Goal: Task Accomplishment & Management: Manage account settings

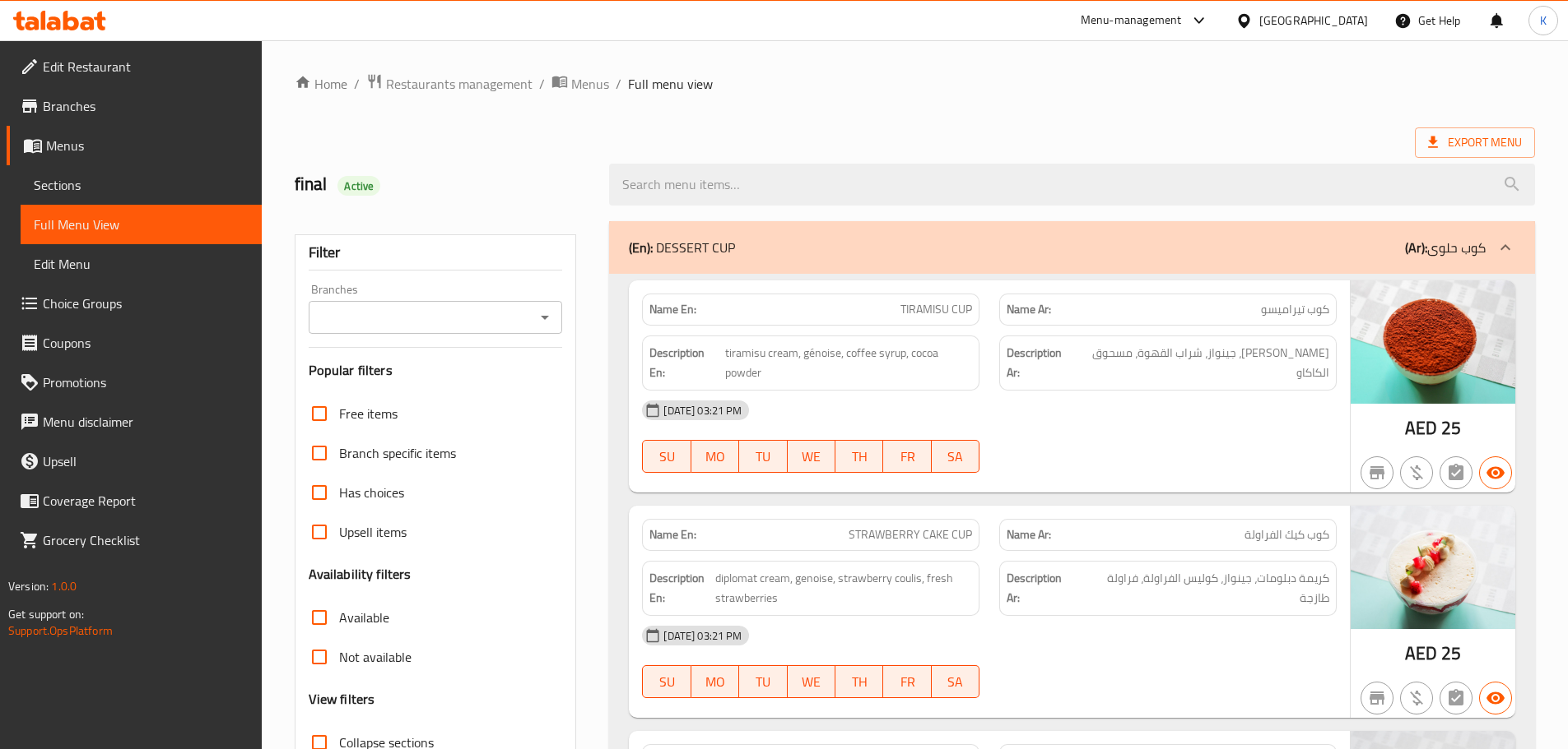
click at [1250, 154] on div at bounding box center [1072, 184] width 946 height 62
click at [61, 15] on icon at bounding box center [59, 20] width 93 height 19
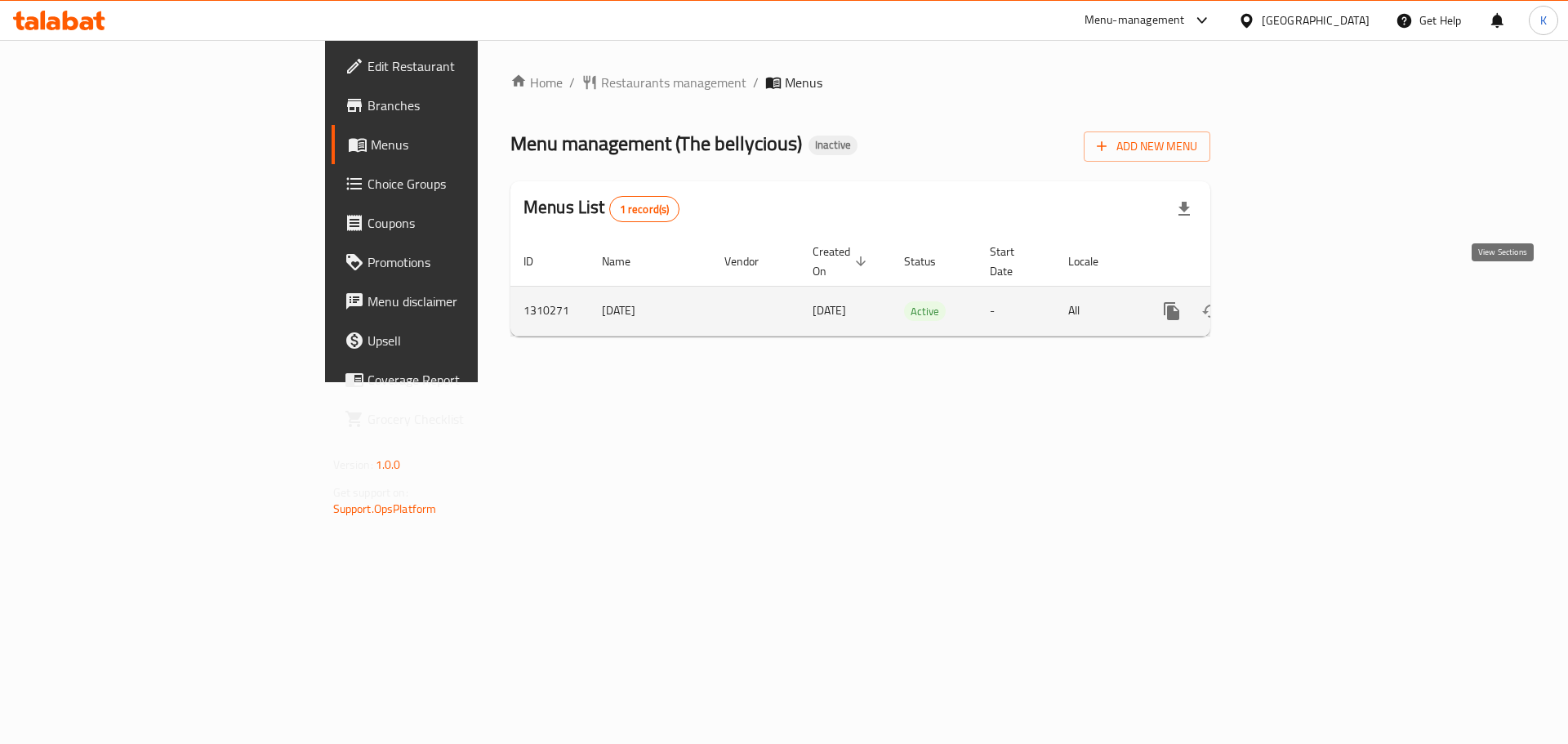
click at [1297, 304] on icon "enhanced table" at bounding box center [1290, 311] width 15 height 15
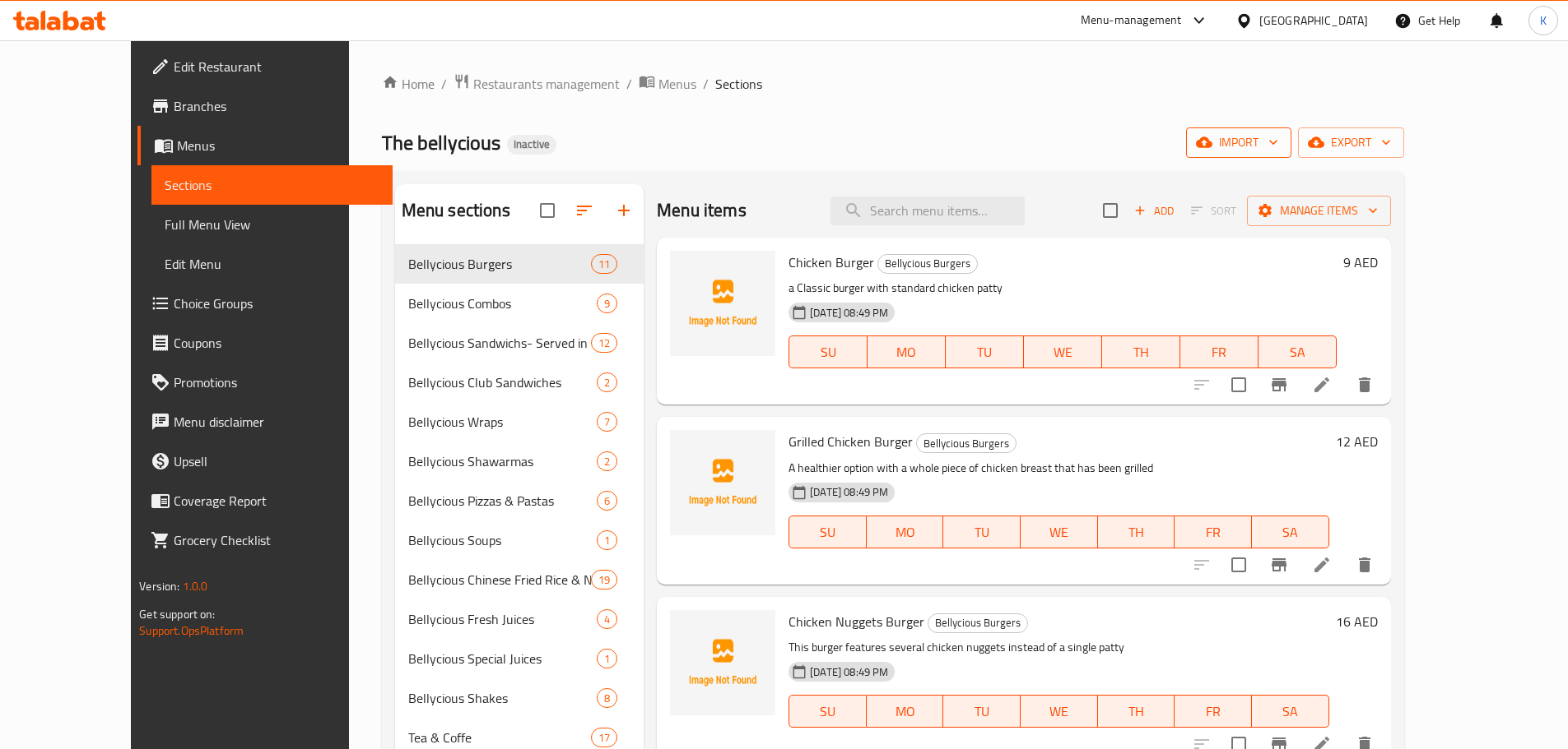
click at [1278, 152] on span "import" at bounding box center [1239, 143] width 79 height 20
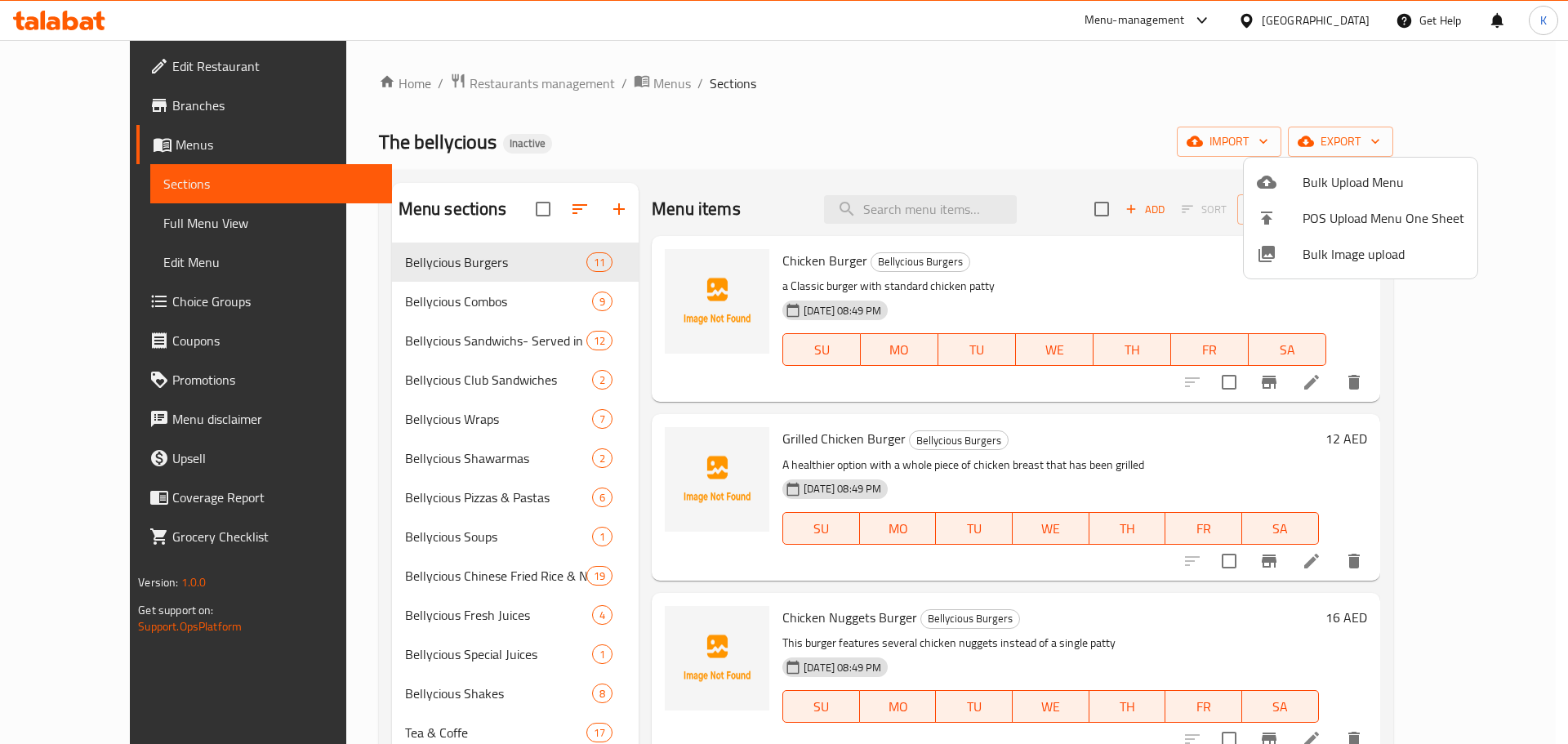
click at [1369, 238] on li "Bulk Image upload" at bounding box center [1360, 253] width 233 height 36
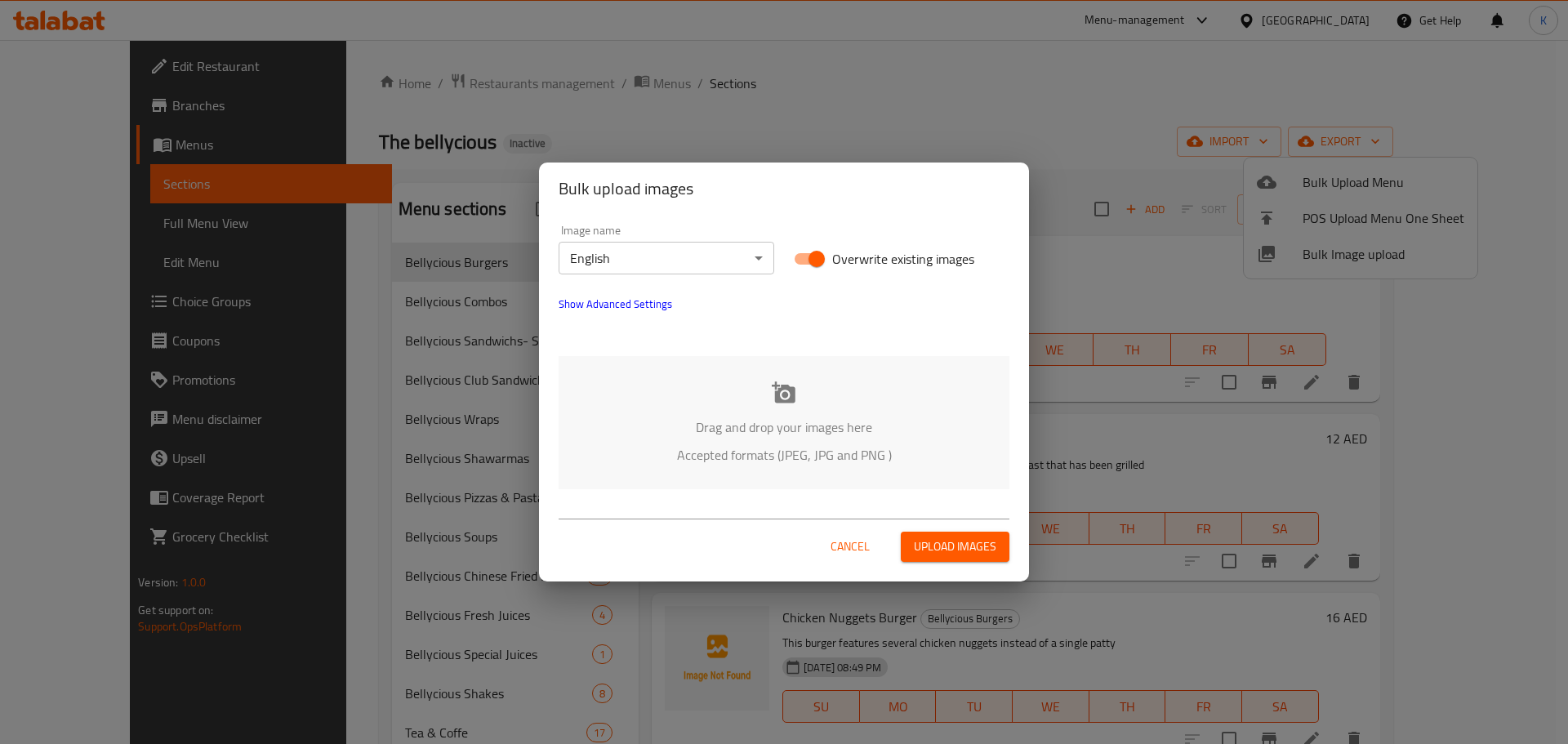
click at [791, 391] on icon at bounding box center [784, 392] width 24 height 21
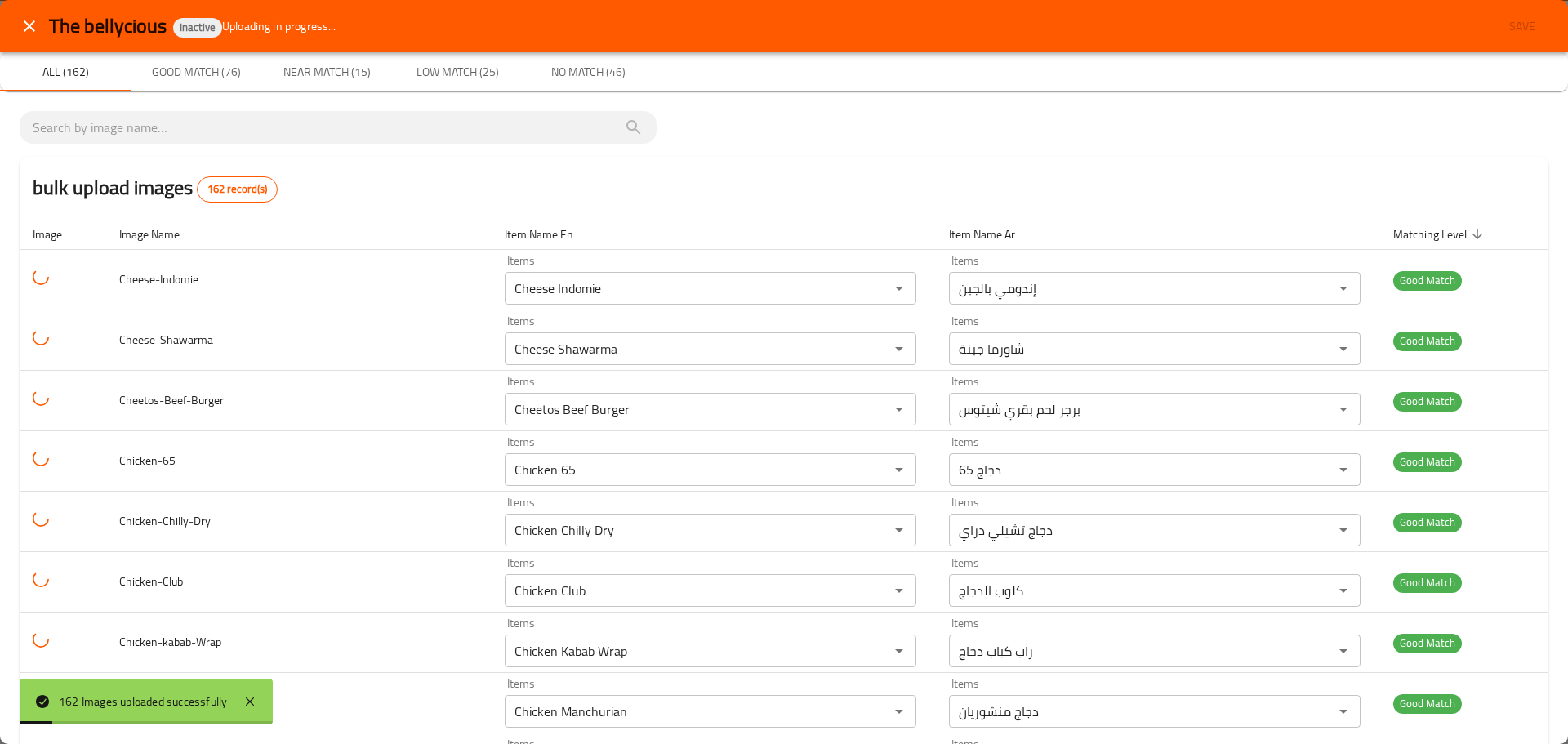
click at [1148, 178] on div "bulk upload images 162 record(s)" at bounding box center [783, 188] width 1529 height 62
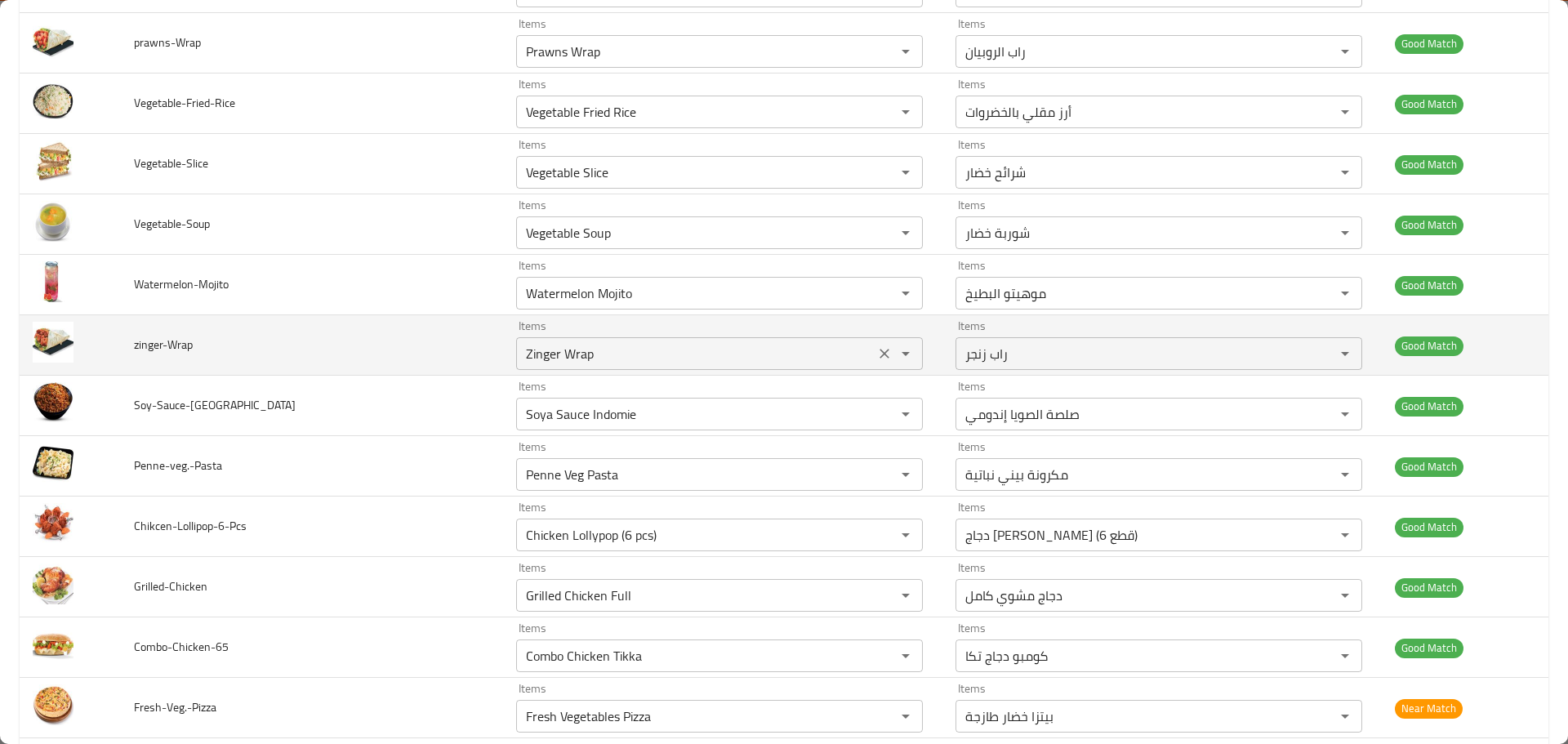
scroll to position [4575, 0]
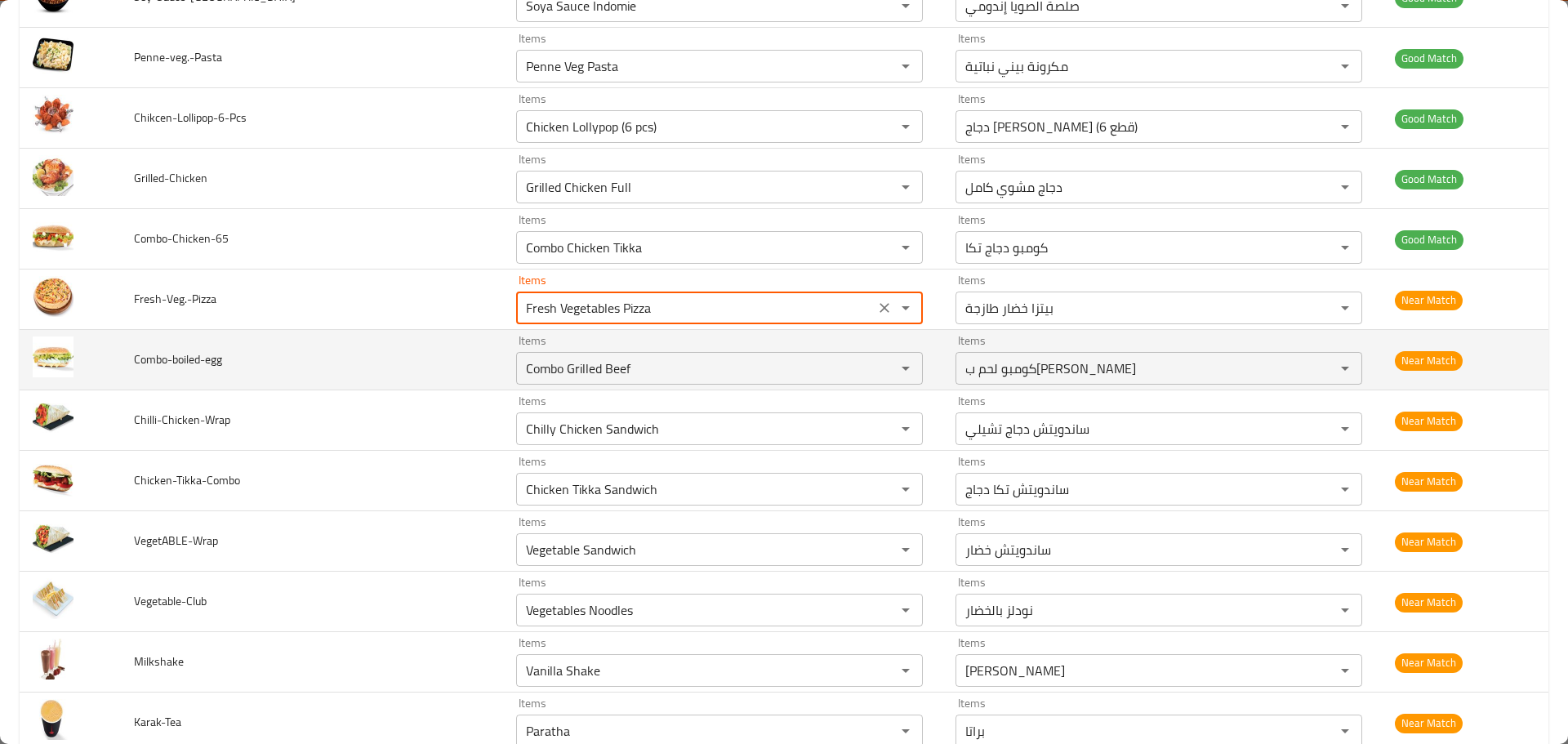
drag, startPoint x: 595, startPoint y: 314, endPoint x: 473, endPoint y: 346, distance: 126.1
click at [443, 315] on tr "Fresh-Veg.-Pizza Items Fresh Vegetables Pizza Items Items بيتزا خضار طازجة Item…" at bounding box center [783, 300] width 1529 height 60
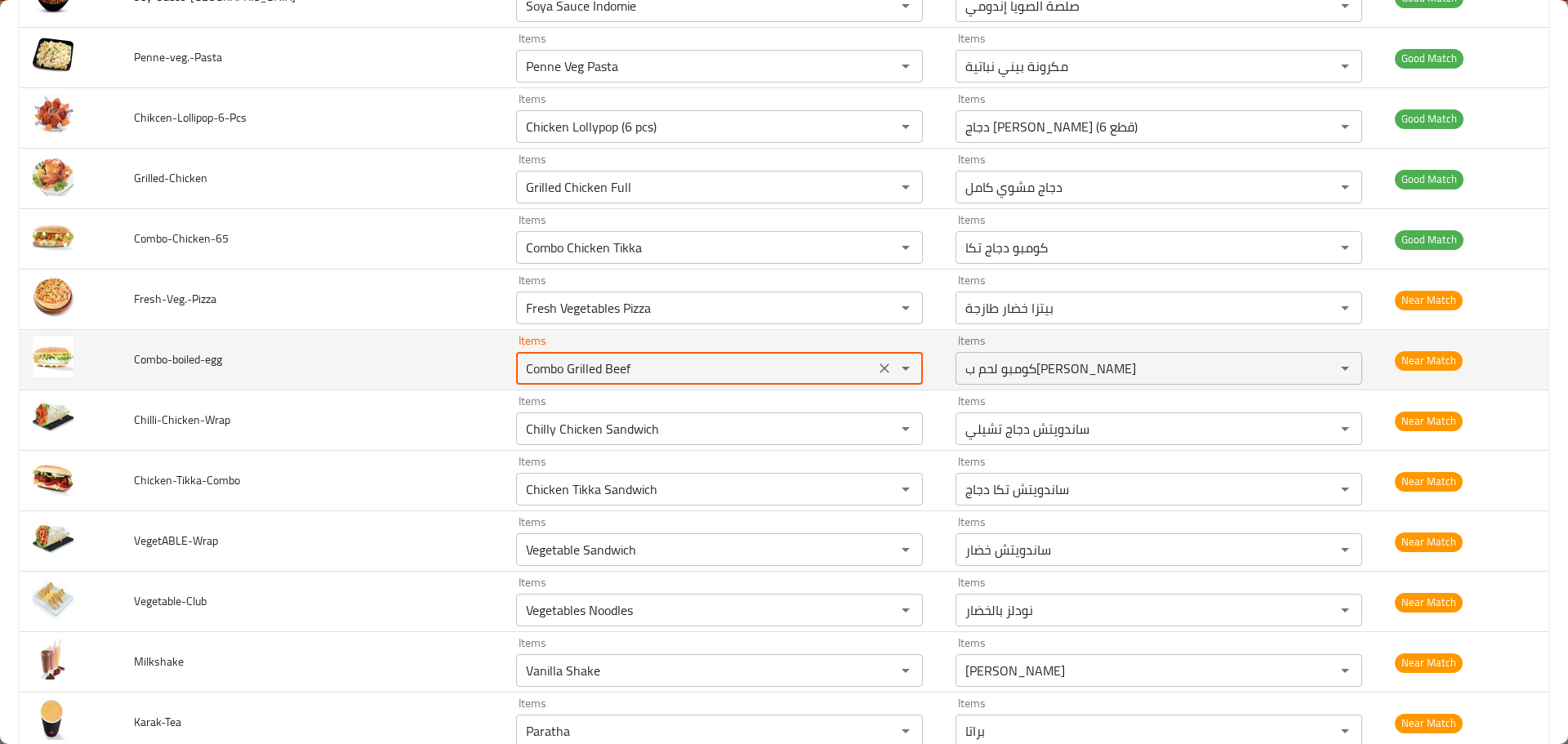
drag, startPoint x: 592, startPoint y: 374, endPoint x: 447, endPoint y: 378, distance: 145.1
click at [447, 378] on tr "Combo-boiled-egg Items Combo Grilled Beef Items Items كومبو لحم بقري مشوي Items…" at bounding box center [783, 361] width 1529 height 60
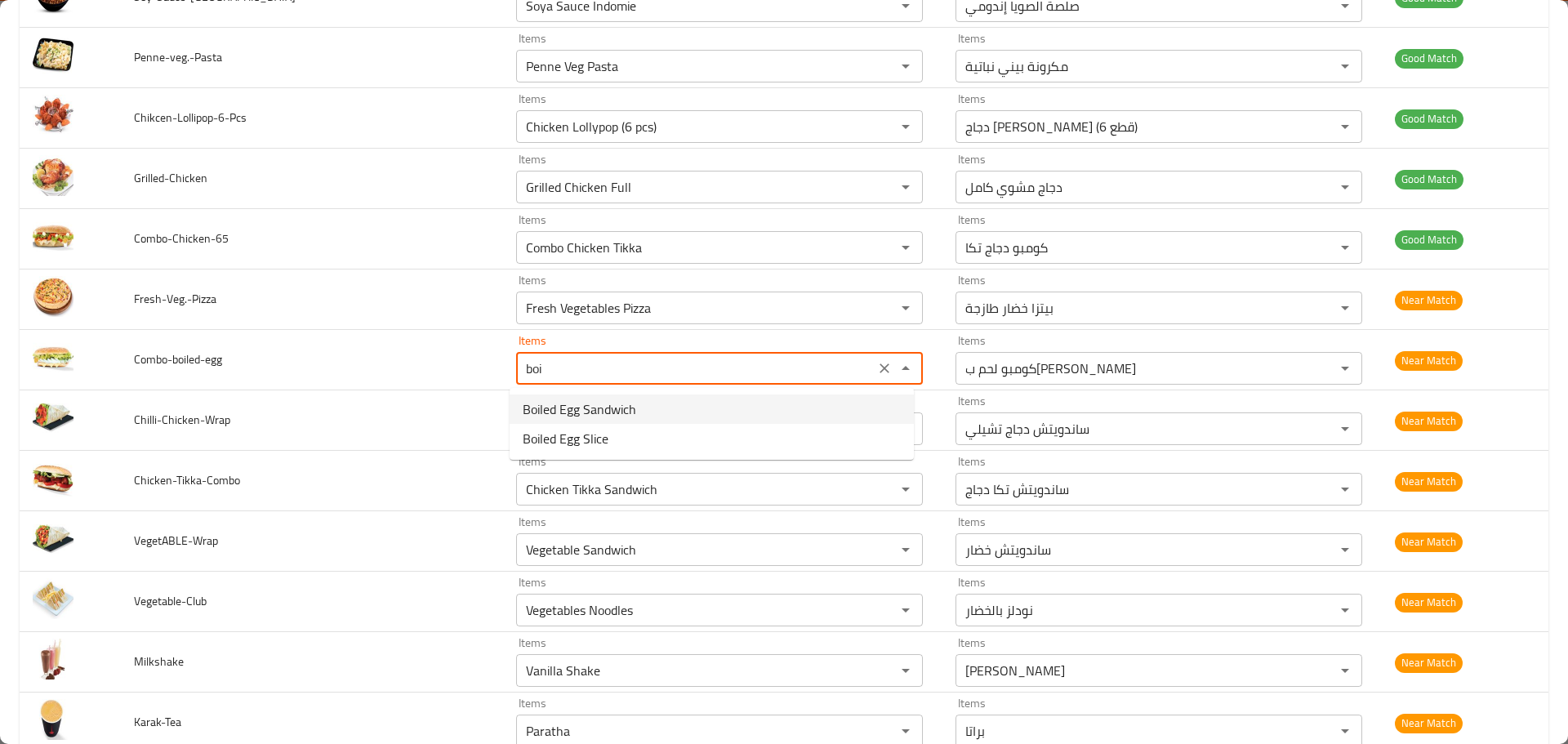
click at [554, 412] on span "Boiled Egg Sandwich" at bounding box center [579, 409] width 113 height 19
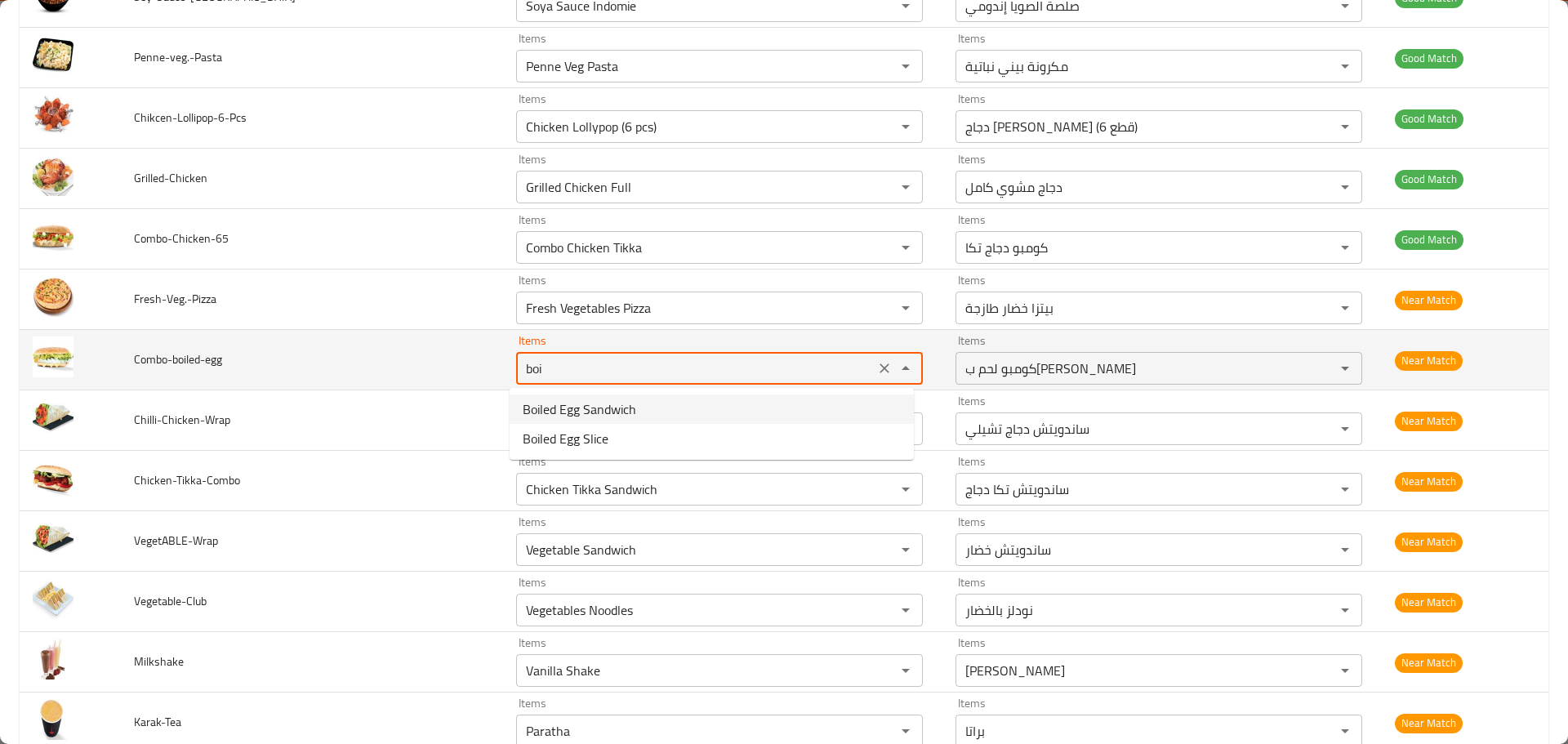
type input "Boiled Egg Sandwich"
type input "ساندويش بيض مسلوق"
drag, startPoint x: 643, startPoint y: 366, endPoint x: 439, endPoint y: 343, distance: 205.3
click at [439, 343] on tr "Combo-boiled-egg Items Boiled Egg Sandwich Items Items ساندويش بيض مسلوق Items …" at bounding box center [783, 361] width 1529 height 60
type input "Boiled Egg Sandwich"
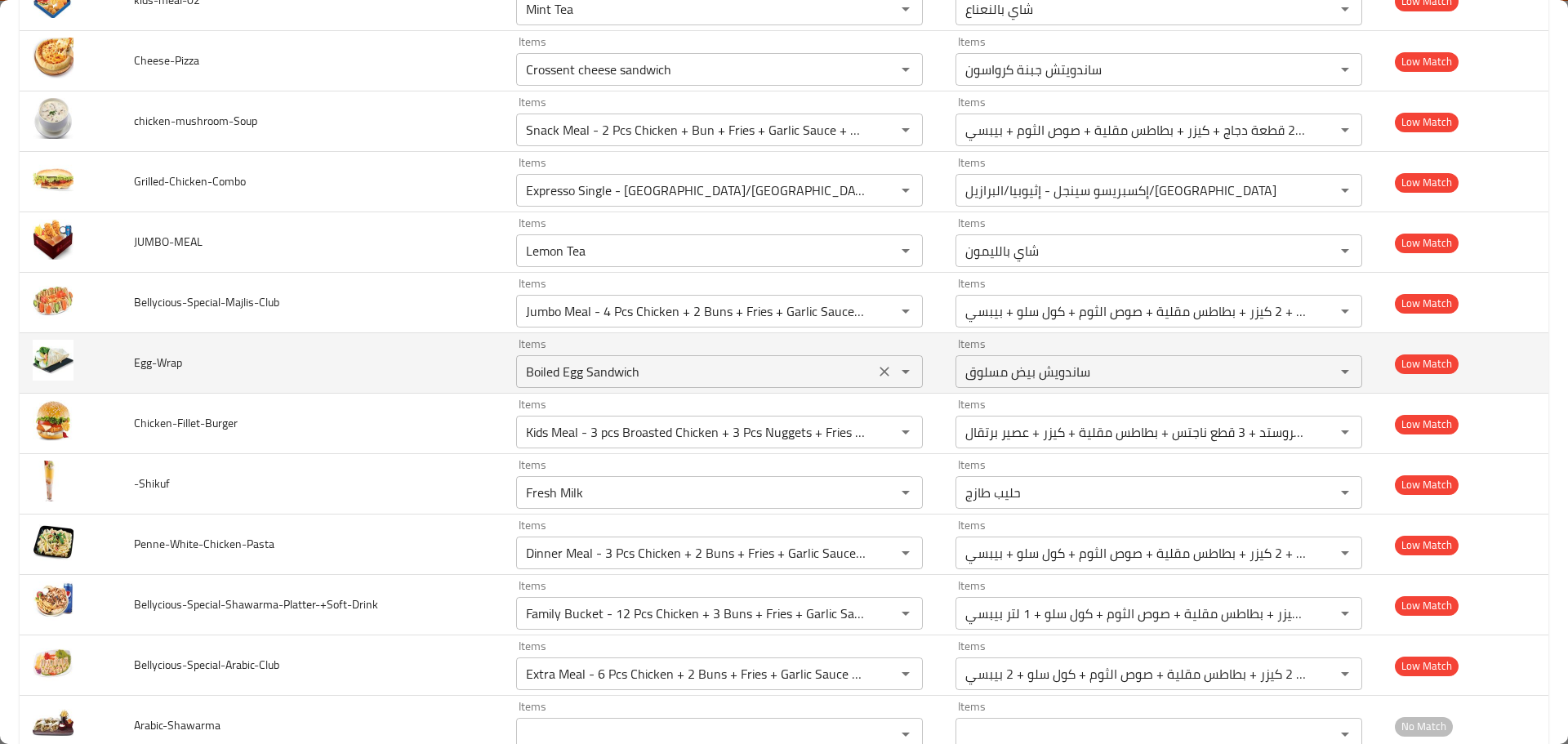
scroll to position [4571, 0]
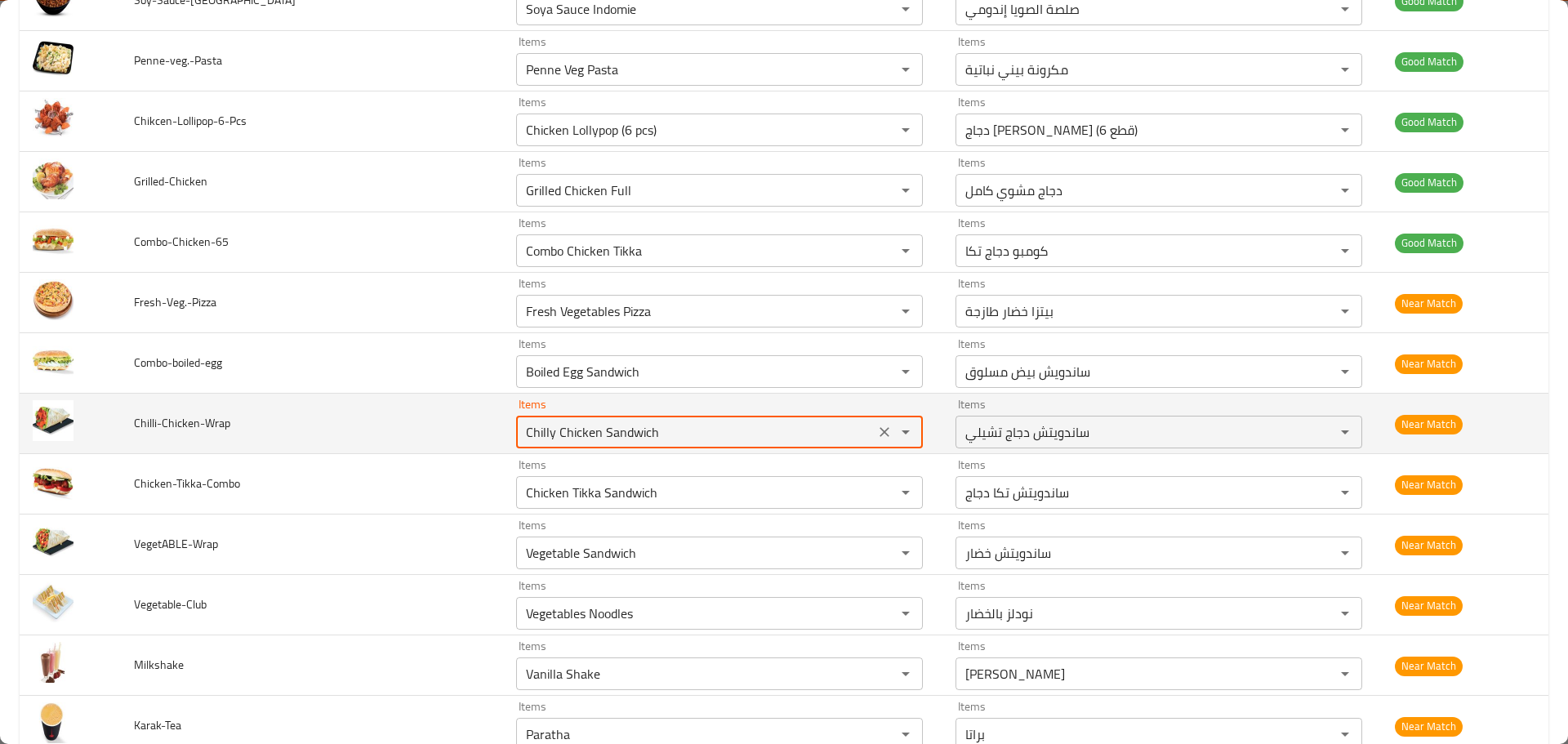
drag, startPoint x: 650, startPoint y: 431, endPoint x: 294, endPoint y: 434, distance: 356.0
click at [295, 434] on tr "Chilli-Chicken-Wrap Items Chilly Chicken Sandwich Items Items ساندويتش دجاج تشي…" at bounding box center [783, 424] width 1529 height 60
click at [622, 430] on input "Chilly Chicken Sandwich" at bounding box center [695, 432] width 349 height 23
drag, startPoint x: 628, startPoint y: 430, endPoint x: 366, endPoint y: 406, distance: 263.1
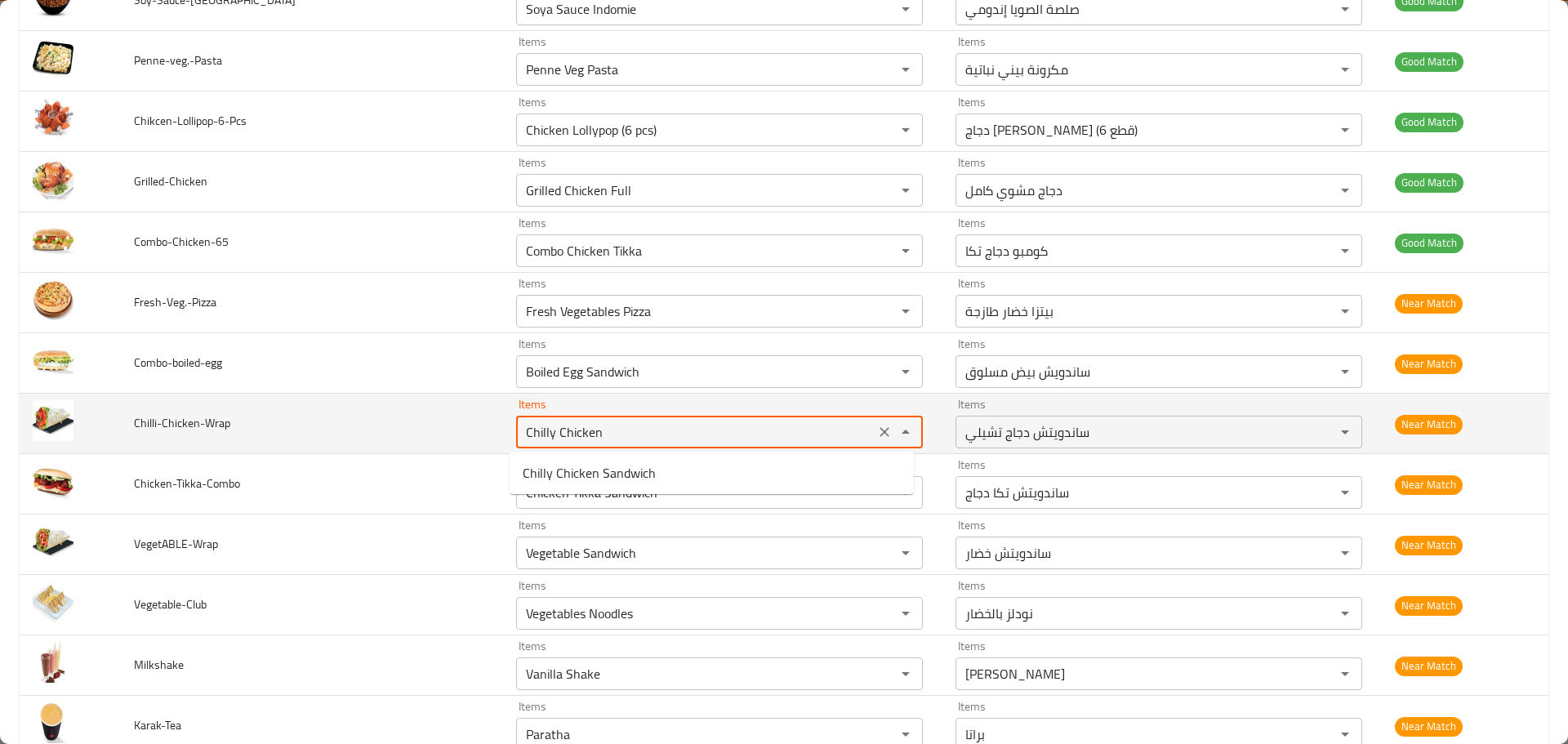
click at [376, 406] on tr "Chilli-Chicken-Wrap Items Chilly Chicken Items Items ساندويتش دجاج تشيلي Items …" at bounding box center [783, 424] width 1529 height 60
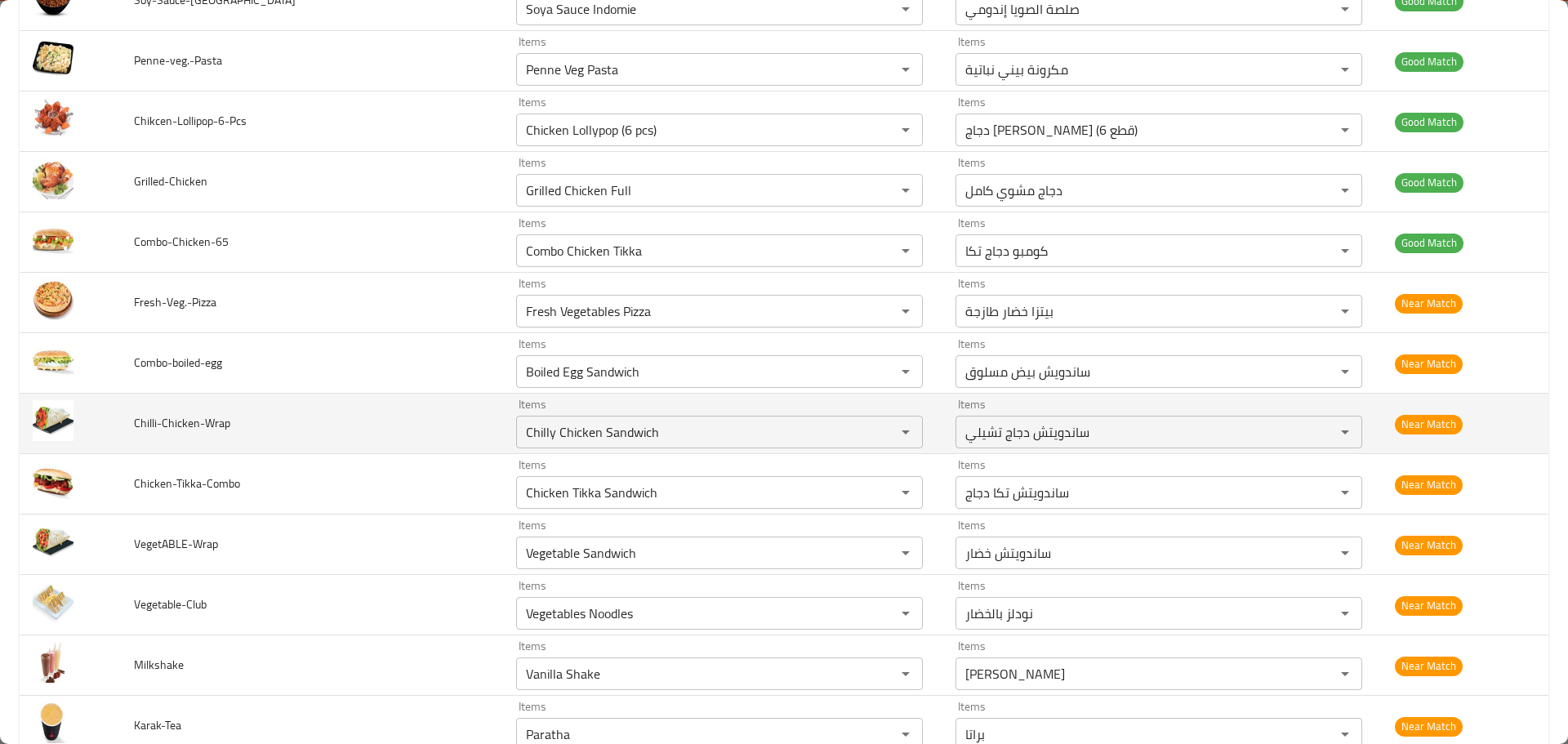
click at [212, 425] on span "Chilli-Chicken-Wrap" at bounding box center [181, 423] width 96 height 21
copy span "Wrap"
click at [622, 426] on input "Chilly Chicken Sandwich" at bounding box center [695, 432] width 349 height 23
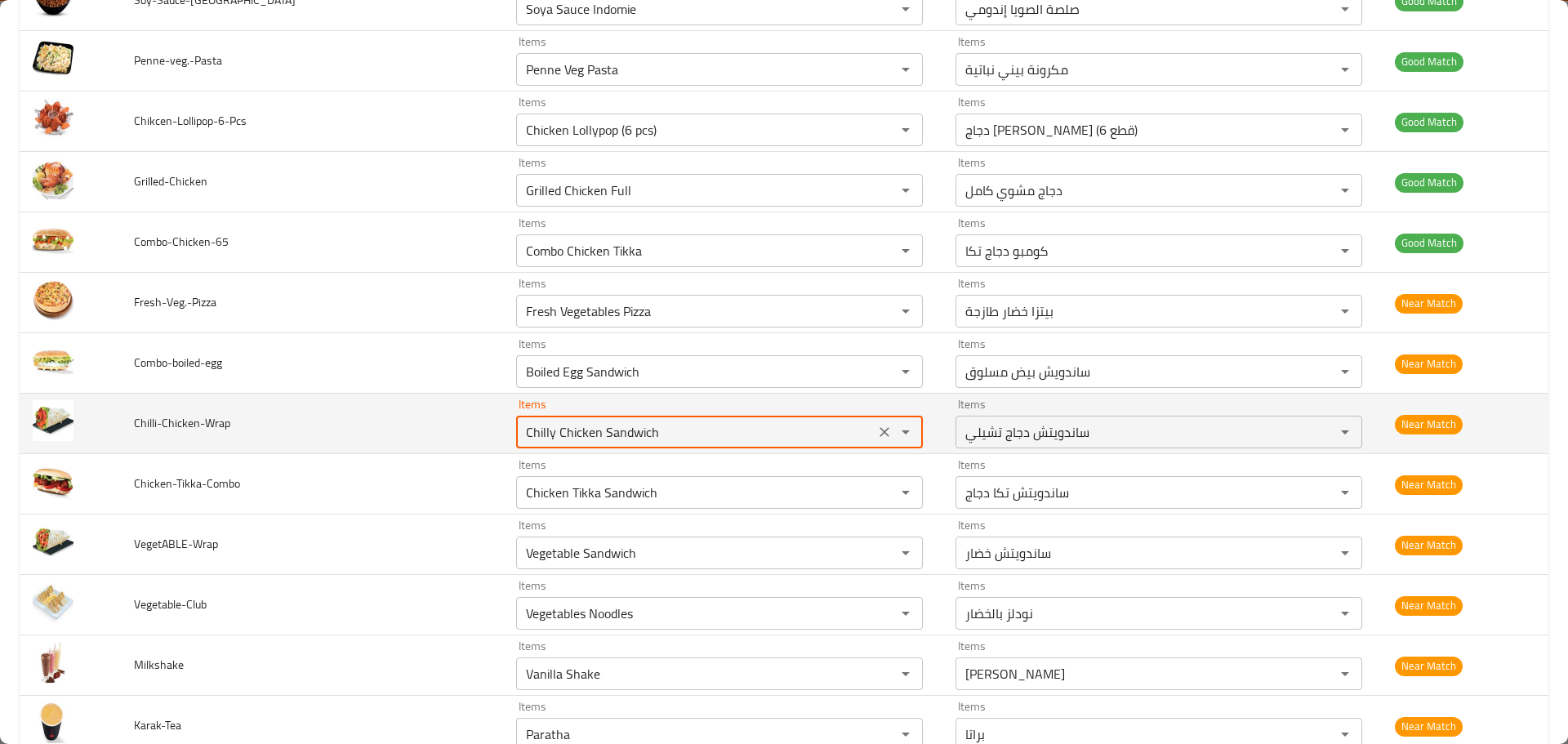
click at [622, 426] on input "Chilly Chicken Sandwich" at bounding box center [695, 432] width 349 height 23
paste input "Wrap"
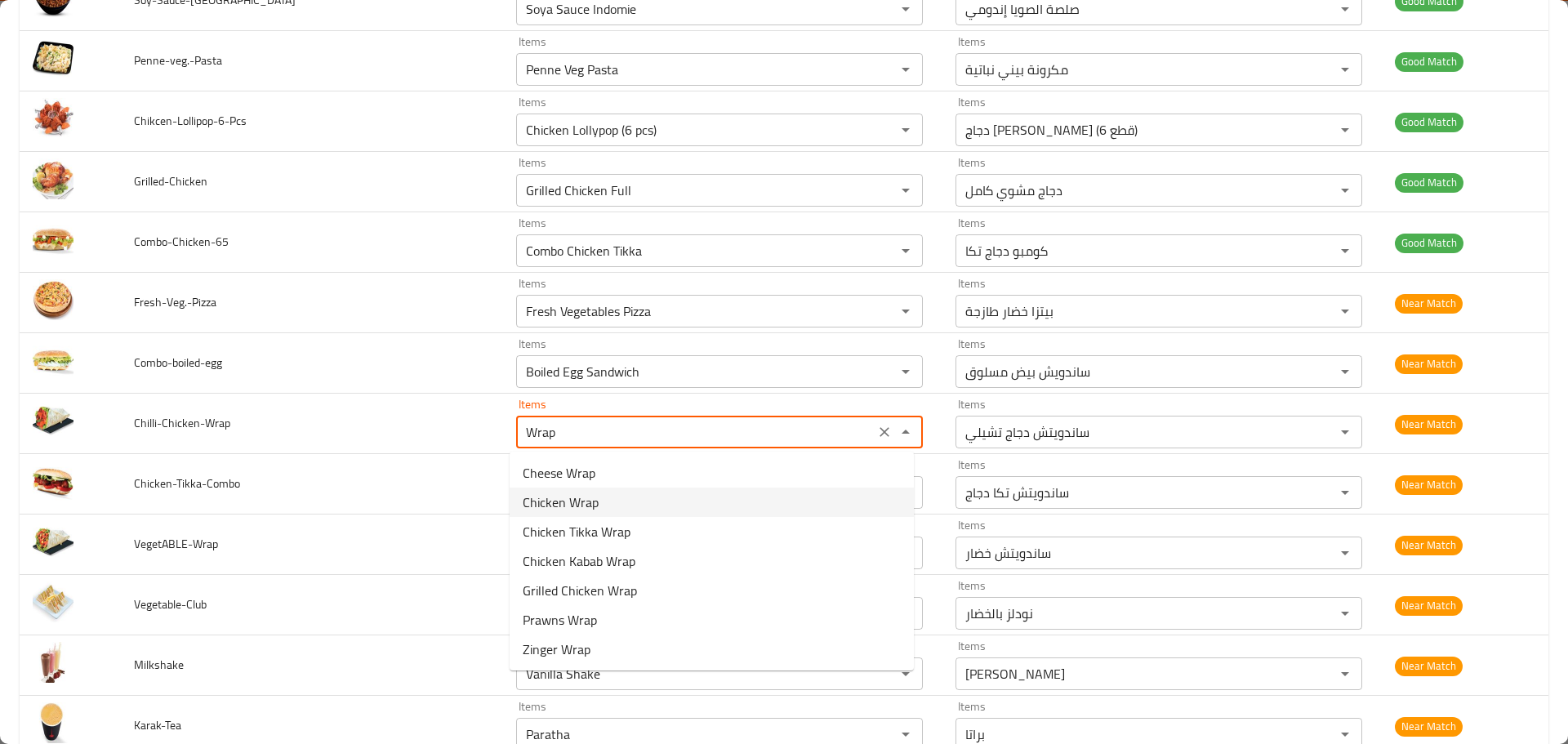
click at [575, 499] on span "Chicken Wrap" at bounding box center [560, 501] width 76 height 19
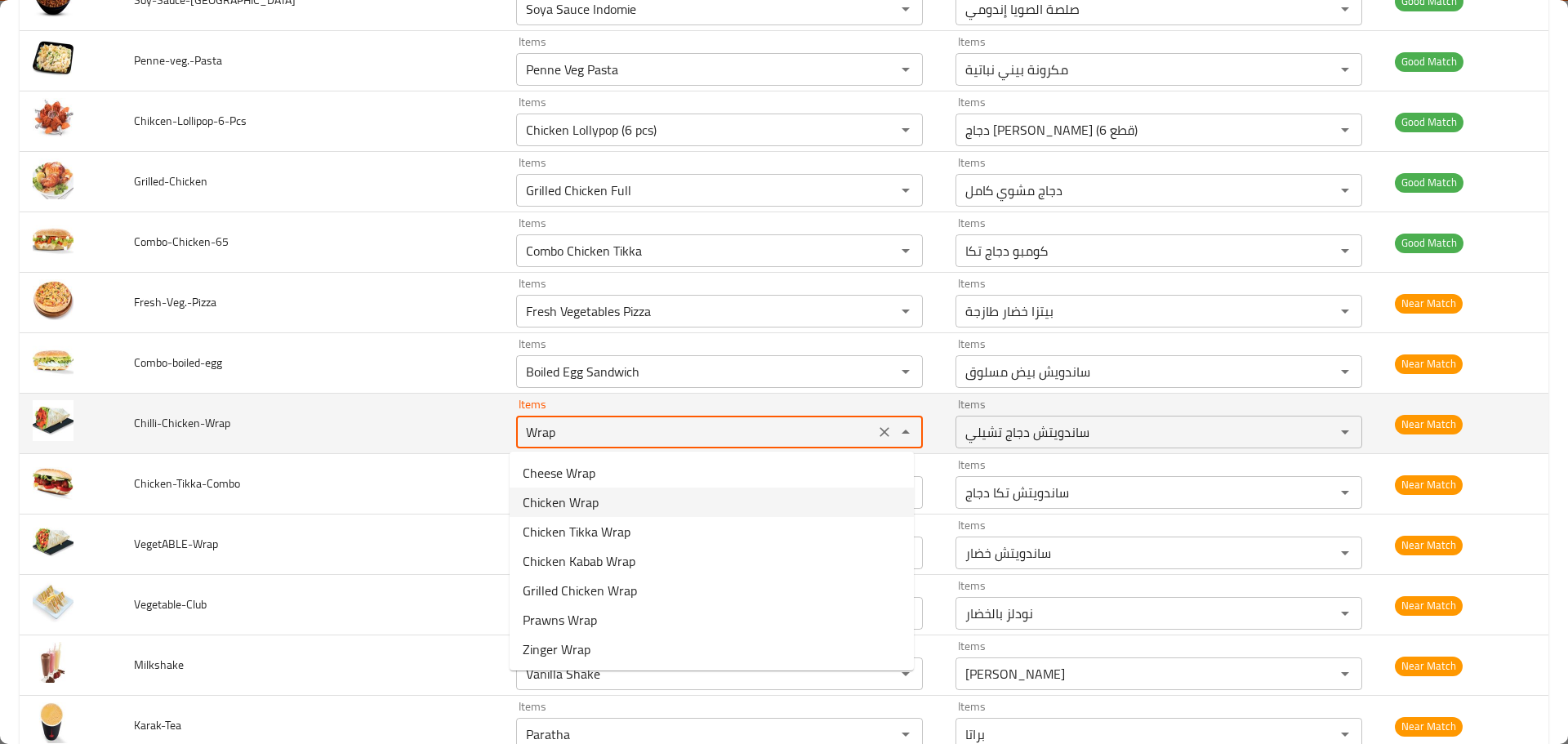
type input "Chicken Wrap"
type input "راب الدجاج"
click at [436, 408] on tr "Chilli-Chicken-Wrap Items Chicken Wrap Items Items راب الدجاج Items Near Match" at bounding box center [783, 424] width 1529 height 60
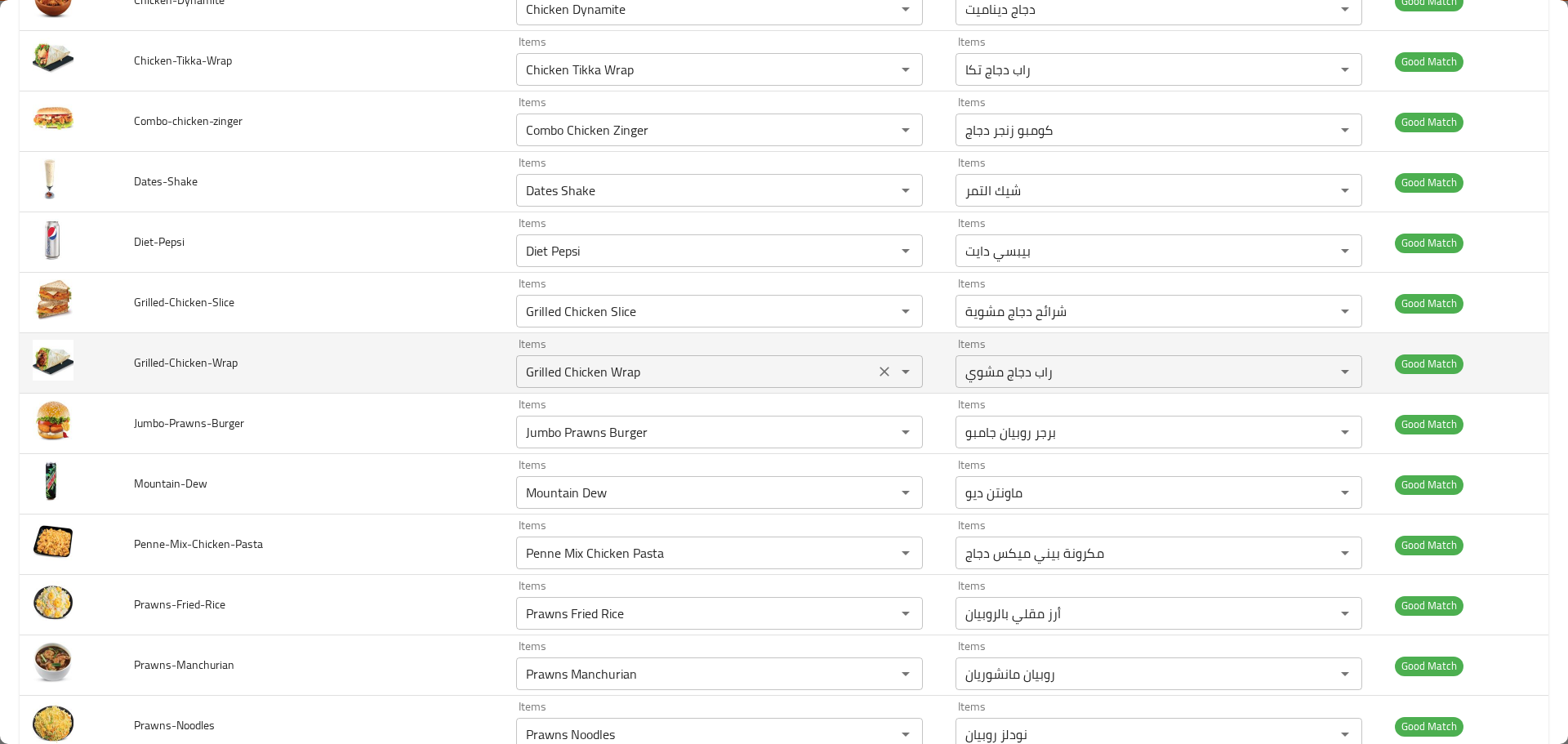
scroll to position [4632, 0]
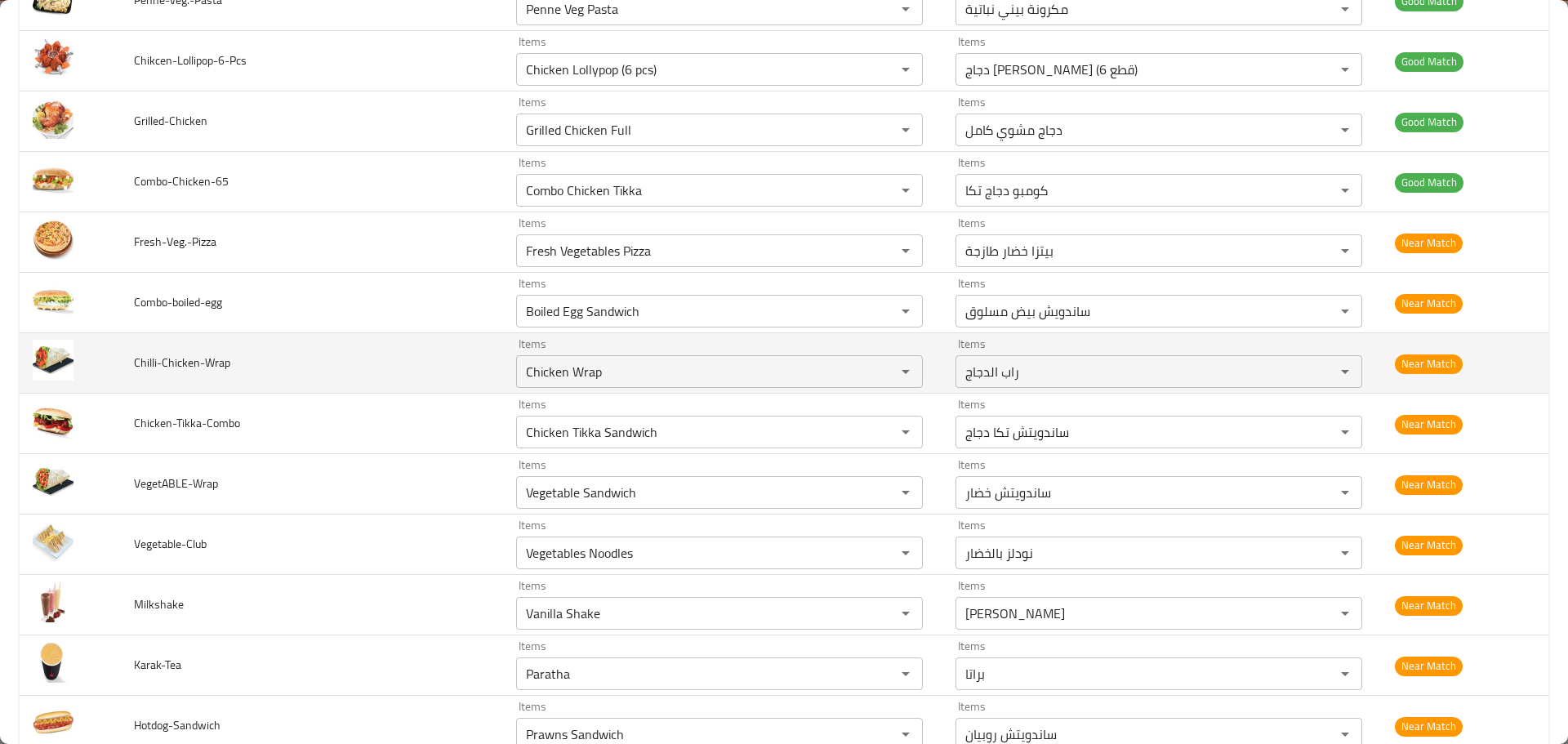
drag, startPoint x: 236, startPoint y: 360, endPoint x: 201, endPoint y: 361, distance: 35.0
click at [201, 361] on td "Chilli-Chicken-Wrap" at bounding box center [312, 363] width 382 height 60
click at [137, 369] on span "Chilli-Chicken-Wrap" at bounding box center [181, 362] width 96 height 21
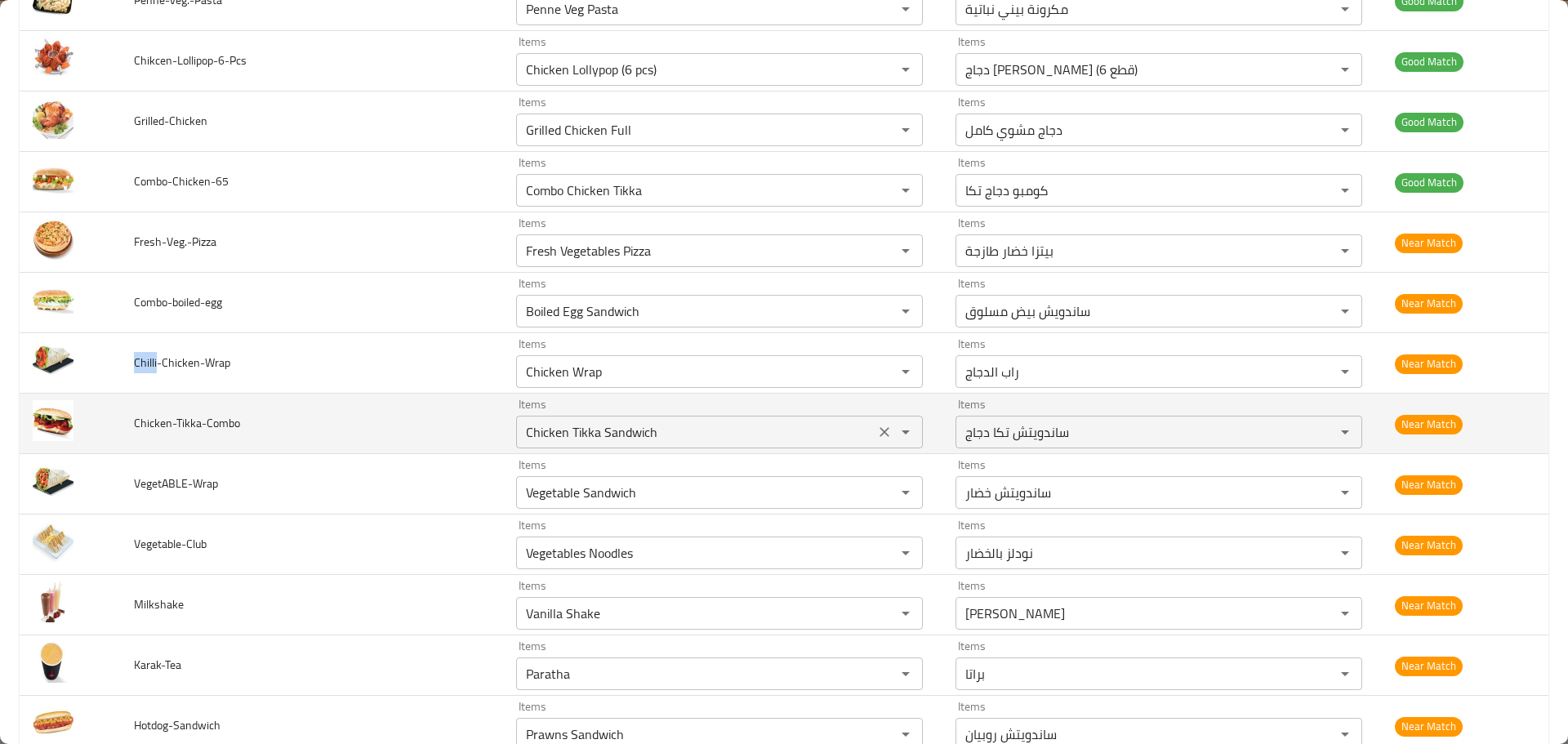
copy span "Chilli"
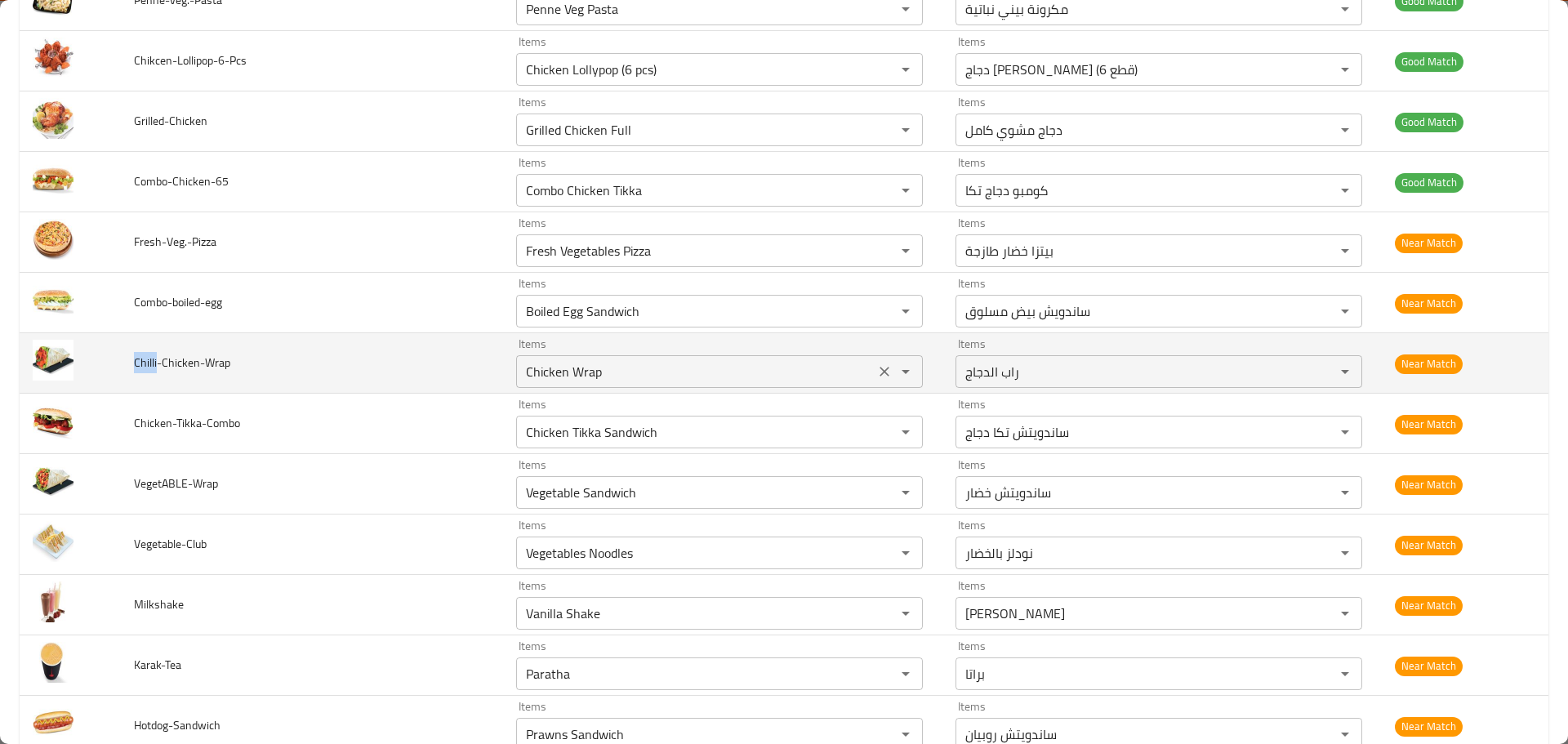
click at [564, 373] on input "Chicken Wrap" at bounding box center [695, 372] width 349 height 23
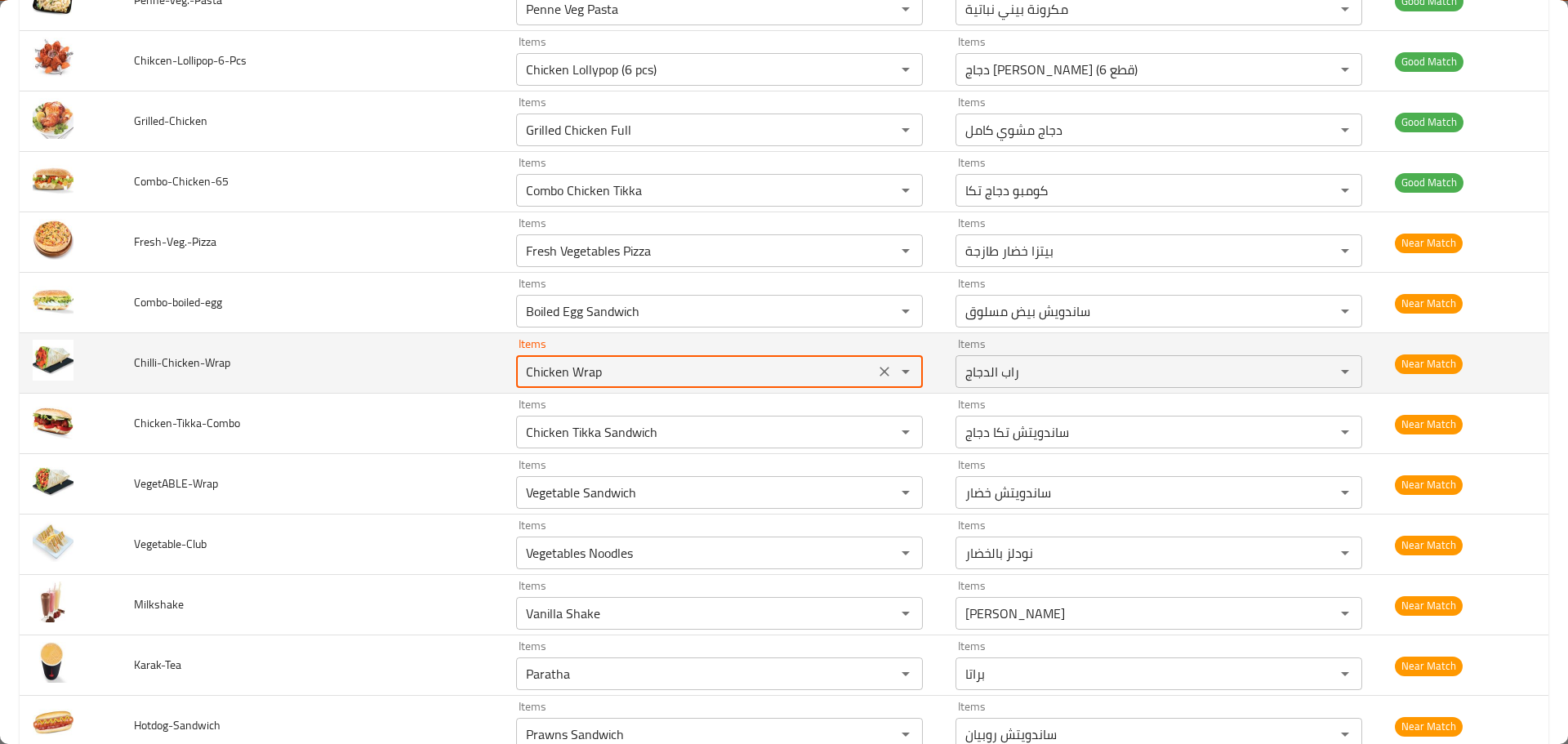
click at [564, 373] on input "Chicken Wrap" at bounding box center [695, 372] width 349 height 23
paste input "lli"
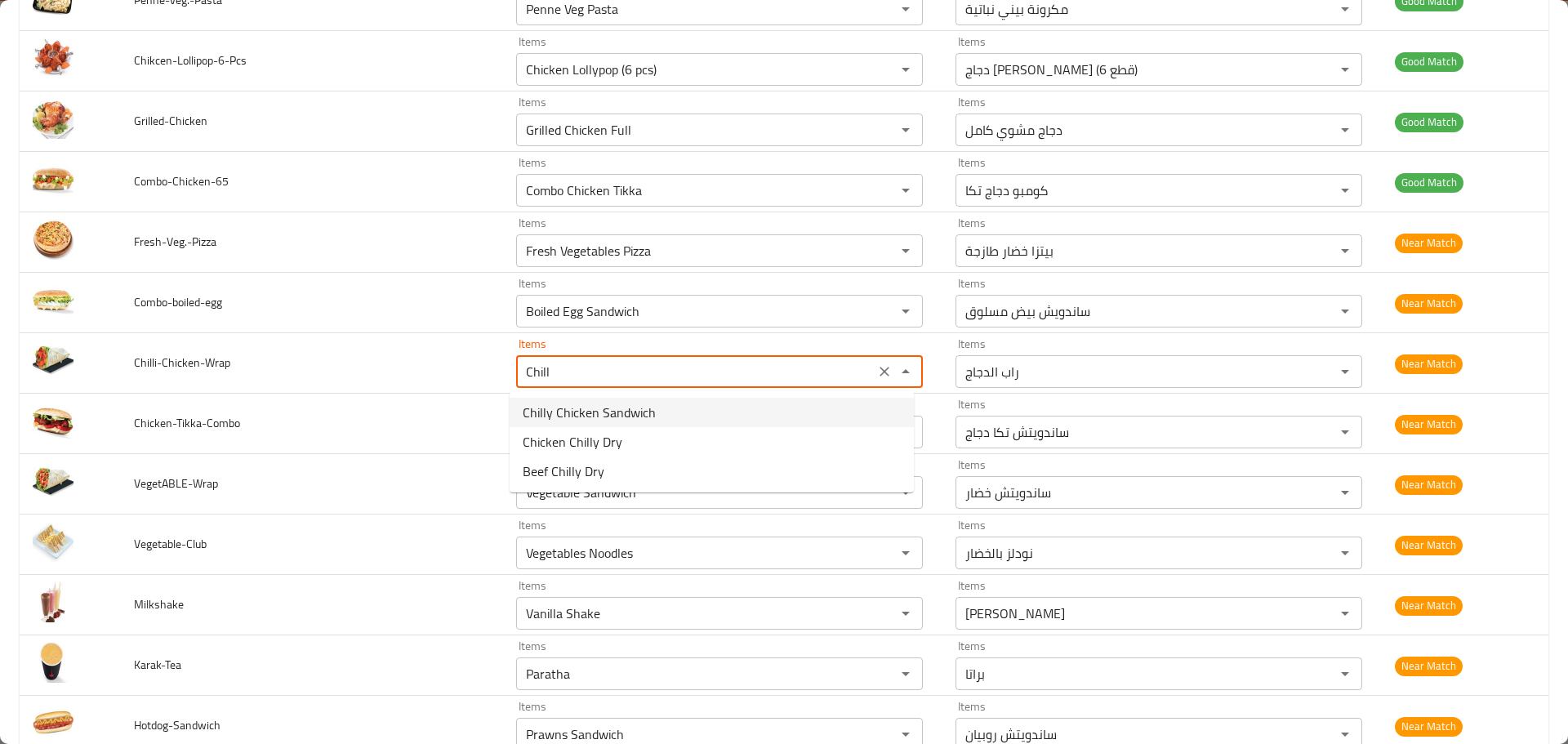
click at [567, 409] on span "Chilly Chicken Sandwich" at bounding box center [589, 412] width 134 height 19
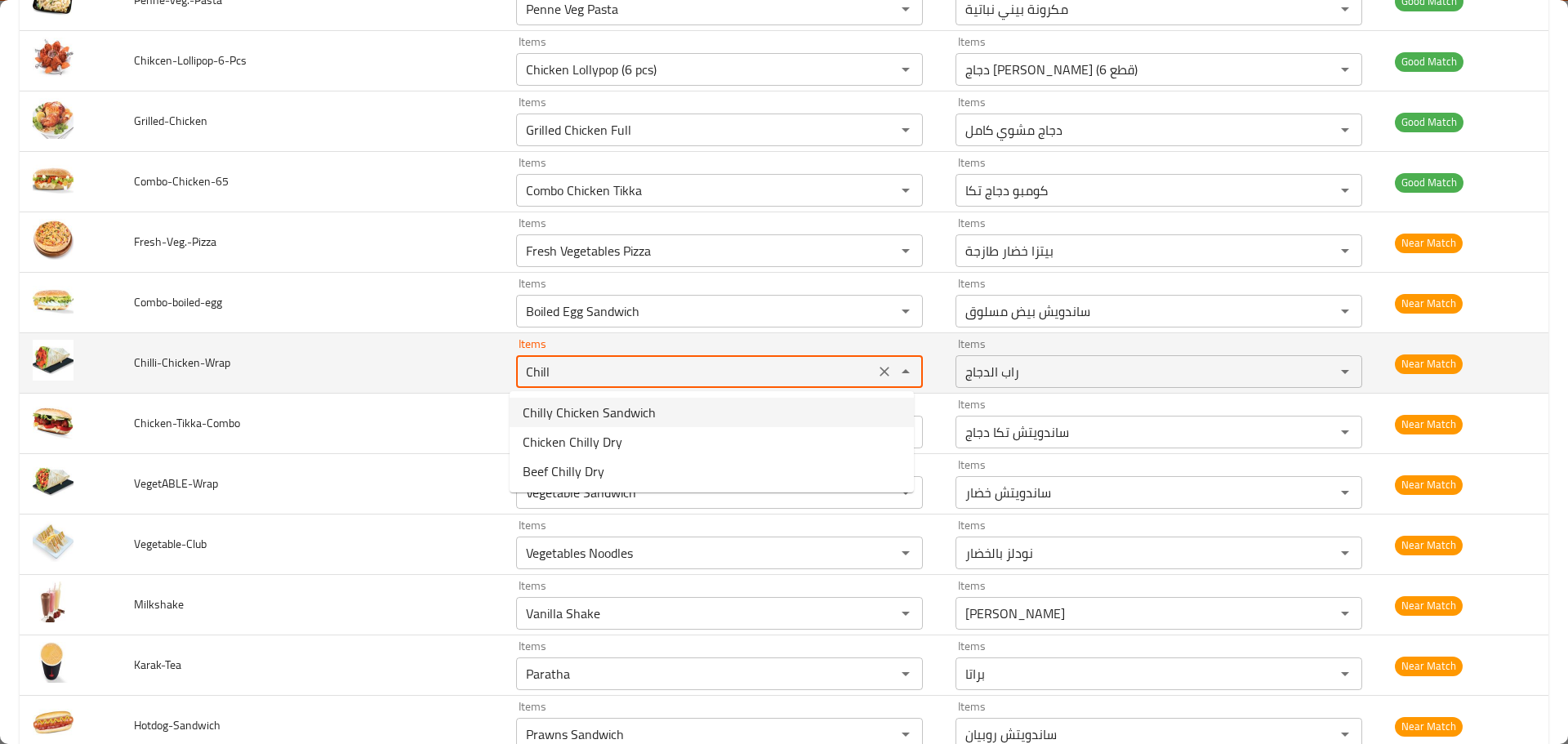
type input "Chilly Chicken Sandwich"
type input "ساندويتش دجاج تشيلي"
drag, startPoint x: 673, startPoint y: 370, endPoint x: 409, endPoint y: 349, distance: 264.8
click at [409, 349] on tr "Chilli-Chicken-Wrap Items Chilly Chicken Sandwich Items Items ساندويتش دجاج تشي…" at bounding box center [783, 363] width 1529 height 60
type input "Chilly Chicken Sandwich"
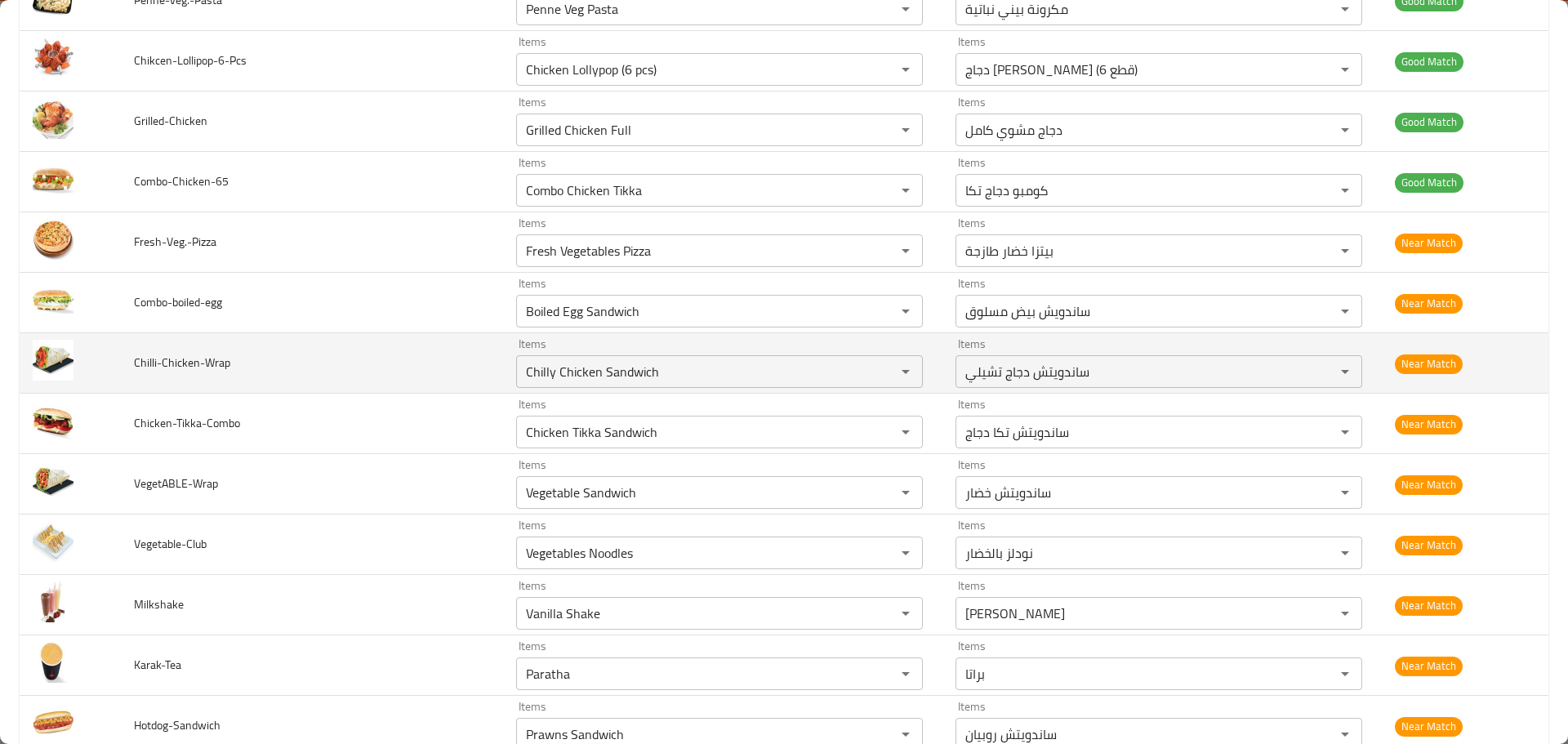
click at [142, 356] on span "Chilli-Chicken-Wrap" at bounding box center [181, 362] width 96 height 21
copy span "Chilli"
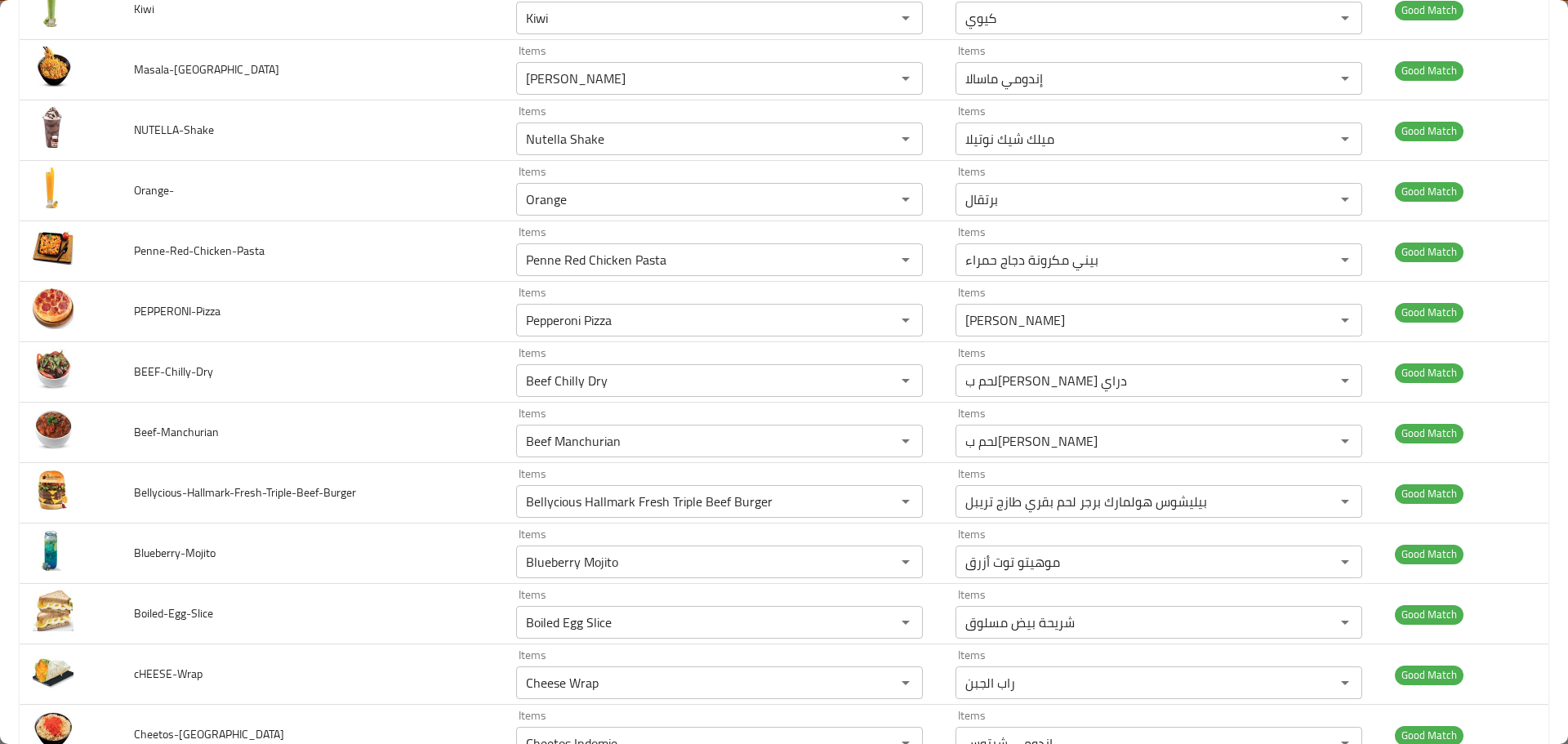
scroll to position [4623, 0]
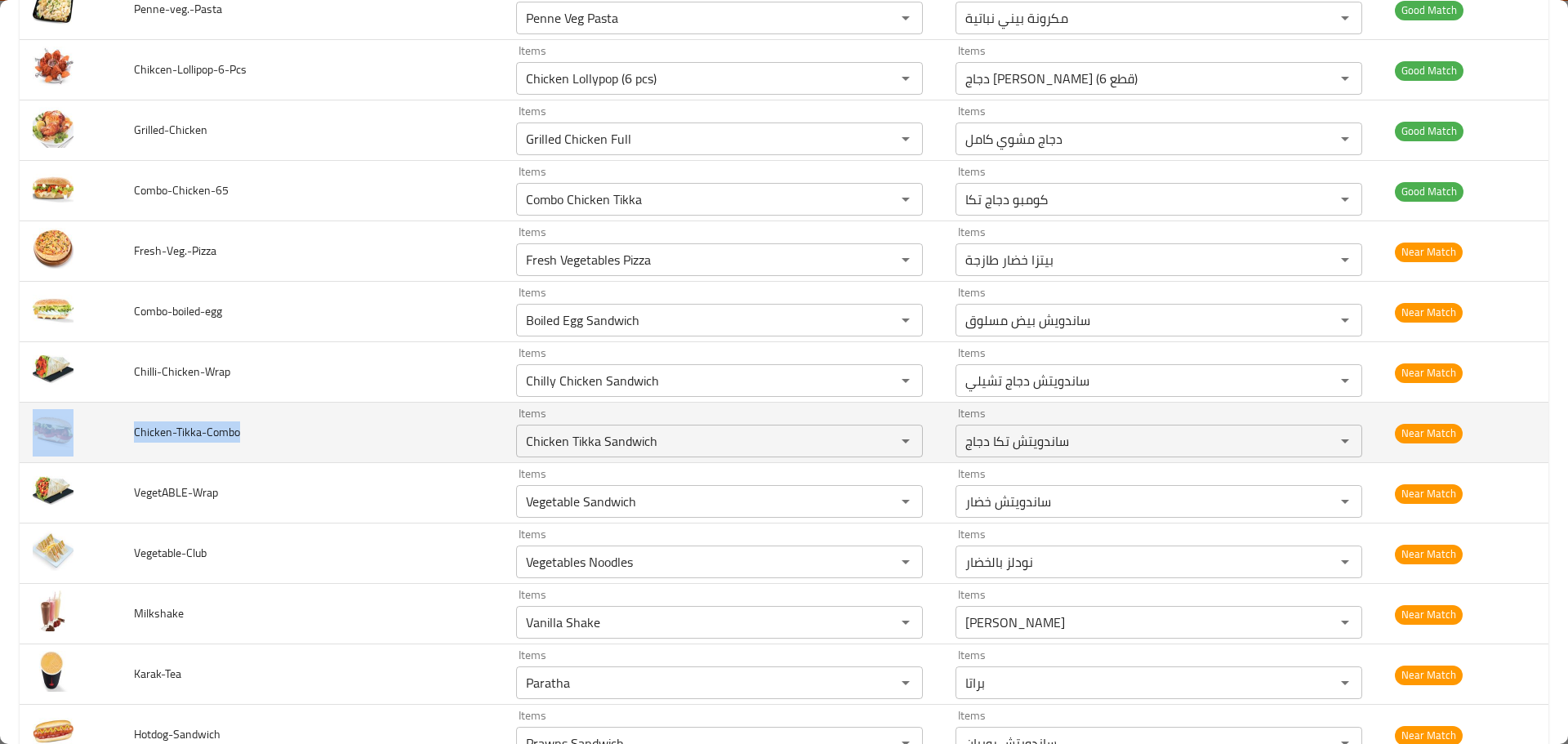
drag, startPoint x: 252, startPoint y: 434, endPoint x: 76, endPoint y: 419, distance: 176.6
click at [72, 415] on tr "Chicken-Tikka-Combo Items Chicken Tikka Sandwich Items Items ساندويتش تكا دجاج …" at bounding box center [783, 433] width 1529 height 60
click at [156, 445] on td "Chicken-Tikka-Combo" at bounding box center [312, 433] width 382 height 60
click at [601, 438] on input "Chicken Tikka Sandwich" at bounding box center [695, 441] width 349 height 23
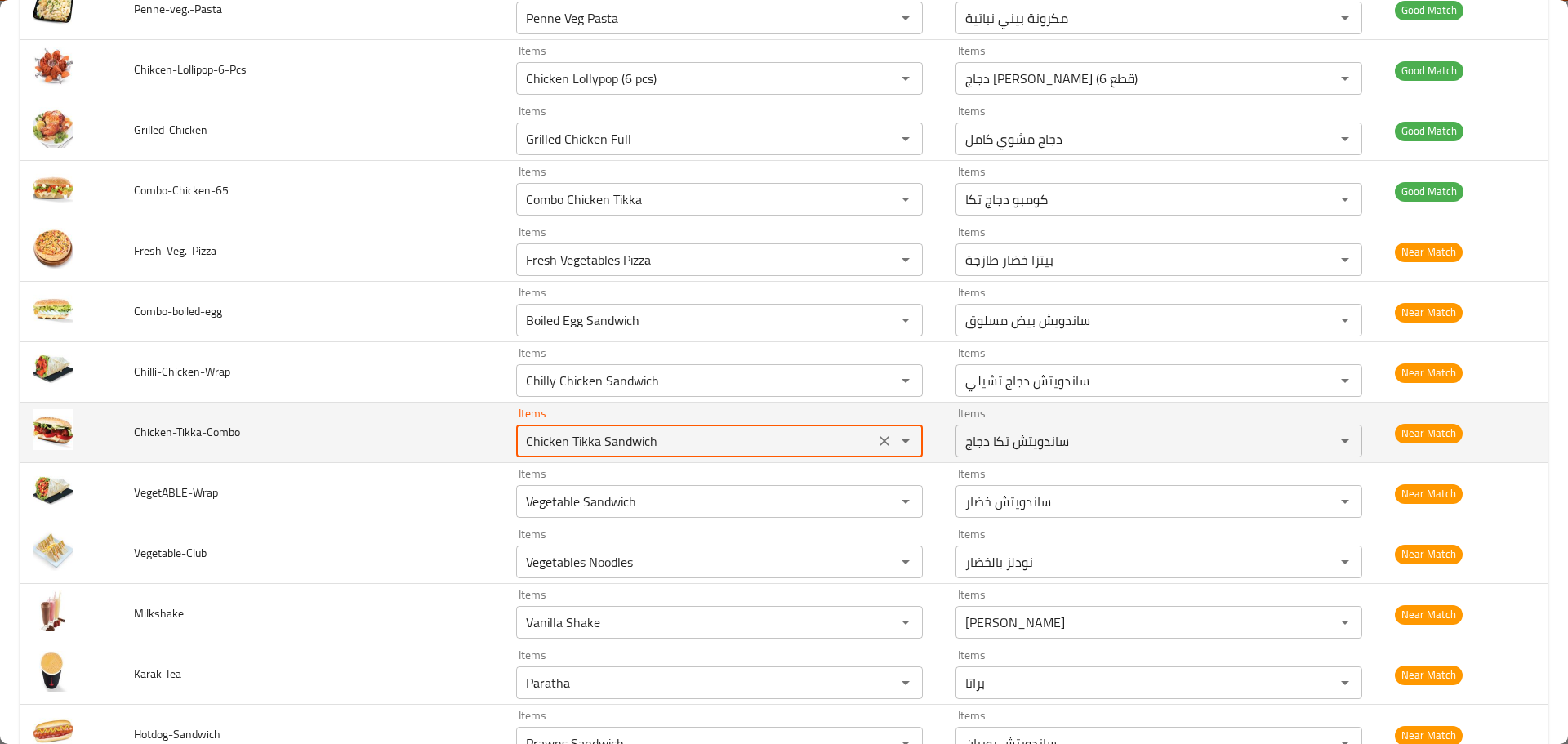
click at [601, 438] on input "Chicken Tikka Sandwich" at bounding box center [695, 441] width 349 height 23
click at [582, 448] on input "Chicken Tikka Sandwich" at bounding box center [695, 441] width 349 height 23
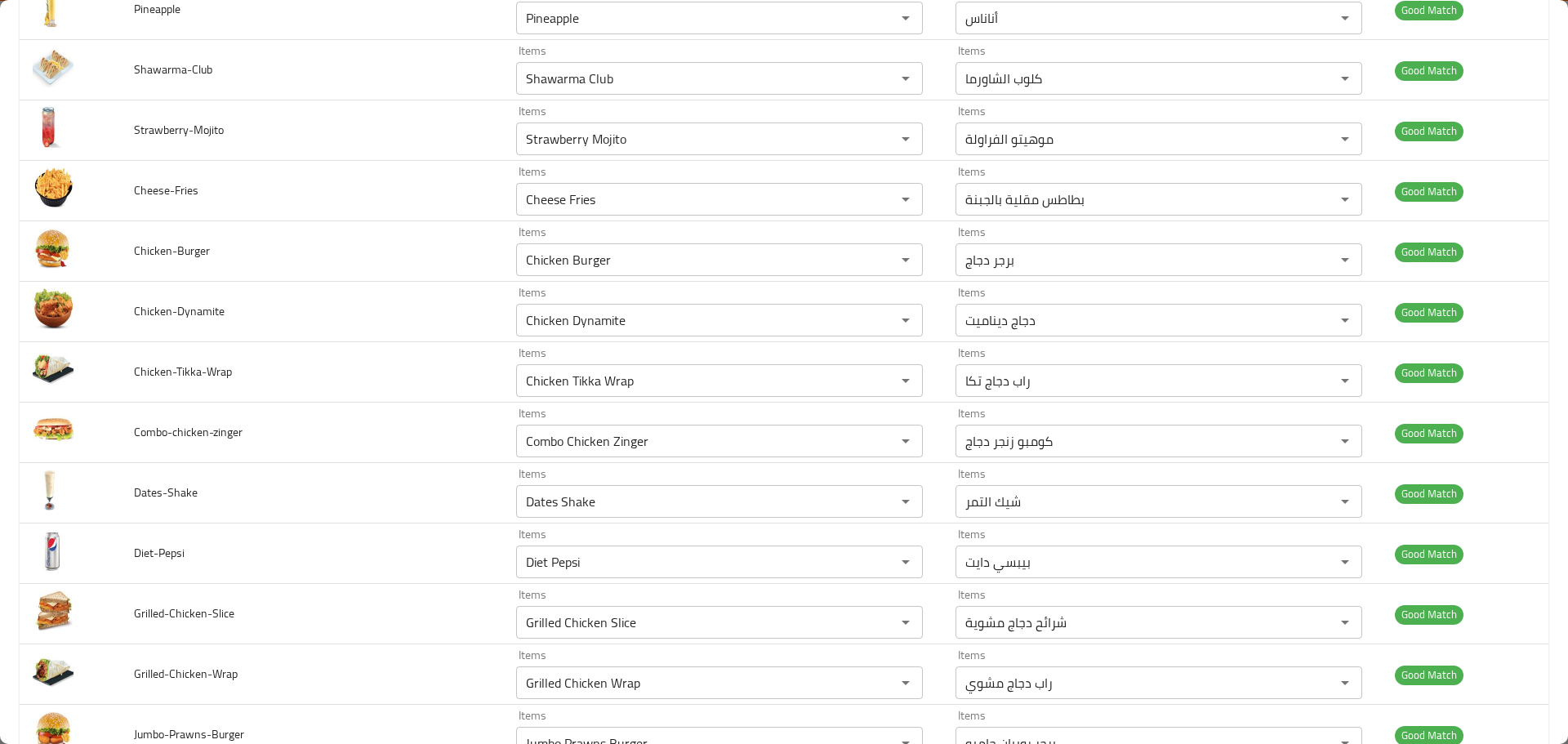
scroll to position [4450, 0]
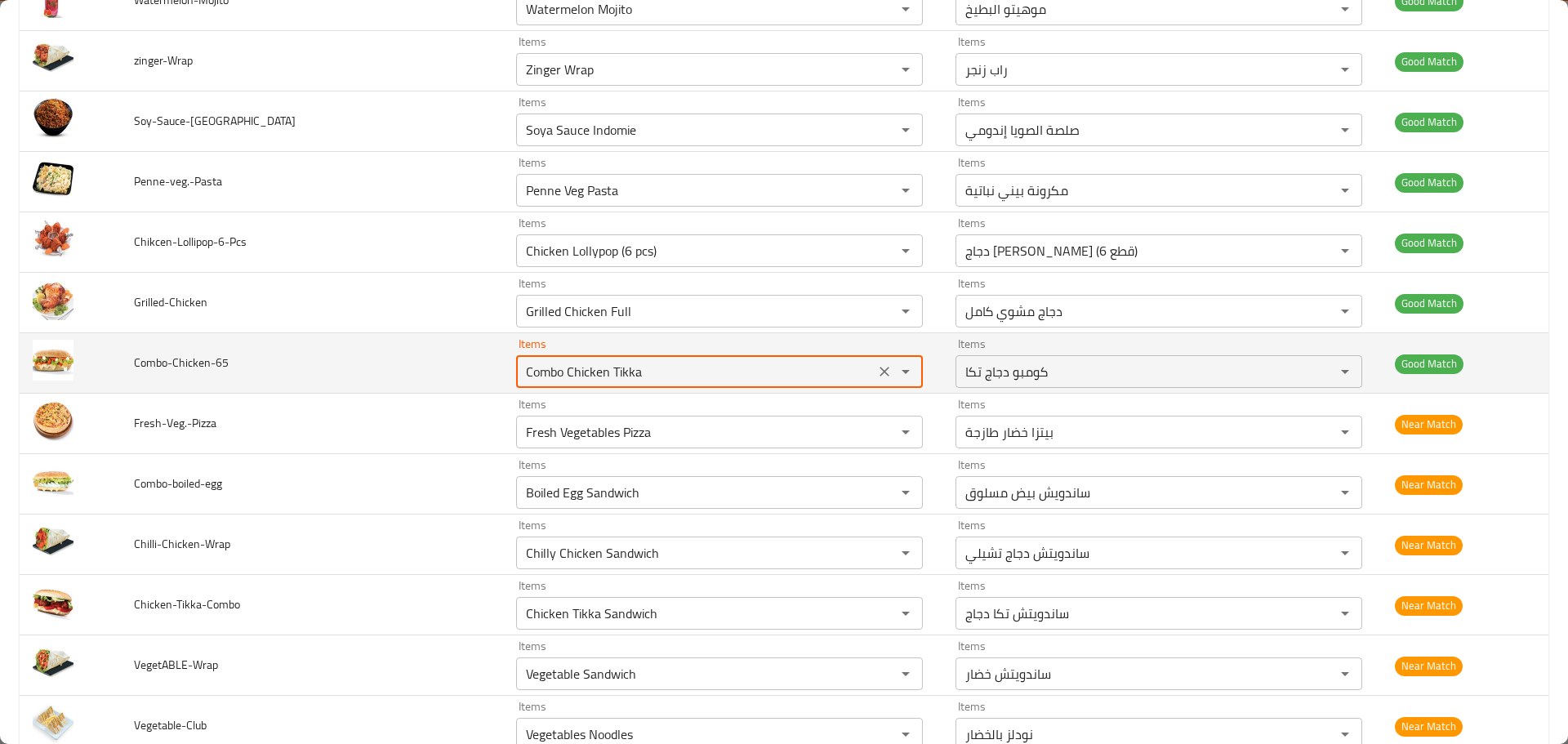
drag, startPoint x: 714, startPoint y: 362, endPoint x: 413, endPoint y: 350, distance: 301.2
click at [413, 350] on tr "Combo-Chicken-65 Items Combo Chicken Tikka Items Items كومبو دجاج تكا Items Goo…" at bounding box center [783, 363] width 1529 height 60
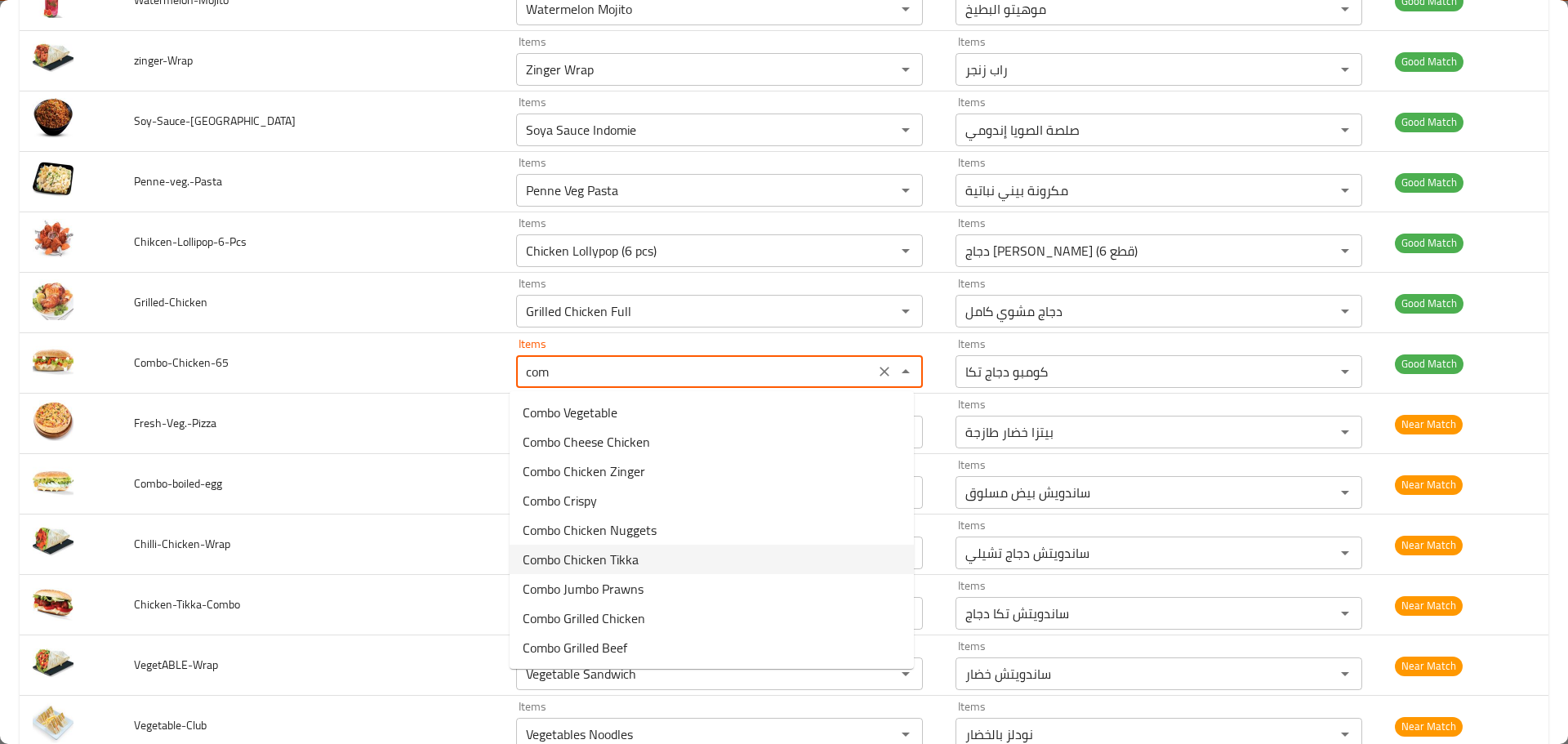
click at [603, 567] on span "Combo Chicken Tikka" at bounding box center [580, 559] width 116 height 19
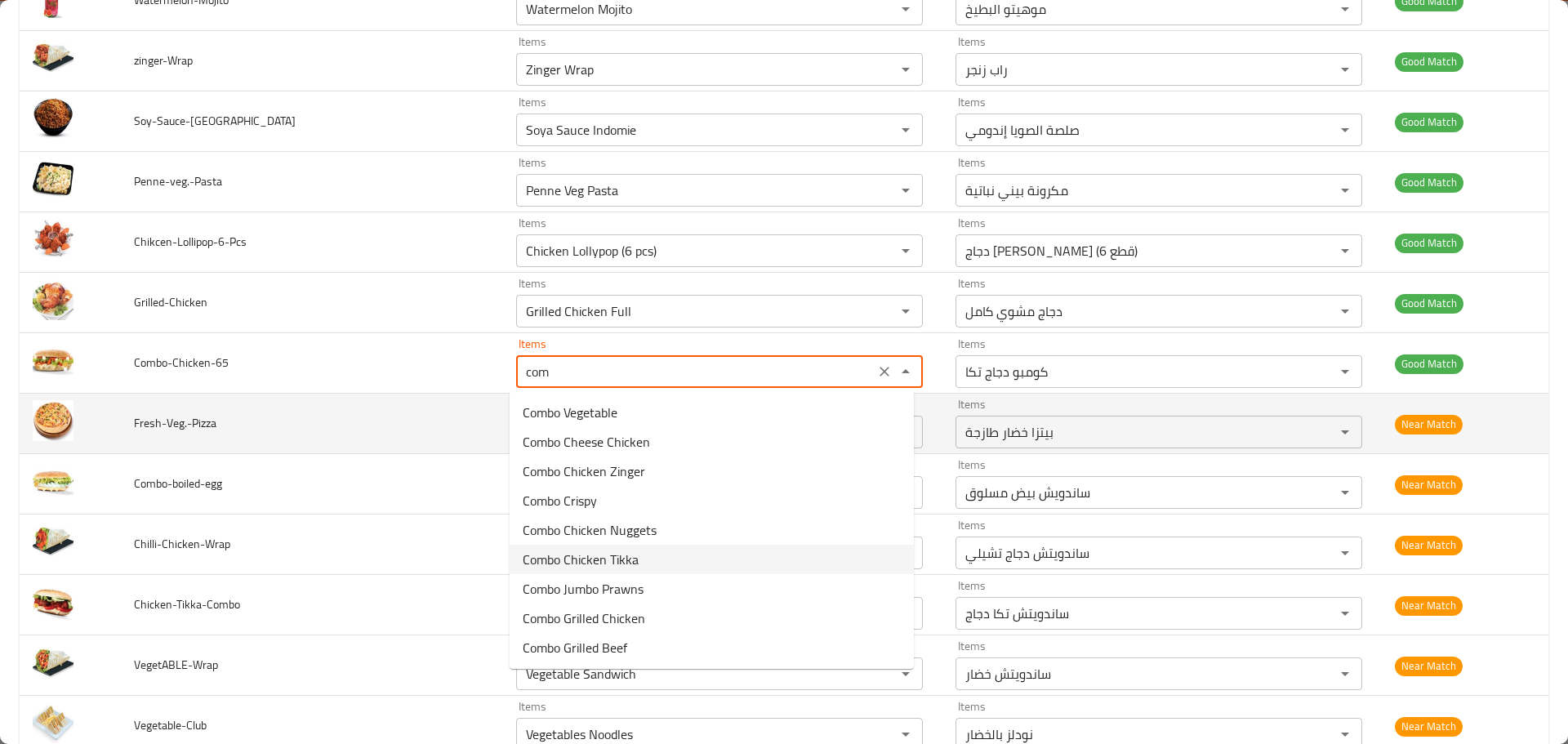
type input "Combo Chicken Tikka"
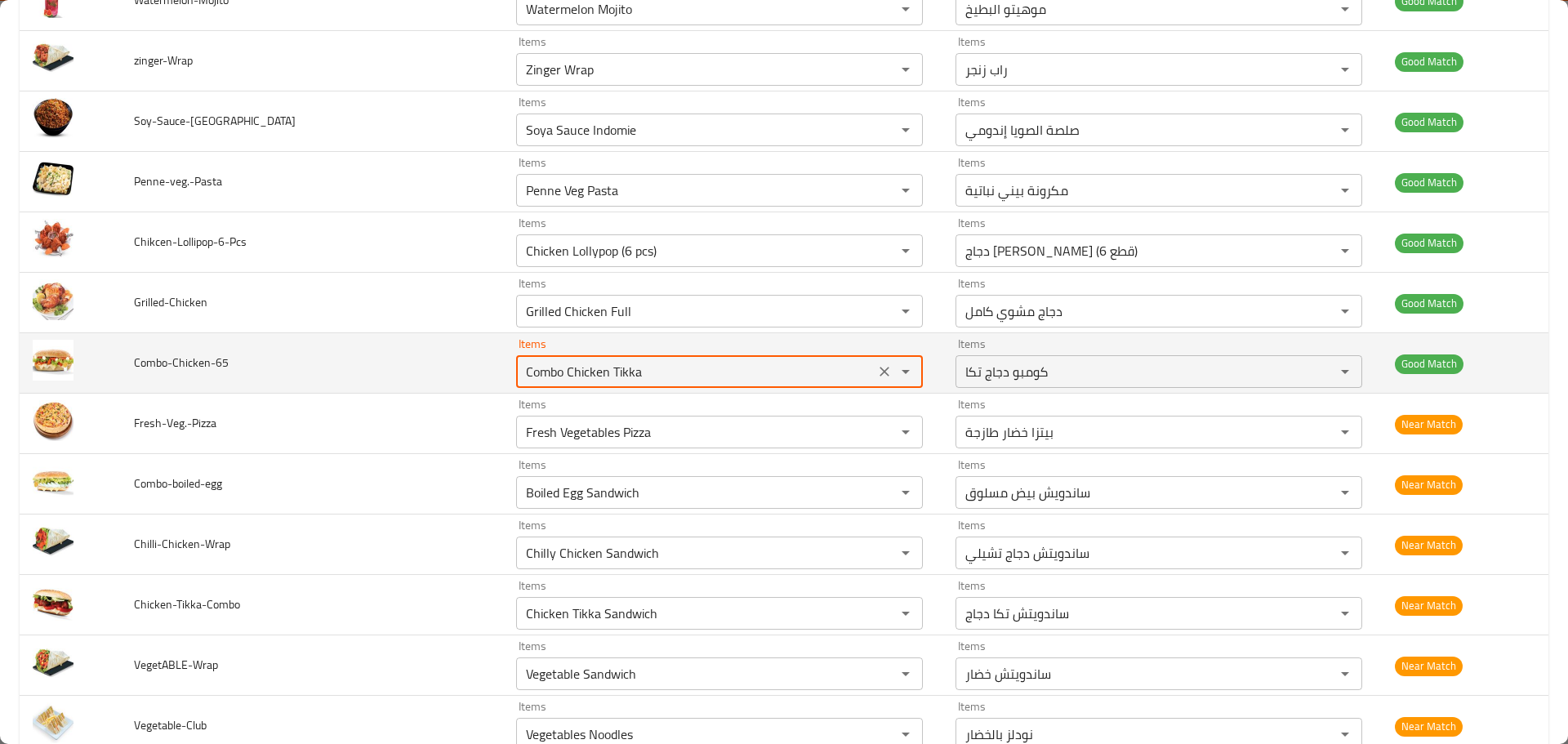
drag, startPoint x: 662, startPoint y: 368, endPoint x: 400, endPoint y: 352, distance: 262.5
click at [400, 352] on tr "Combo-Chicken-65 Items Combo Chicken Tikka Items Items كومبو دجاج تكا Items Goo…" at bounding box center [783, 363] width 1529 height 60
click at [590, 376] on input "Items" at bounding box center [695, 372] width 349 height 23
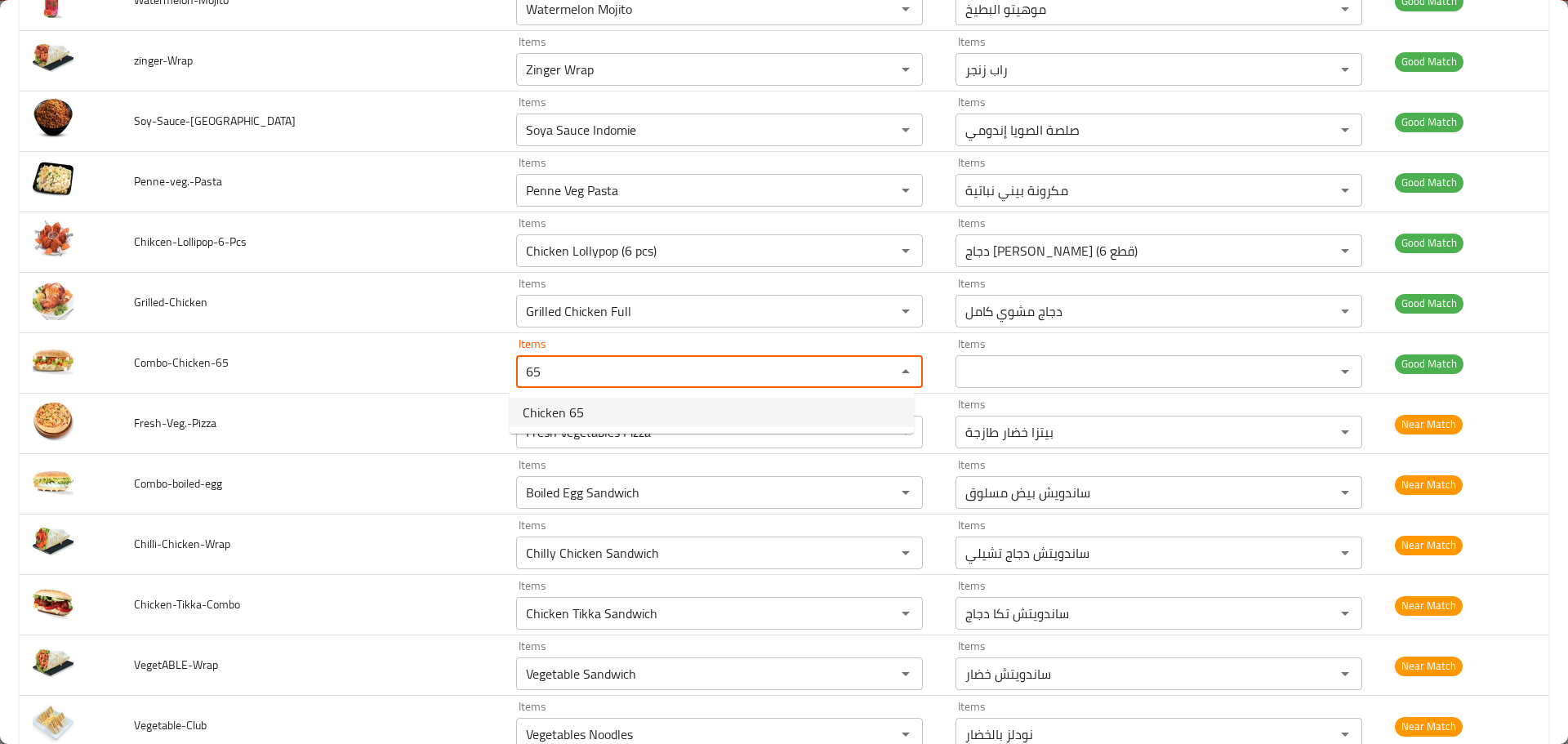
click at [546, 415] on span "Chicken 65" at bounding box center [553, 412] width 61 height 19
type input "Chicken 65"
type input "دجاج 65"
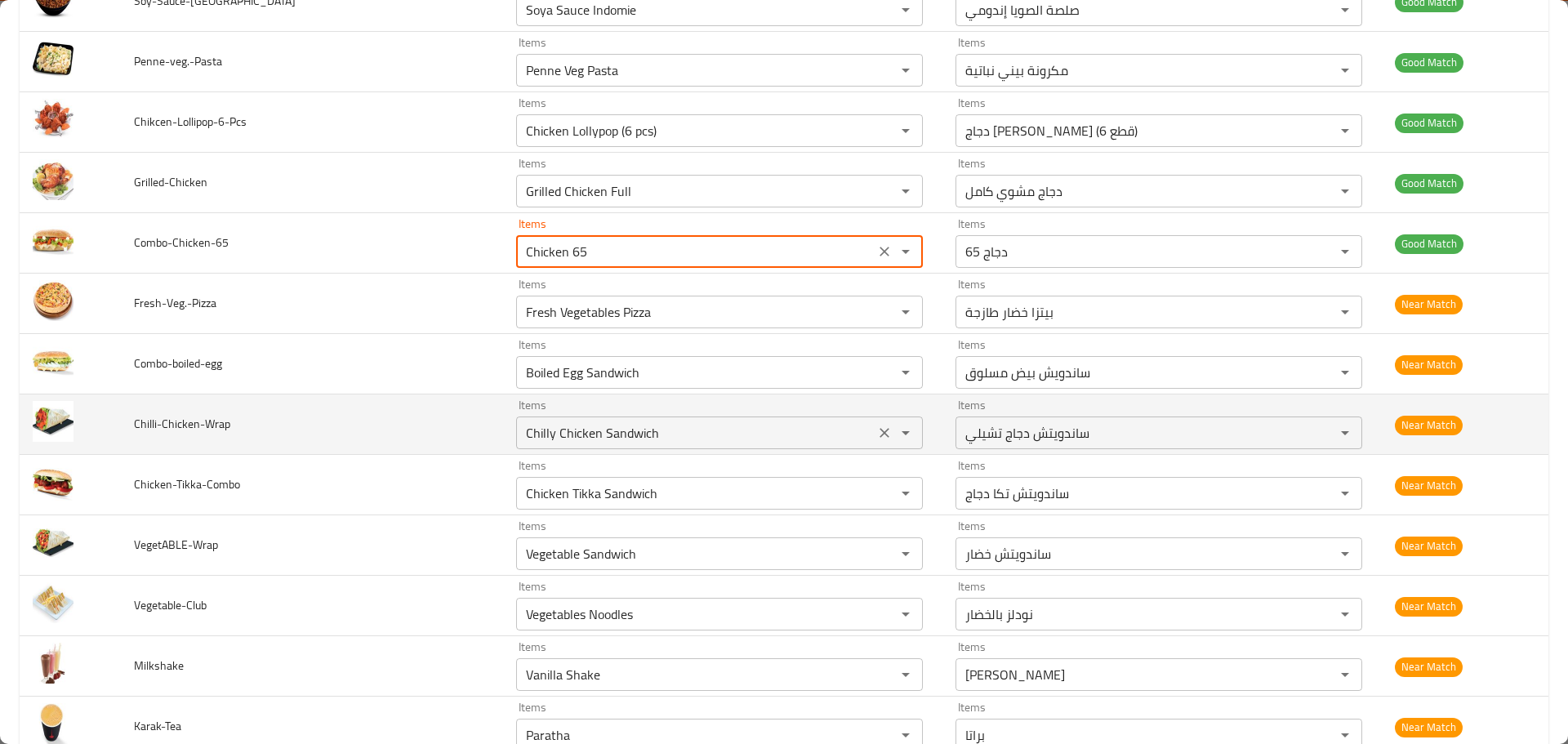
scroll to position [4614, 0]
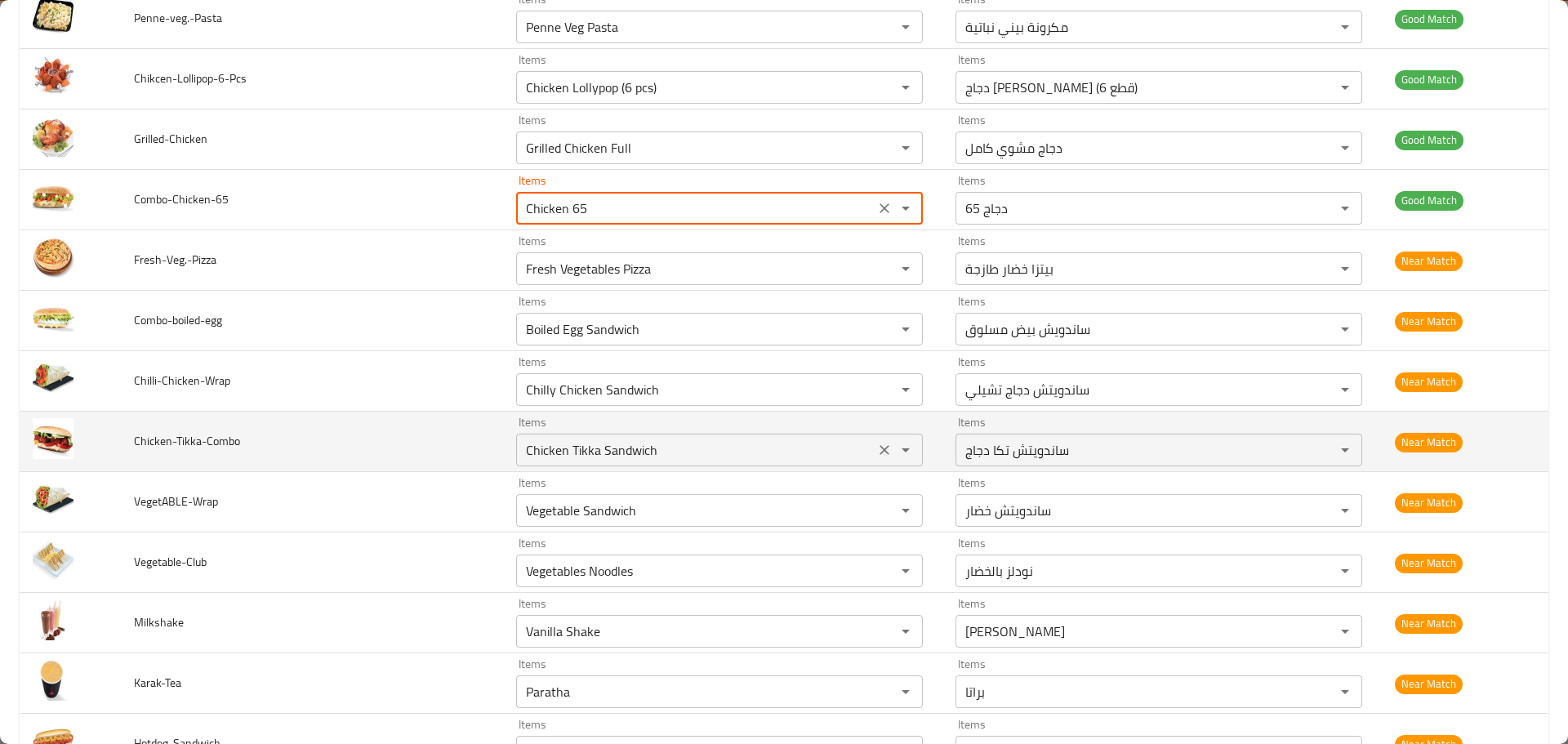
type input "Chicken 65"
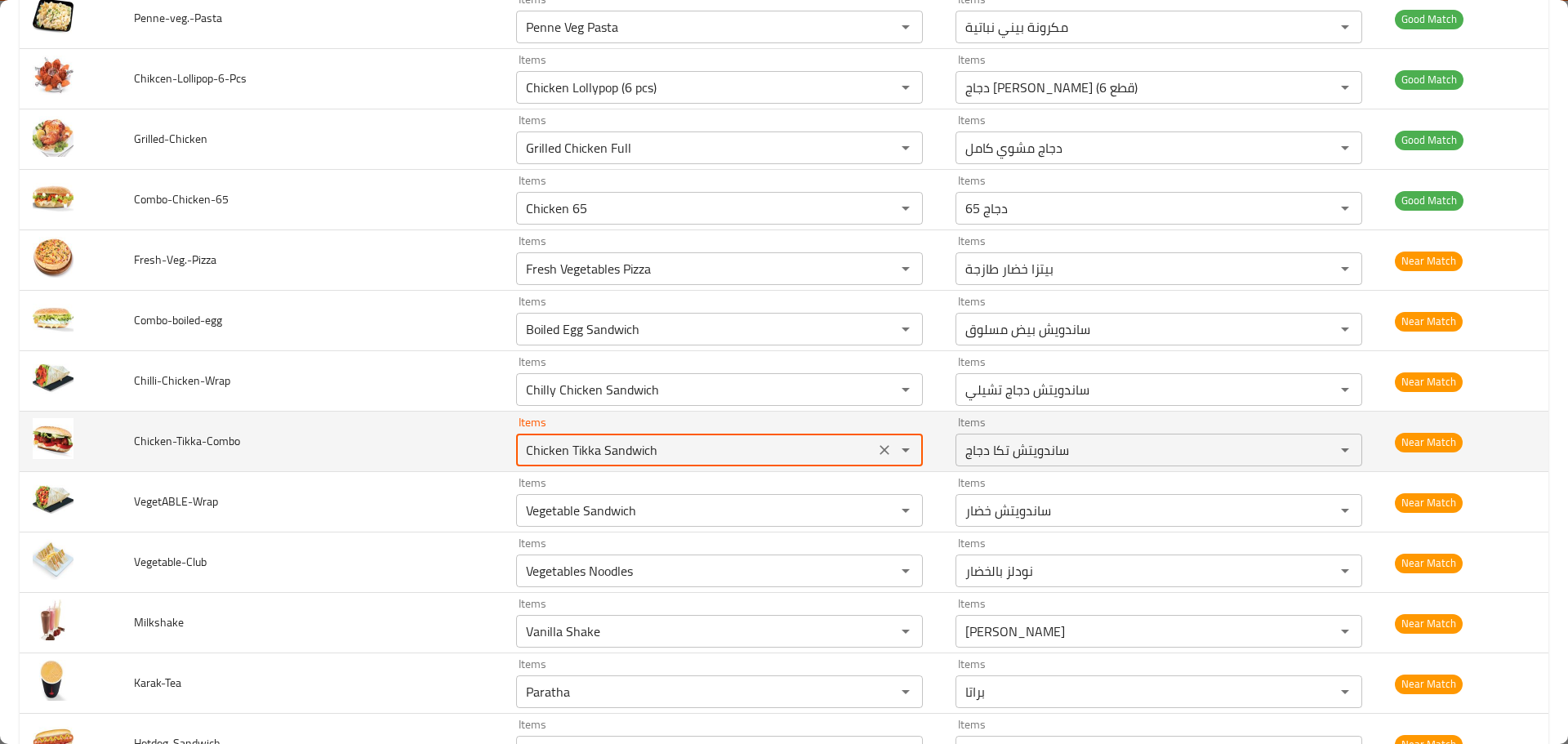
drag, startPoint x: 665, startPoint y: 453, endPoint x: 421, endPoint y: 423, distance: 245.8
click at [421, 423] on tr "Chicken-Tikka-Combo Items Chicken Tikka Sandwich Items Items ساندويتش تكا دجاج …" at bounding box center [783, 442] width 1529 height 60
paste input "ombo Chicken Tikka"
type input "Combo Chicken Tikka"
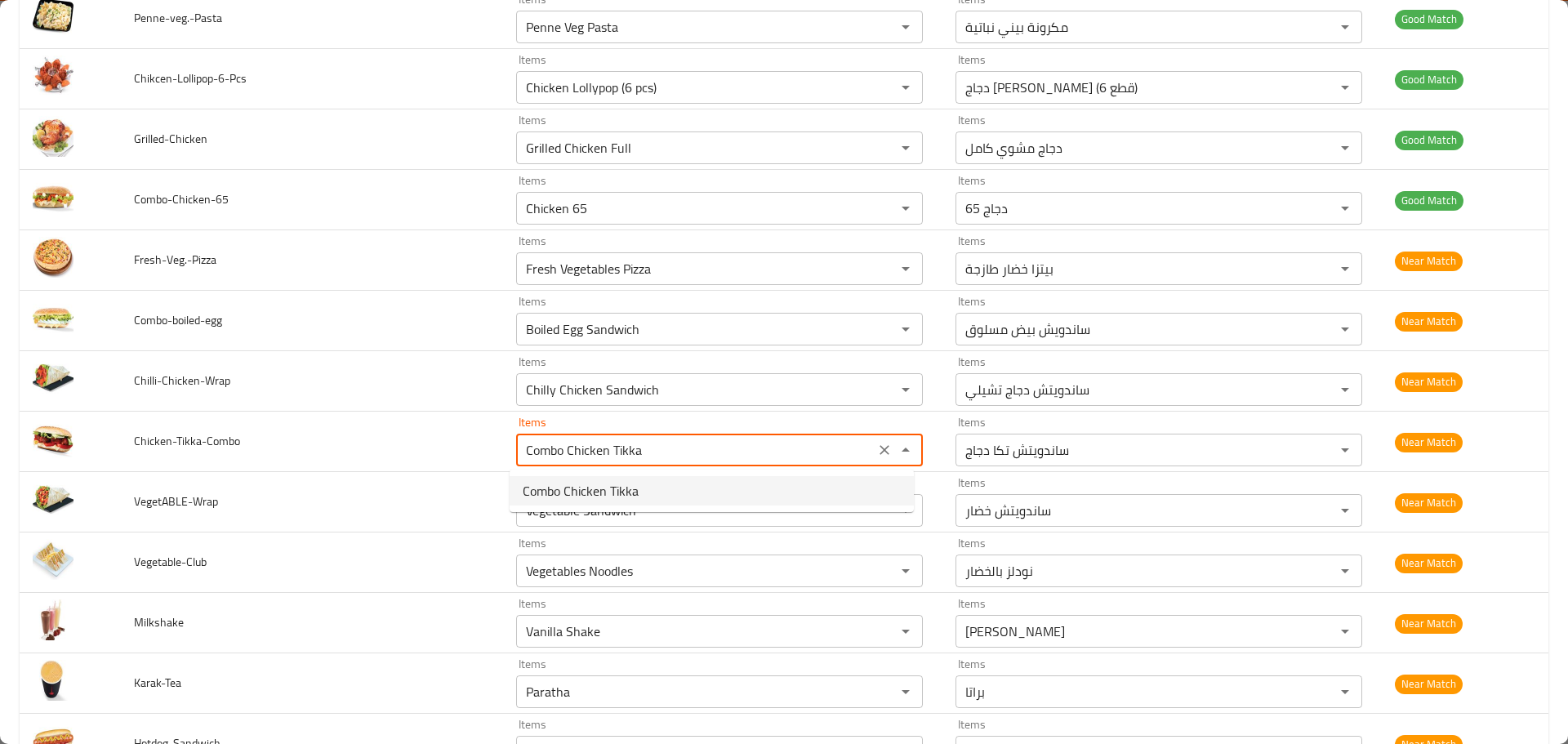
click at [590, 498] on span "Combo Chicken Tikka" at bounding box center [580, 491] width 116 height 19
type input "كومبو دجاج تكا"
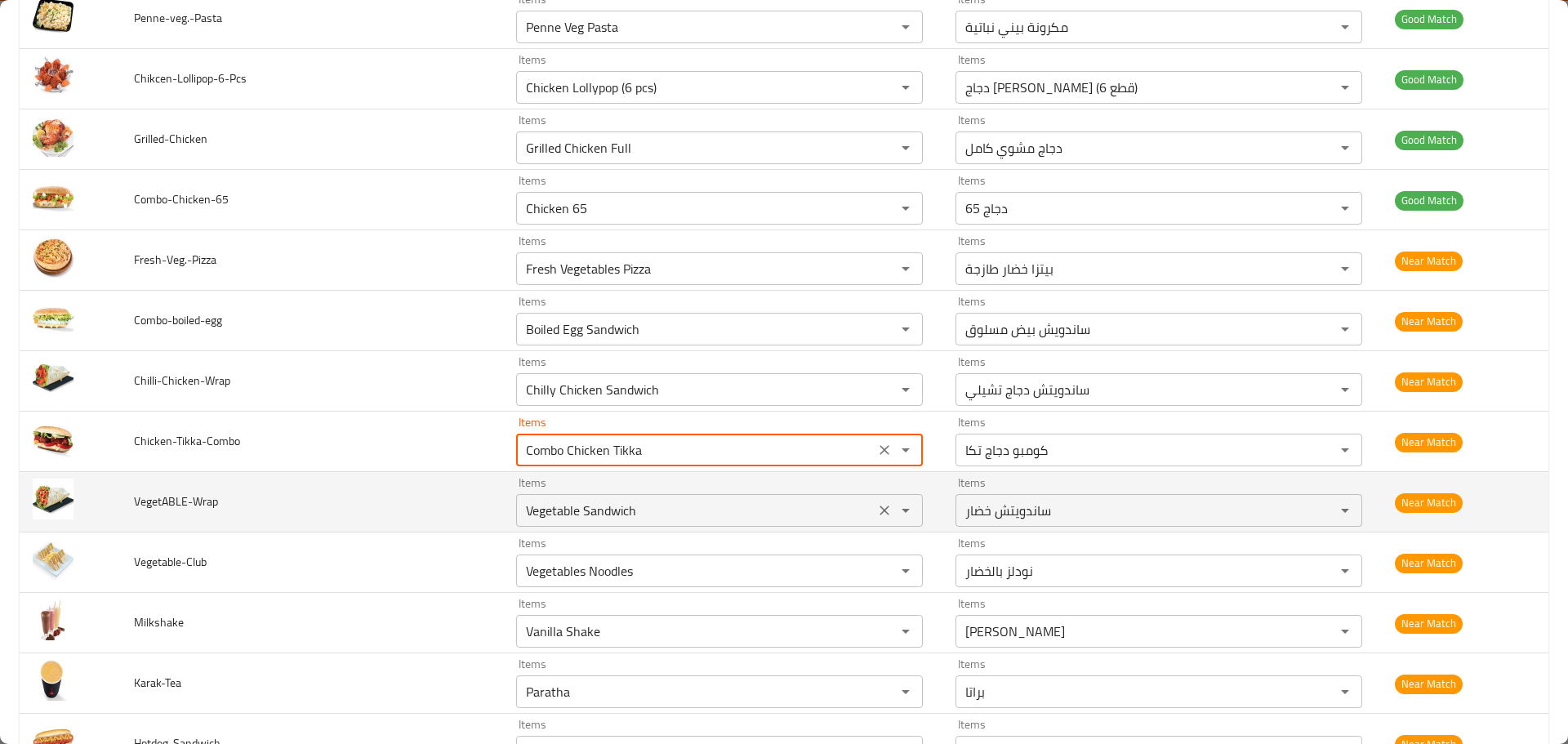
type input "Combo Chicken Tikka"
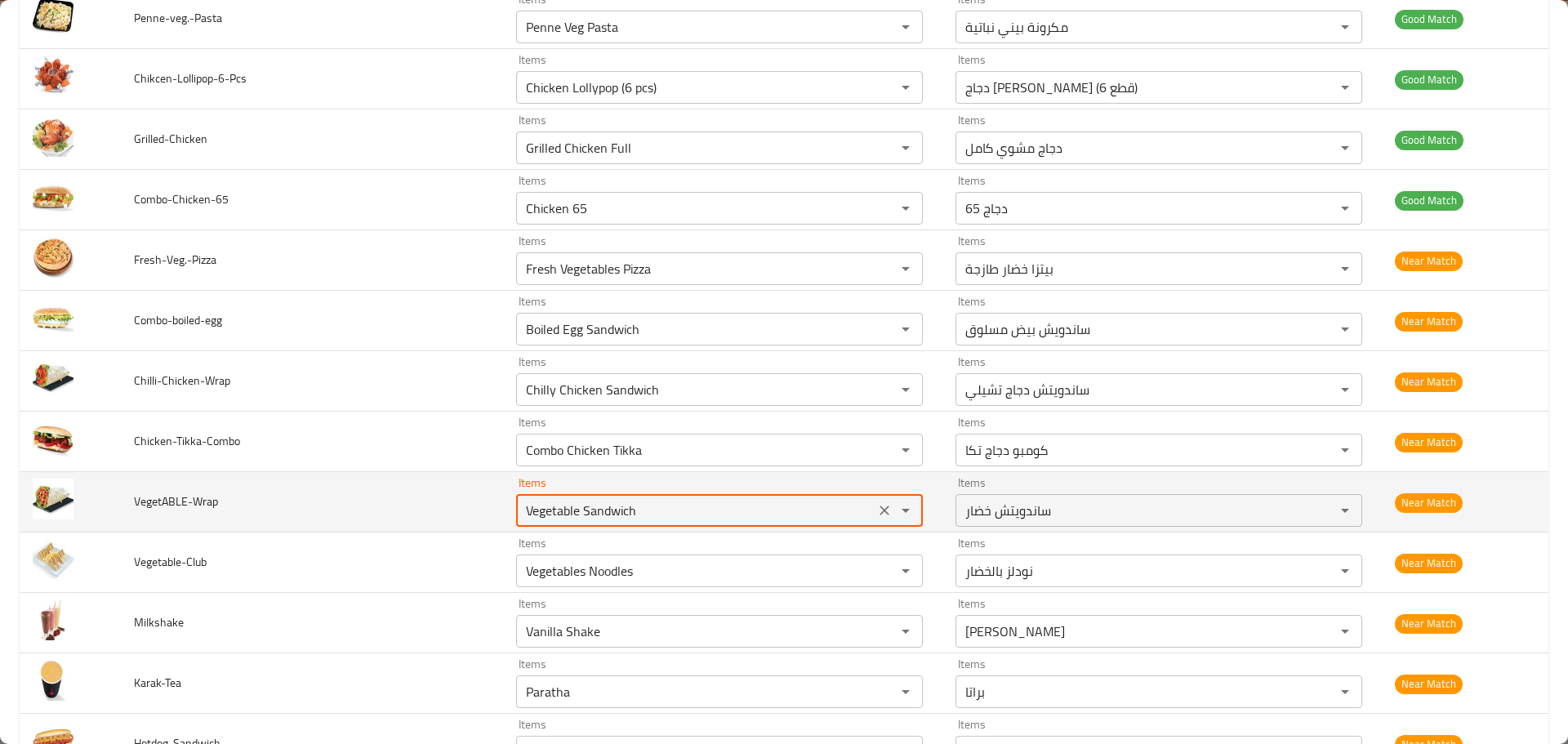
click at [591, 521] on input "Vegetable Sandwich" at bounding box center [695, 510] width 349 height 23
click at [205, 500] on span "VegetABLE-Wrap" at bounding box center [176, 501] width 84 height 21
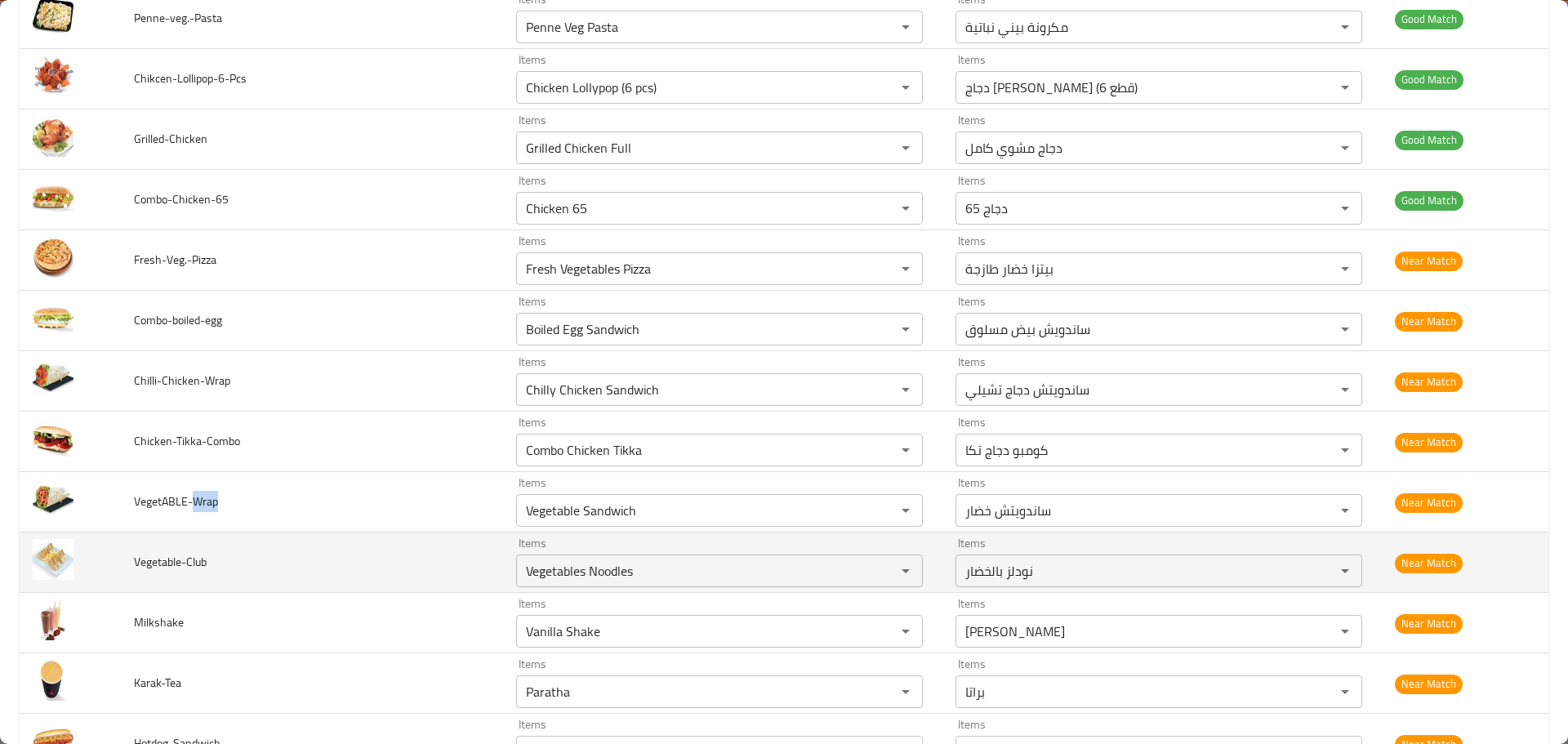
copy span "Wrap"
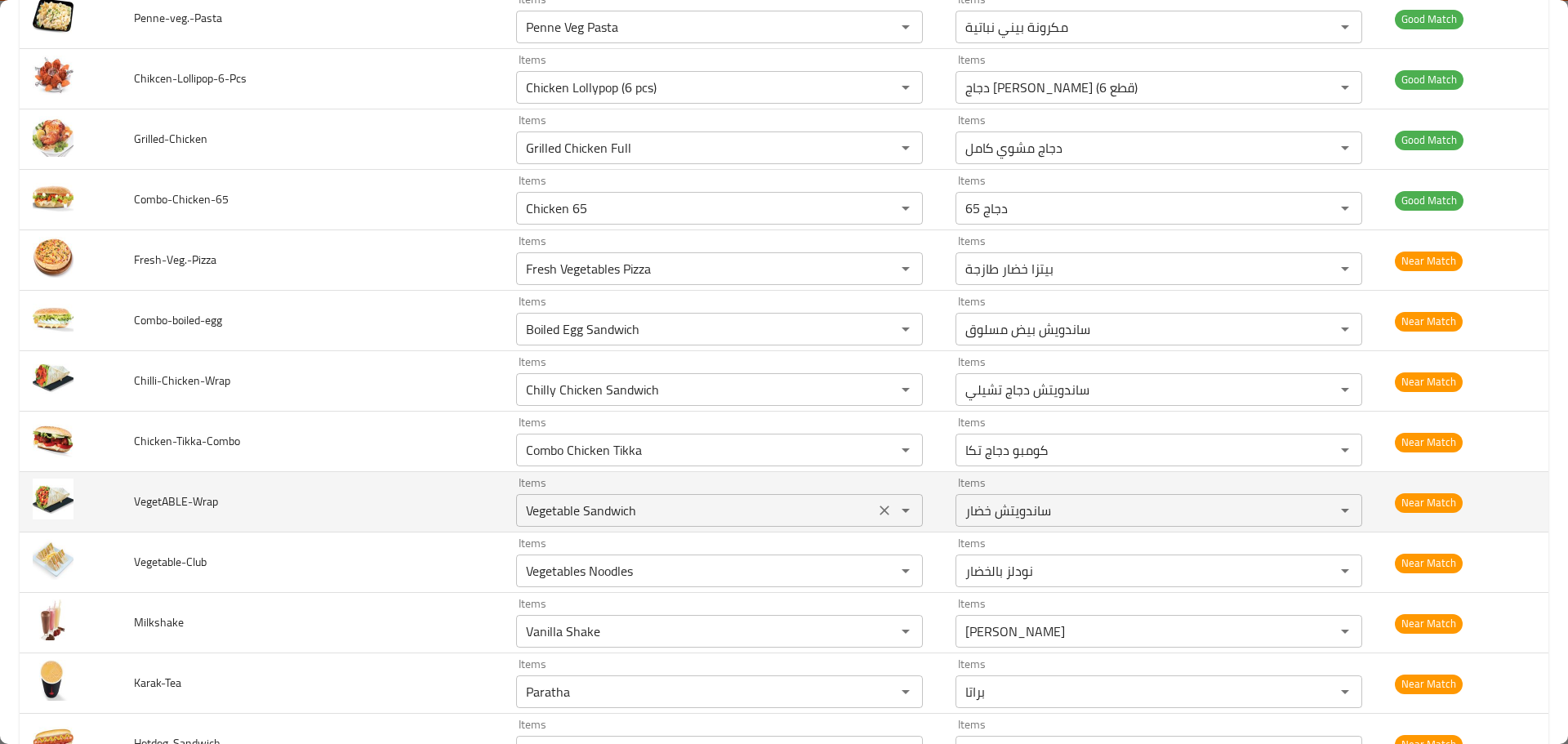
click at [592, 512] on input "Vegetable Sandwich" at bounding box center [695, 510] width 349 height 23
paste input "Wrap"
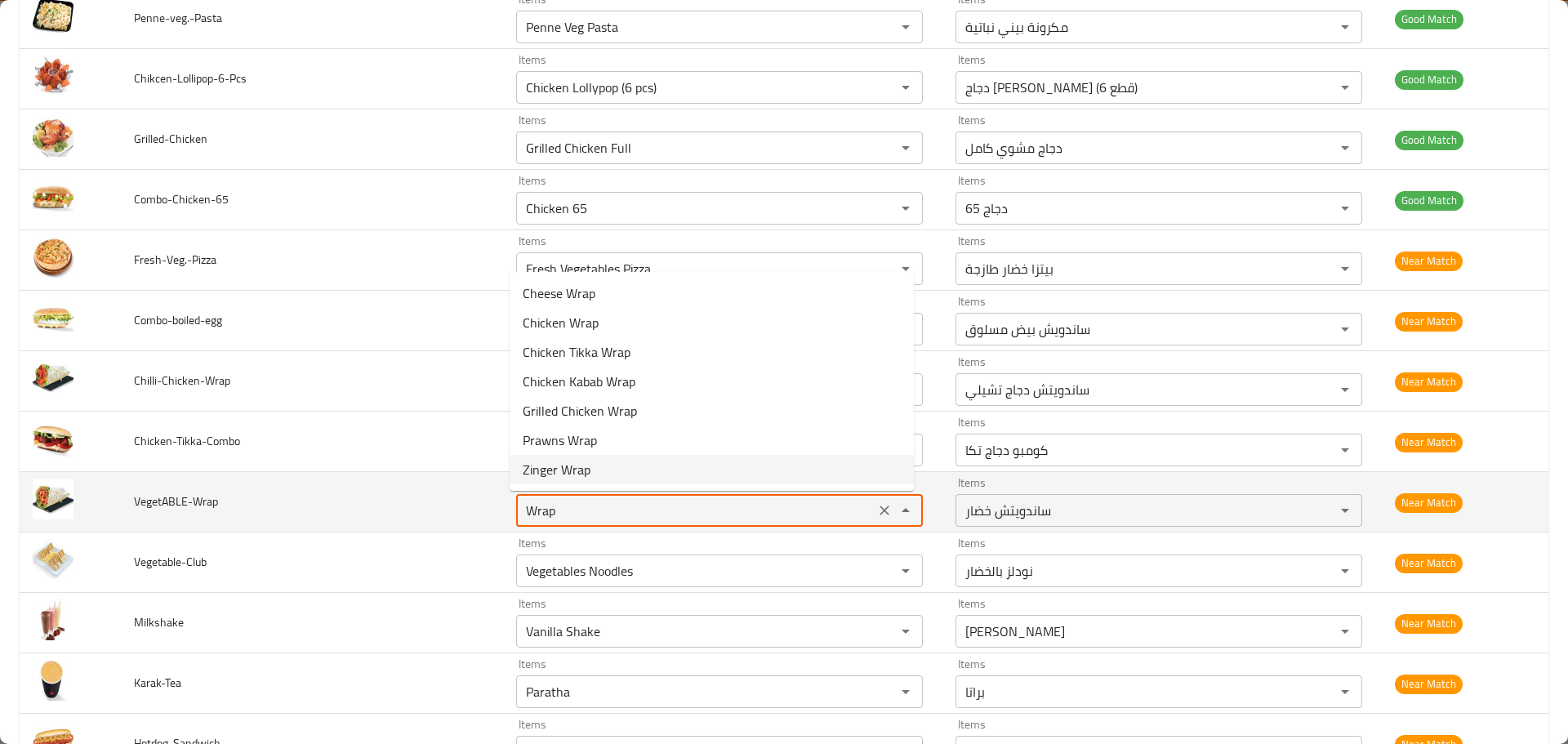
type input "Vegetable Sandwich"
click at [489, 521] on td "VegetABLE-Wrap" at bounding box center [312, 502] width 382 height 60
drag, startPoint x: 476, startPoint y: 514, endPoint x: 394, endPoint y: 510, distance: 82.1
click at [381, 514] on tr "VegetABLE-Wrap Items Vegetable Sandwich Items Items ساندويتش خضار Items Near Ma…" at bounding box center [783, 502] width 1529 height 60
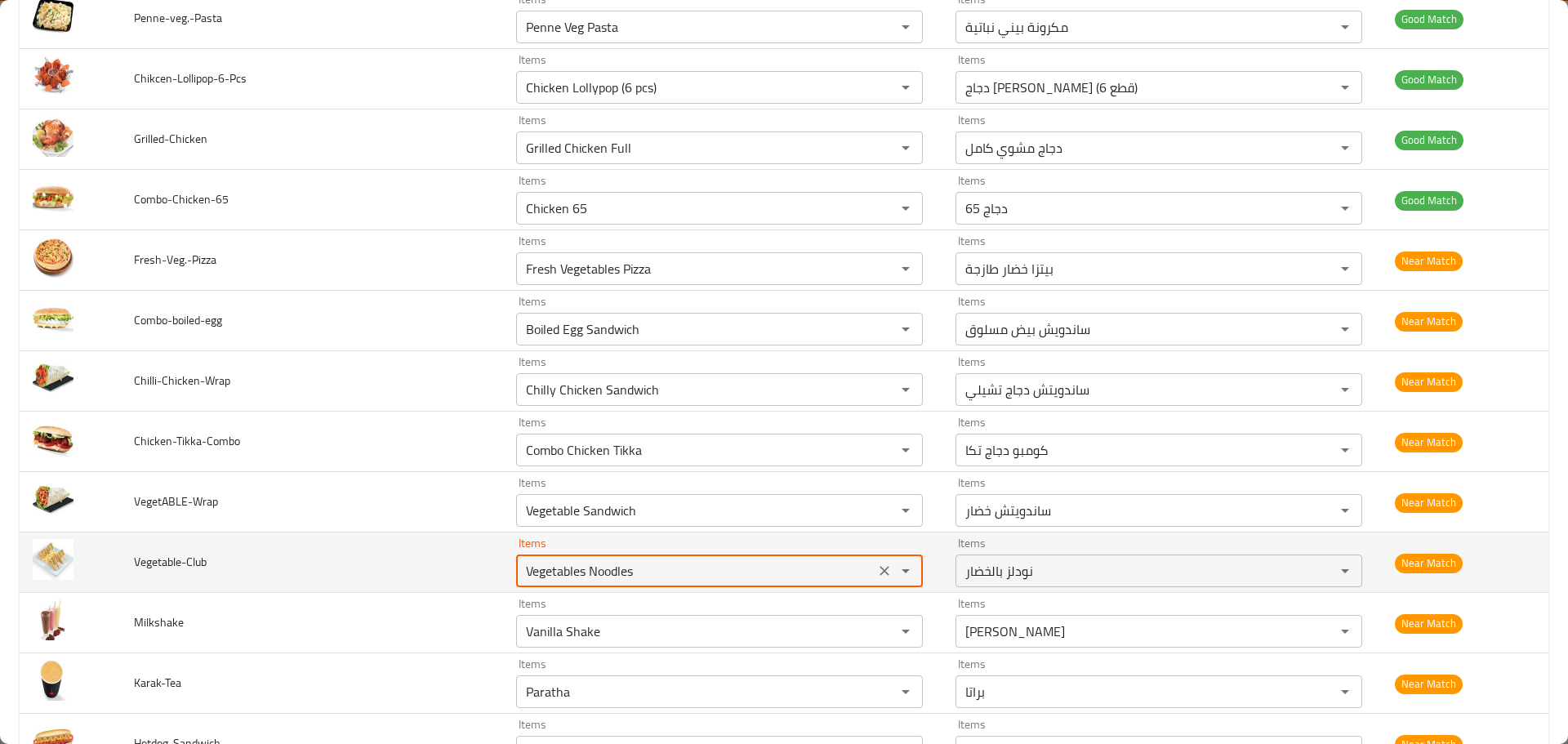
drag, startPoint x: 646, startPoint y: 569, endPoint x: 378, endPoint y: 577, distance: 268.1
click at [379, 577] on tr "Vegetable-Club Items Vegetables Noodles Items Items نودلز بالخضار Items Near Ma…" at bounding box center [783, 563] width 1529 height 60
type input "clu"
click at [876, 575] on icon "Clear" at bounding box center [885, 571] width 16 height 16
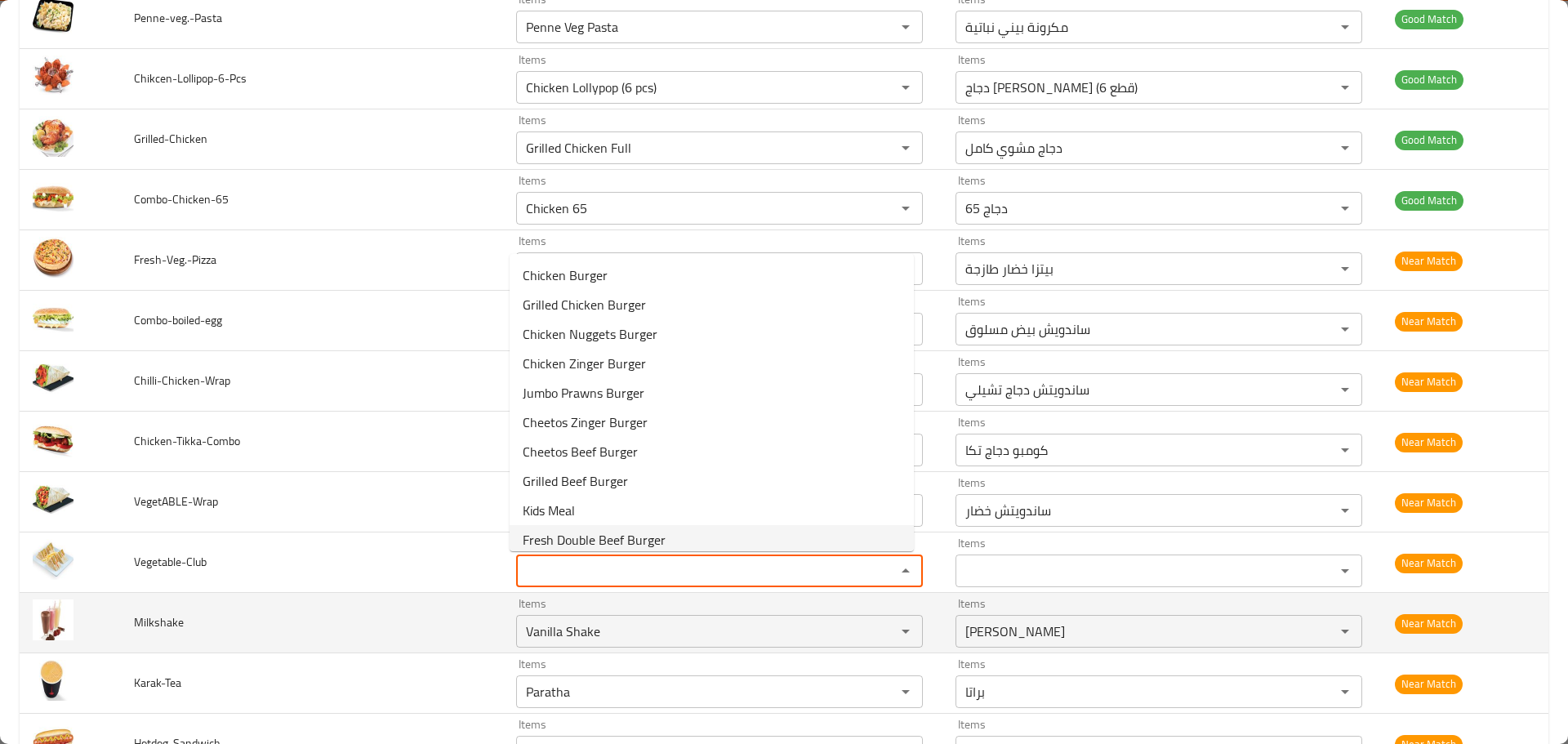
click at [426, 598] on td "Milkshake" at bounding box center [312, 623] width 382 height 60
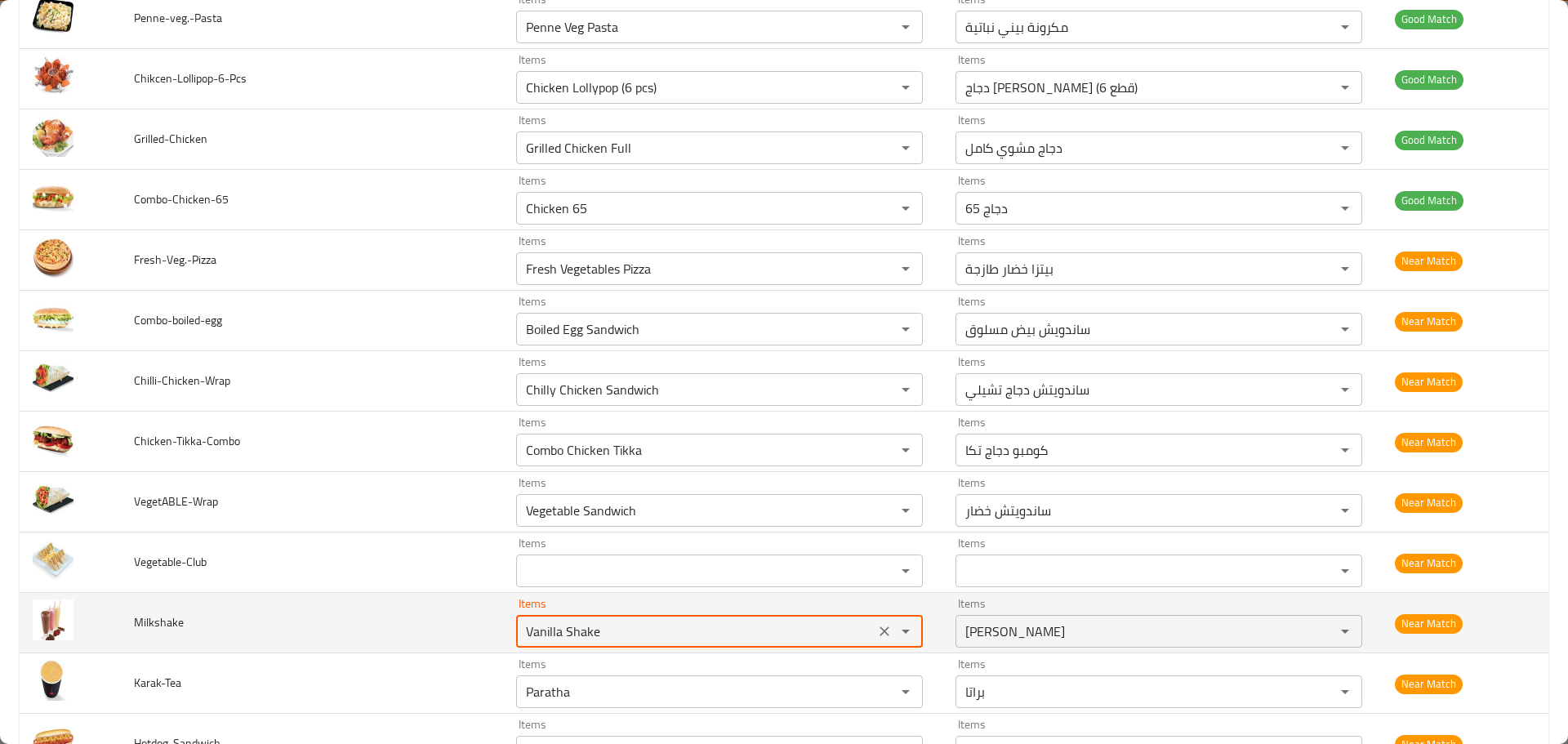
drag, startPoint x: 574, startPoint y: 621, endPoint x: 441, endPoint y: 621, distance: 133.0
click at [441, 621] on tr "Milkshake Items Vanilla Shake Items Items شيك فانيلا Items Near Match" at bounding box center [783, 623] width 1529 height 60
drag, startPoint x: 488, startPoint y: 618, endPoint x: 397, endPoint y: 605, distance: 91.9
click at [397, 605] on tr "Milkshake Items milk Items Items شيك فانيلا Items Near Match" at bounding box center [783, 623] width 1529 height 60
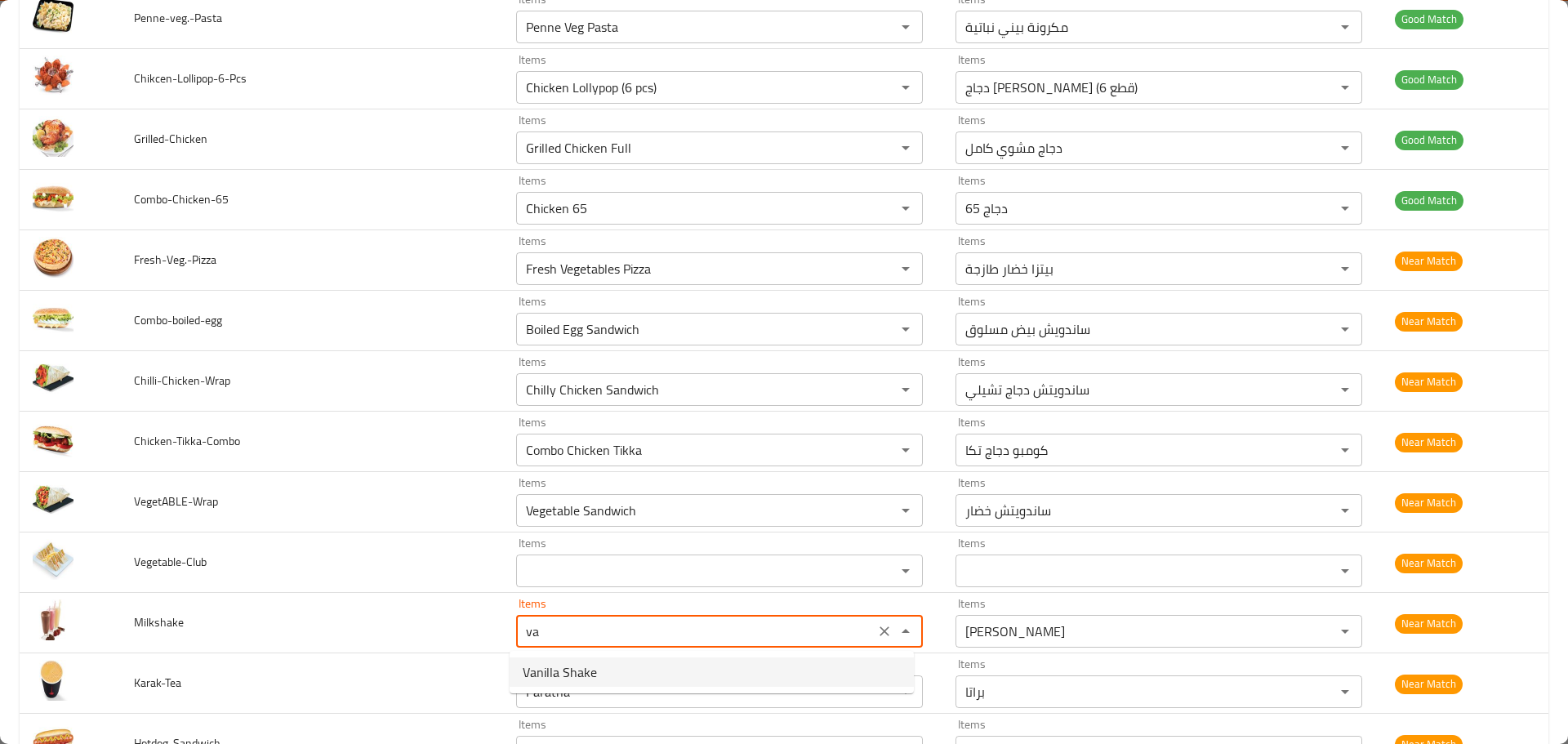
click at [553, 668] on span "Vanilla Shake" at bounding box center [559, 672] width 74 height 19
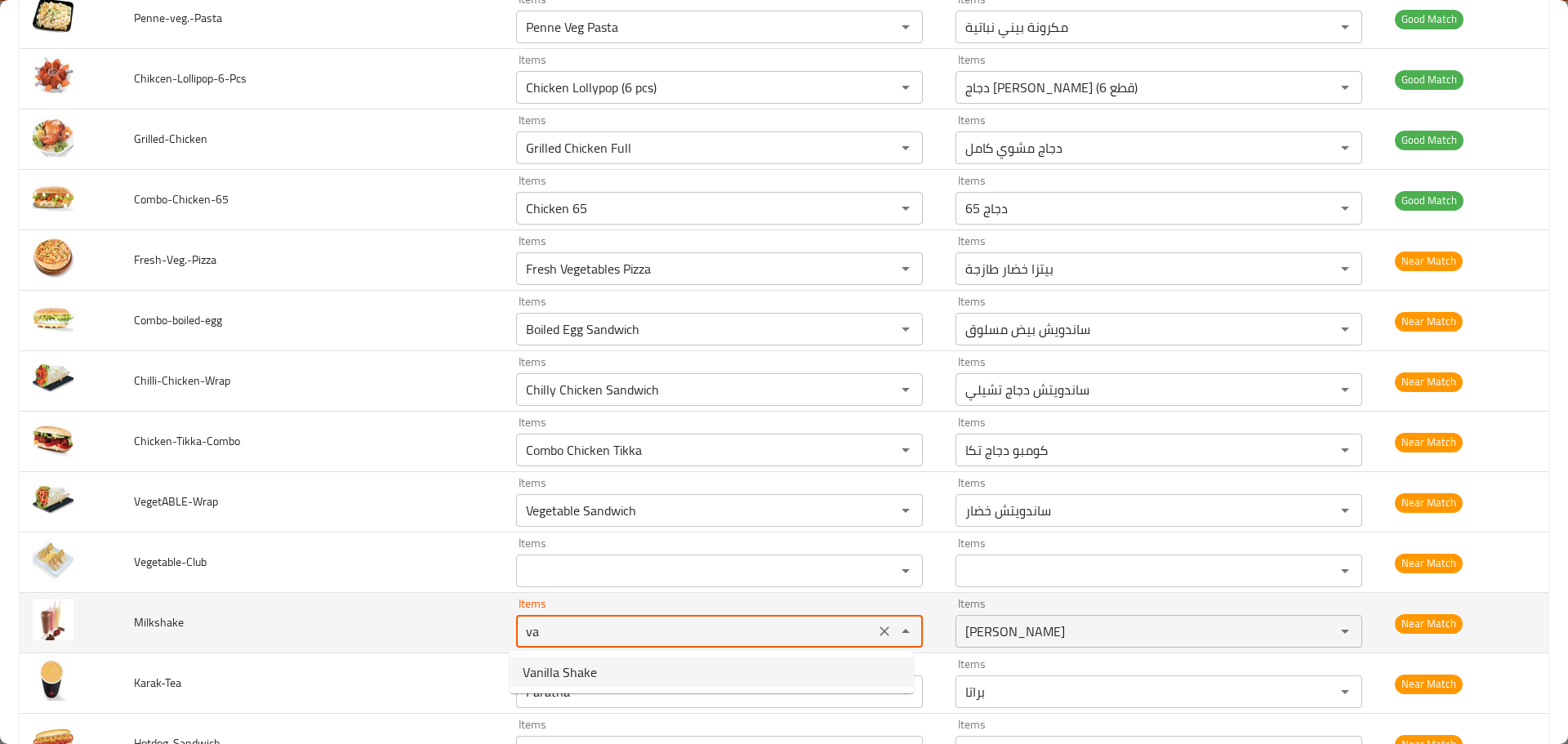
type input "Vanilla Shake"
click at [538, 630] on input "Vanilla Shake" at bounding box center [695, 631] width 349 height 23
click at [537, 634] on input "Vanilla Shake" at bounding box center [695, 631] width 349 height 23
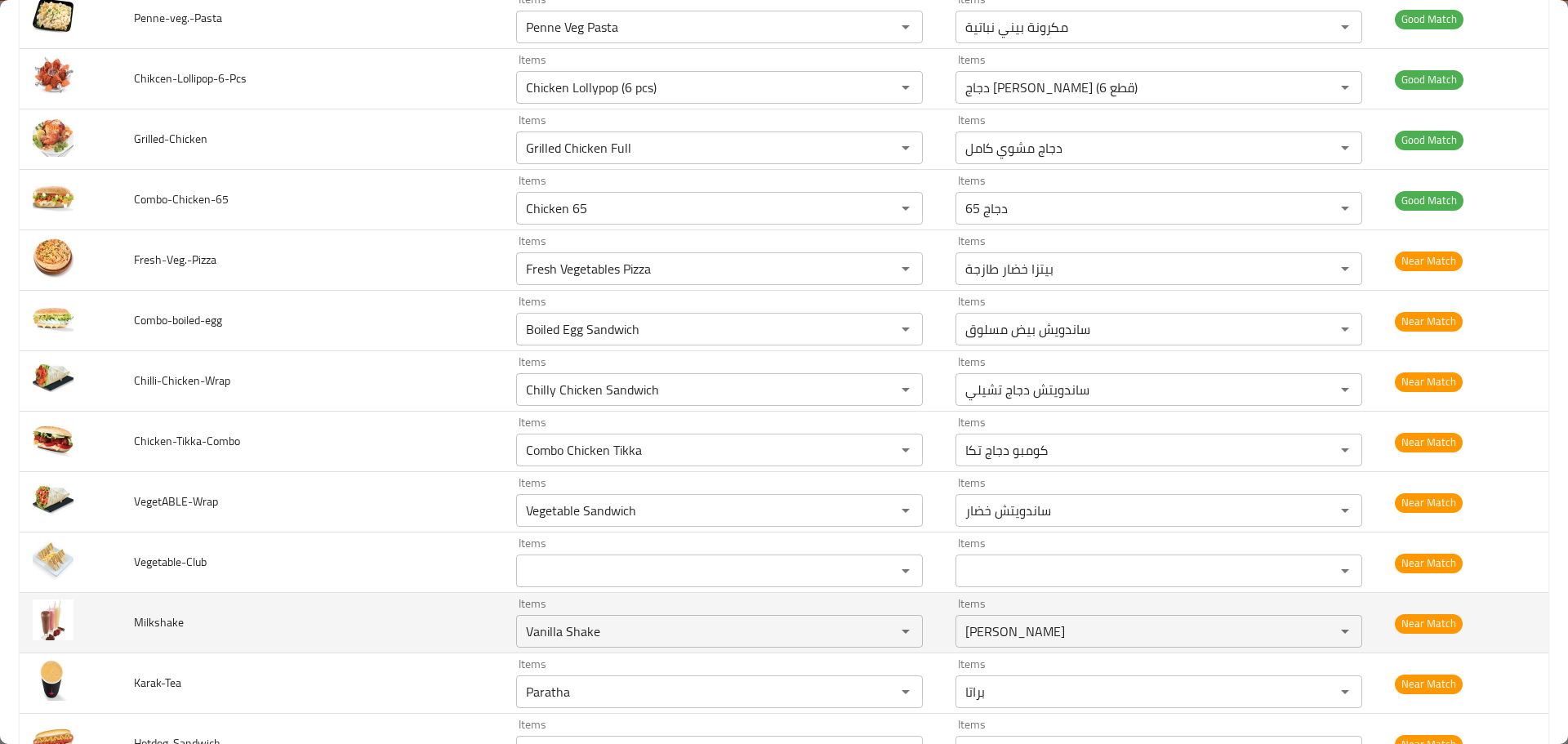
click at [434, 605] on td "Milkshake" at bounding box center [312, 623] width 382 height 60
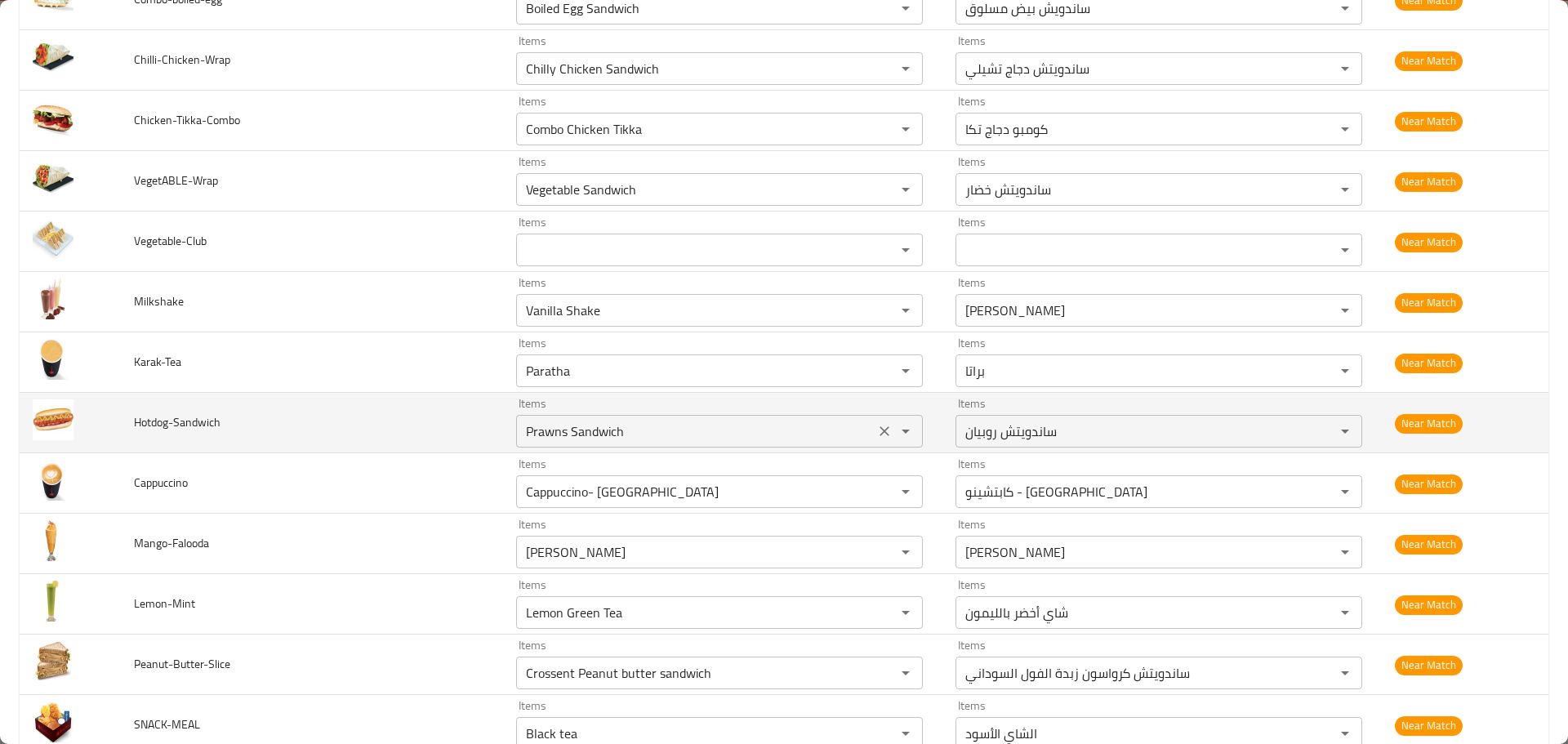
scroll to position [4941, 0]
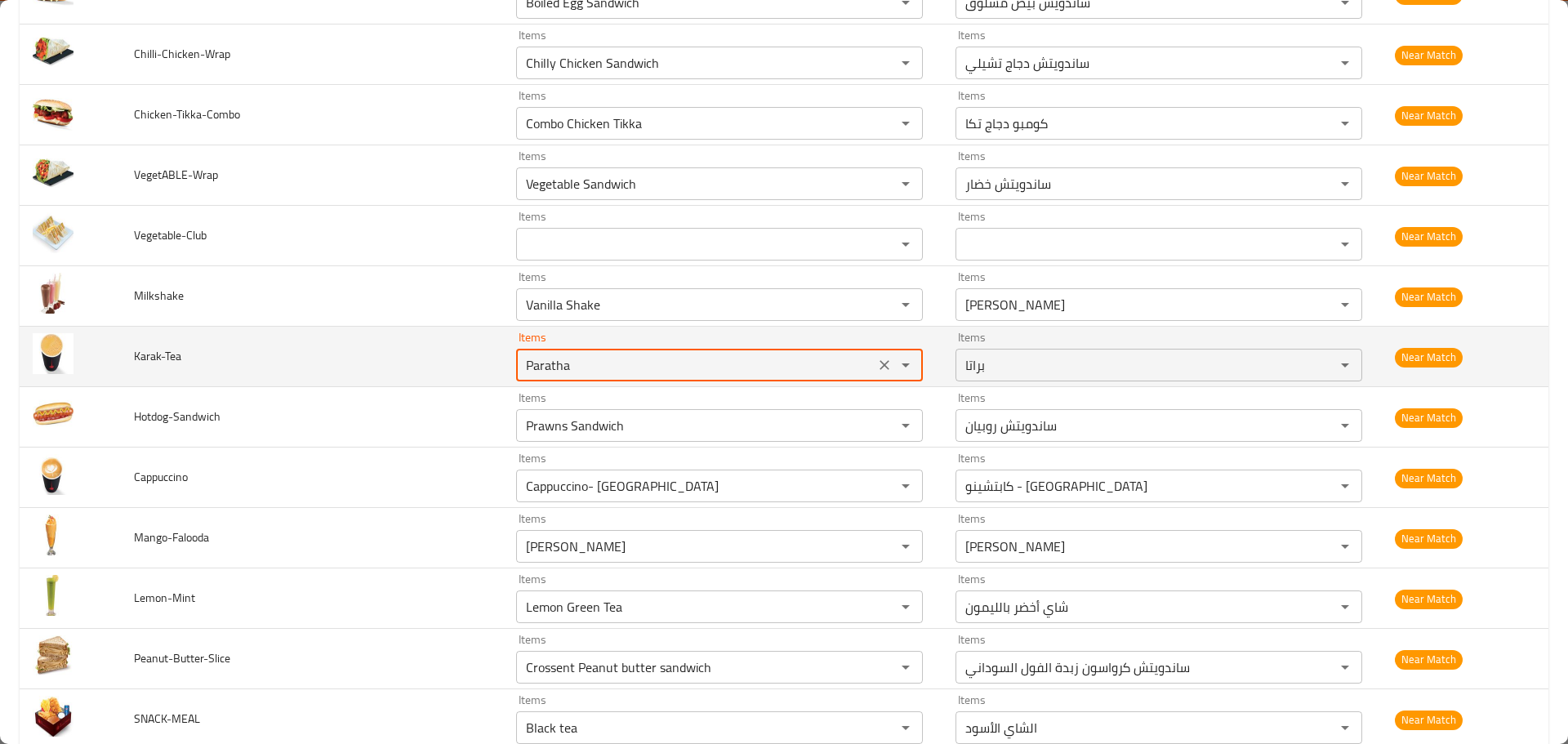
drag, startPoint x: 586, startPoint y: 360, endPoint x: 459, endPoint y: 360, distance: 127.0
click at [459, 360] on tr "Karak-Tea Items Paratha Items Items براتا Items Near Match" at bounding box center [783, 357] width 1529 height 60
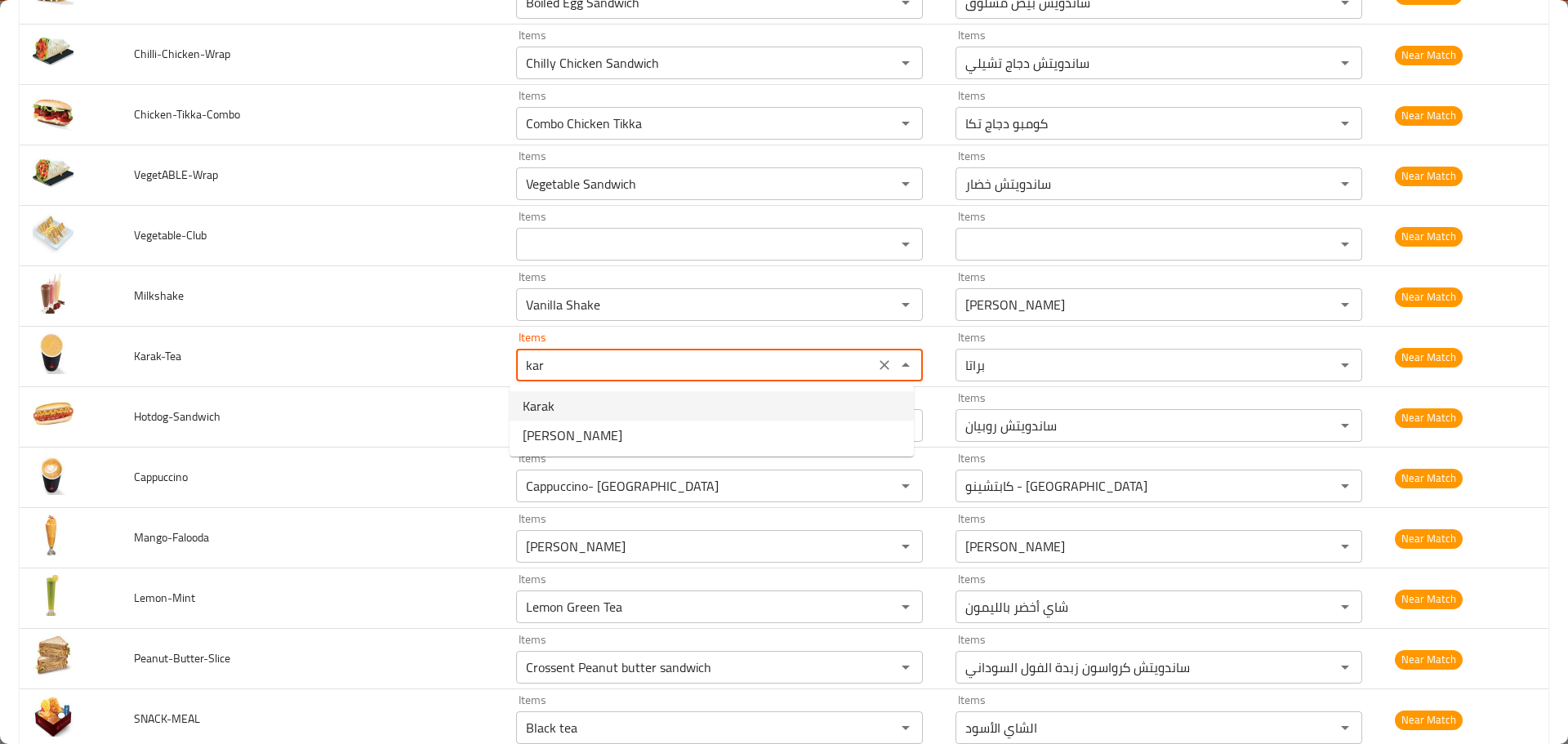
click at [561, 404] on li "Karak" at bounding box center [712, 406] width 404 height 29
type input "Karak"
type input "كرك"
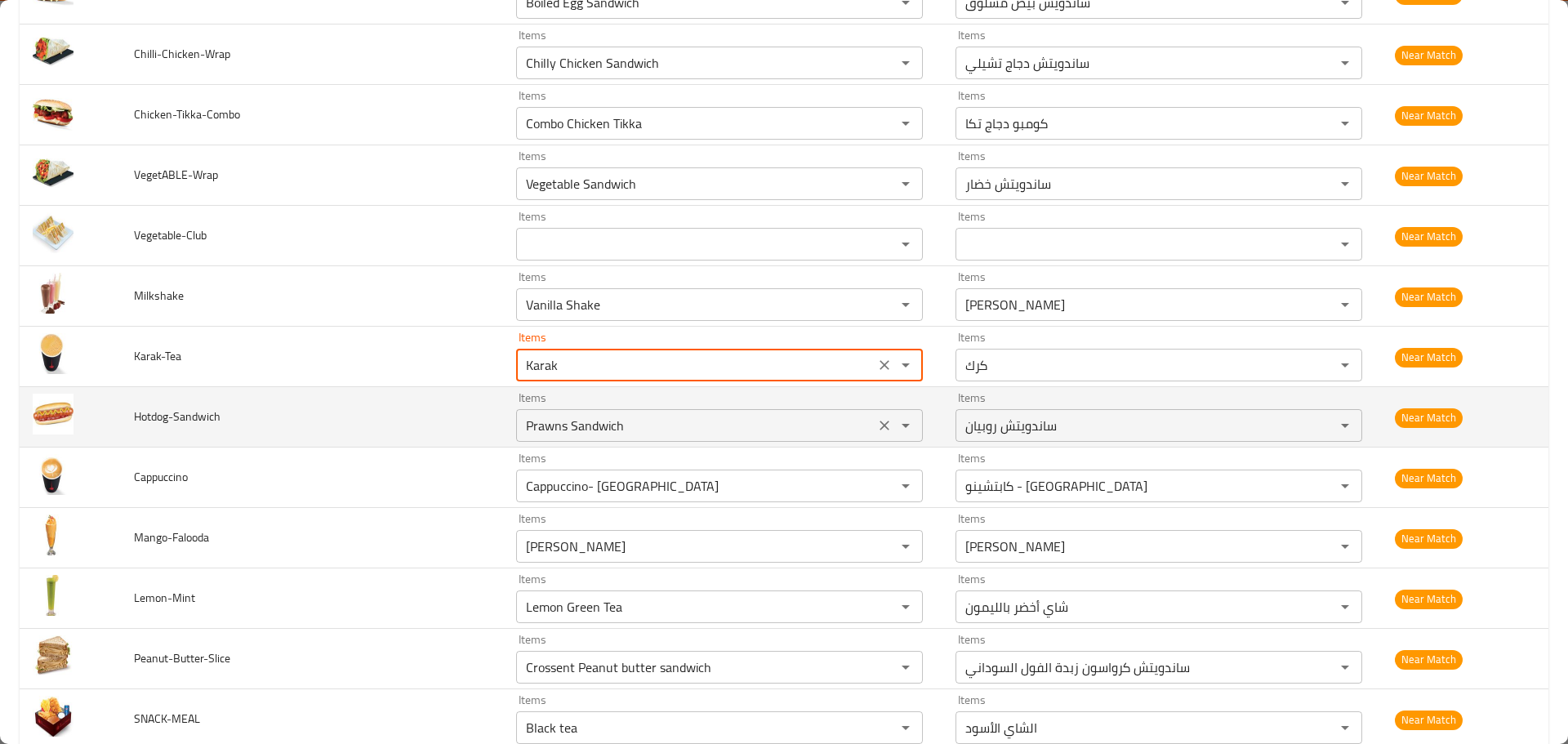
type input "Karak"
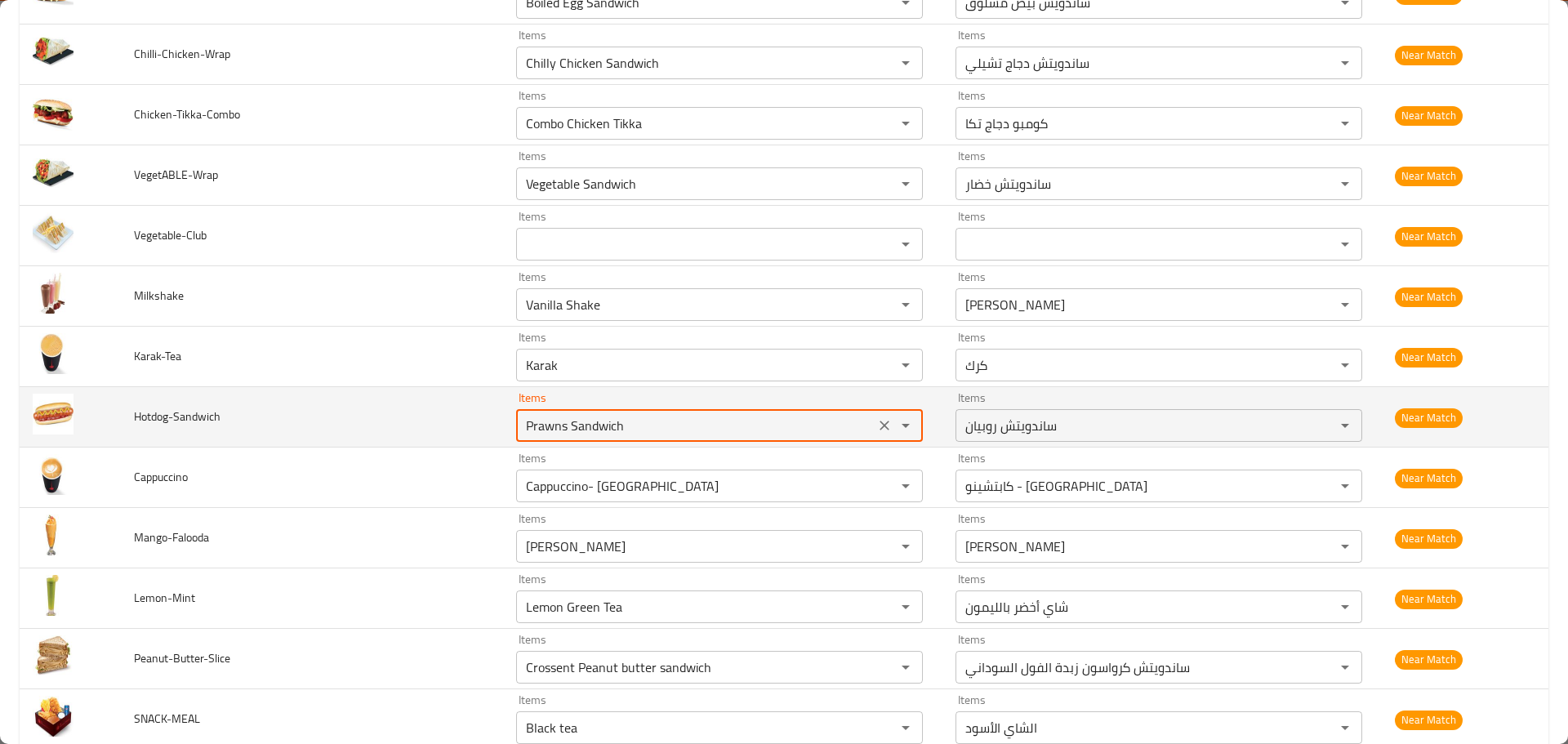
drag, startPoint x: 673, startPoint y: 422, endPoint x: 472, endPoint y: 424, distance: 201.0
click at [473, 424] on tr "Hotdog-Sandwich Items Prawns Sandwich Items Items ساندويتش روبيان Items Near Ma…" at bounding box center [783, 417] width 1529 height 60
click at [165, 418] on span "Hotdog-Sandwich" at bounding box center [177, 416] width 87 height 21
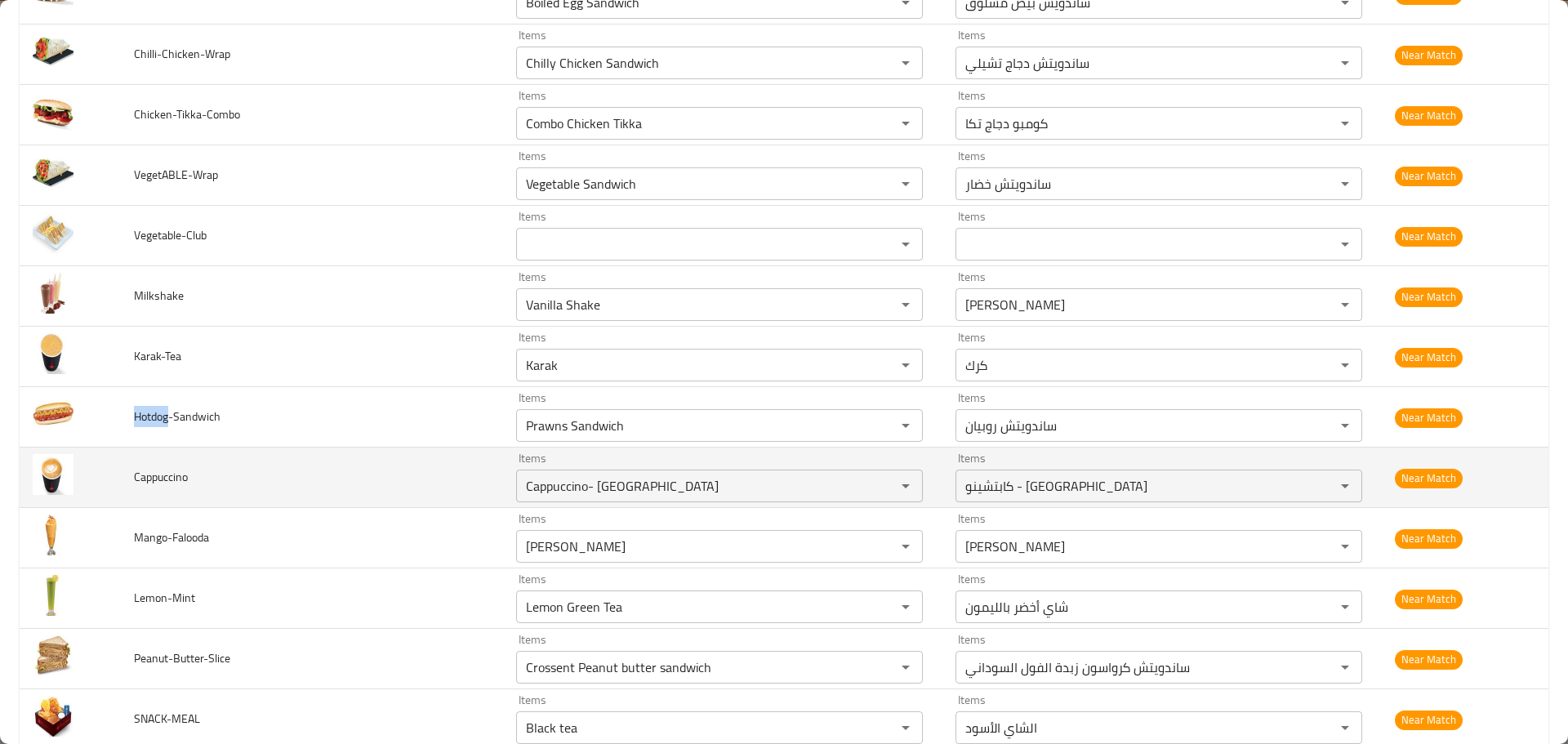
copy span "Hotdog"
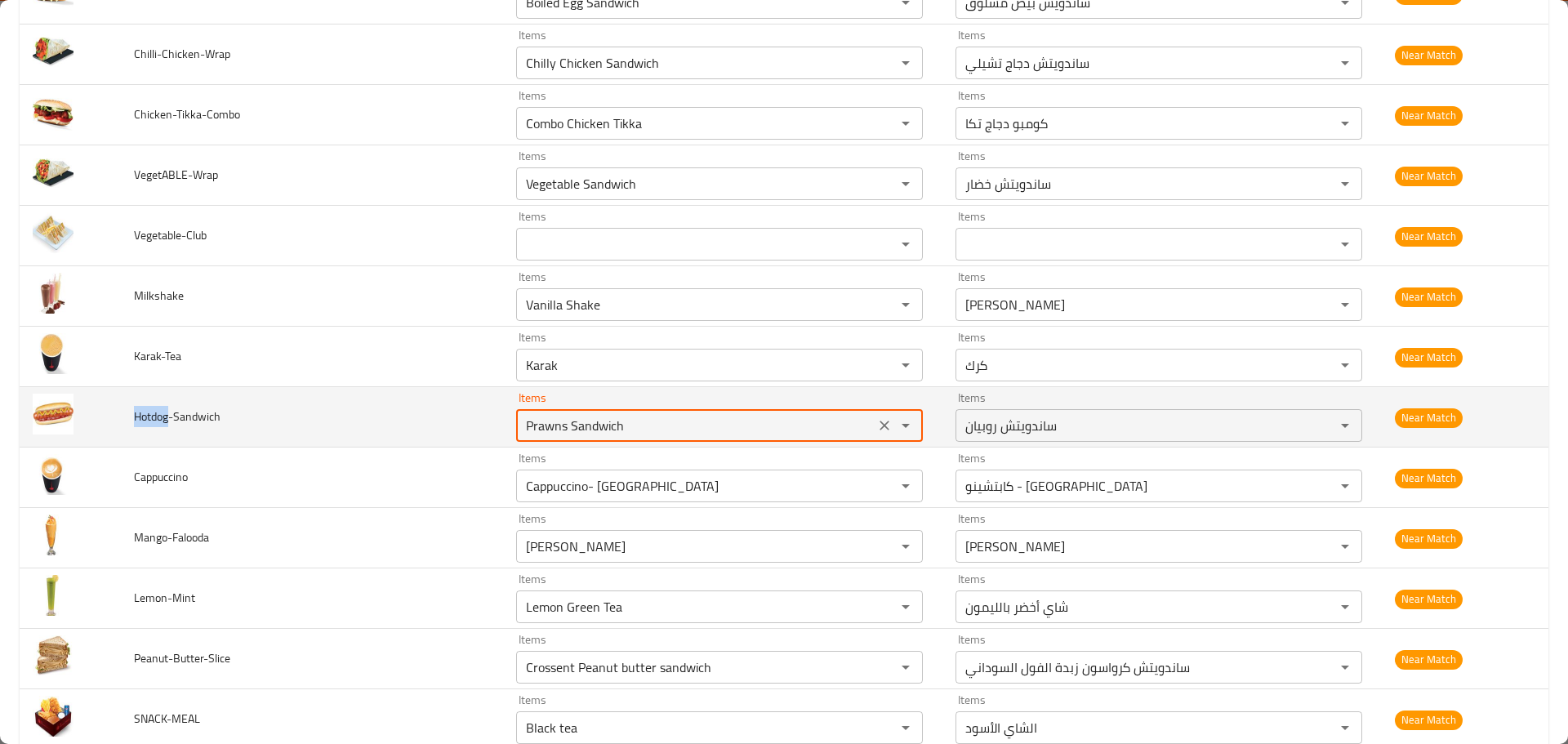
click at [587, 420] on input "Prawns Sandwich" at bounding box center [695, 426] width 349 height 23
click at [586, 419] on input "Prawns Sandwich" at bounding box center [695, 426] width 349 height 23
paste input "Hotdog"
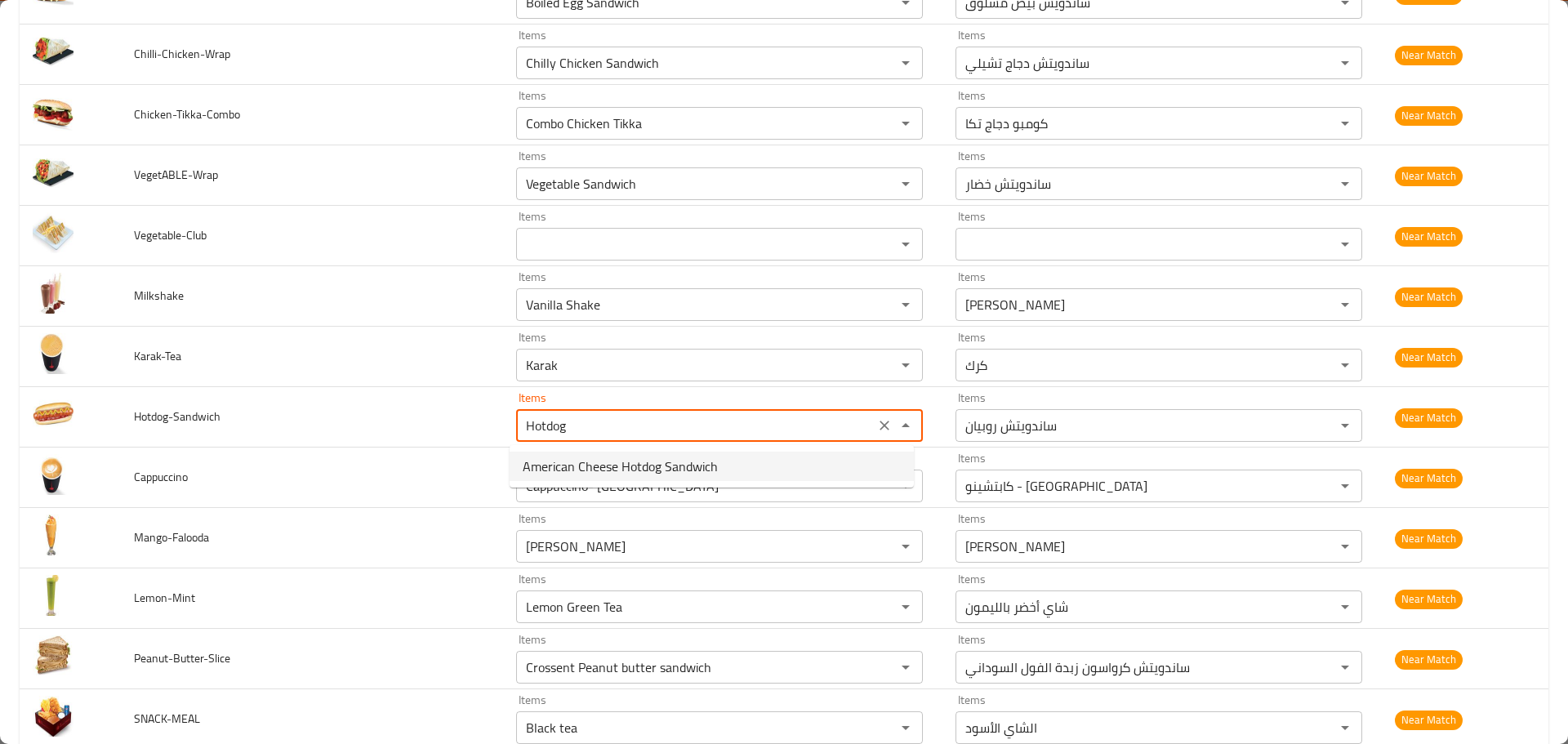
click at [566, 476] on span "American Cheese Hotdog Sandwich" at bounding box center [619, 466] width 195 height 19
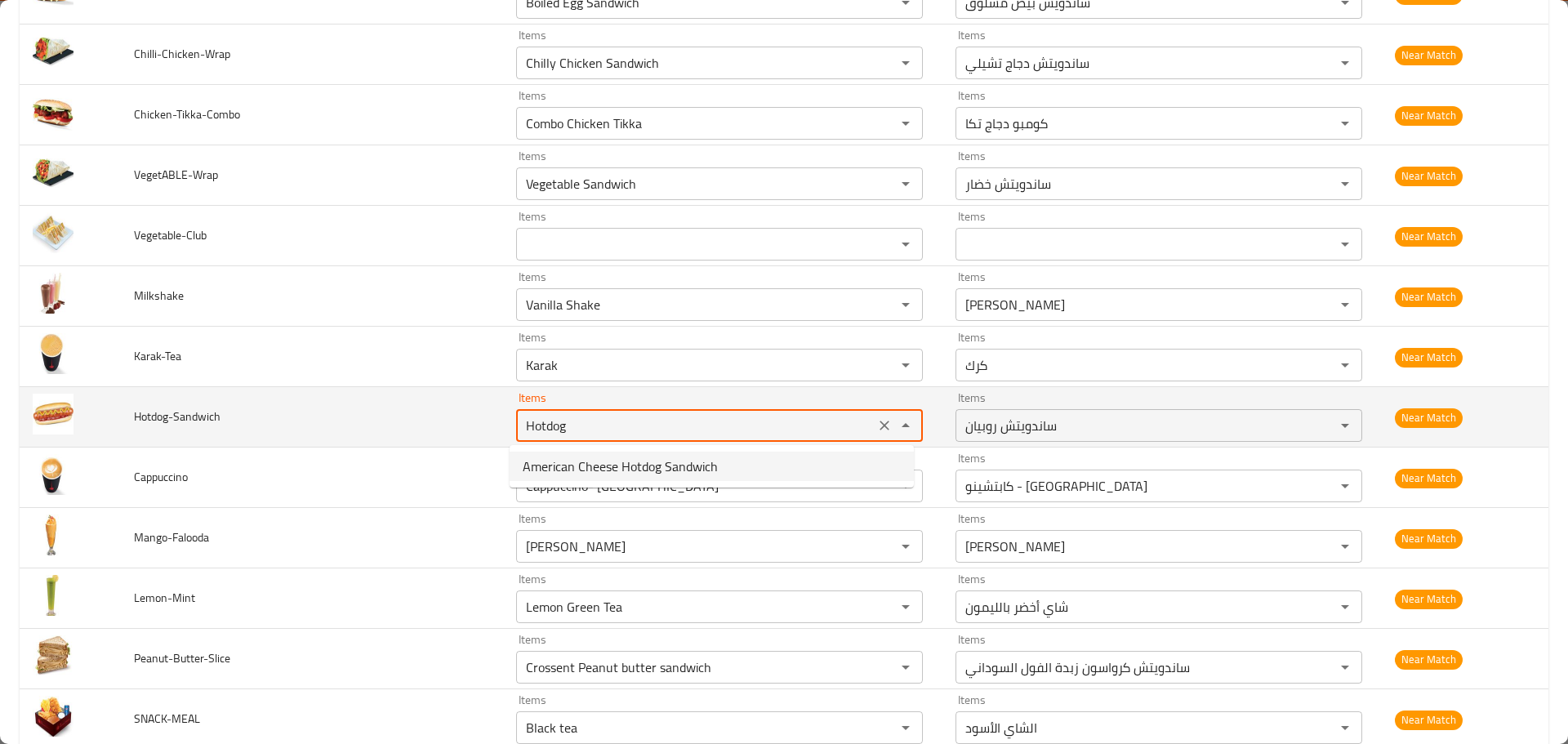
type input "American Cheese Hotdog Sandwich"
type input "ساندويتش هوت دوج بالجبن الأمريكي"
click at [585, 425] on input "American Cheese Hotdog Sandwich" at bounding box center [695, 426] width 349 height 23
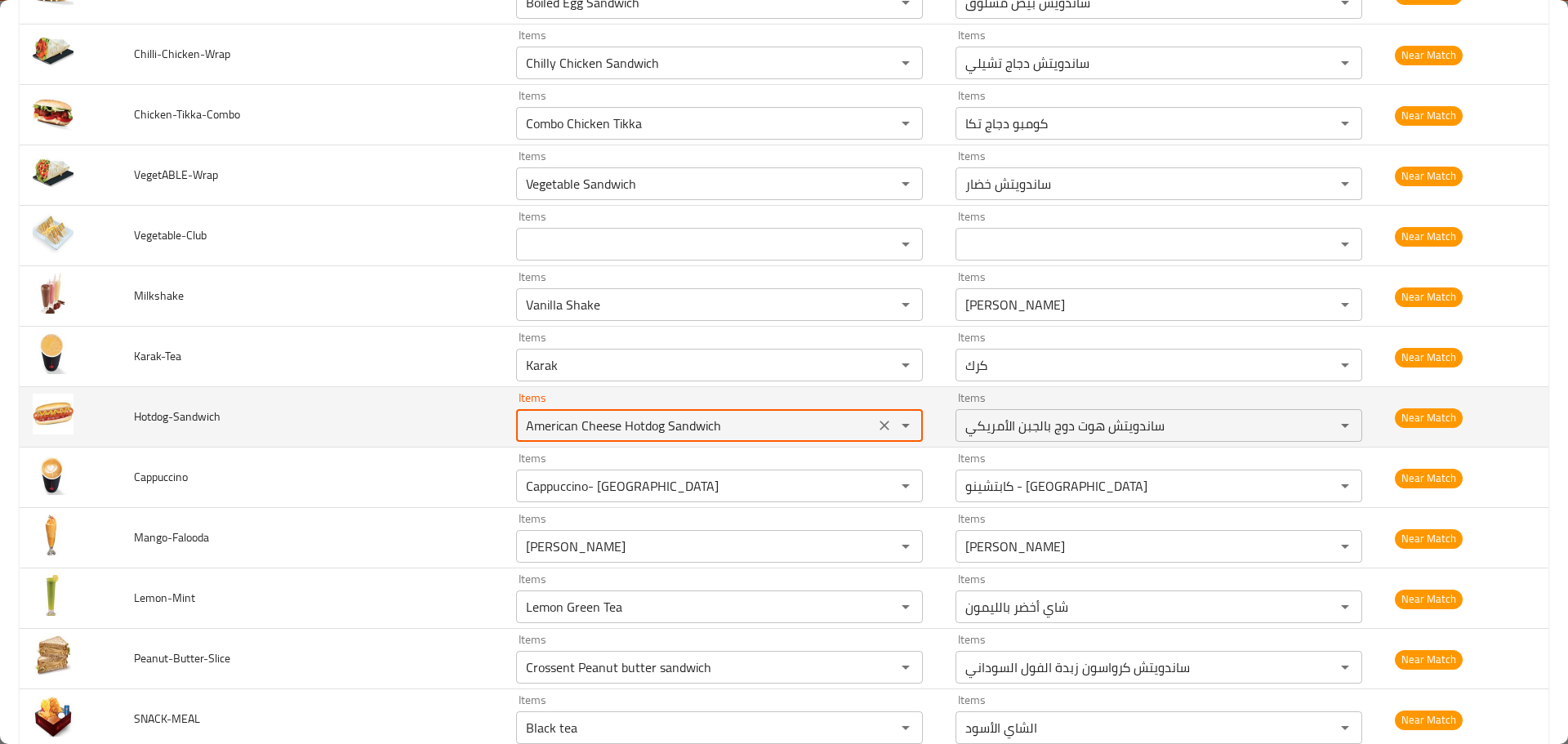
type input "American Cheese Hotdog Sandwich"
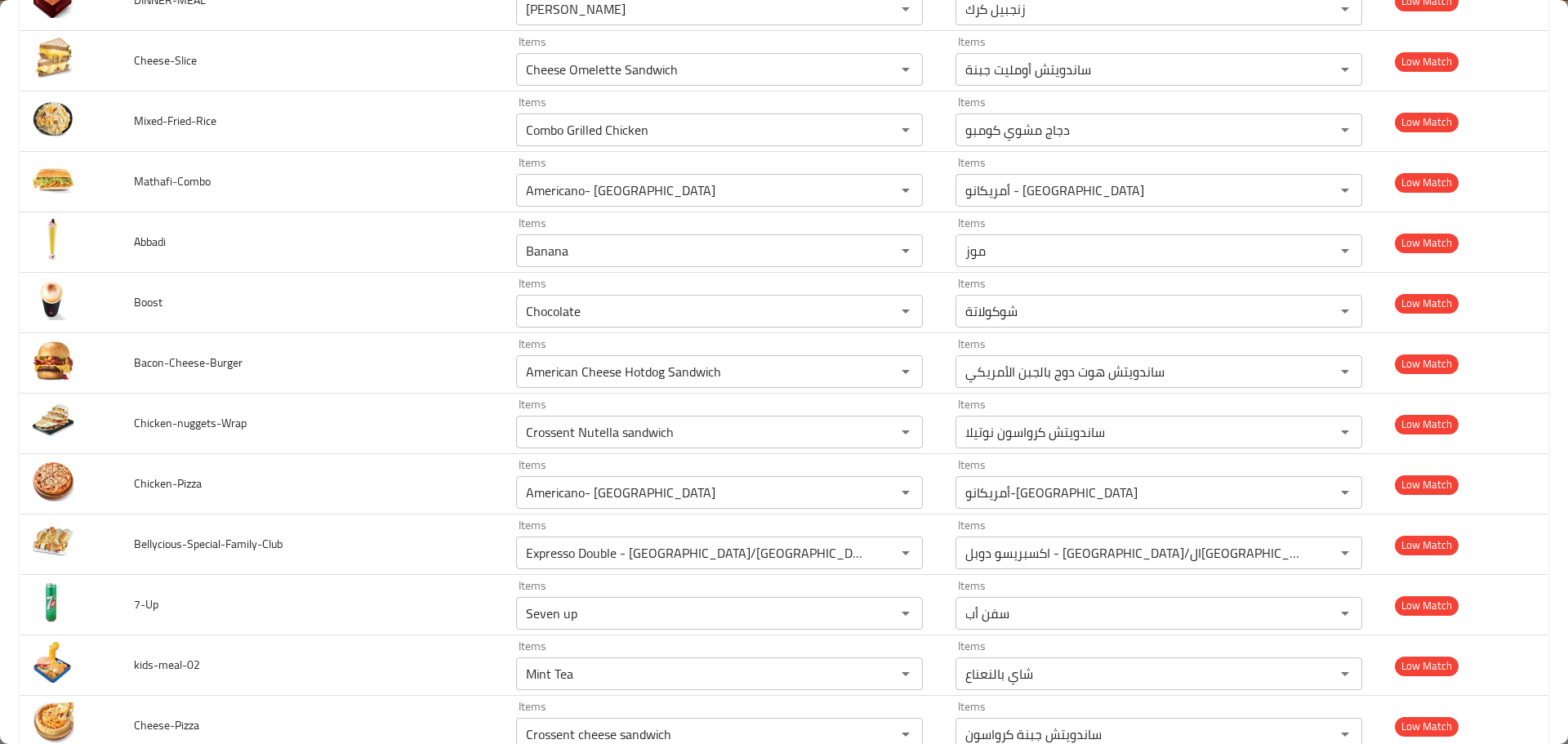
scroll to position [4995, 0]
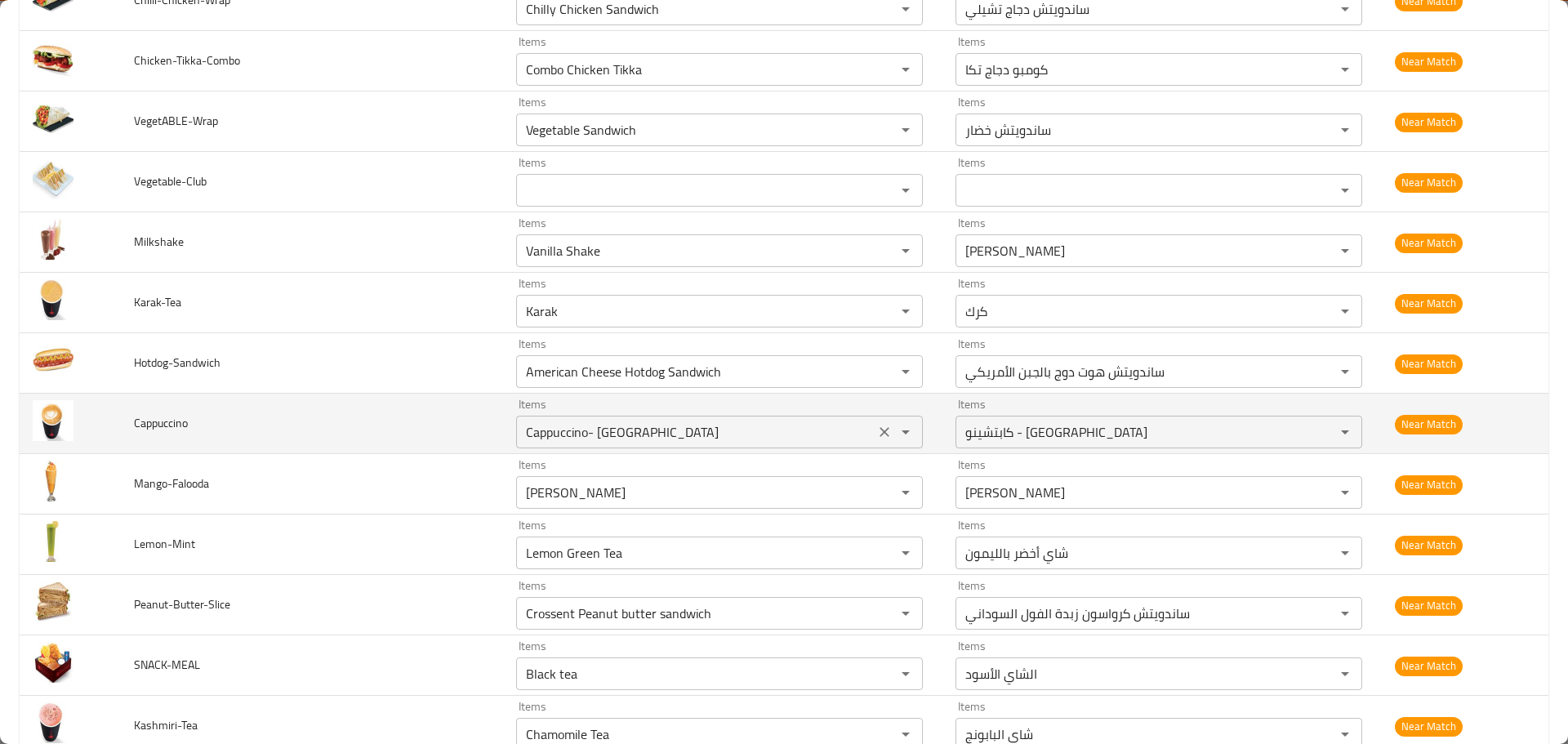
click at [618, 441] on input "Cappuccino- Colombia" at bounding box center [695, 432] width 349 height 23
click at [154, 423] on span "Cappuccino" at bounding box center [160, 423] width 54 height 21
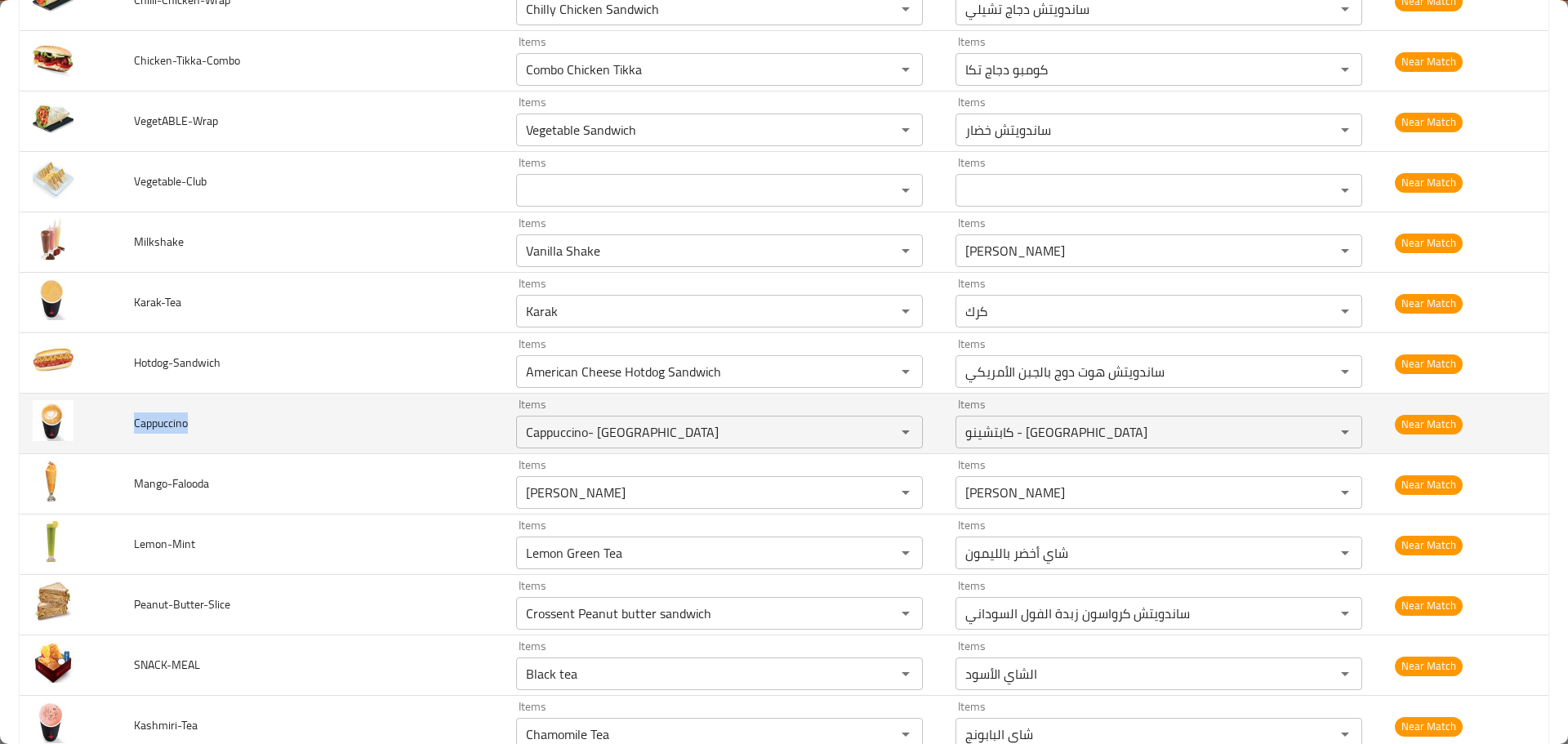
copy span "Cappuccino"
click at [602, 437] on input "Cappuccino- Colombia" at bounding box center [695, 432] width 349 height 23
paste input "enhanced table"
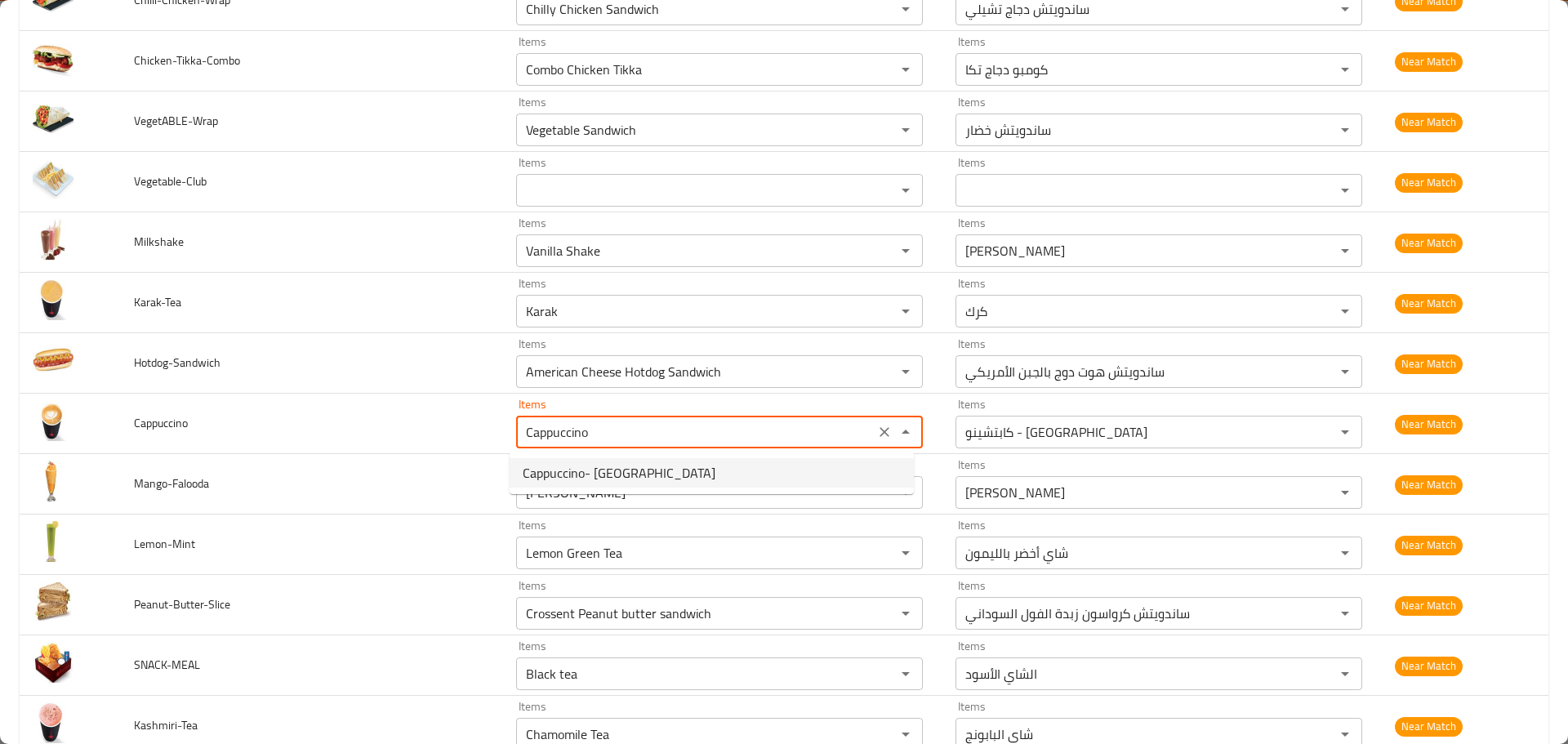
click at [595, 474] on span "Cappuccino- Colombia" at bounding box center [618, 472] width 193 height 19
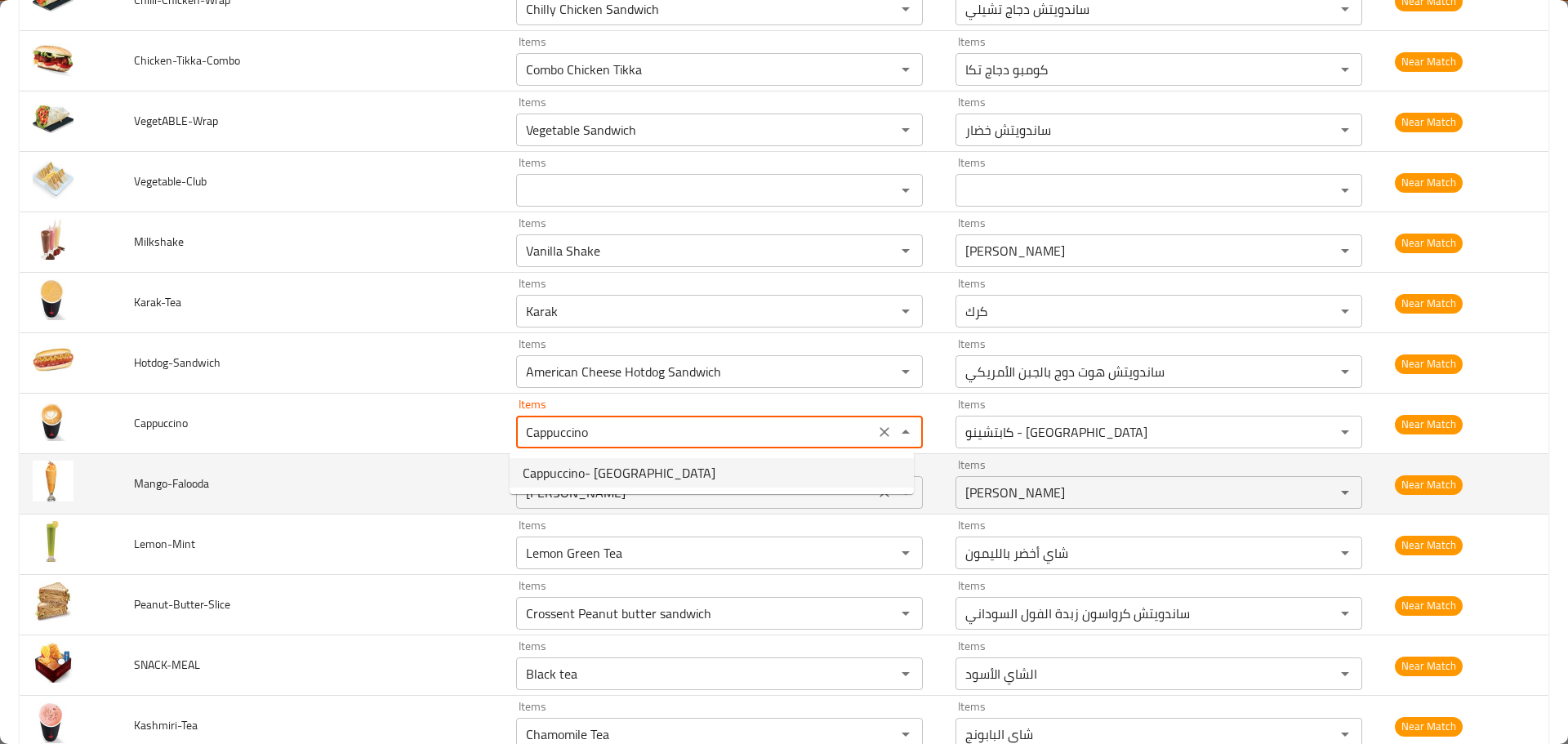
type input "Cappuccino- Colombia"
click at [177, 484] on span "Mango-Falooda" at bounding box center [171, 483] width 75 height 21
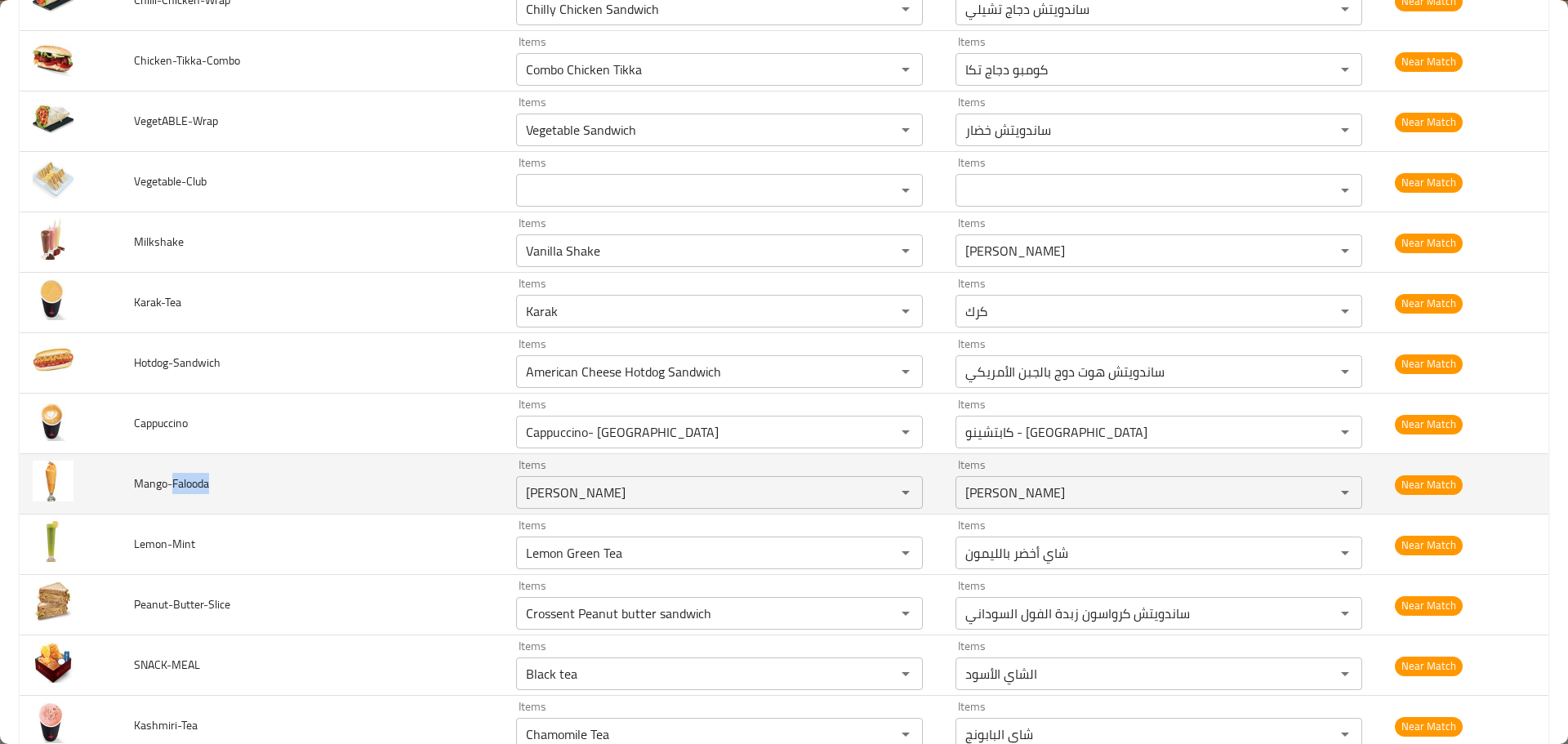
click at [177, 484] on span "Mango-Falooda" at bounding box center [171, 483] width 75 height 21
click at [152, 483] on span "Mango-Falooda" at bounding box center [171, 483] width 75 height 21
copy span "Mango"
click at [573, 486] on input "Mango Banana" at bounding box center [695, 492] width 349 height 23
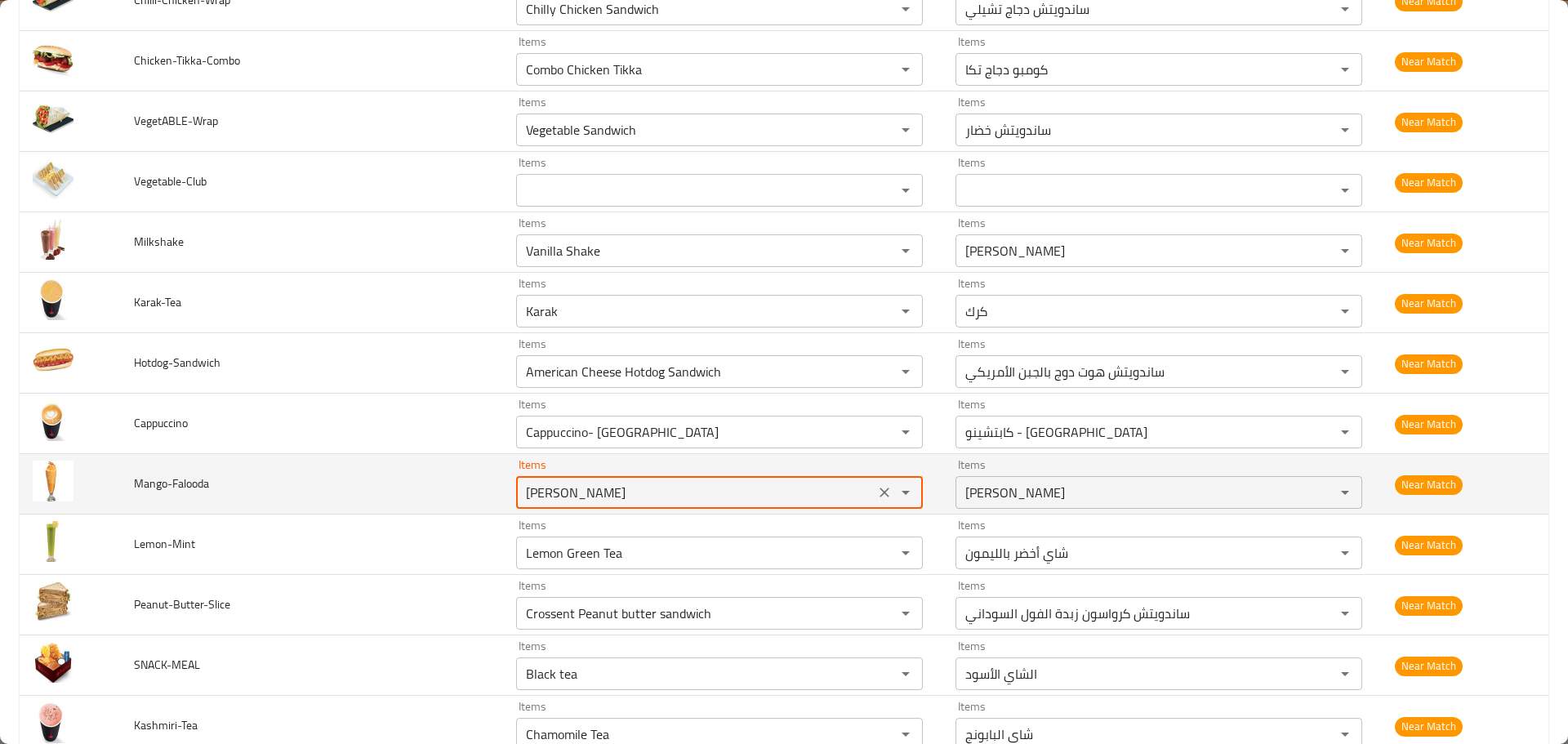
click at [573, 486] on input "Mango Banana" at bounding box center [695, 492] width 349 height 23
paste input "enhanced table"
type input "Mango"
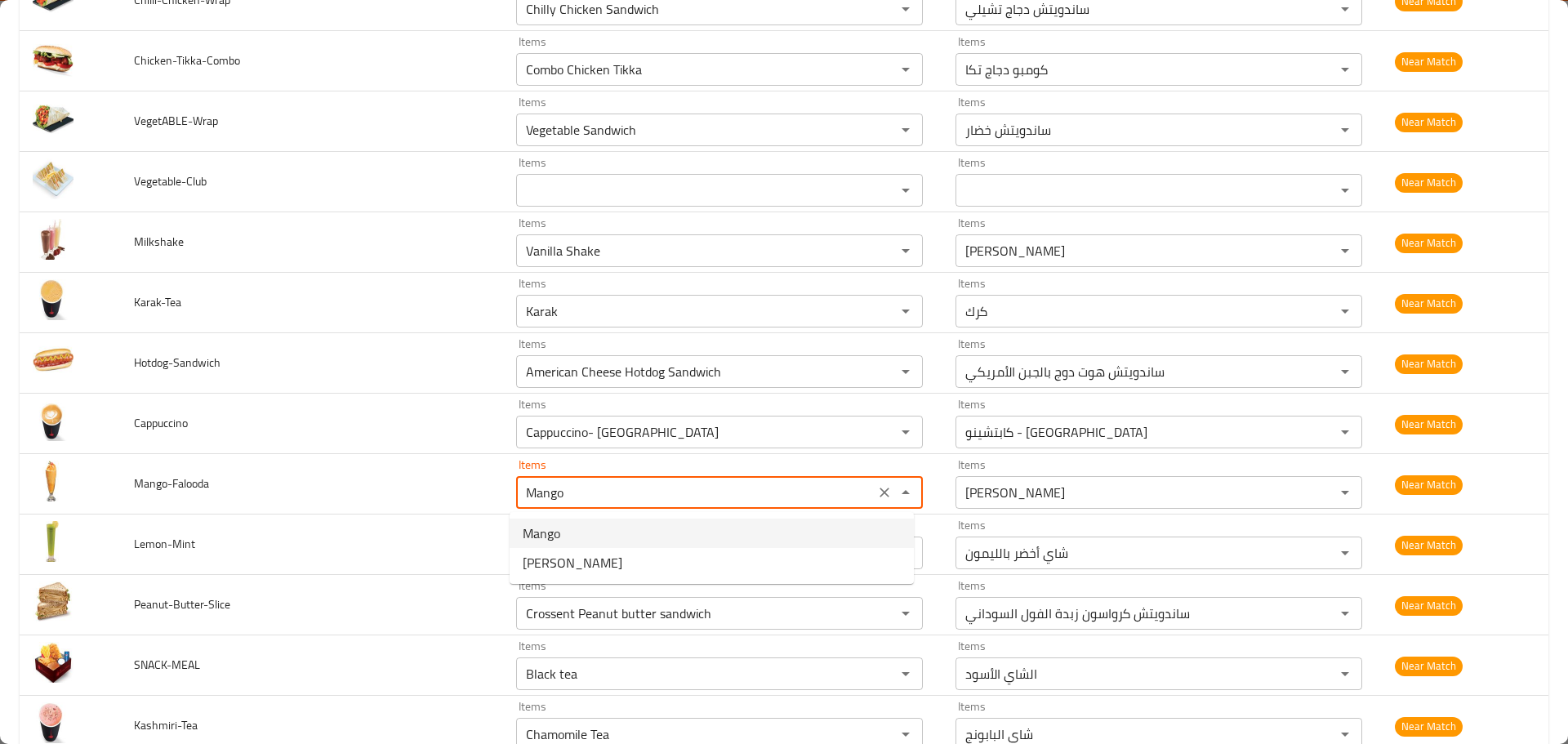
click at [555, 537] on span "Mango" at bounding box center [541, 533] width 38 height 19
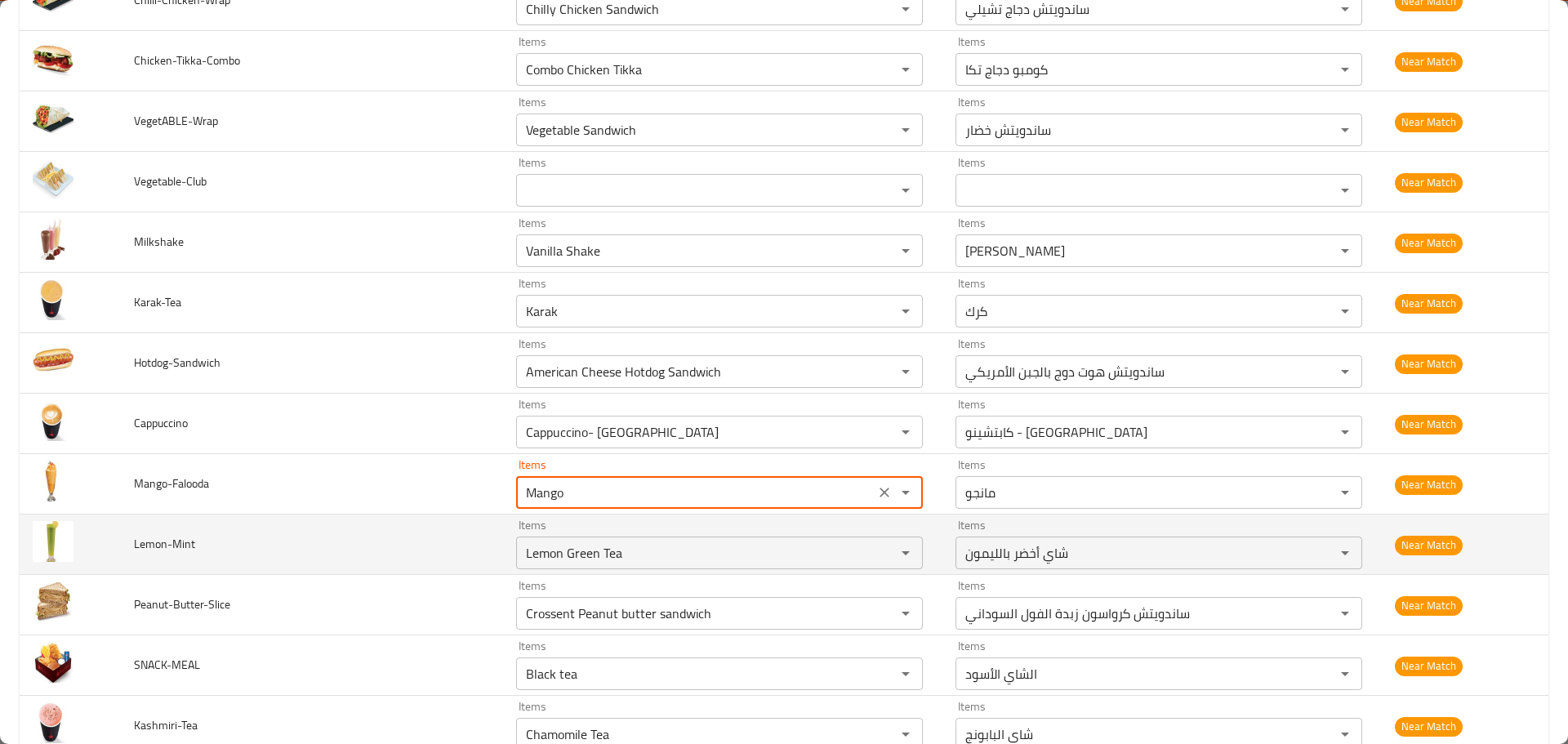
type input "مانجو"
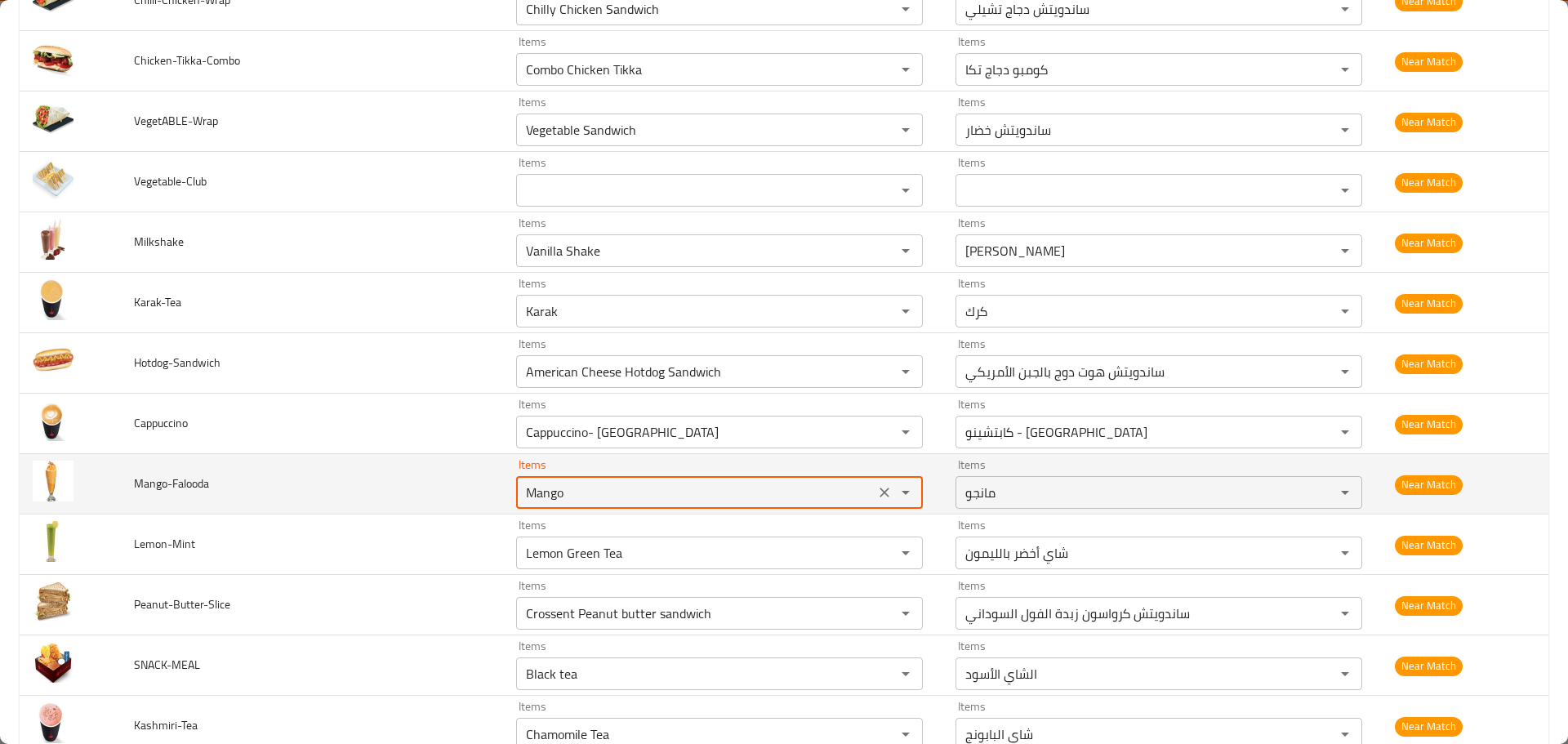
drag, startPoint x: 564, startPoint y: 490, endPoint x: 256, endPoint y: 491, distance: 308.0
click at [256, 491] on tr "Mango-Falooda Items Mango Items Items مانجو Items Near Match" at bounding box center [783, 484] width 1529 height 60
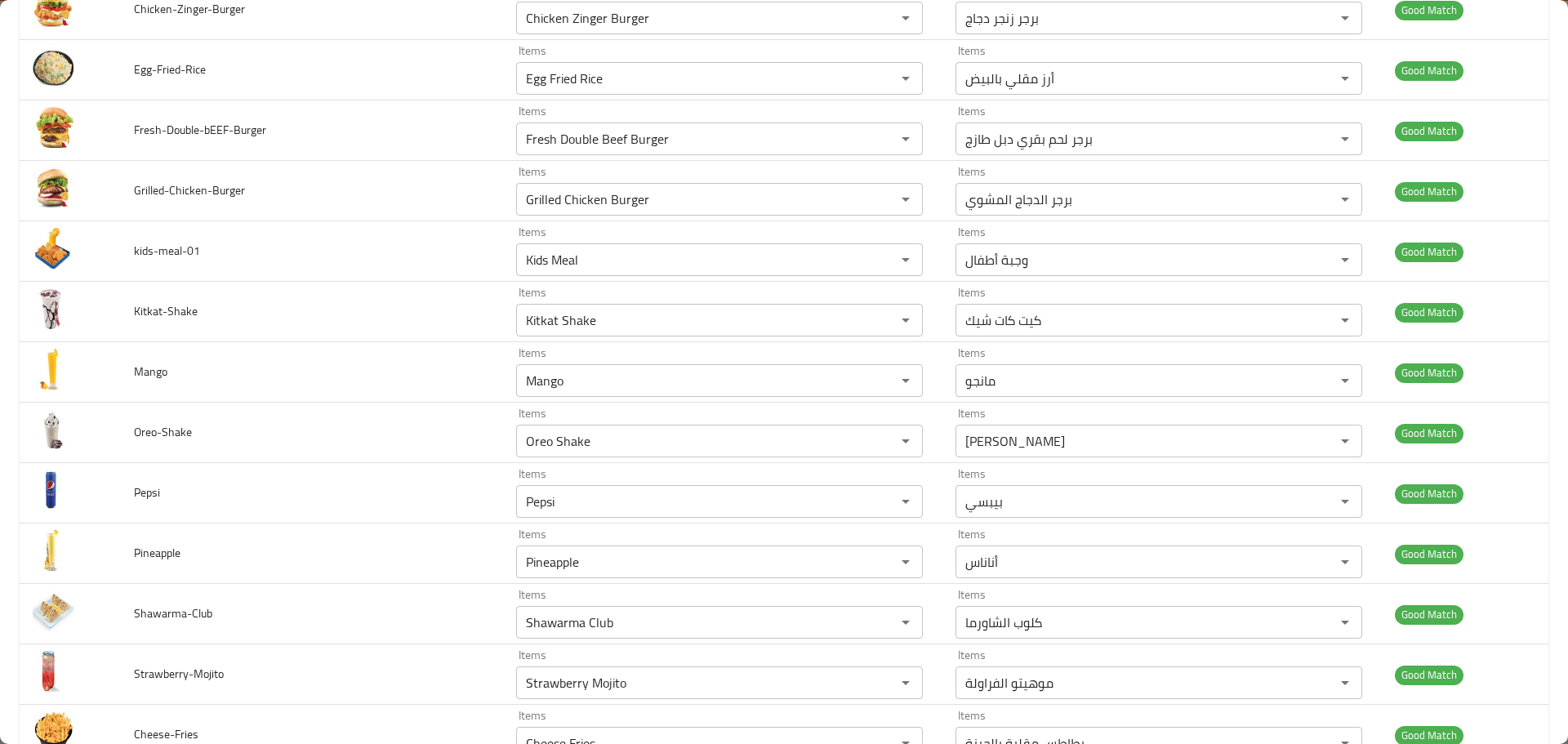
scroll to position [5106, 0]
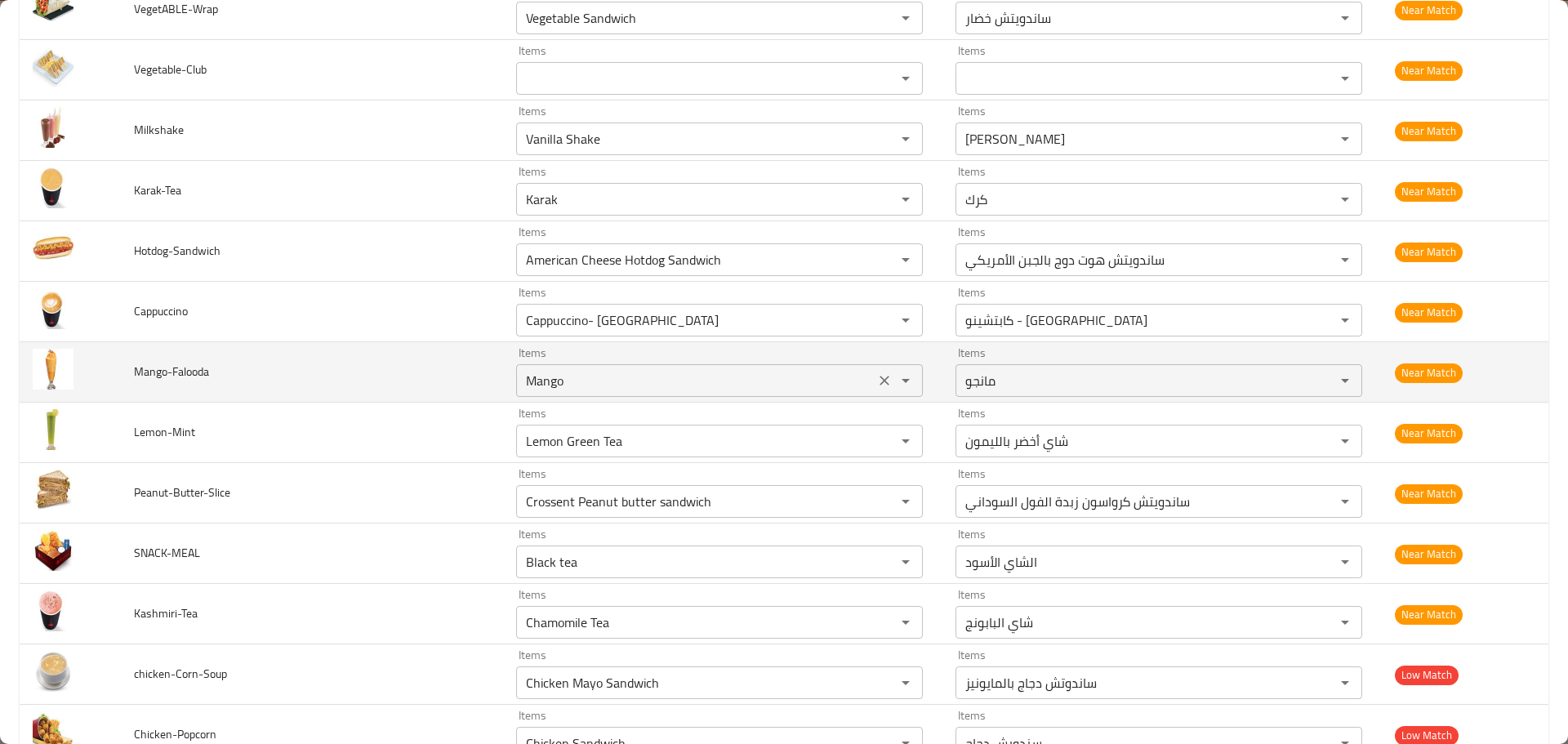
click at [574, 387] on input "Mango" at bounding box center [695, 380] width 349 height 23
click at [577, 380] on input "Mango" at bounding box center [695, 380] width 349 height 23
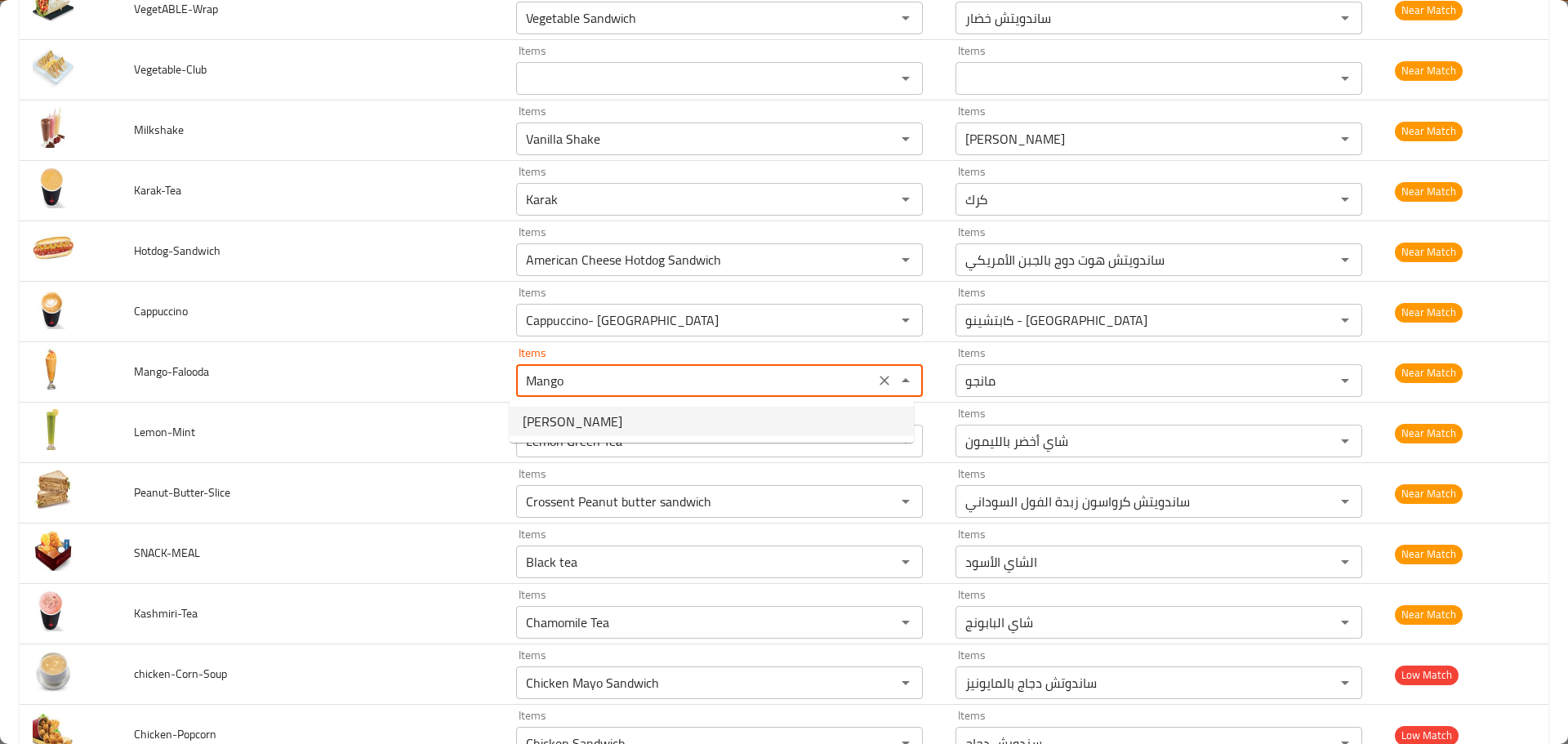
click at [560, 426] on span "Mango Banana" at bounding box center [572, 421] width 100 height 19
type input "Mango Banana"
type input "مانجو موز"
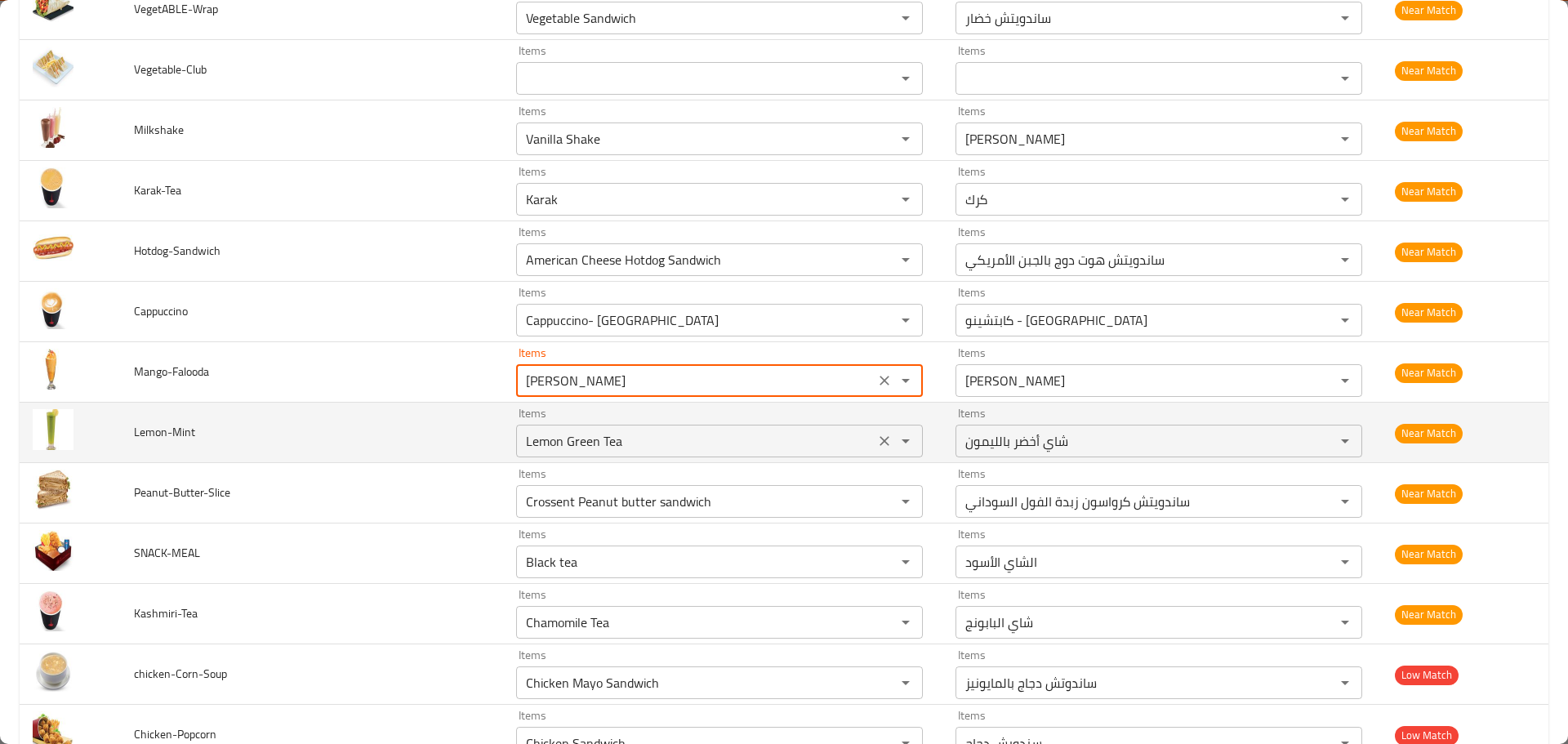
type input "Mango Banana"
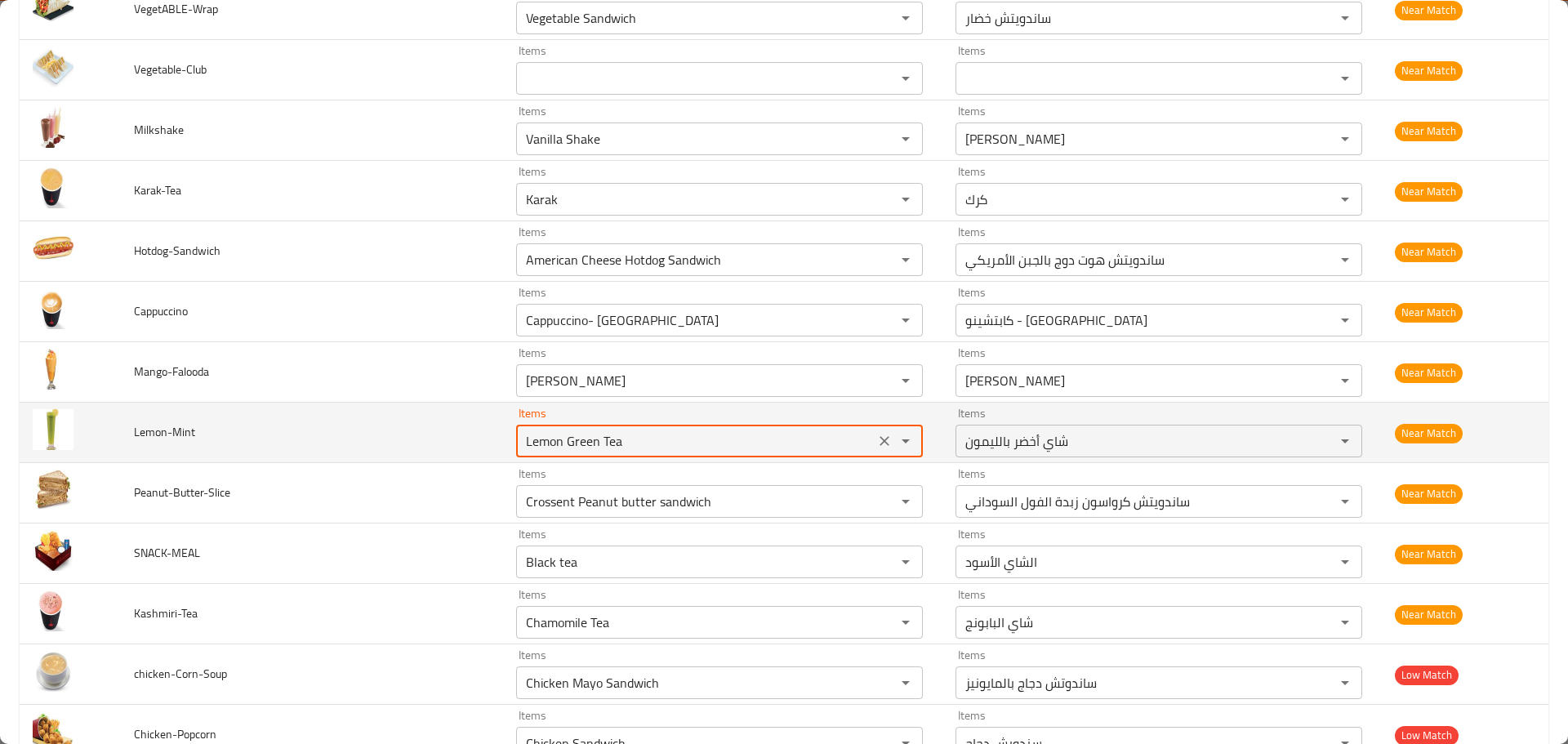
drag, startPoint x: 596, startPoint y: 440, endPoint x: 377, endPoint y: 440, distance: 219.0
click at [377, 440] on tr "Lemon-Mint Items Lemon Green Tea Items Items شاي أخضر بالليمون Items Near Match" at bounding box center [783, 433] width 1529 height 60
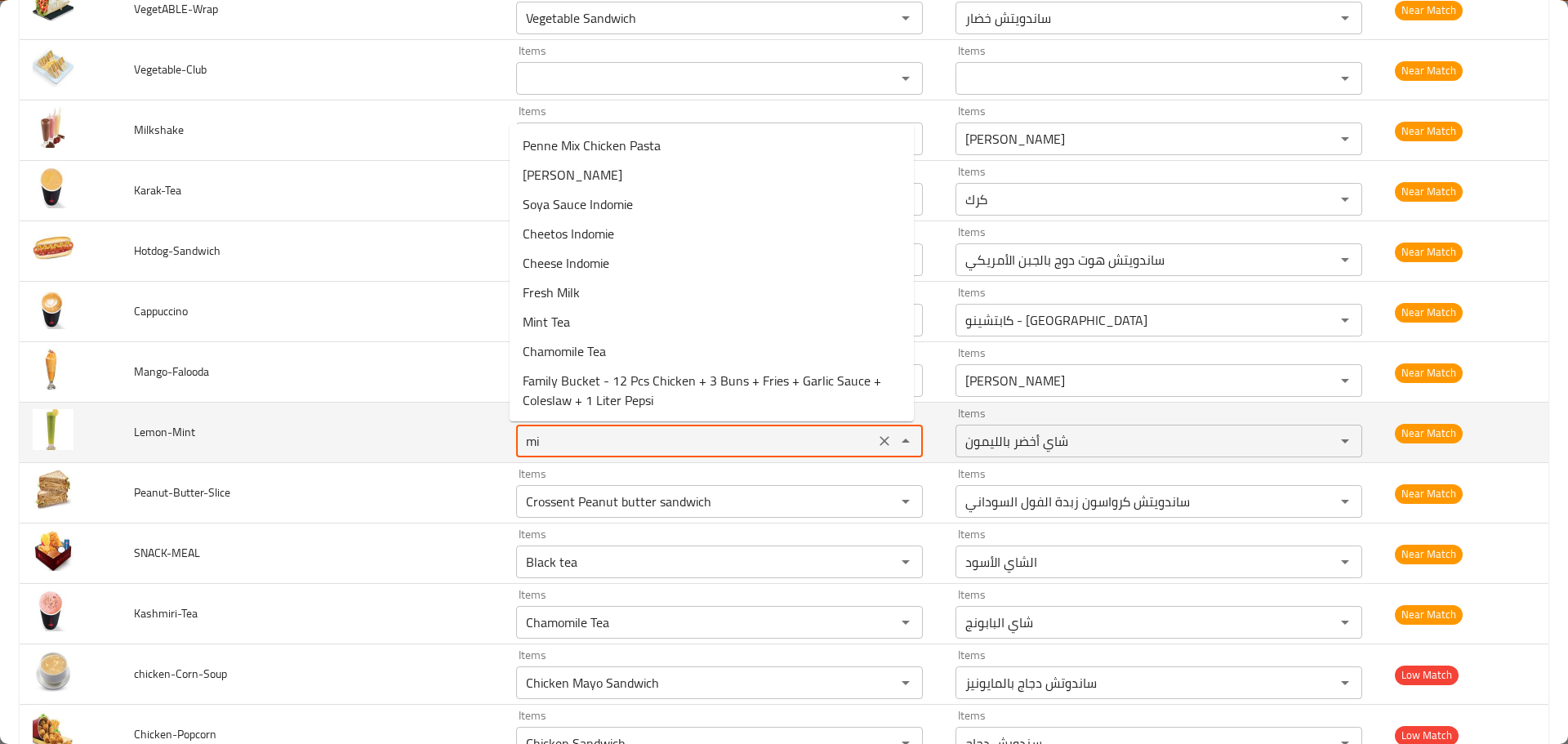
type input "min"
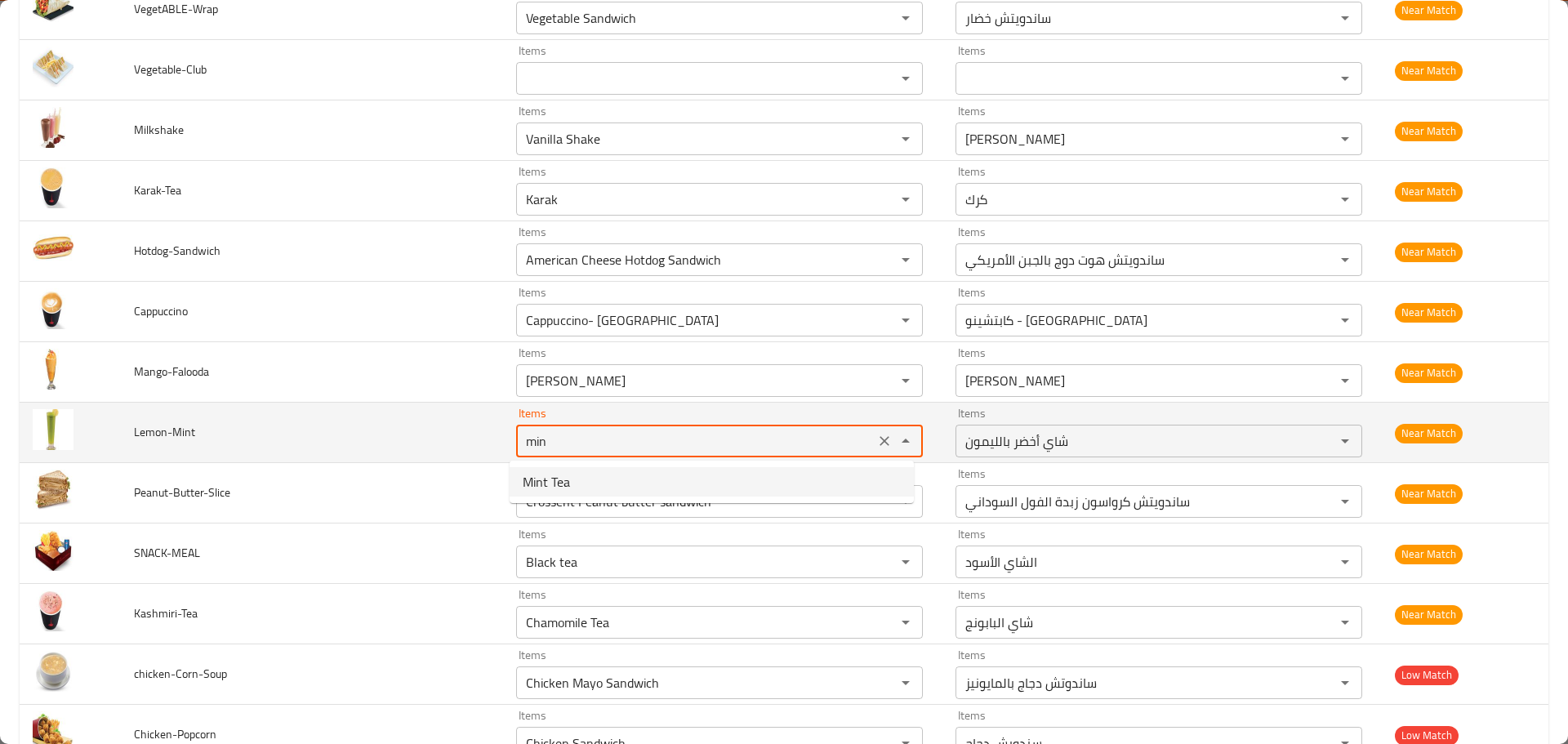
click at [876, 442] on icon "Clear" at bounding box center [885, 441] width 16 height 16
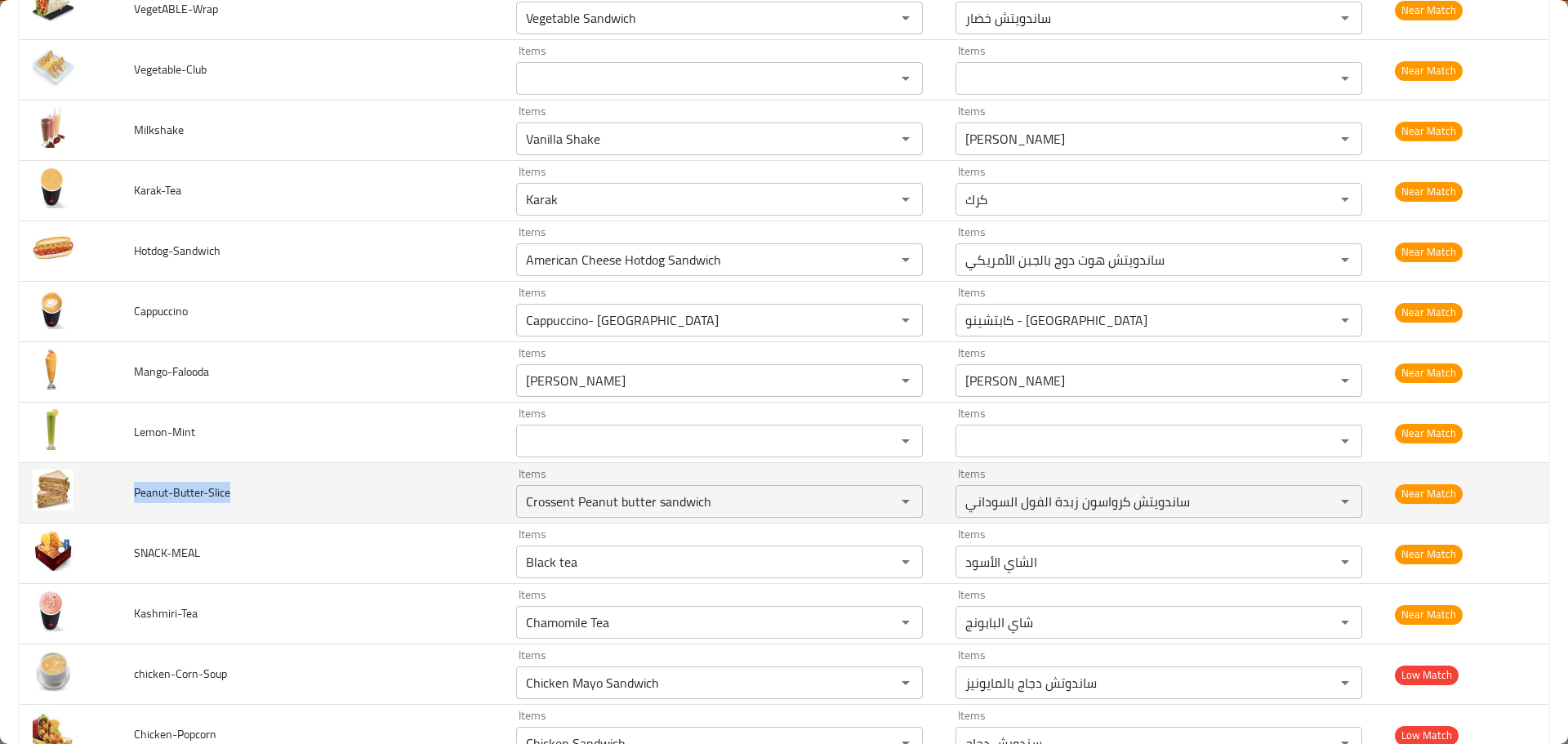
drag, startPoint x: 263, startPoint y: 486, endPoint x: 122, endPoint y: 497, distance: 141.4
click at [122, 497] on td "Peanut-Butter-Slice" at bounding box center [312, 493] width 382 height 60
click at [624, 504] on input "Crossent Peanut butter sandwich" at bounding box center [695, 501] width 349 height 23
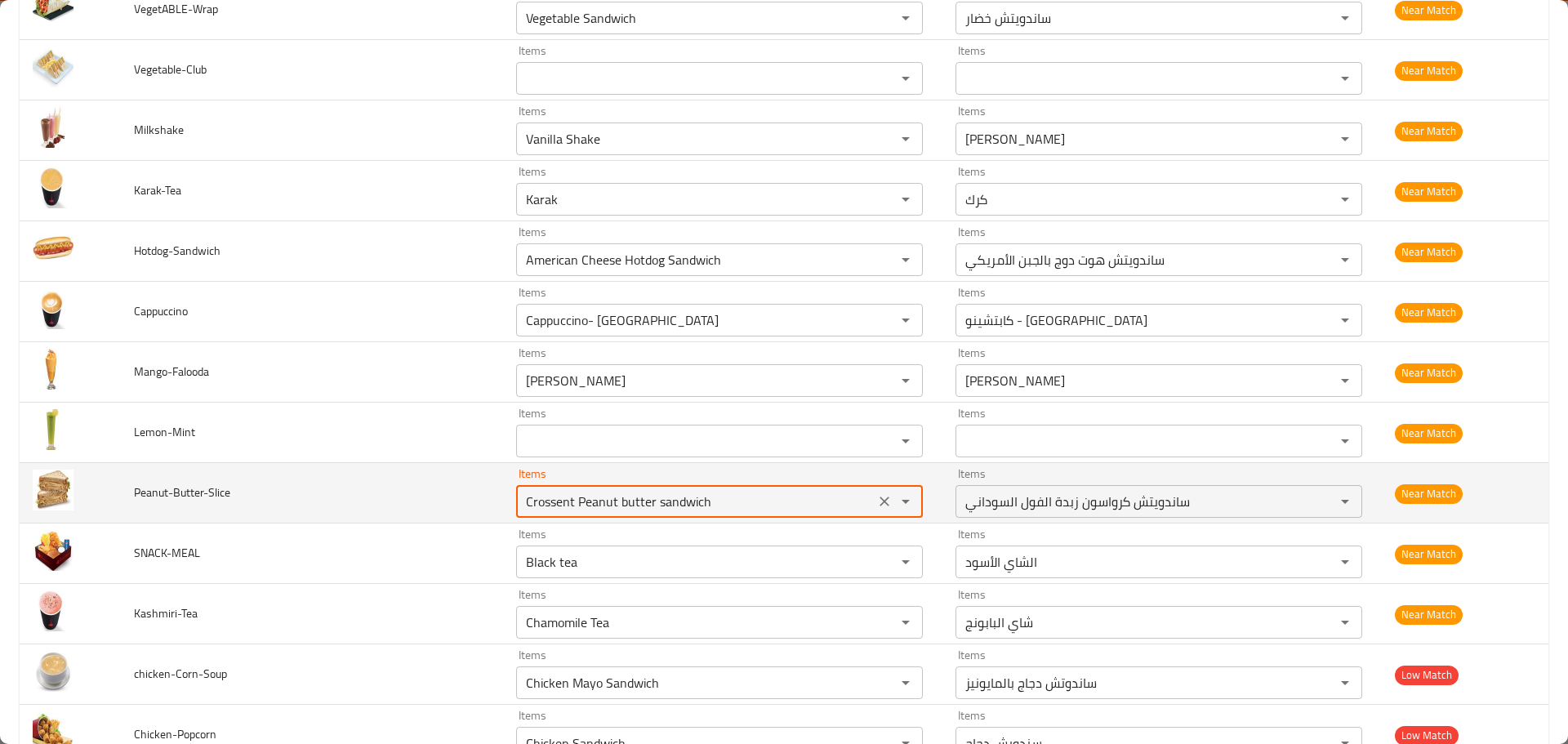
click at [624, 504] on input "Crossent Peanut butter sandwich" at bounding box center [695, 501] width 349 height 23
drag, startPoint x: 556, startPoint y: 506, endPoint x: 402, endPoint y: 492, distance: 154.6
click at [402, 492] on tr "Peanut-Butter-Slice Items sli Items Items ساندويتش كرواسون زبدة الفول السوداني …" at bounding box center [783, 493] width 1529 height 60
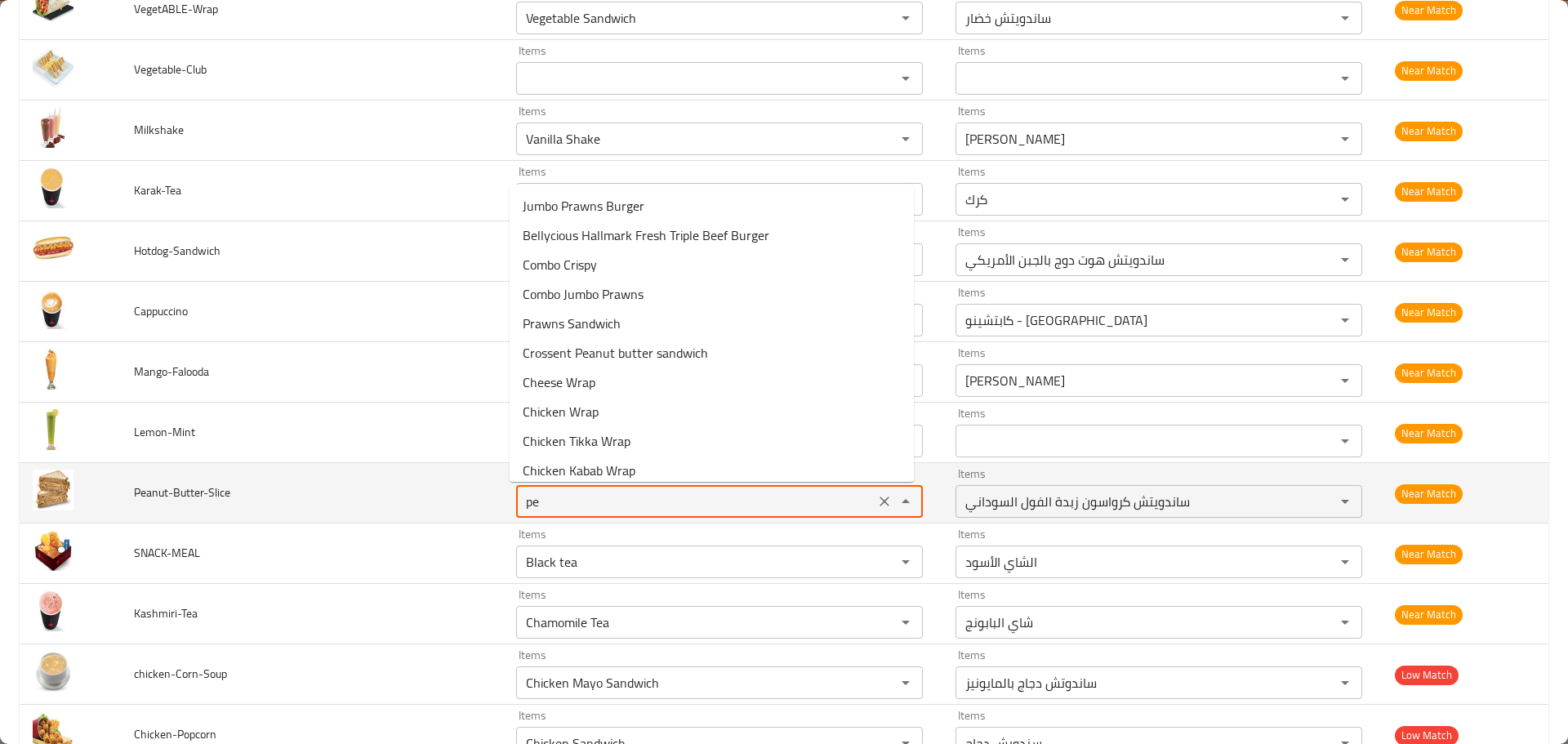
type input "pea"
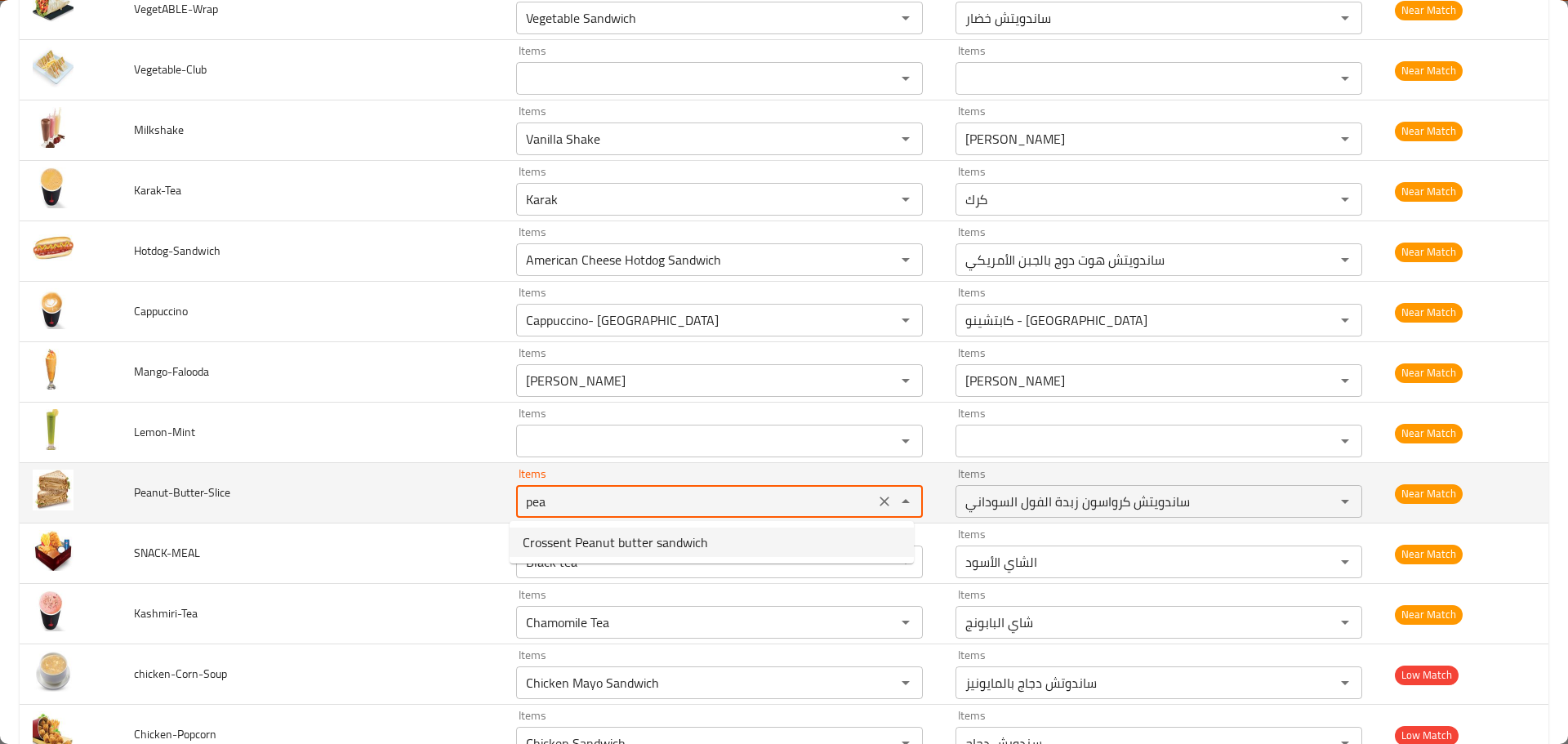
drag, startPoint x: 553, startPoint y: 499, endPoint x: 424, endPoint y: 497, distance: 129.0
click at [424, 497] on tr "Peanut-Butter-Slice Items pea Items Items ساندويتش كرواسون زبدة الفول السوداني …" at bounding box center [783, 493] width 1529 height 60
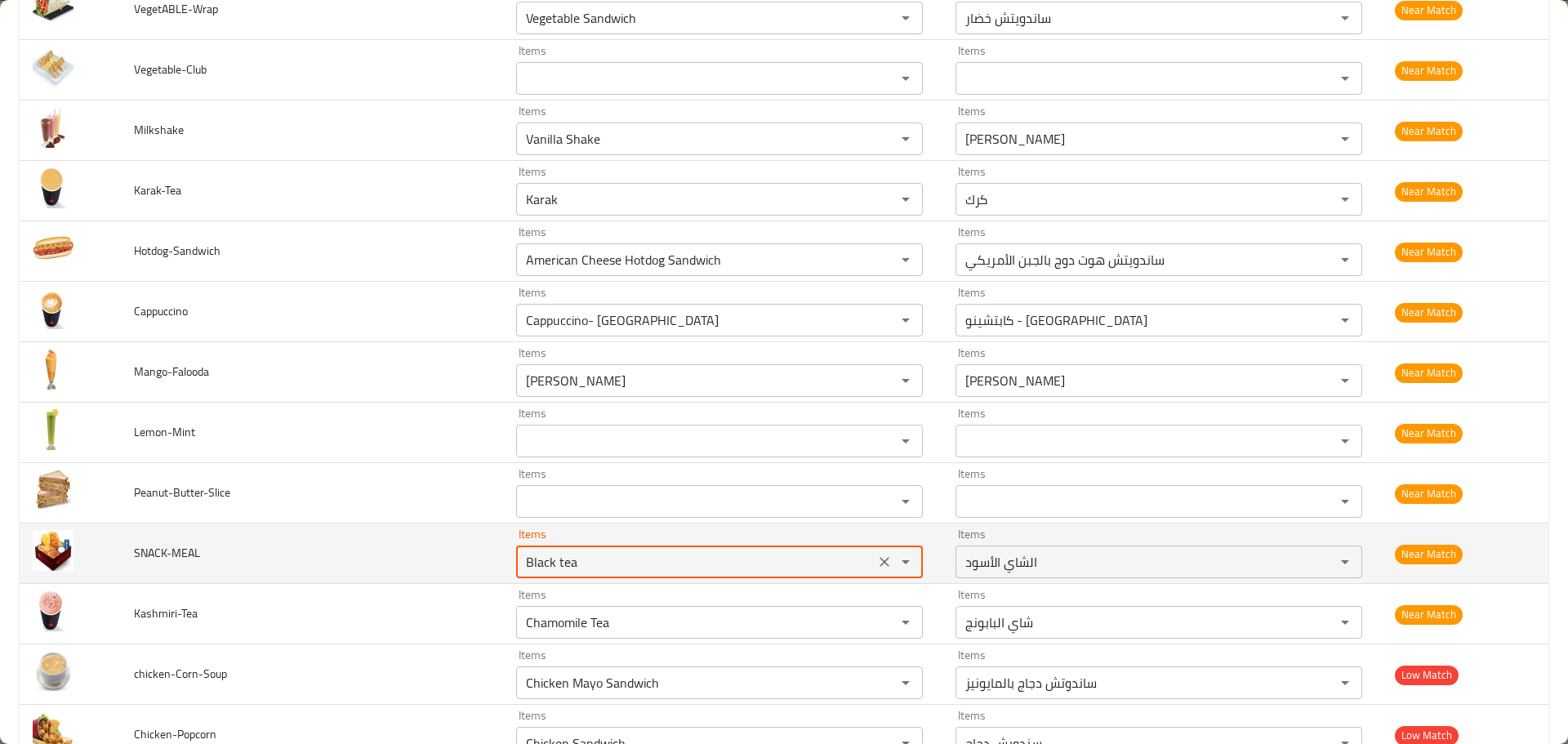
drag, startPoint x: 580, startPoint y: 558, endPoint x: 392, endPoint y: 548, distance: 188.3
click at [394, 548] on tr "SNACK-MEAL Items Black tea Items Items الشاي الأسود Items Near Match" at bounding box center [783, 554] width 1529 height 60
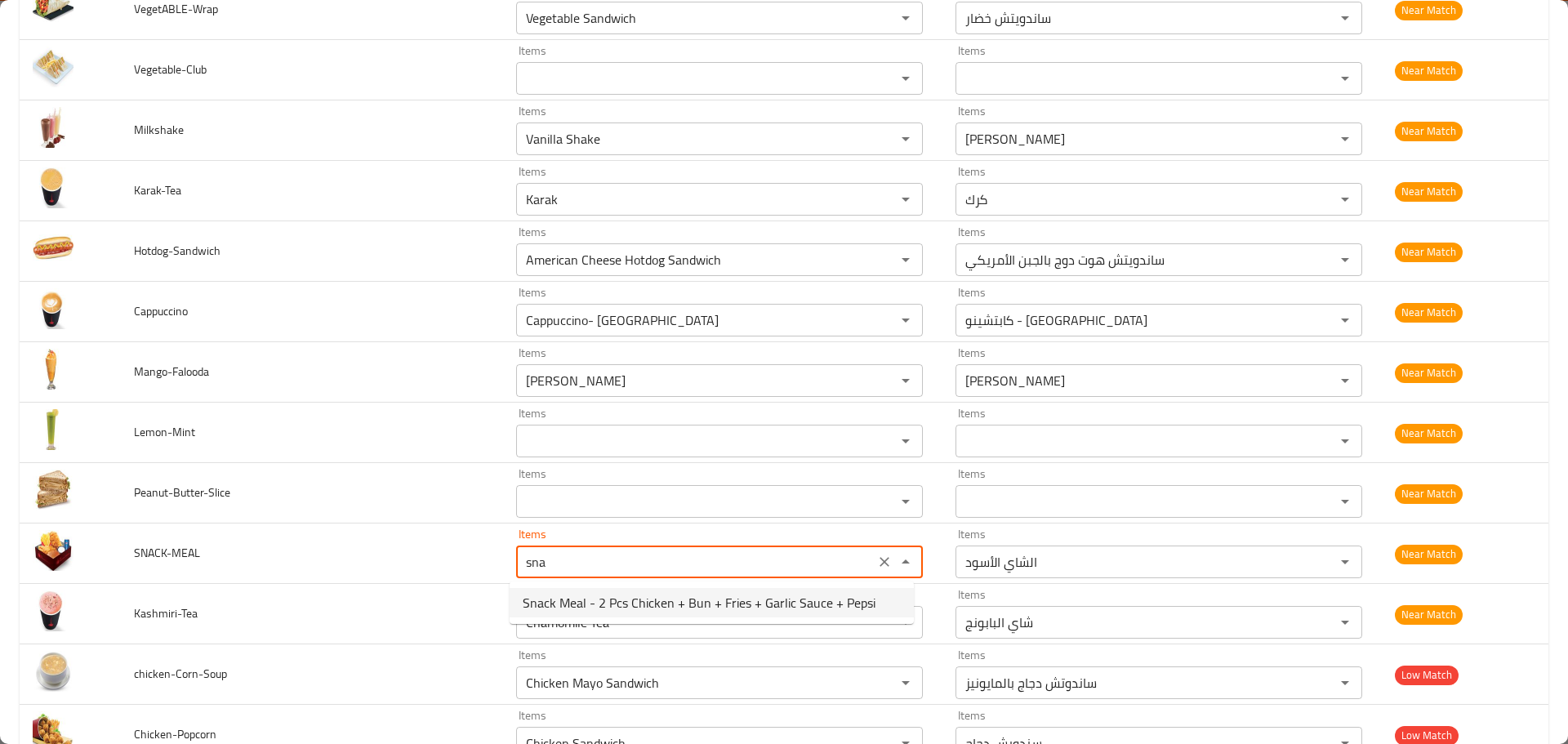
click at [590, 609] on span "Snack Meal - 2 Pcs Chicken + Bun + Fries + Garlic Sauce + Pepsi" at bounding box center [699, 602] width 353 height 19
type input "Snack Meal - 2 Pcs Chicken + Bun + Fries + Garlic Sauce + Pepsi"
type input "وجبة سناك - 2 قطعة دجاج + كيزر + بطاطس مقلية + صوص الثوم + بيبسي"
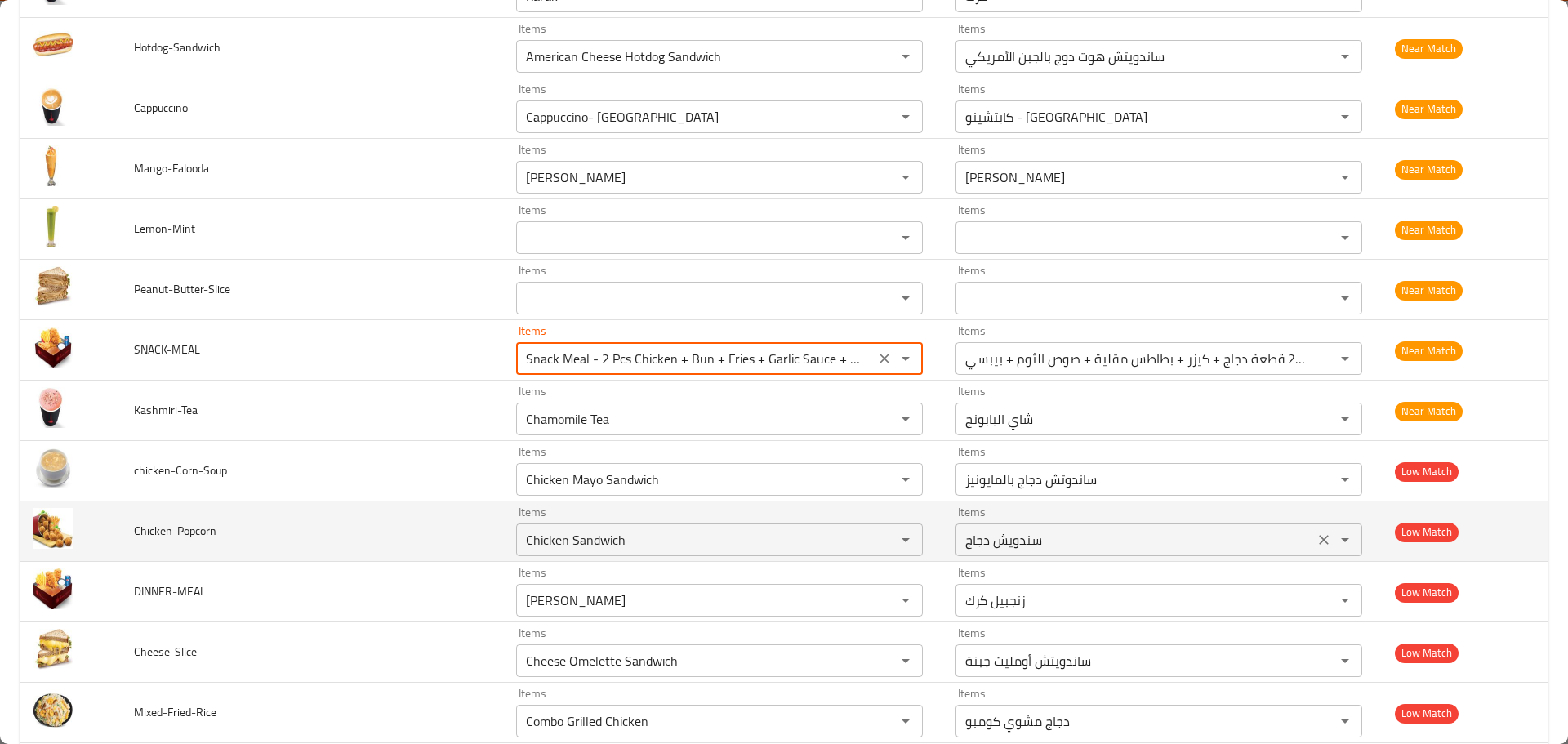
scroll to position [5473, 0]
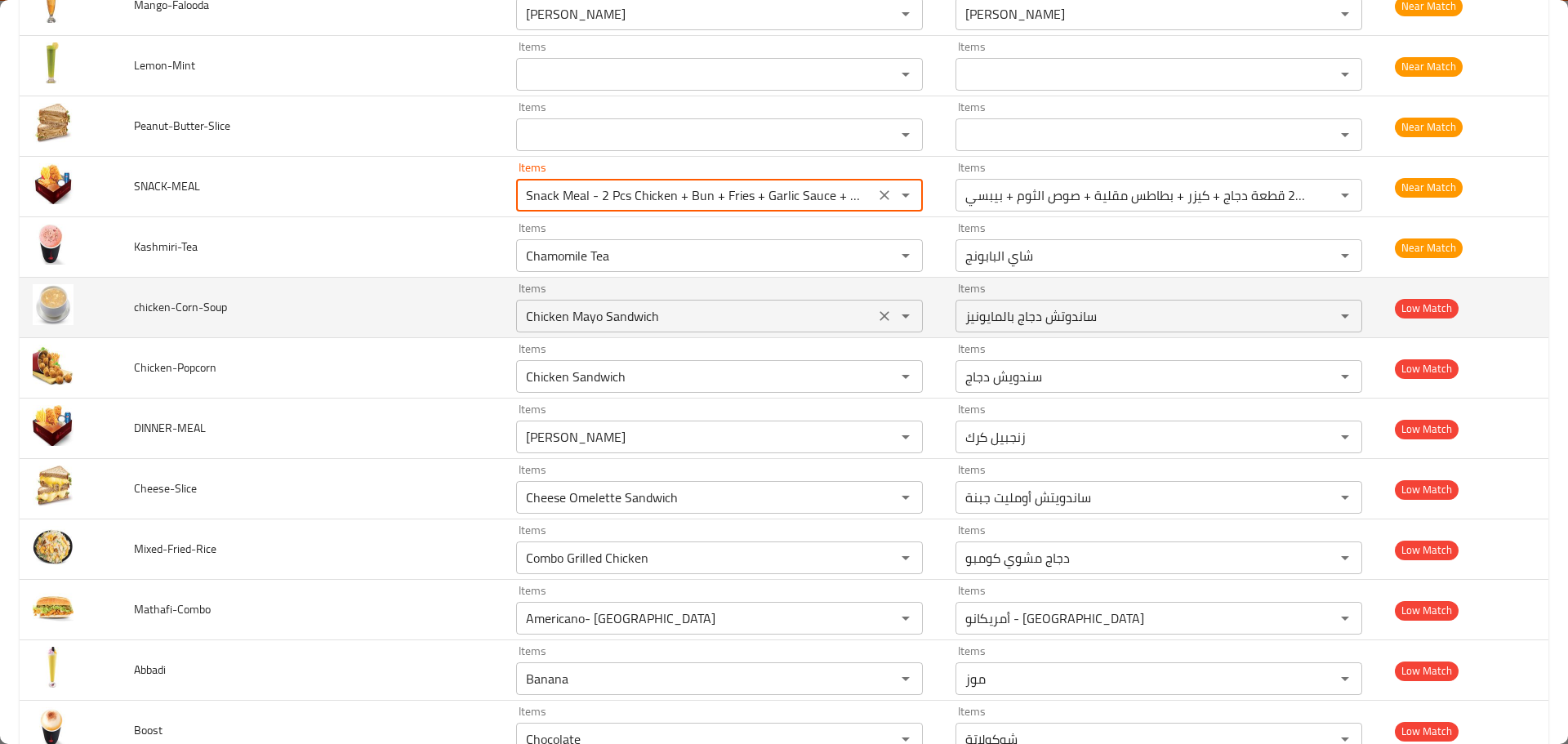
type input "Snack Meal - 2 Pcs Chicken + Bun + Fries + Garlic Sauce + Pepsi"
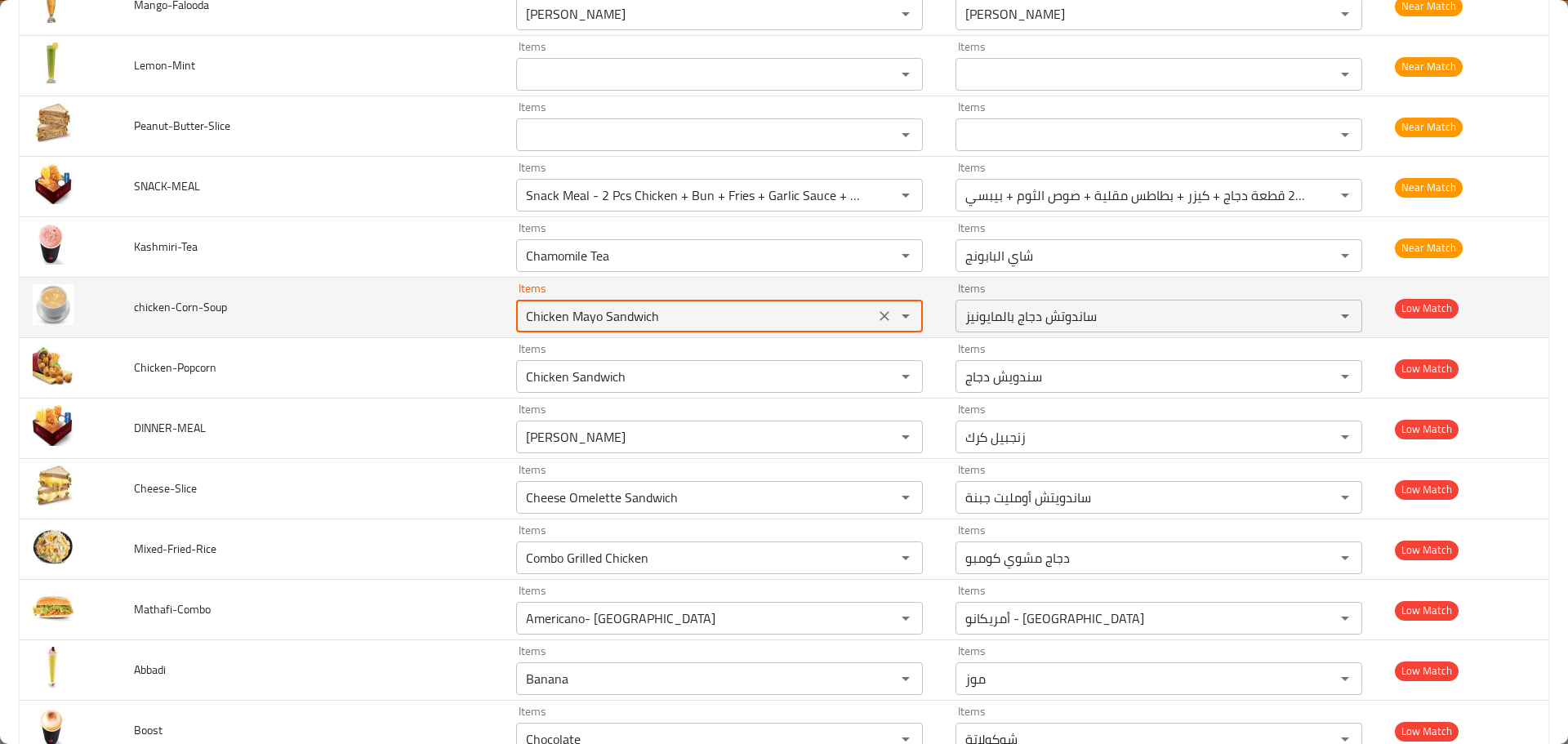
drag, startPoint x: 673, startPoint y: 318, endPoint x: 294, endPoint y: 318, distance: 379.0
click at [301, 318] on tr "chicken-Corn-Soup Items Chicken Mayo Sandwich Items Items ساندوتش دجاج بالمايون…" at bounding box center [783, 308] width 1529 height 60
click at [217, 307] on span "chicken-Corn-Soup" at bounding box center [180, 307] width 93 height 21
copy span "Soup"
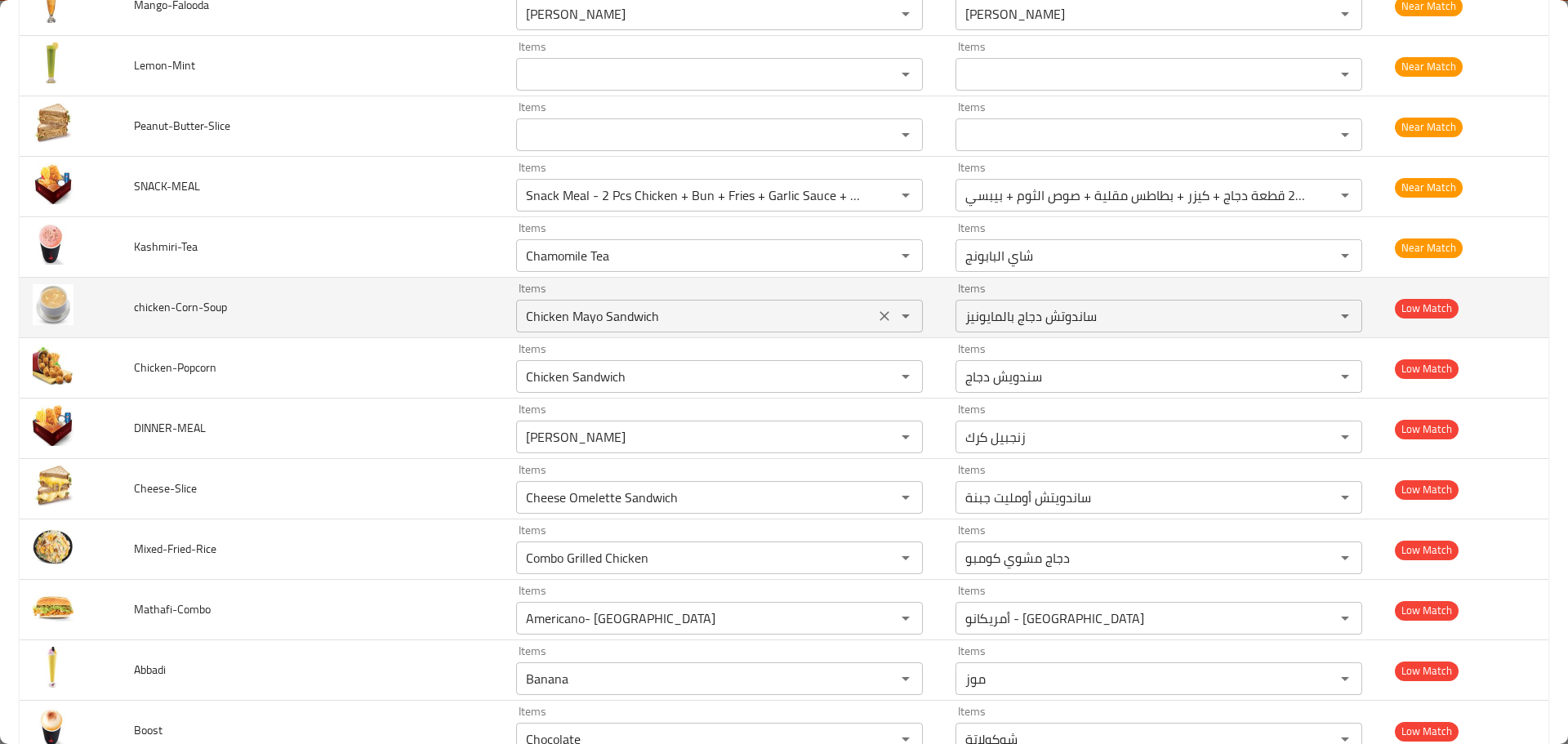
click at [621, 317] on input "Chicken Mayo Sandwich" at bounding box center [695, 316] width 349 height 23
click at [621, 316] on input "Chicken Mayo Sandwich" at bounding box center [695, 316] width 349 height 23
paste input "Soup"
type input "Soup"
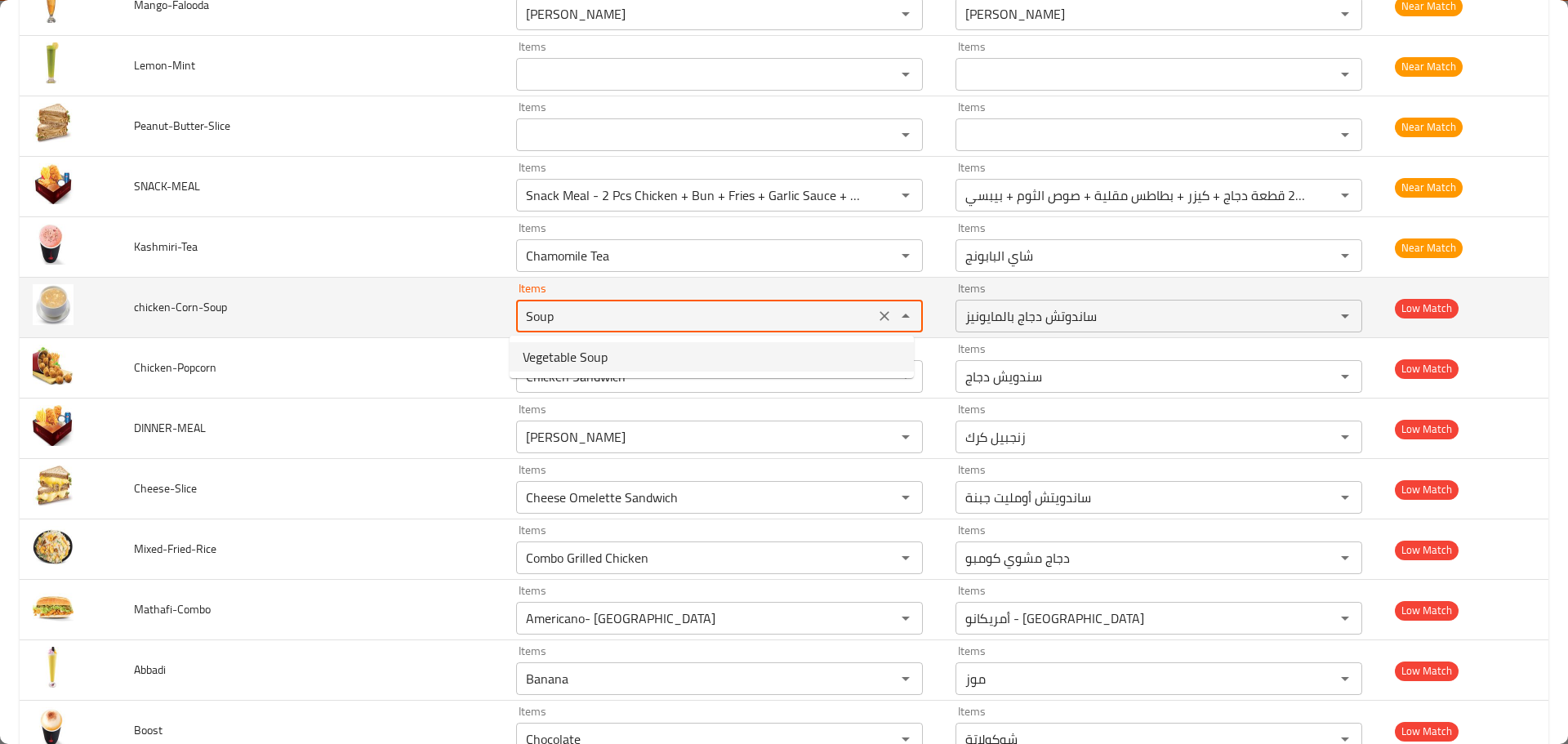
click at [873, 316] on button "Clear" at bounding box center [884, 316] width 23 height 23
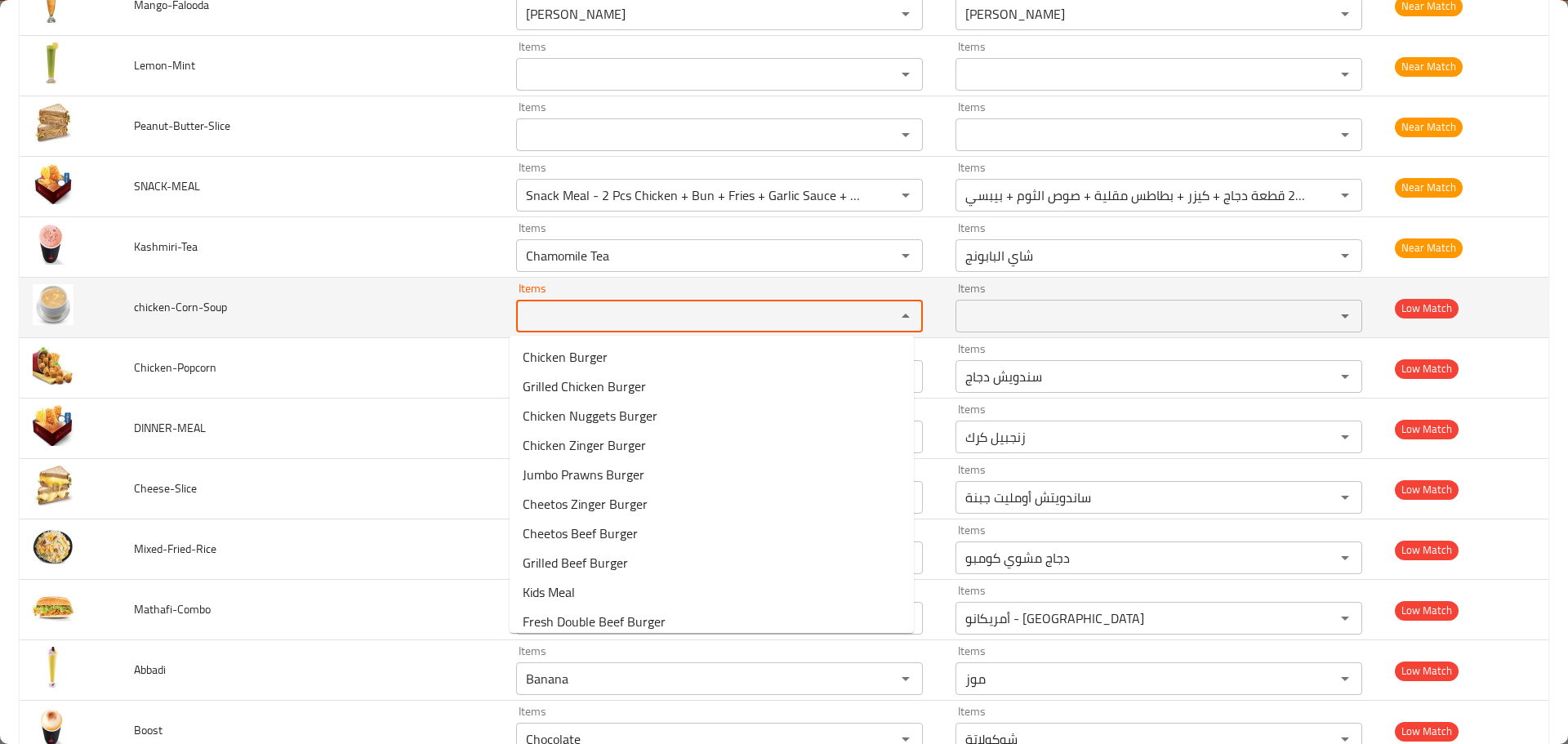
click at [873, 315] on div "enhanced table" at bounding box center [894, 316] width 42 height 23
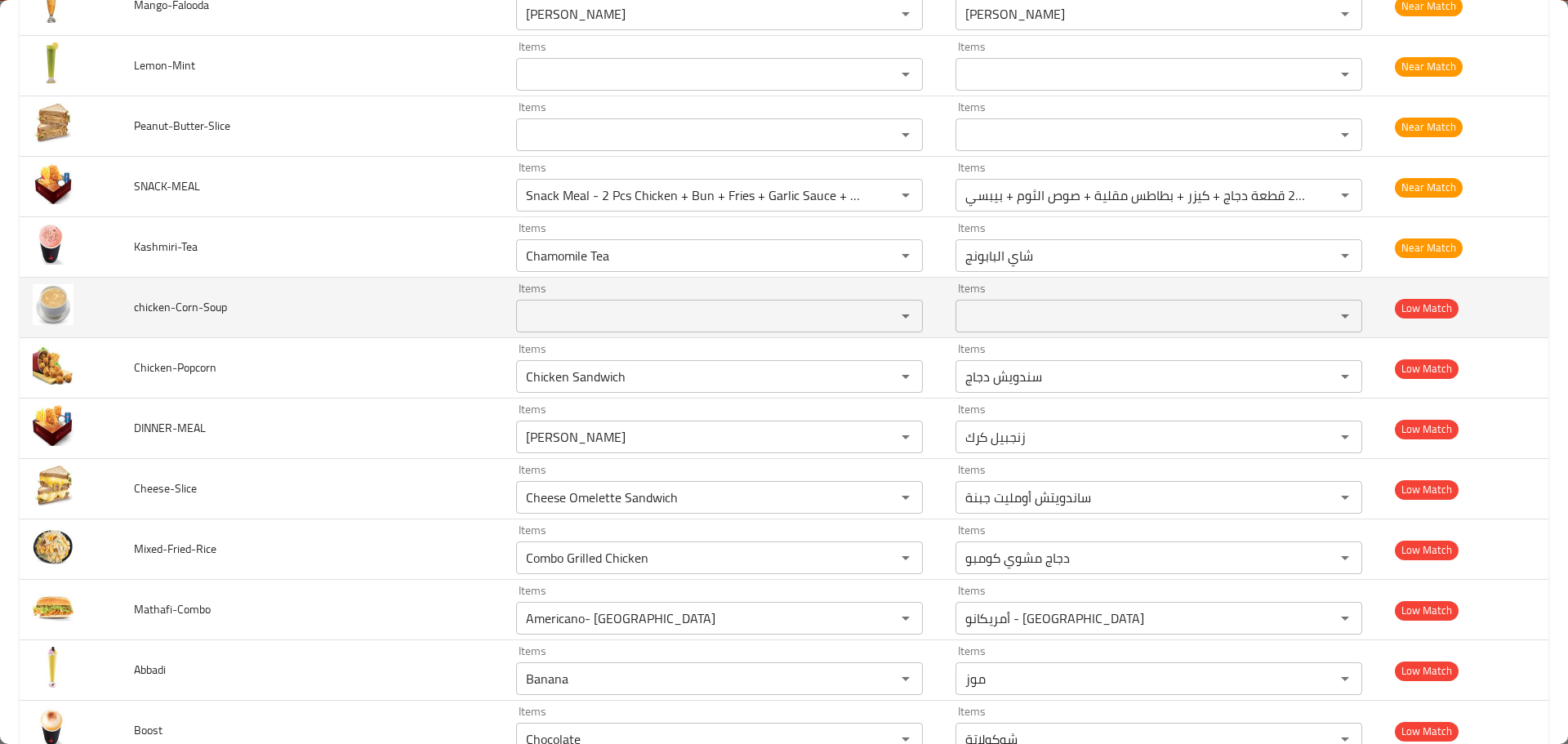
click at [188, 307] on span "chicken-Corn-Soup" at bounding box center [180, 307] width 93 height 21
copy span "Corn"
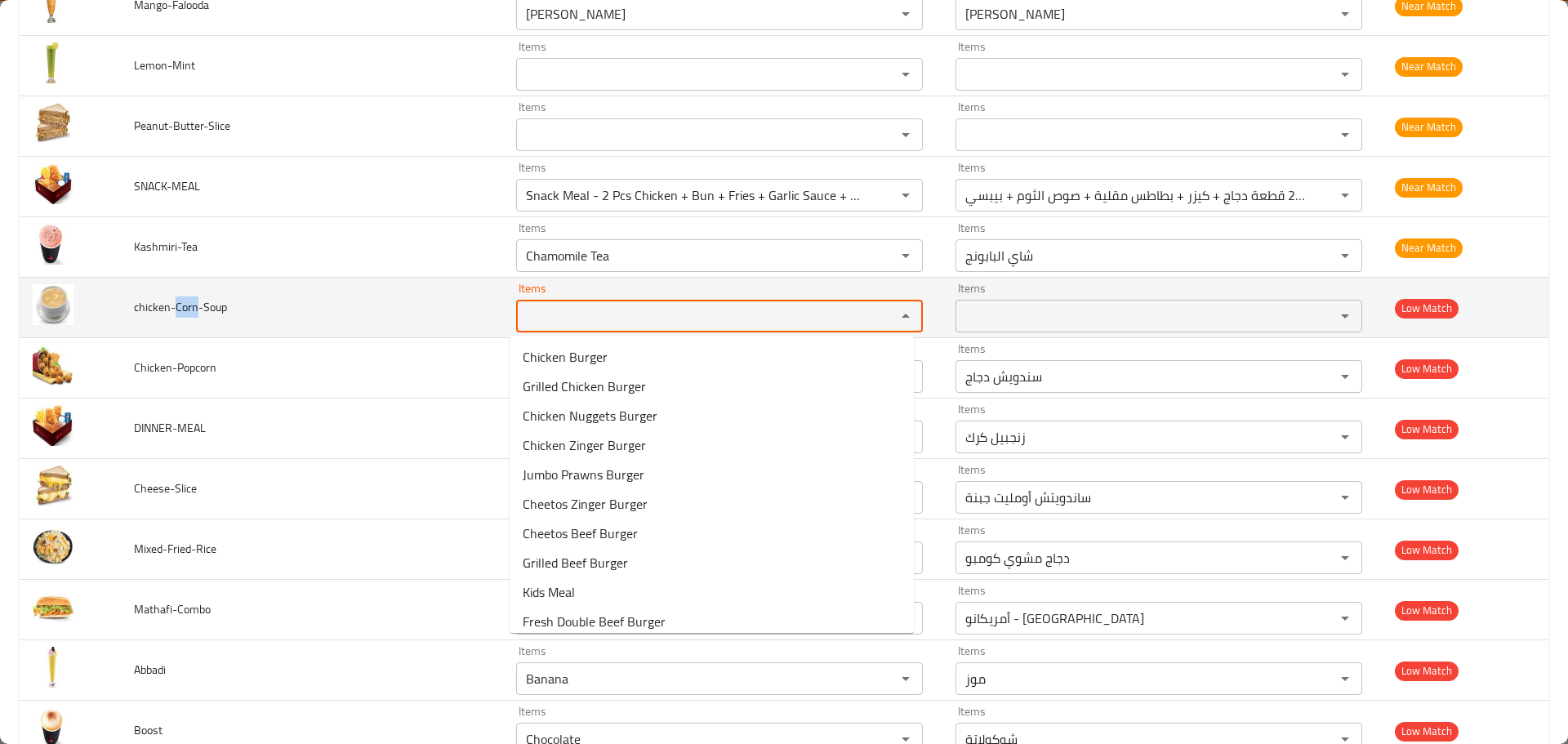
click at [598, 314] on input "Items" at bounding box center [695, 316] width 349 height 23
paste input "Corn"
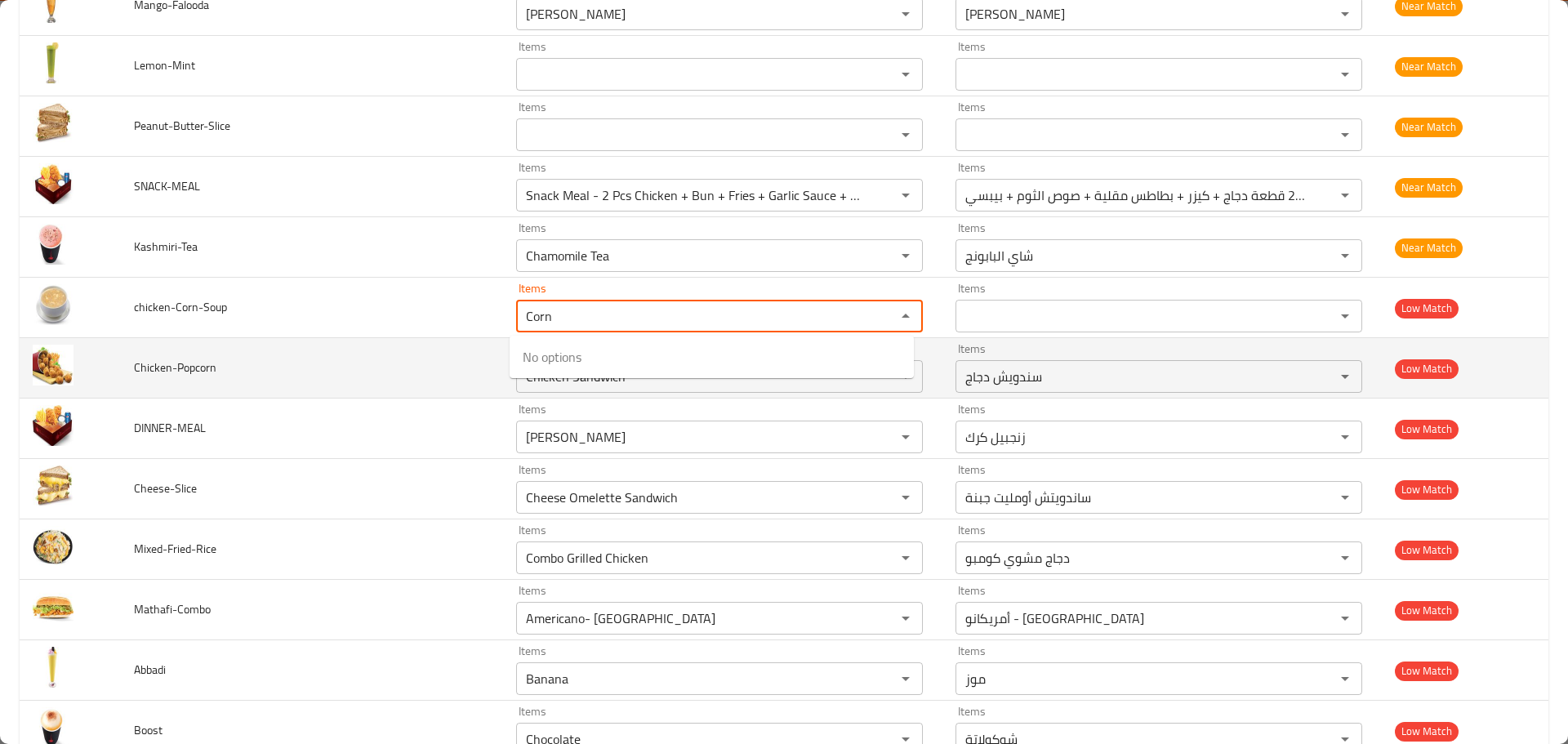
type input "Corn"
click at [446, 358] on td "Chicken-Popcorn" at bounding box center [312, 369] width 382 height 60
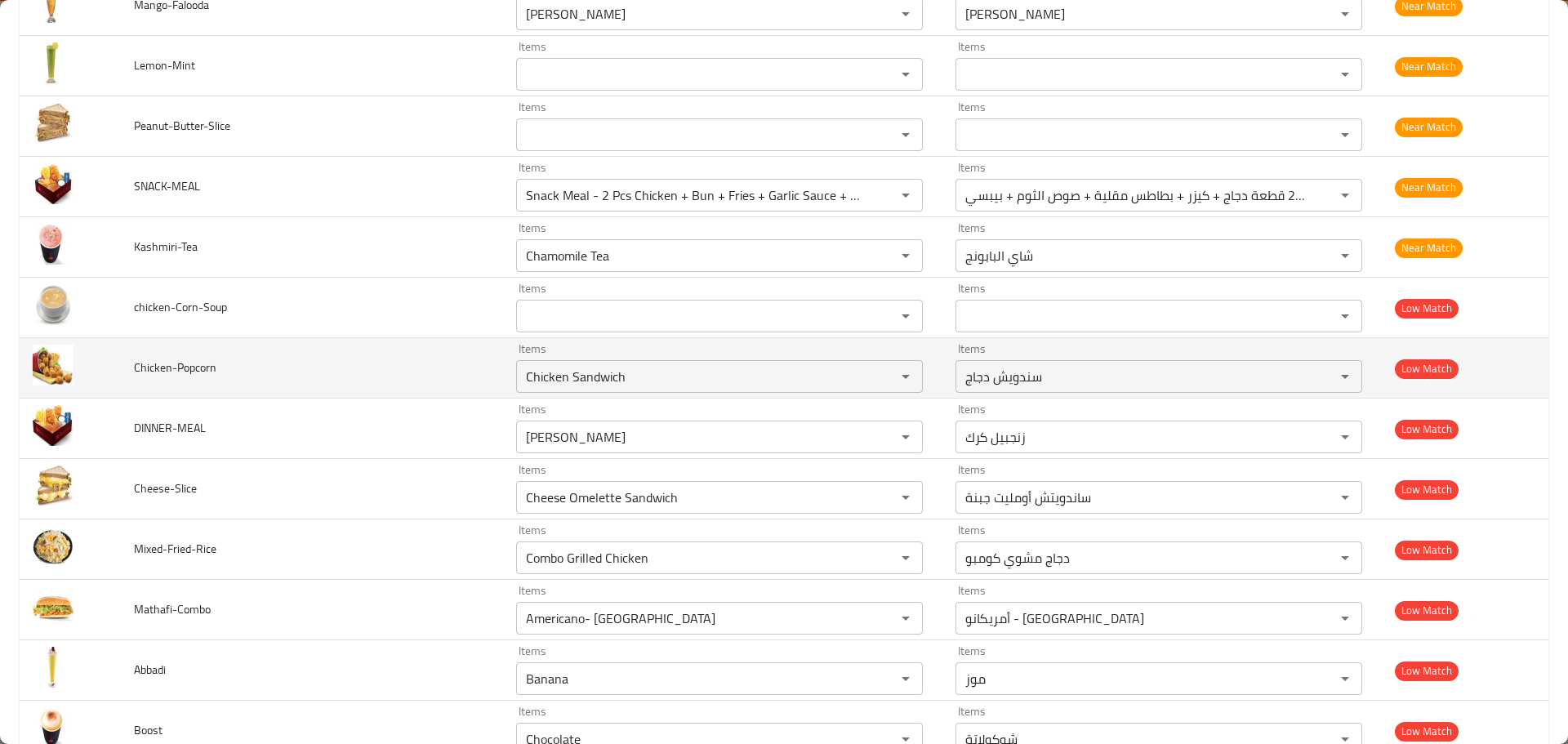
click at [203, 373] on span "Chicken-Popcorn" at bounding box center [175, 367] width 82 height 21
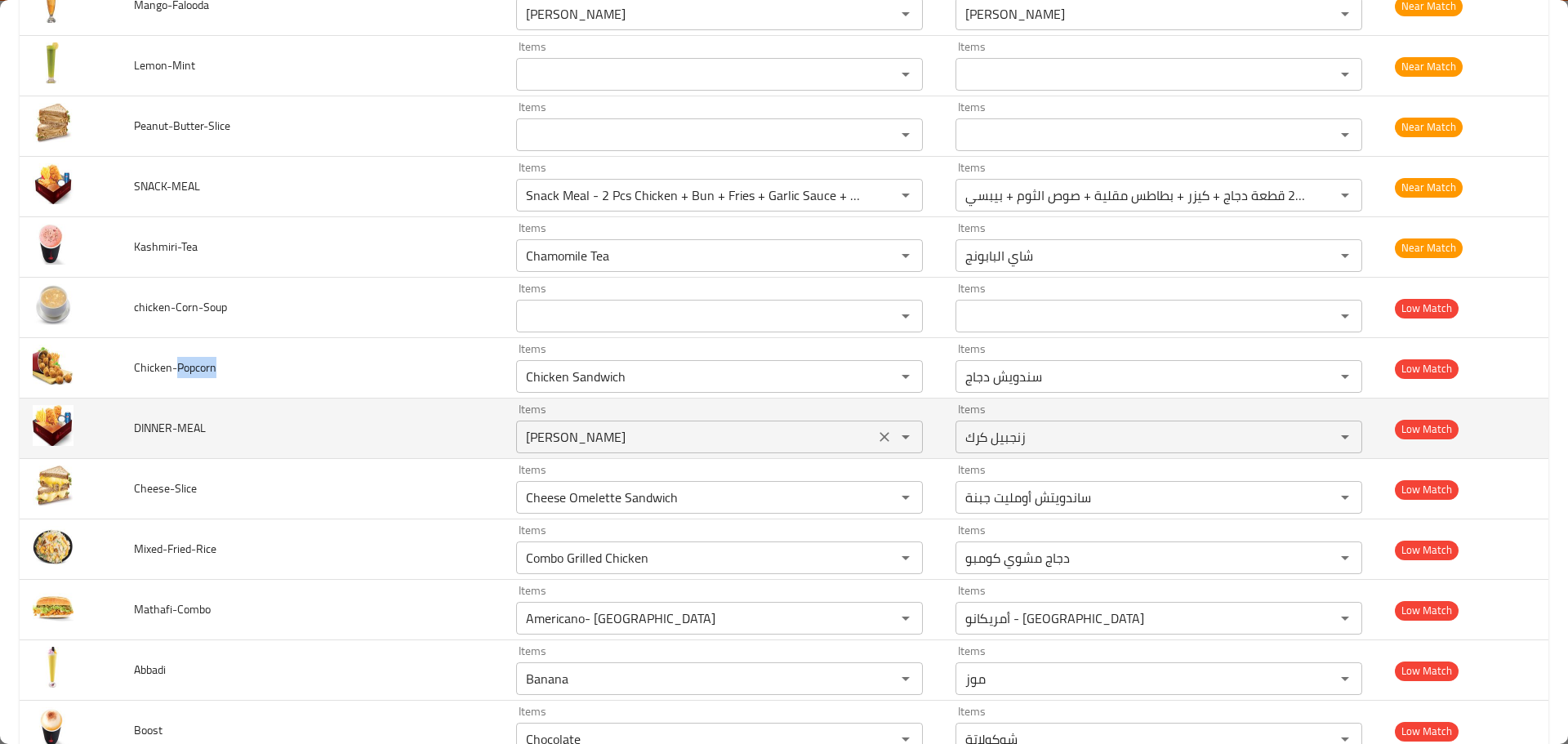
copy span "Popcorn"
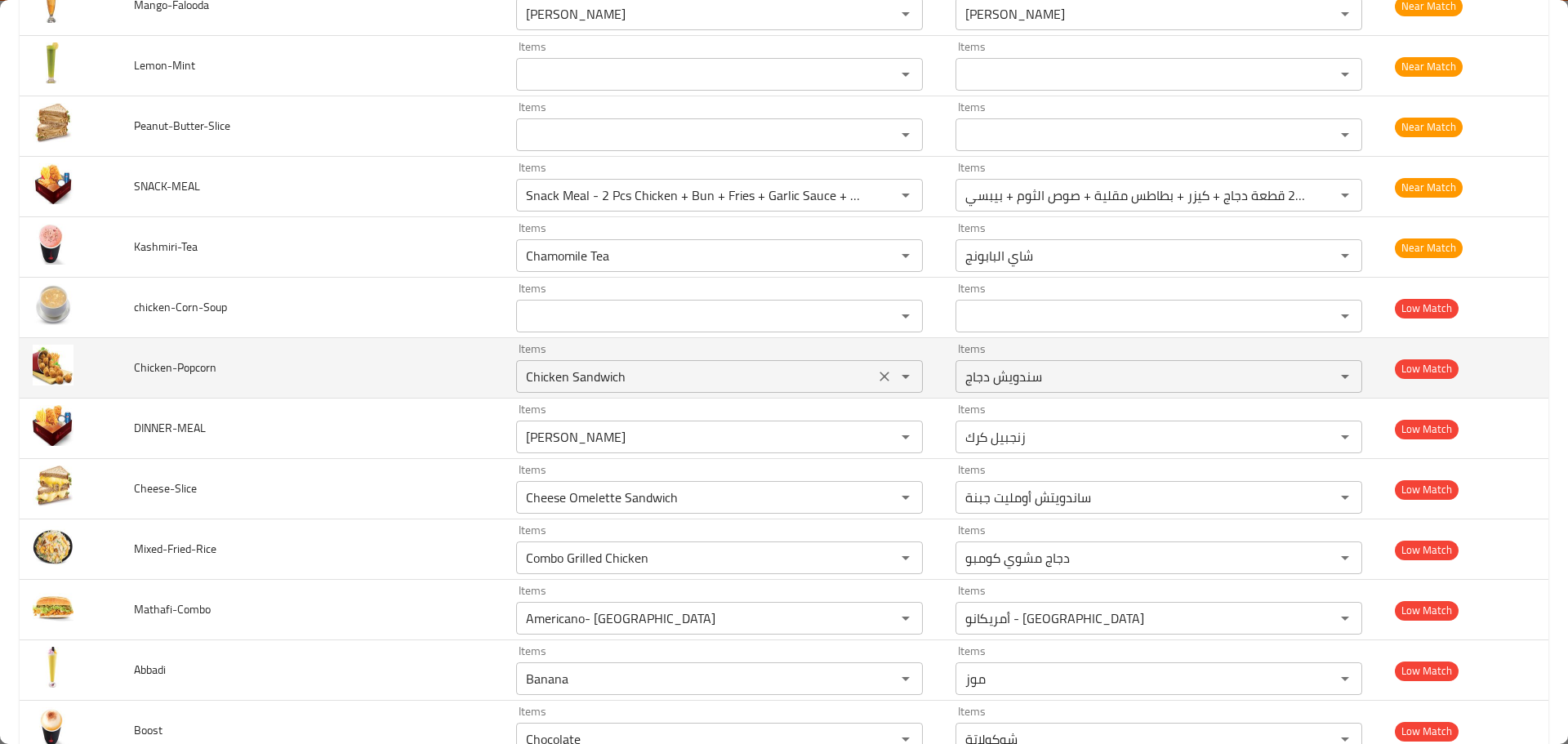
click at [643, 381] on input "Chicken Sandwich" at bounding box center [695, 376] width 349 height 23
paste input "Popcorn"
type input "Popcorn"
click at [876, 375] on icon "Clear" at bounding box center [885, 377] width 16 height 16
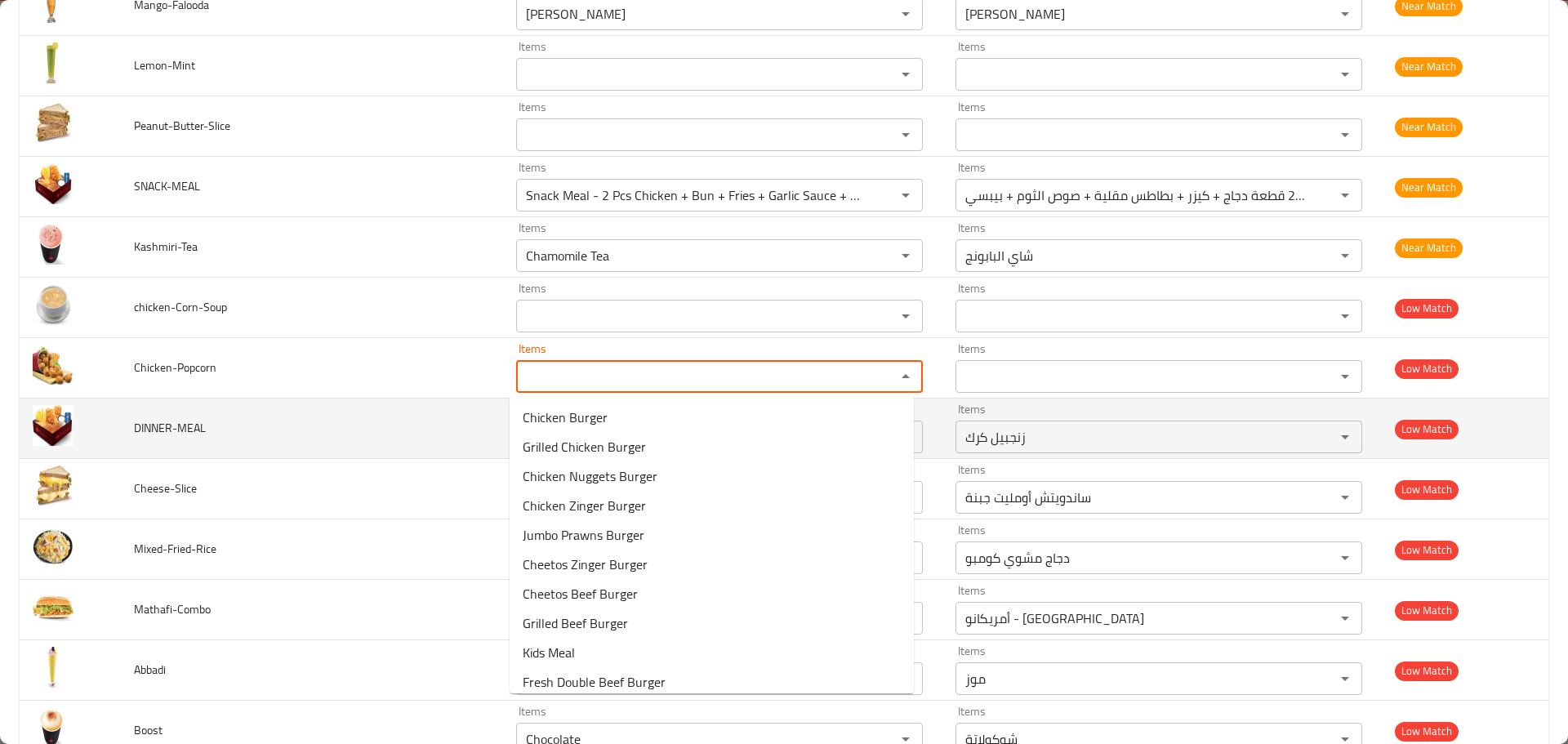
click at [141, 426] on span "DINNER-MEAL" at bounding box center [169, 427] width 72 height 21
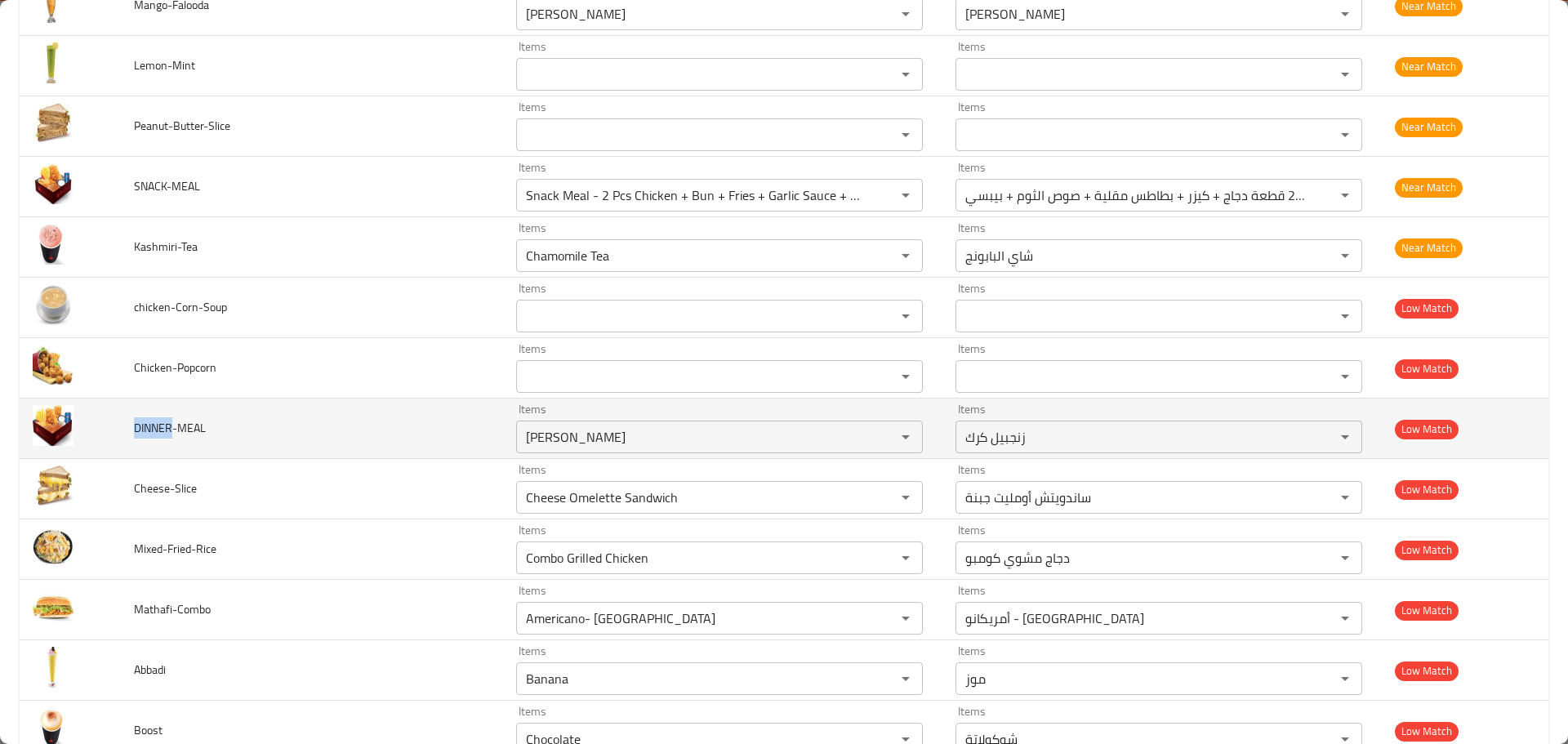
click at [141, 426] on span "DINNER-MEAL" at bounding box center [169, 427] width 72 height 21
click at [643, 428] on input "Ginger Karak" at bounding box center [695, 437] width 349 height 23
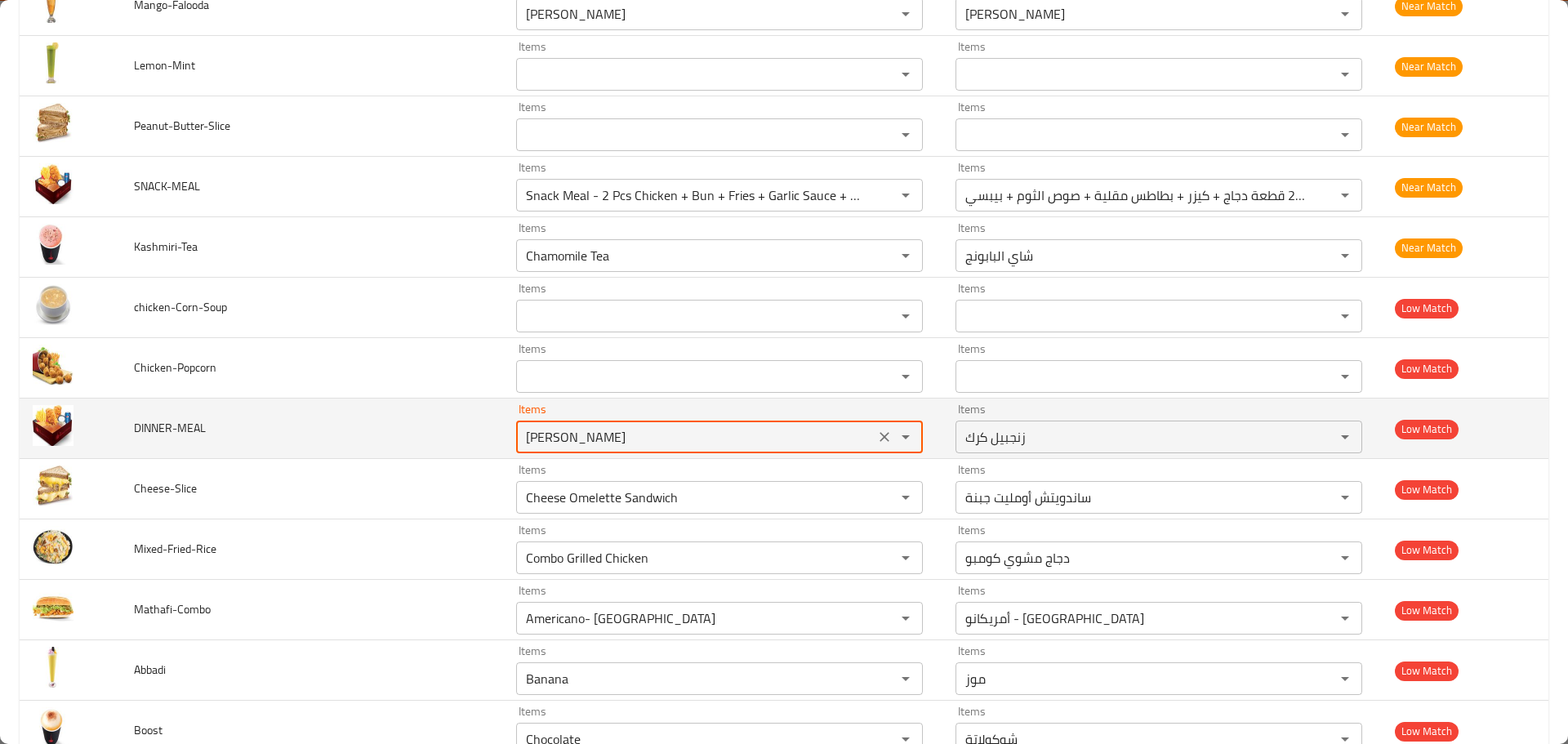
click at [643, 428] on input "Ginger Karak" at bounding box center [695, 437] width 349 height 23
paste input "DINNER"
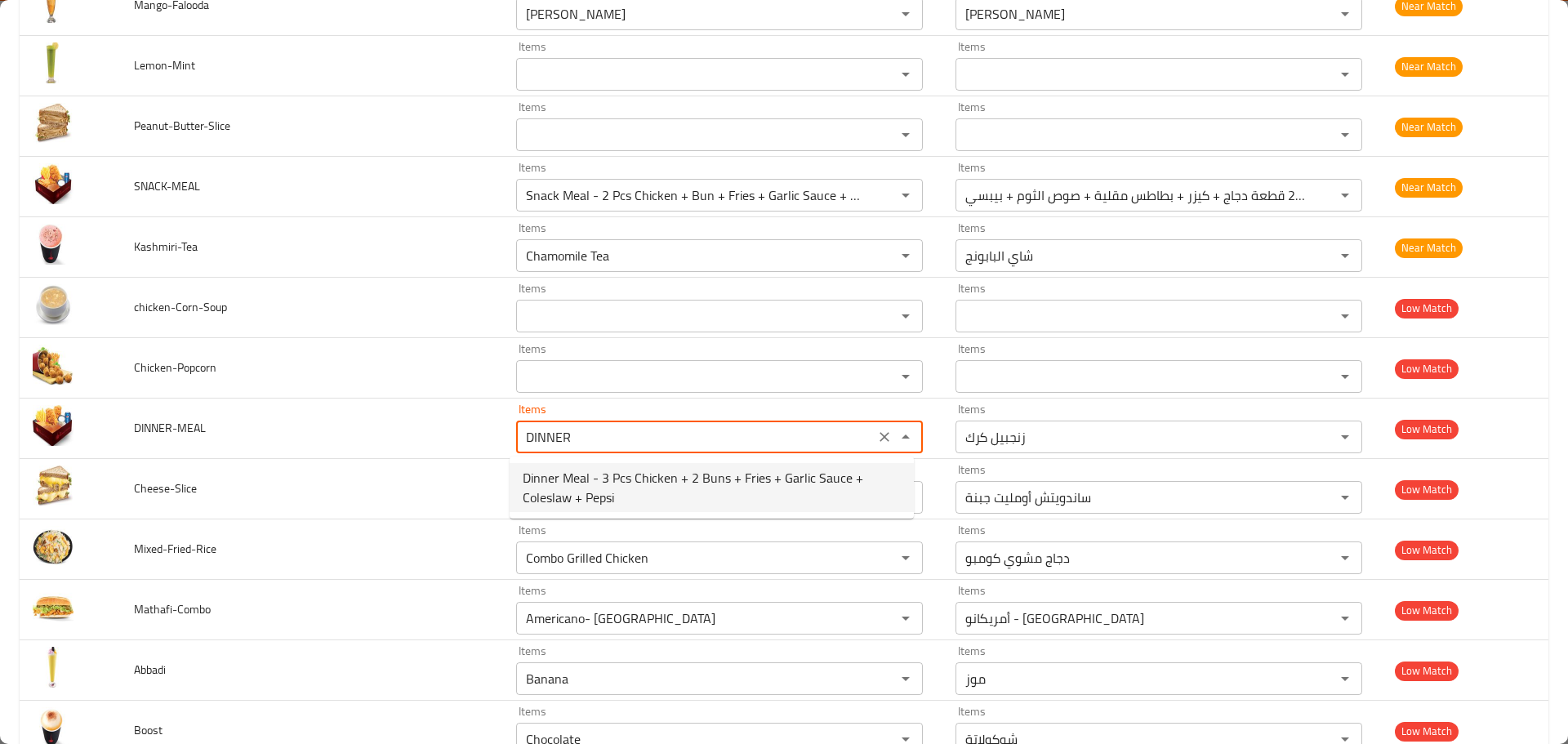
click at [613, 492] on span "Dinner Meal - 3 Pcs Chicken + 2 Buns + Fries + Garlic Sauce + Coleslaw + Pepsi" at bounding box center [711, 488] width 378 height 39
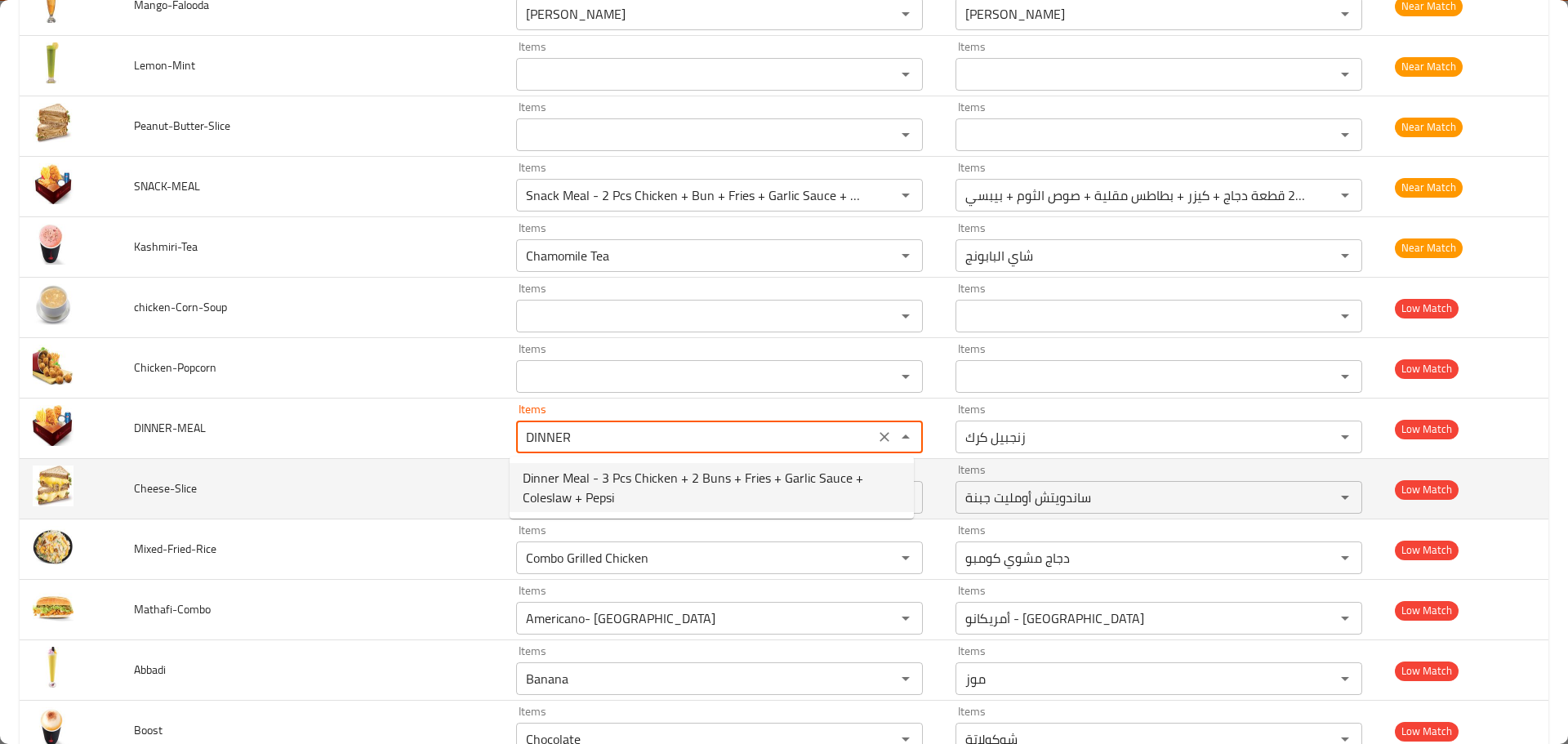
type input "Dinner Meal - 3 Pcs Chicken + 2 Buns + Fries + Garlic Sauce + Coleslaw + Pepsi"
type input "وجبة عشاء - 3 قطع دجاج + 2 كيزر + بطاطس مقلية + صوص الثوم + كول سلو + بيبسي"
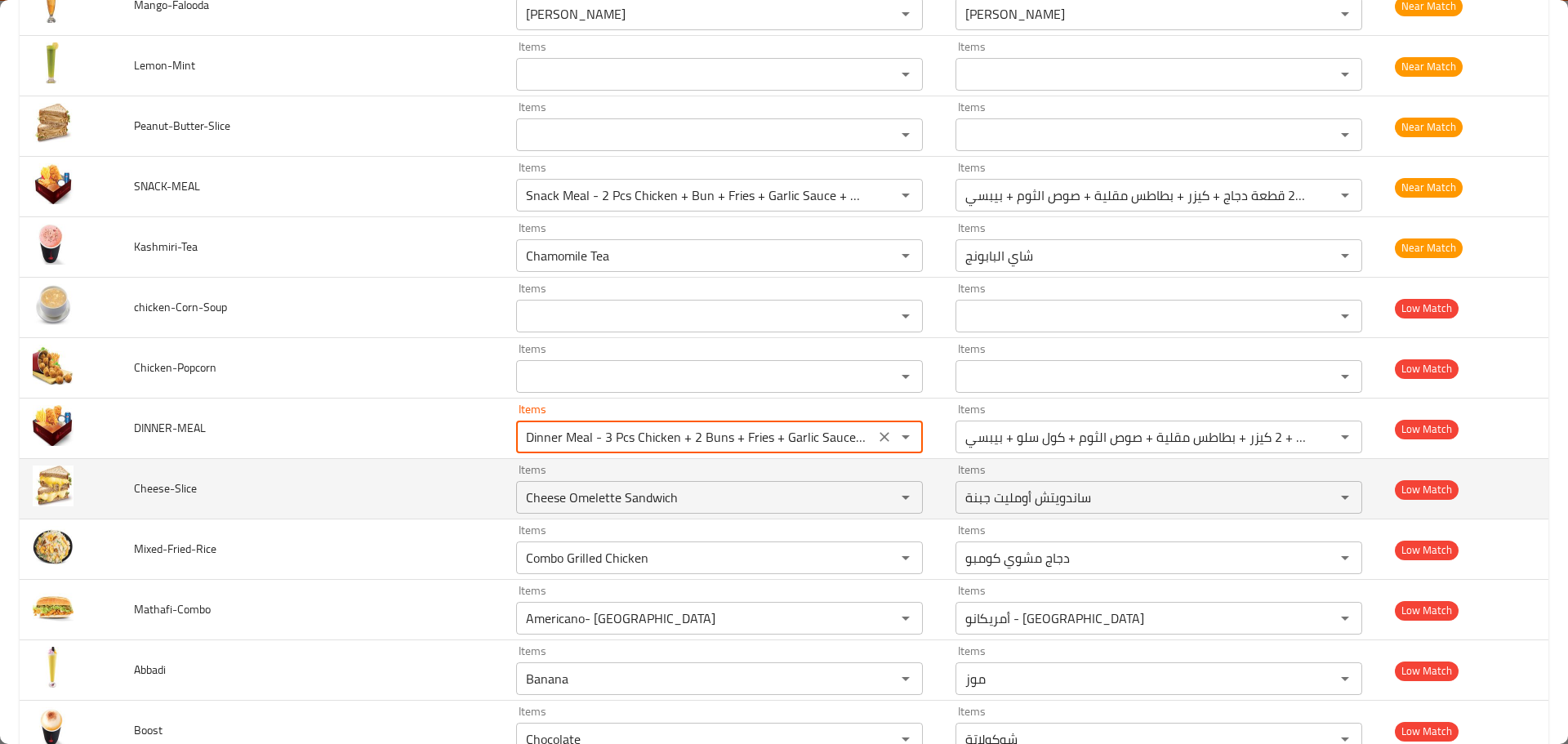
type input "Dinner Meal - 3 Pcs Chicken + 2 Buns + Fries + Garlic Sauce + Coleslaw + Pepsi"
click at [156, 493] on span "Cheese-Slice" at bounding box center [165, 488] width 63 height 21
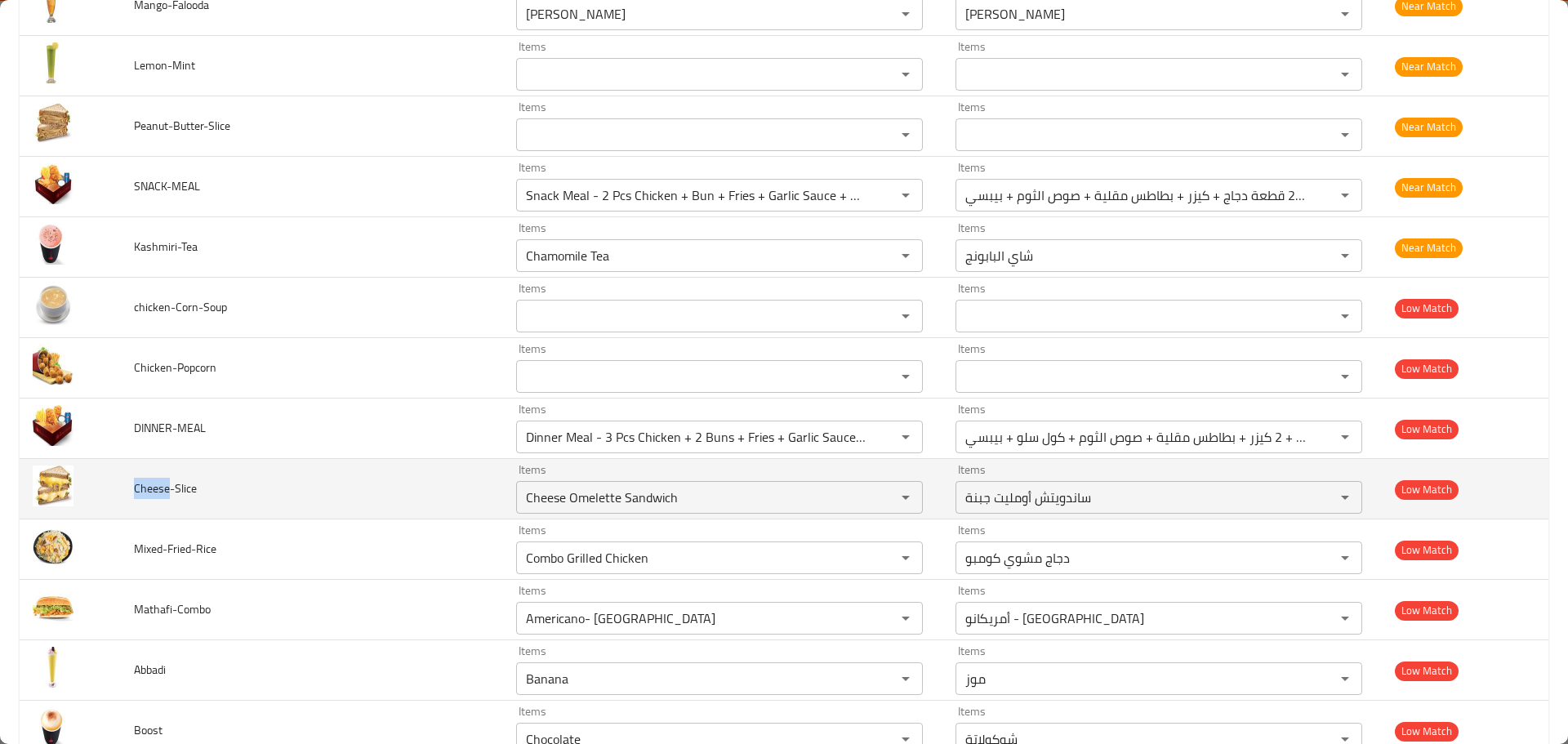
click at [156, 493] on span "Cheese-Slice" at bounding box center [165, 488] width 63 height 21
click at [564, 473] on div "Items Cheese Omelette Sandwich Items" at bounding box center [719, 489] width 407 height 49
click at [561, 485] on div "Cheese Omelette Sandwich Items" at bounding box center [719, 498] width 407 height 33
paste input "enhanced table"
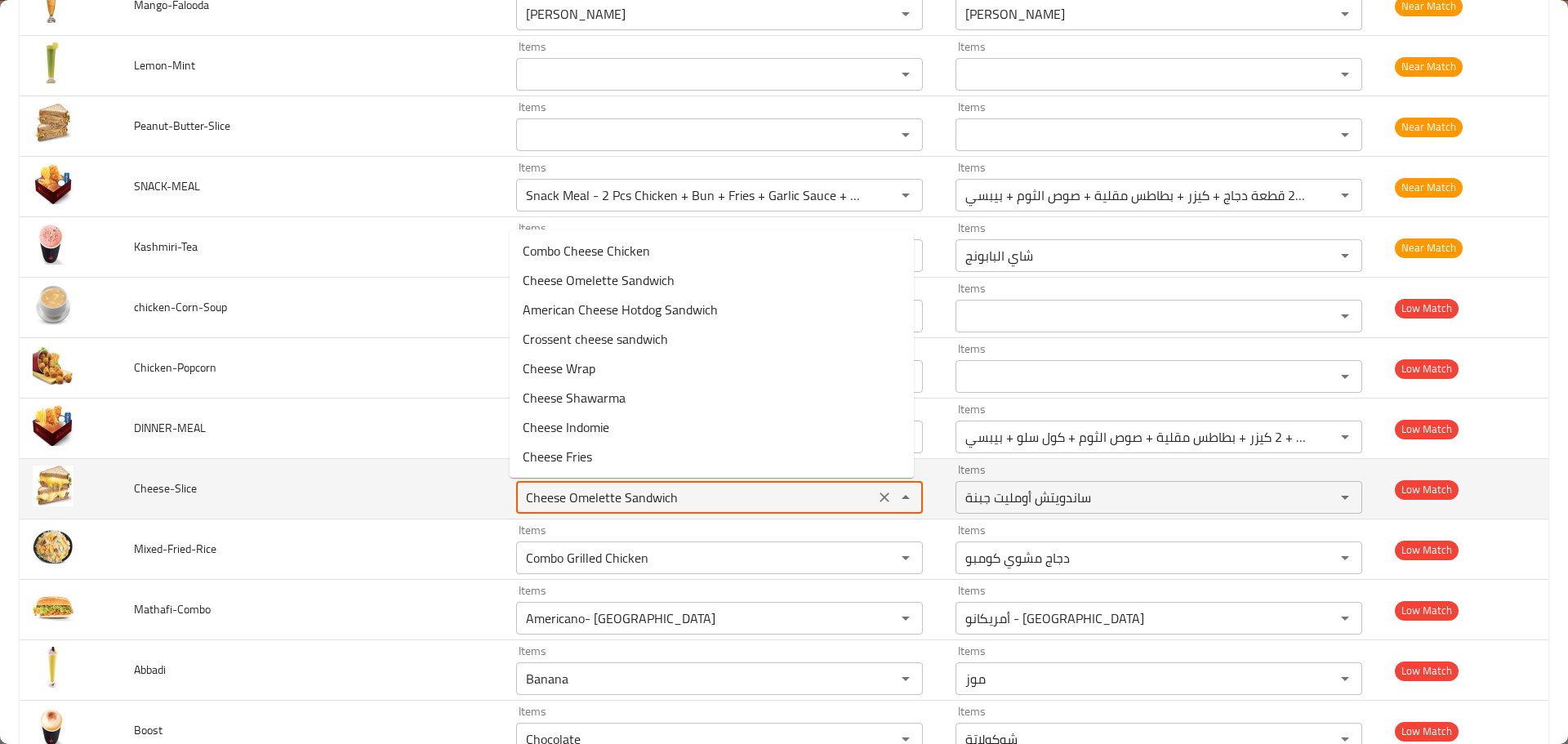
click at [186, 490] on span "Cheese-Slice" at bounding box center [165, 488] width 63 height 21
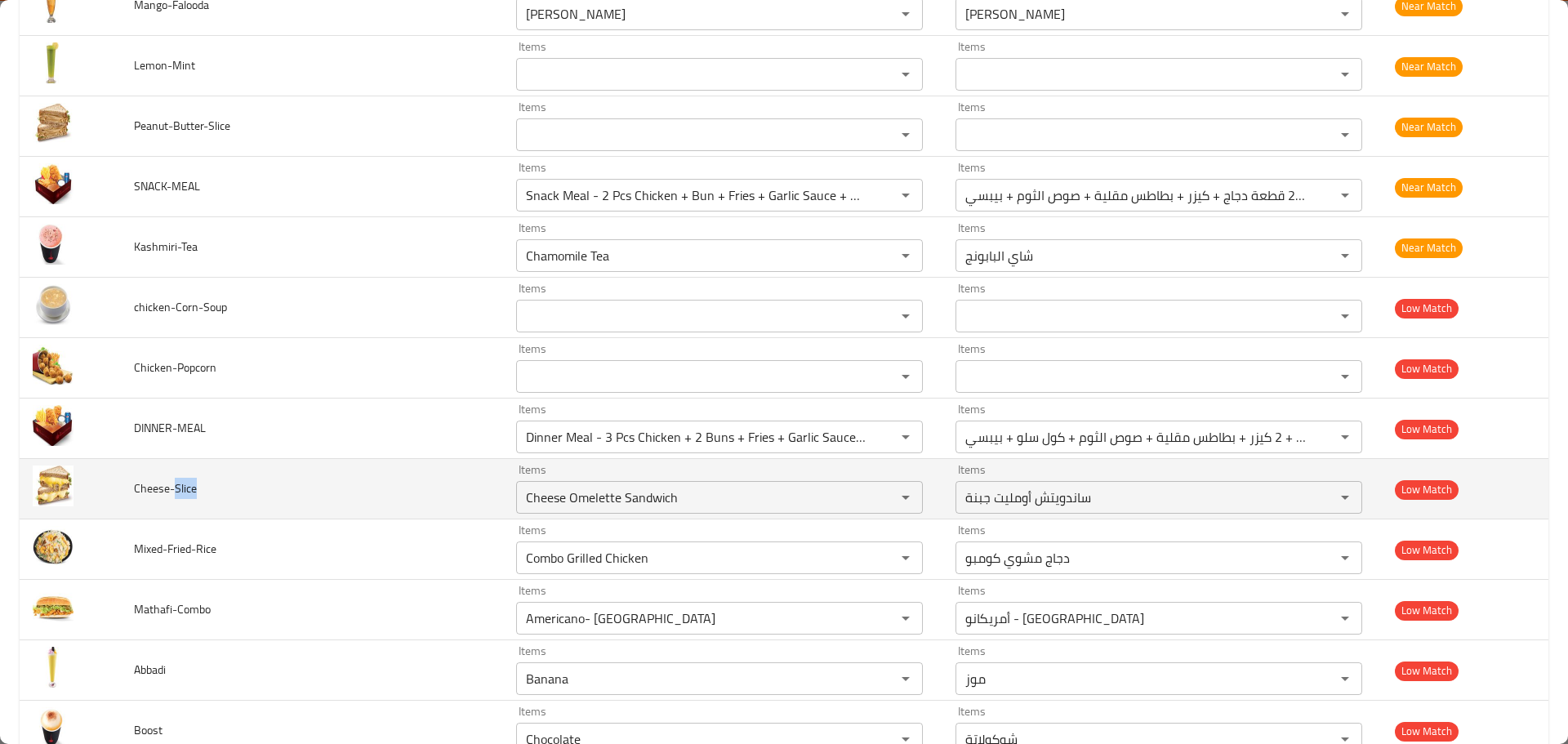
click at [186, 490] on span "Cheese-Slice" at bounding box center [165, 488] width 63 height 21
click at [599, 493] on input "Cheese Omelette Sandwich" at bounding box center [695, 497] width 349 height 23
paste input "Slice"
type input "Slice"
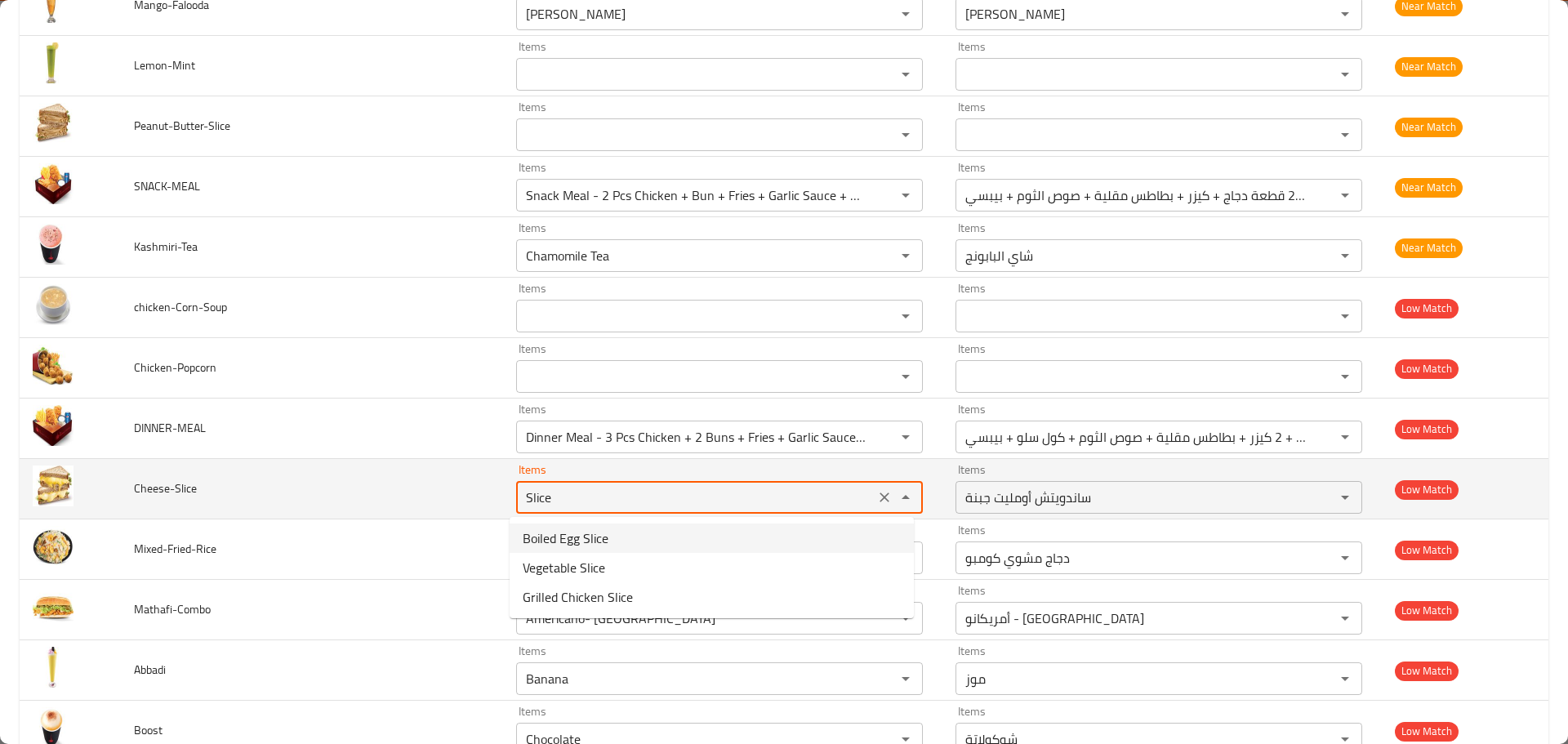
click at [876, 493] on icon "Clear" at bounding box center [885, 498] width 16 height 16
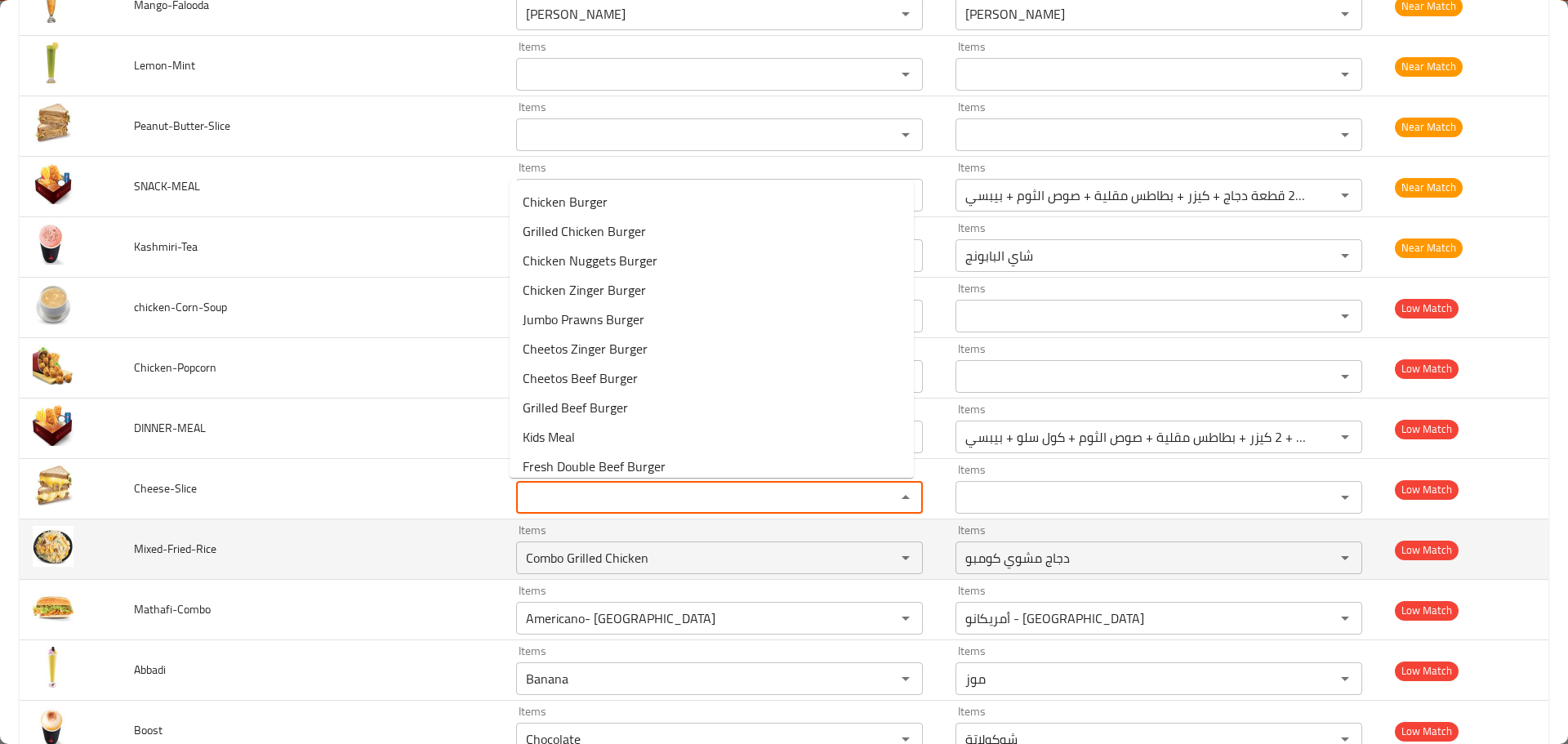
click at [207, 545] on span "Mixed-Fried-Rice" at bounding box center [175, 548] width 82 height 21
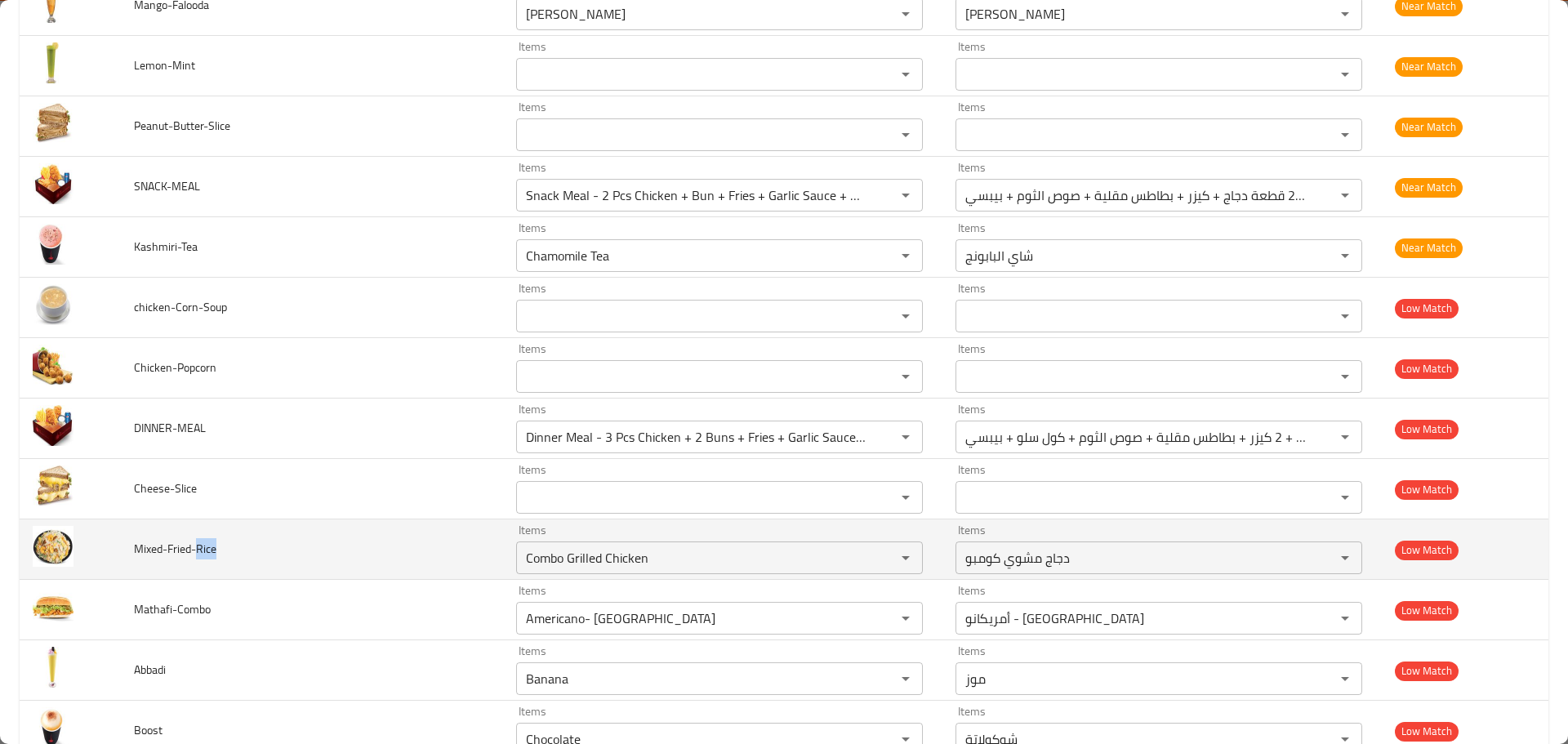
click at [207, 545] on span "Mixed-Fried-Rice" at bounding box center [175, 548] width 82 height 21
click at [532, 561] on input "Combo Grilled Chicken" at bounding box center [695, 557] width 349 height 23
paste input "Rice"
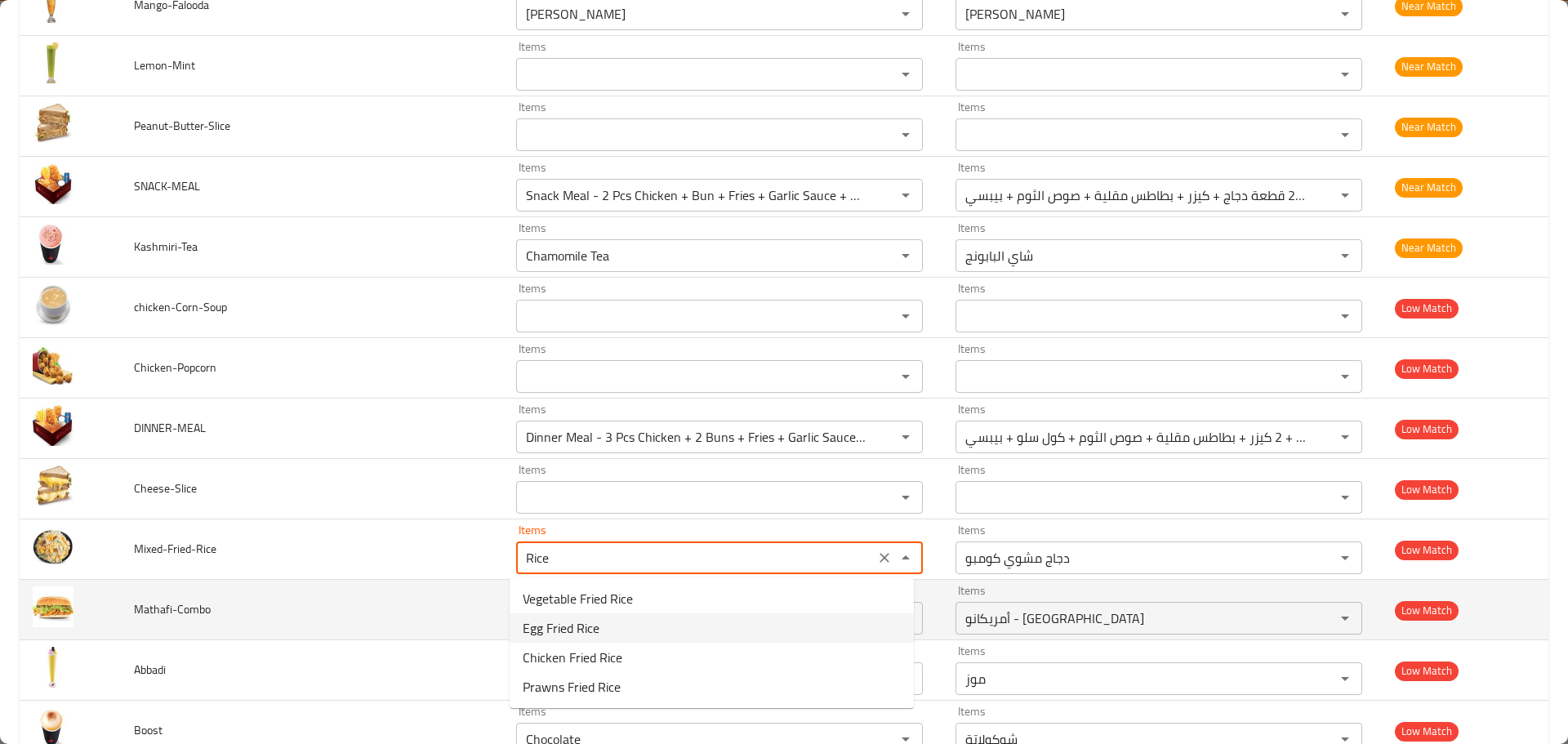
type input "Combo Grilled Chicken"
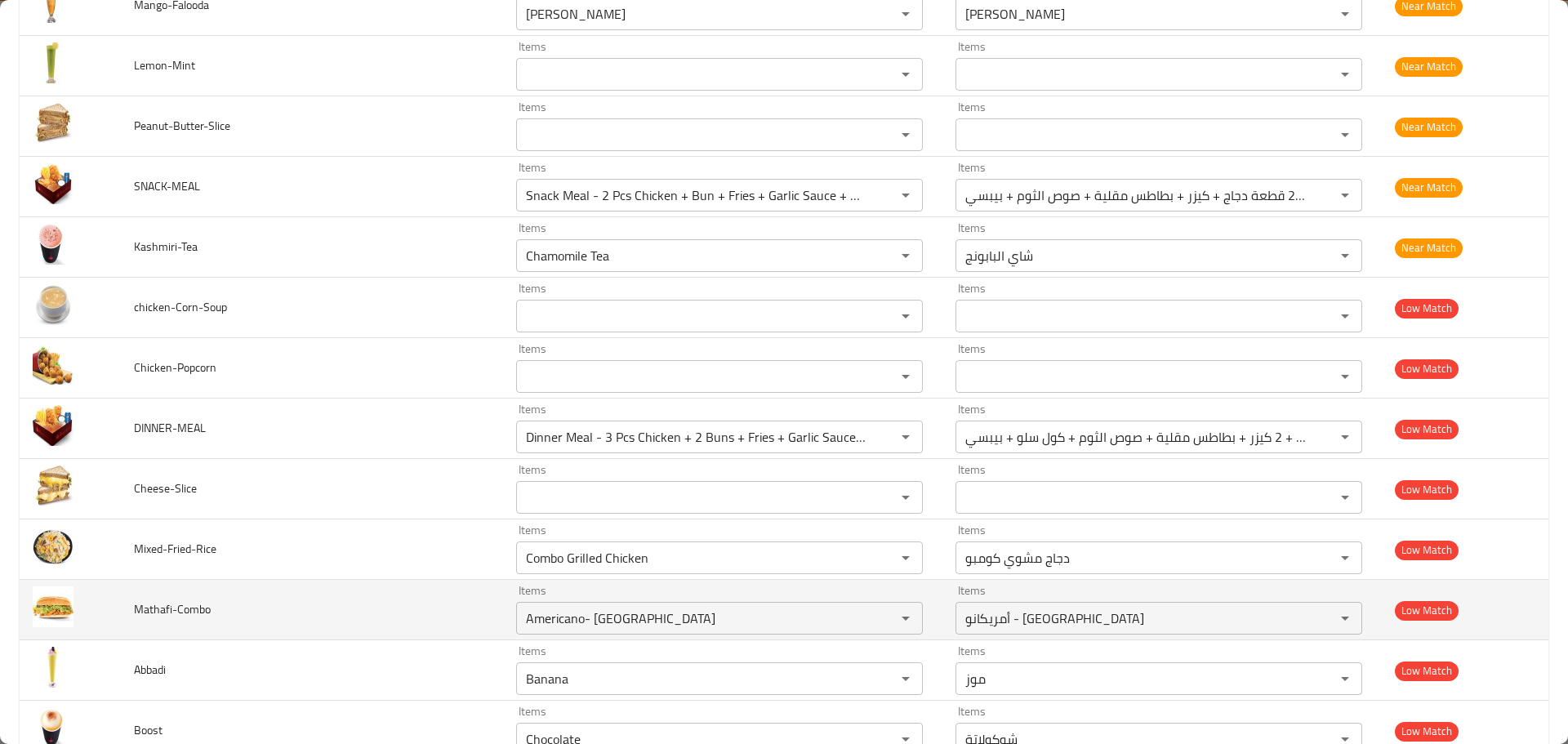
click at [424, 588] on td "Mathafi-Combo" at bounding box center [312, 610] width 382 height 60
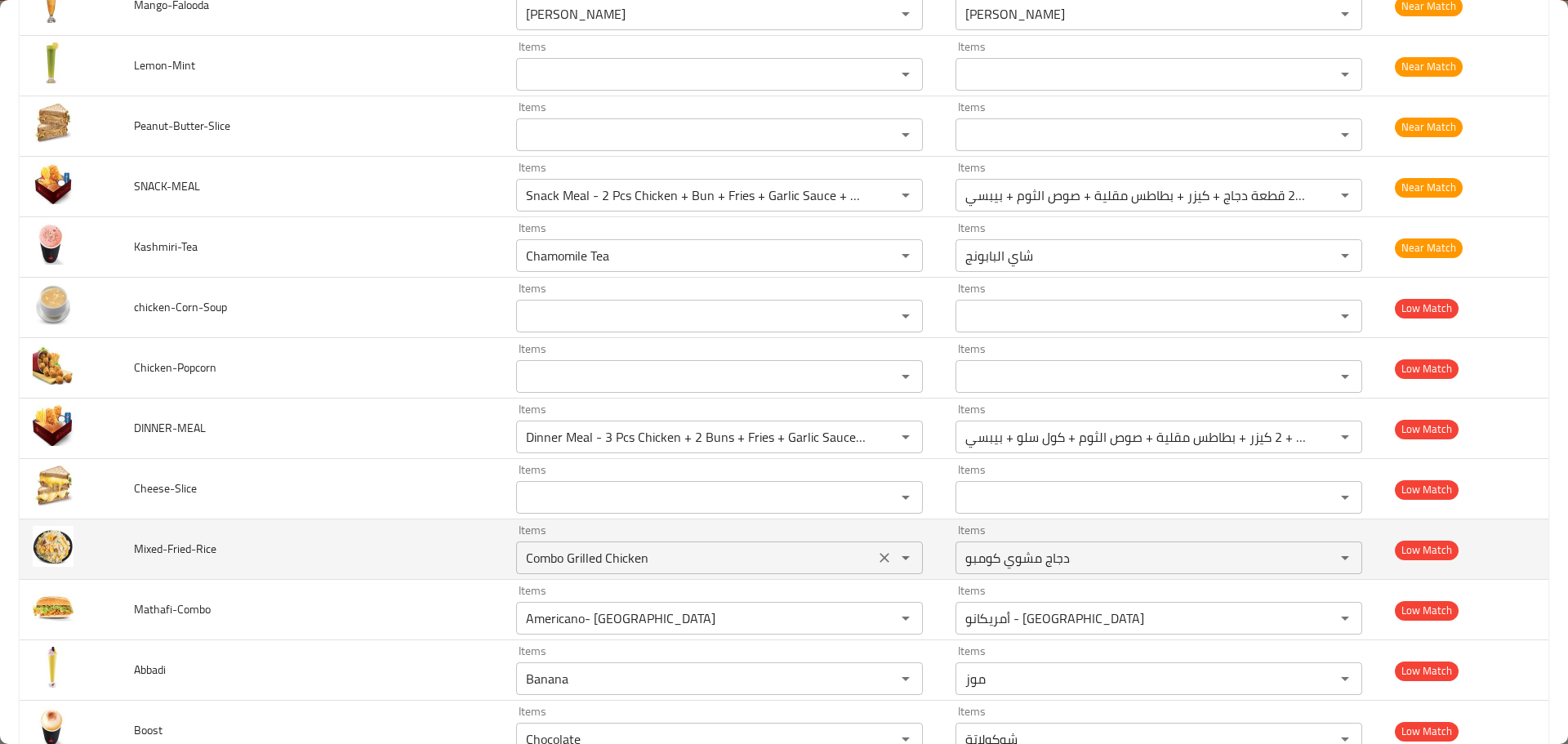
click at [877, 563] on icon "Clear" at bounding box center [885, 558] width 16 height 16
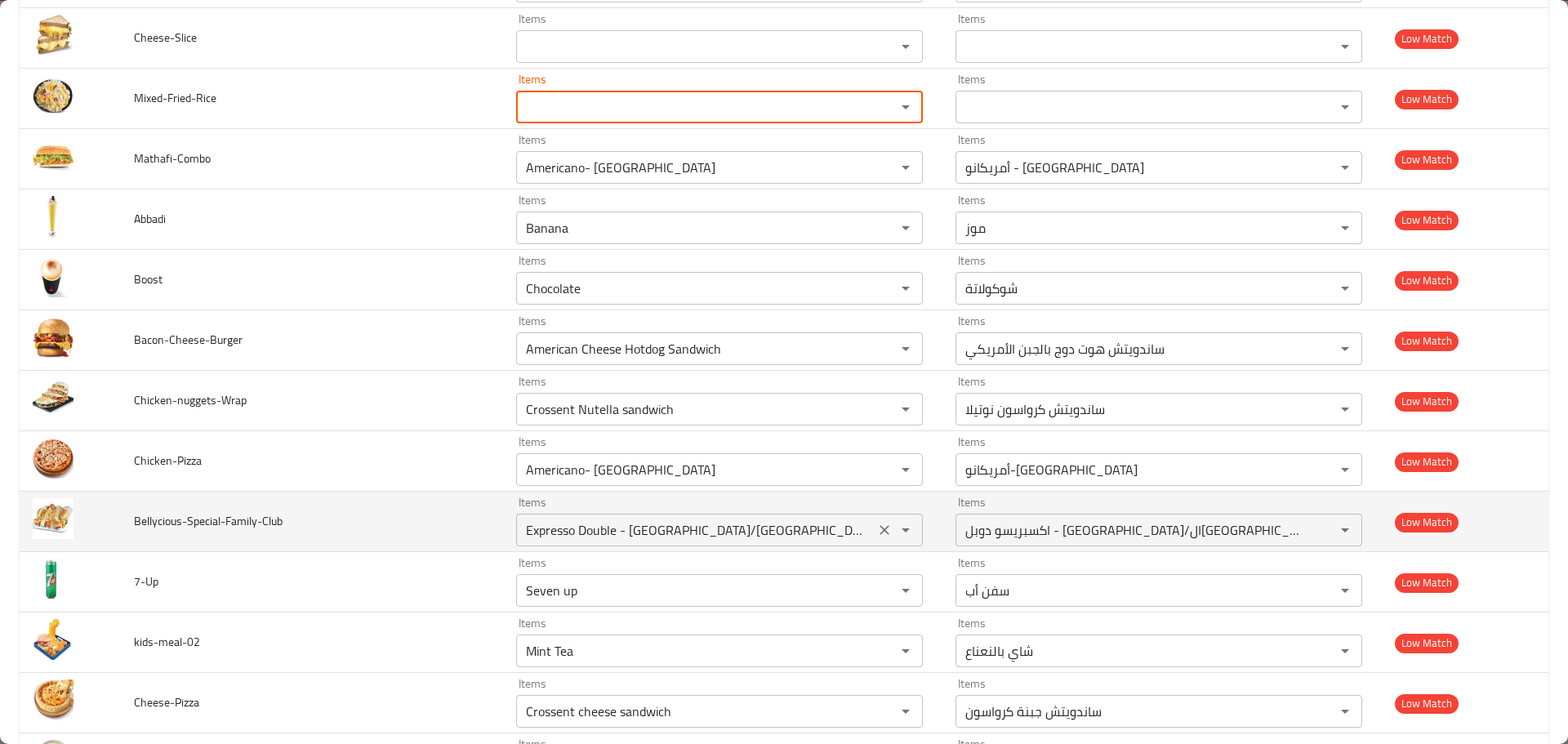
scroll to position [5964, 0]
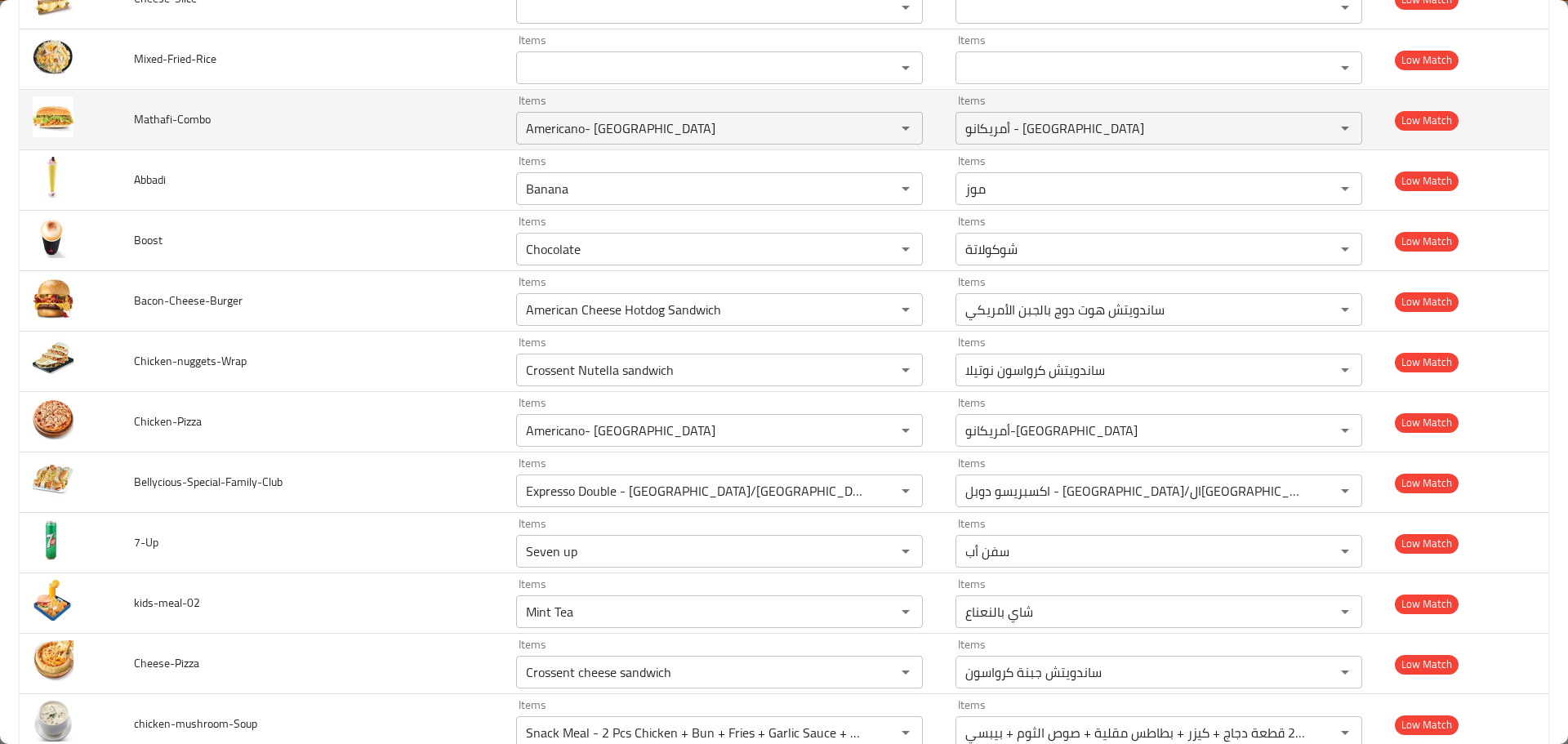
click at [198, 123] on span "Mathafi-Combo" at bounding box center [172, 119] width 77 height 21
click at [135, 122] on span "Mathafi-Combo" at bounding box center [172, 119] width 77 height 21
click at [597, 139] on input "Americano- Colombia" at bounding box center [695, 128] width 349 height 23
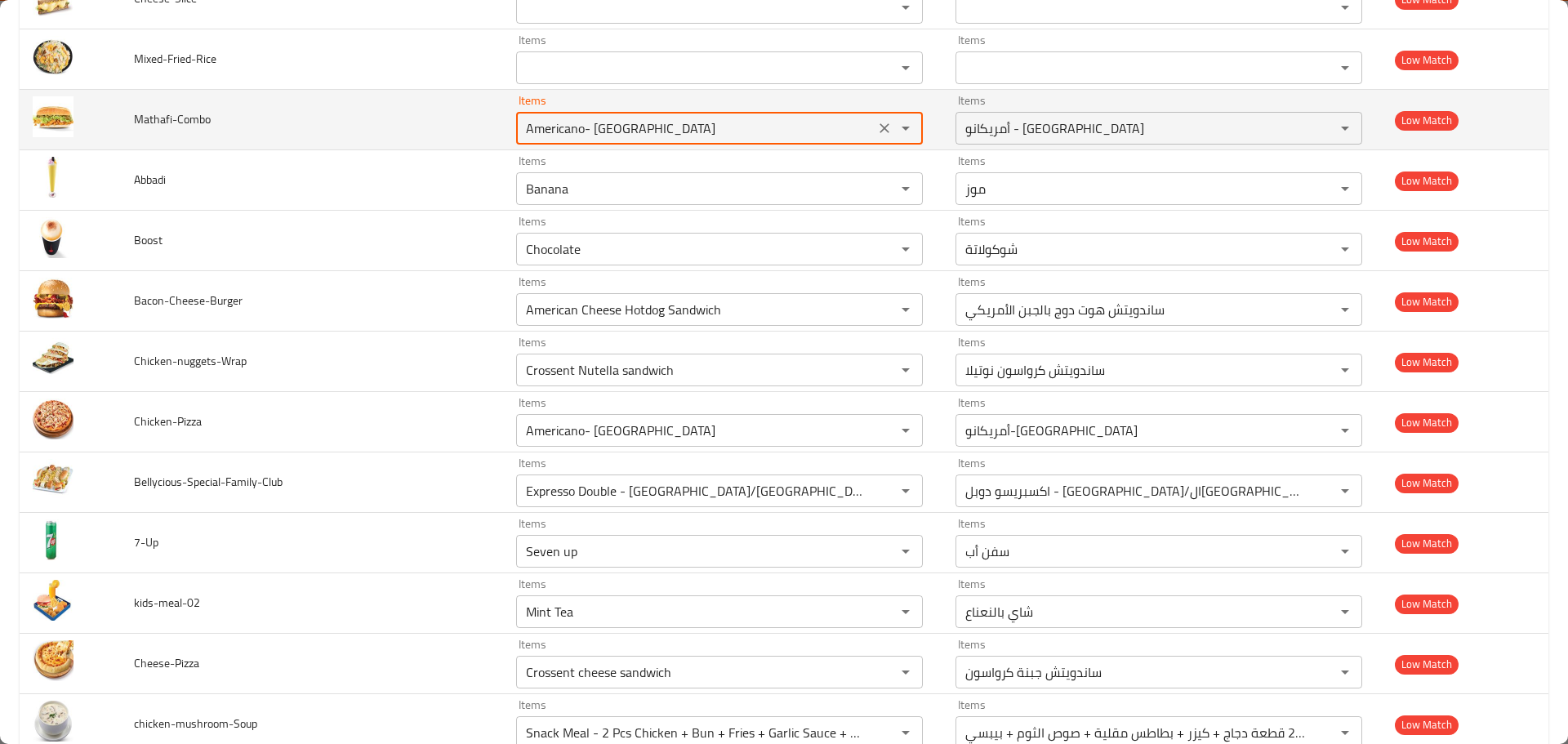
click at [597, 139] on input "Americano- Colombia" at bounding box center [695, 128] width 349 height 23
paste input "Mathafi"
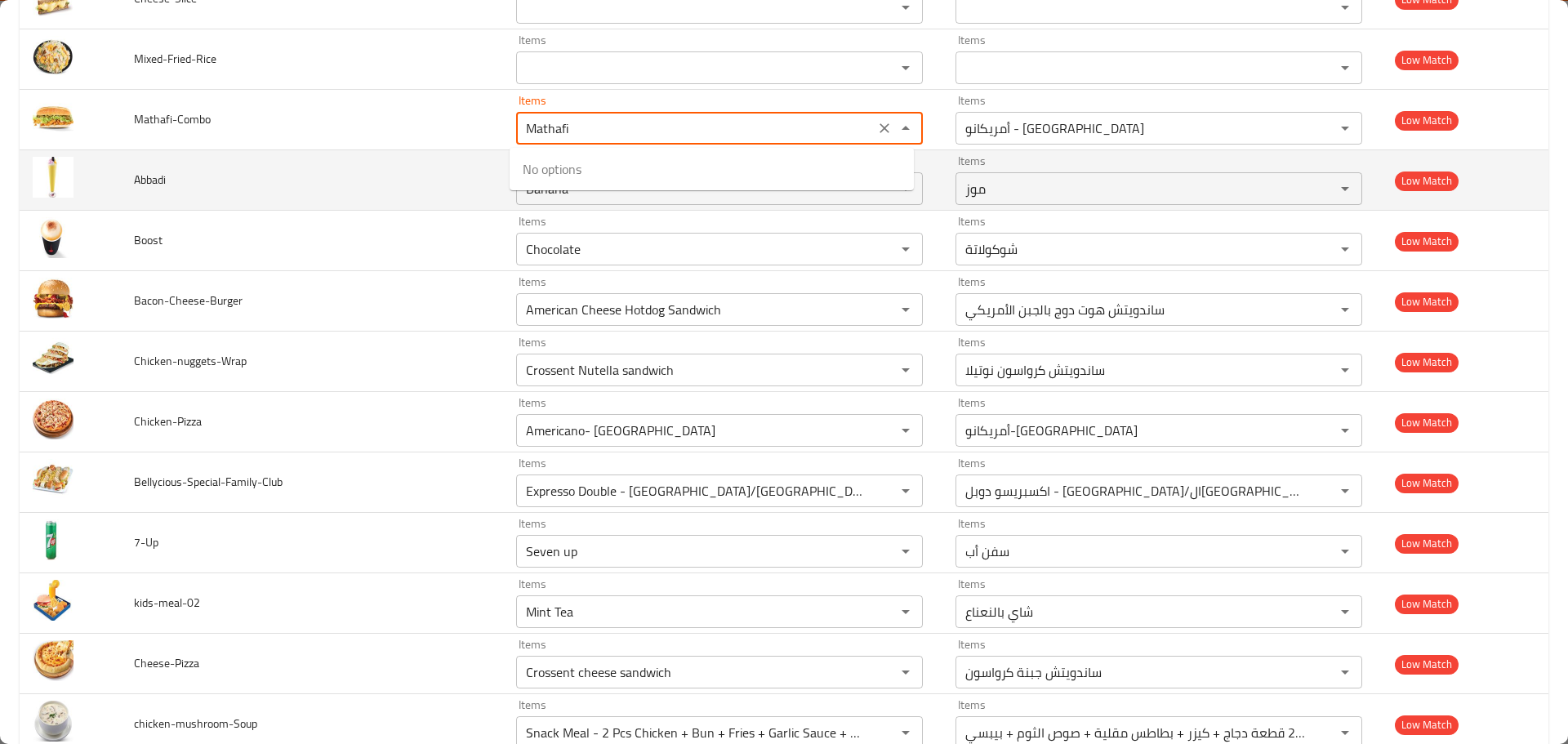
type input "Americano- Colombia"
click at [148, 174] on span "Abbadi" at bounding box center [149, 179] width 32 height 21
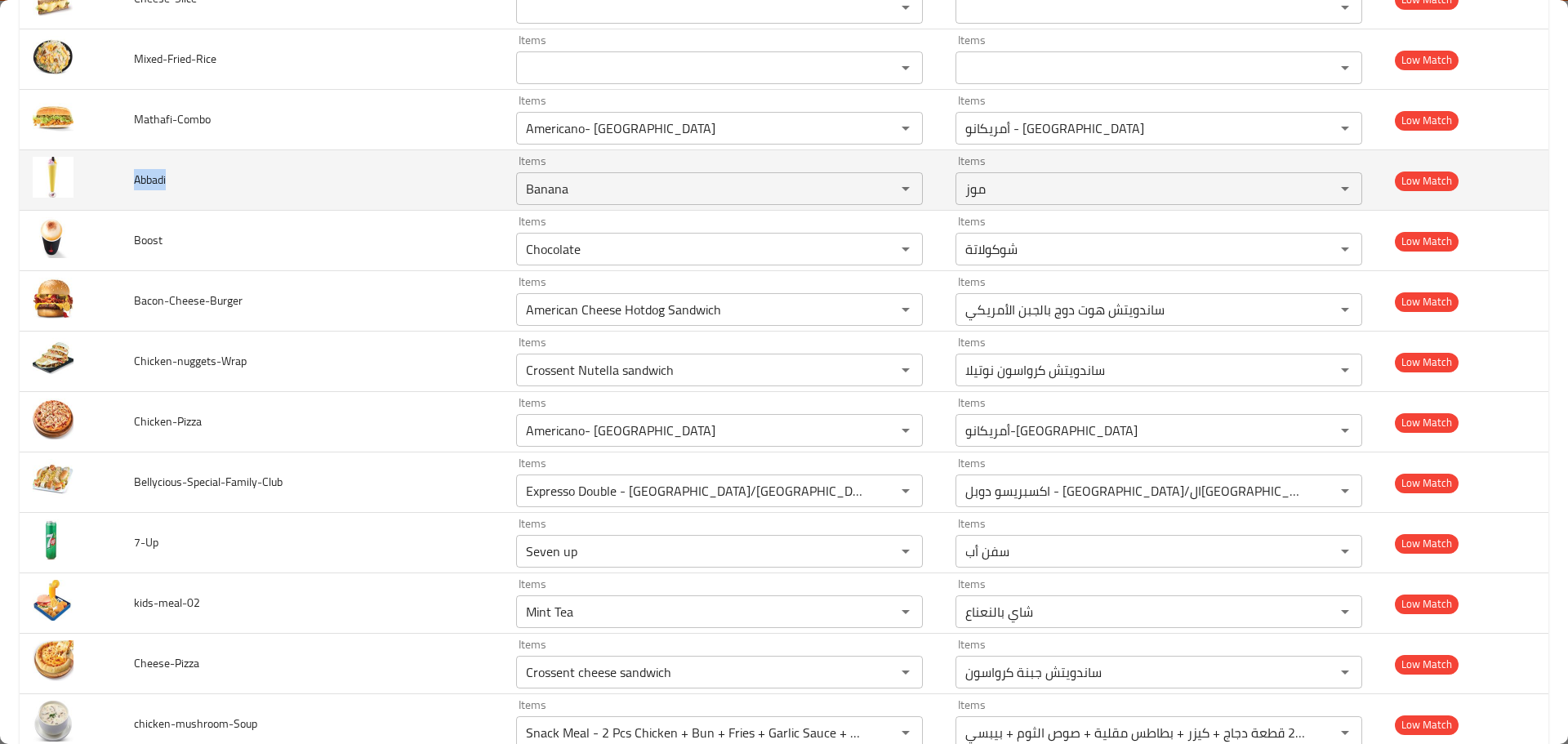
click at [148, 174] on span "Abbadi" at bounding box center [149, 179] width 32 height 21
click at [643, 191] on input "Banana" at bounding box center [695, 189] width 349 height 23
paste input "Abbadi"
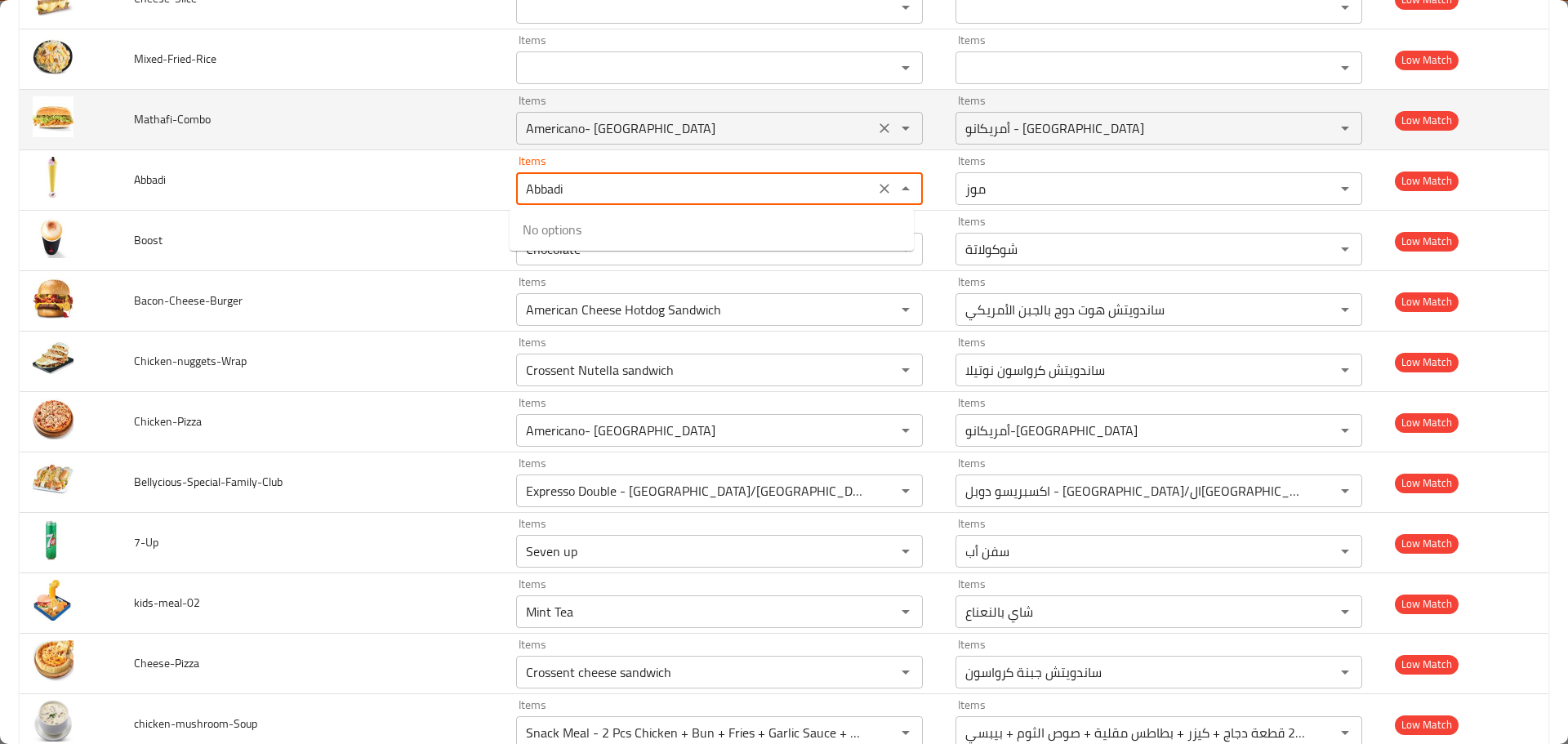
click at [880, 133] on icon "Clear" at bounding box center [884, 128] width 10 height 10
type input "Abbadi"
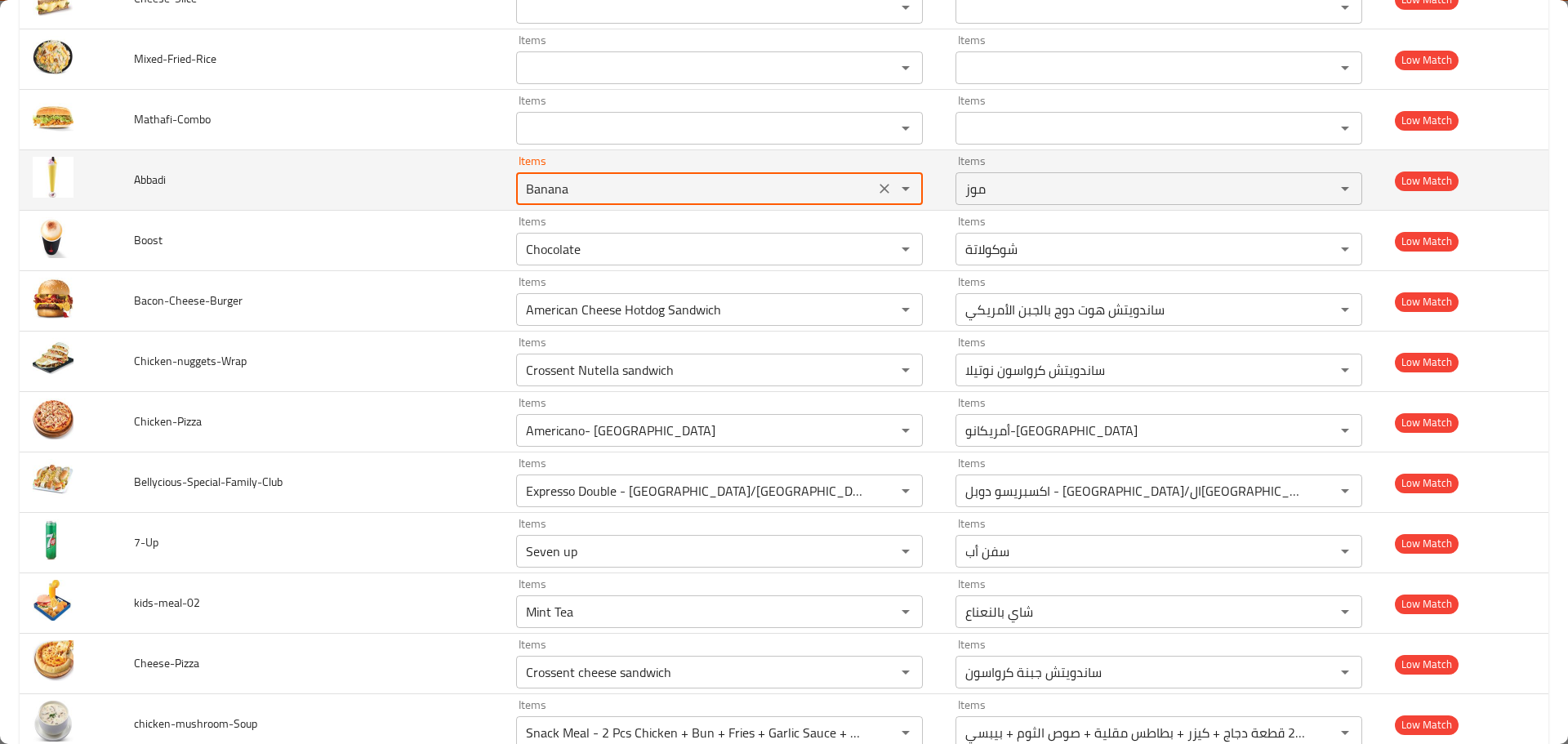
click at [542, 189] on input "Banana" at bounding box center [695, 189] width 349 height 23
type input "Banana"
click at [283, 202] on td "Abbadi" at bounding box center [312, 180] width 382 height 60
click at [879, 190] on icon "Clear" at bounding box center [884, 189] width 10 height 10
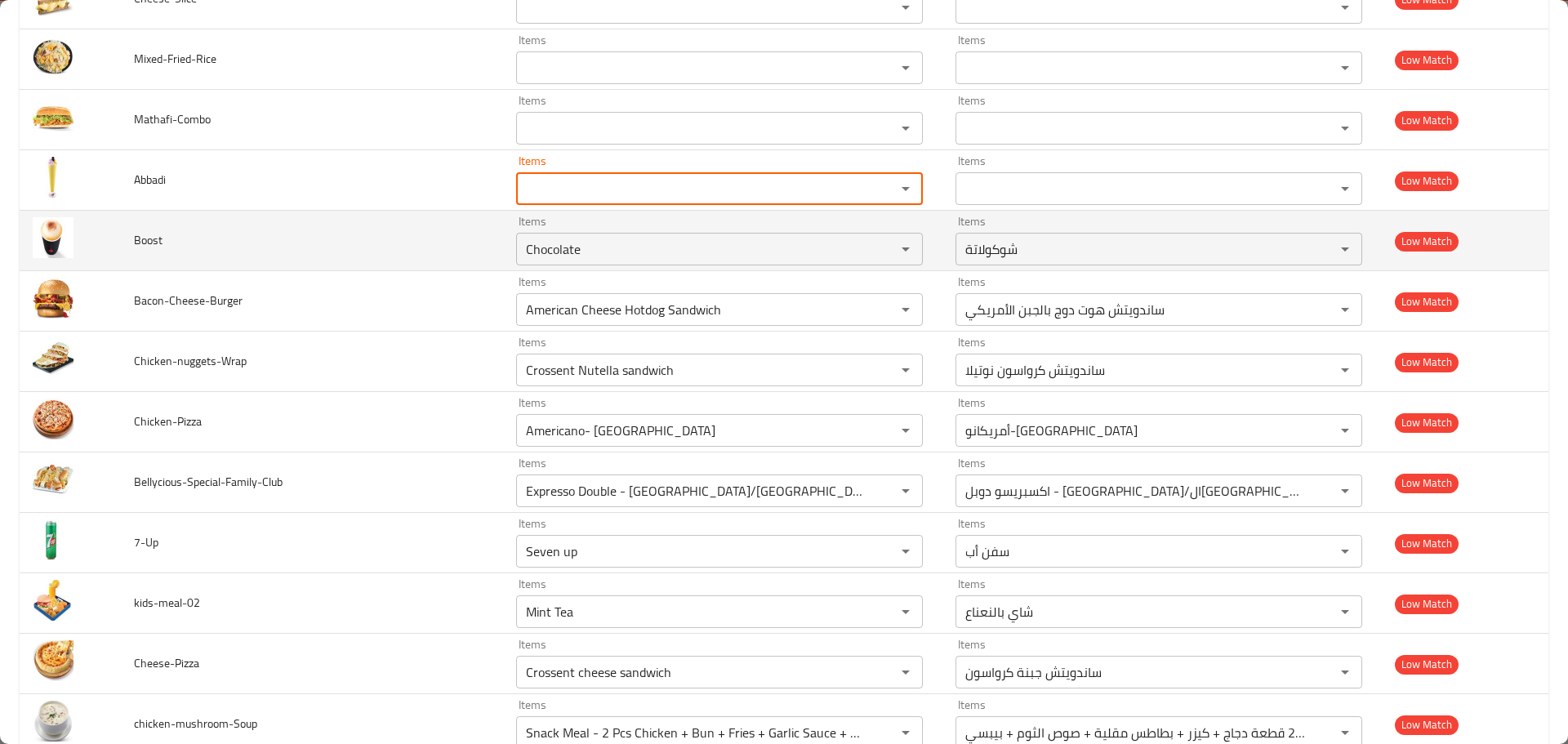
click at [170, 247] on td "Boost" at bounding box center [312, 241] width 382 height 60
click at [145, 239] on span "Boost" at bounding box center [147, 240] width 28 height 21
click at [564, 231] on div "Items Chocolate Items" at bounding box center [719, 241] width 407 height 49
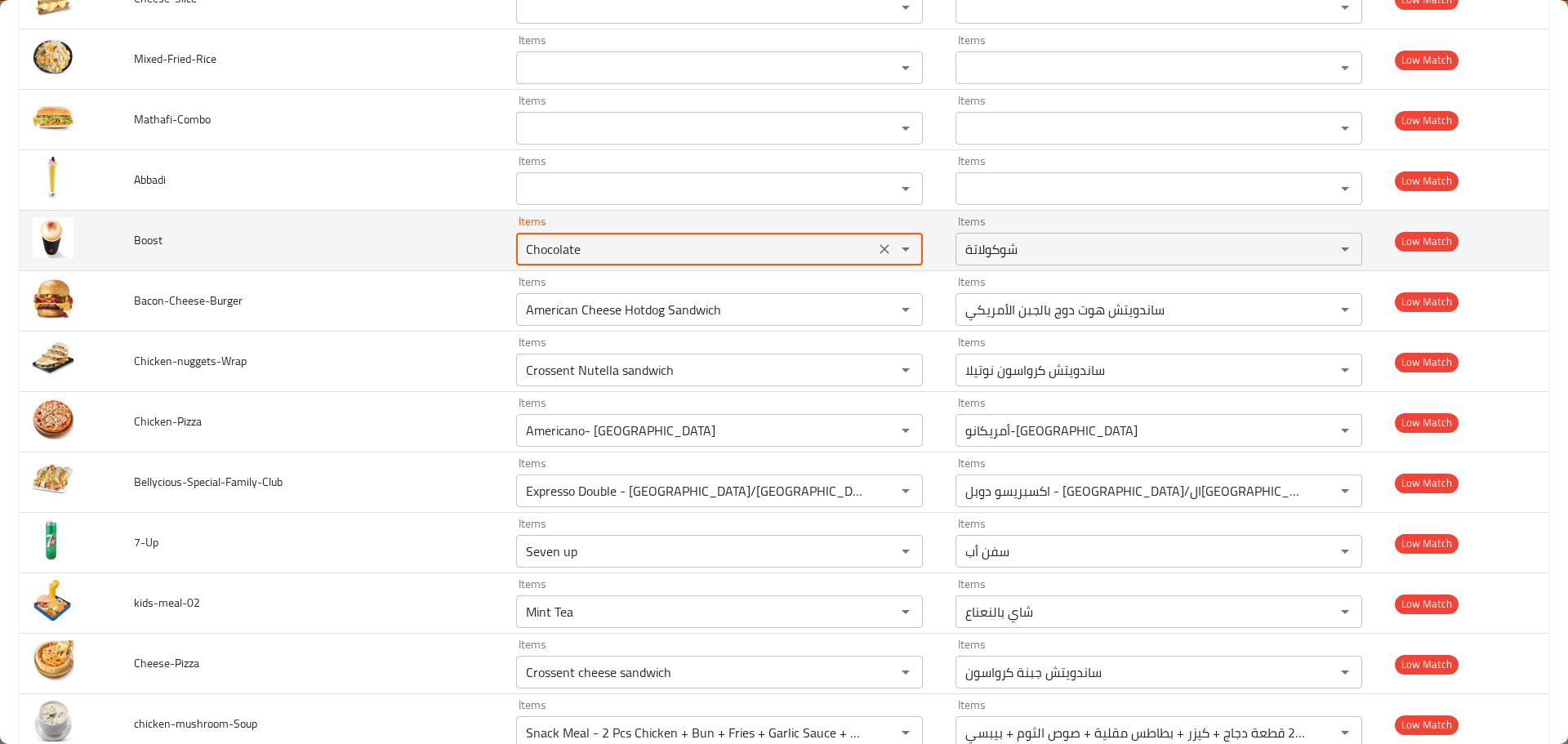
click at [559, 245] on input "Chocolate" at bounding box center [695, 249] width 349 height 23
click at [555, 247] on input "Chocolate" at bounding box center [695, 249] width 349 height 23
paste input "Boost"
type input "Boost"
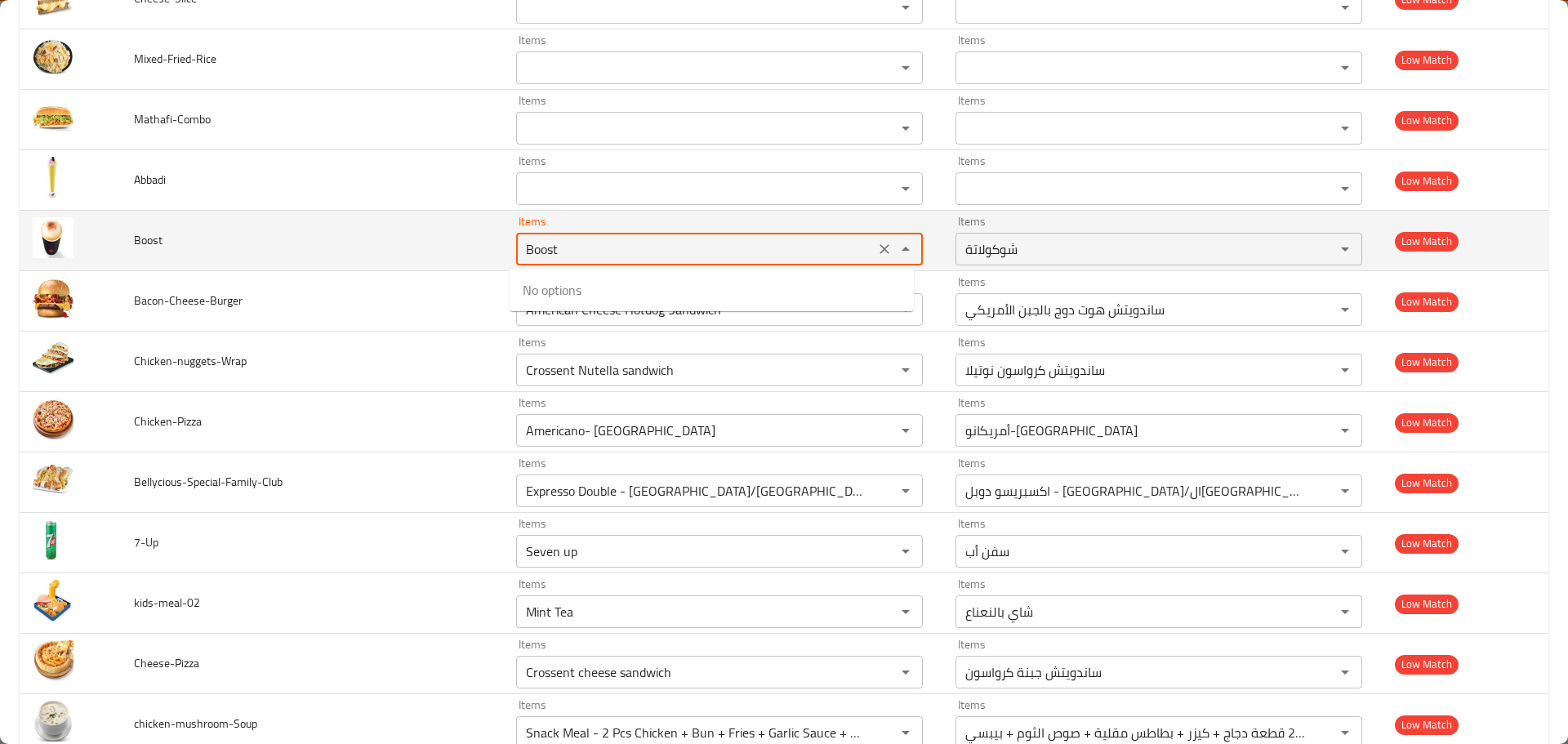
click at [879, 250] on icon "Clear" at bounding box center [884, 249] width 10 height 10
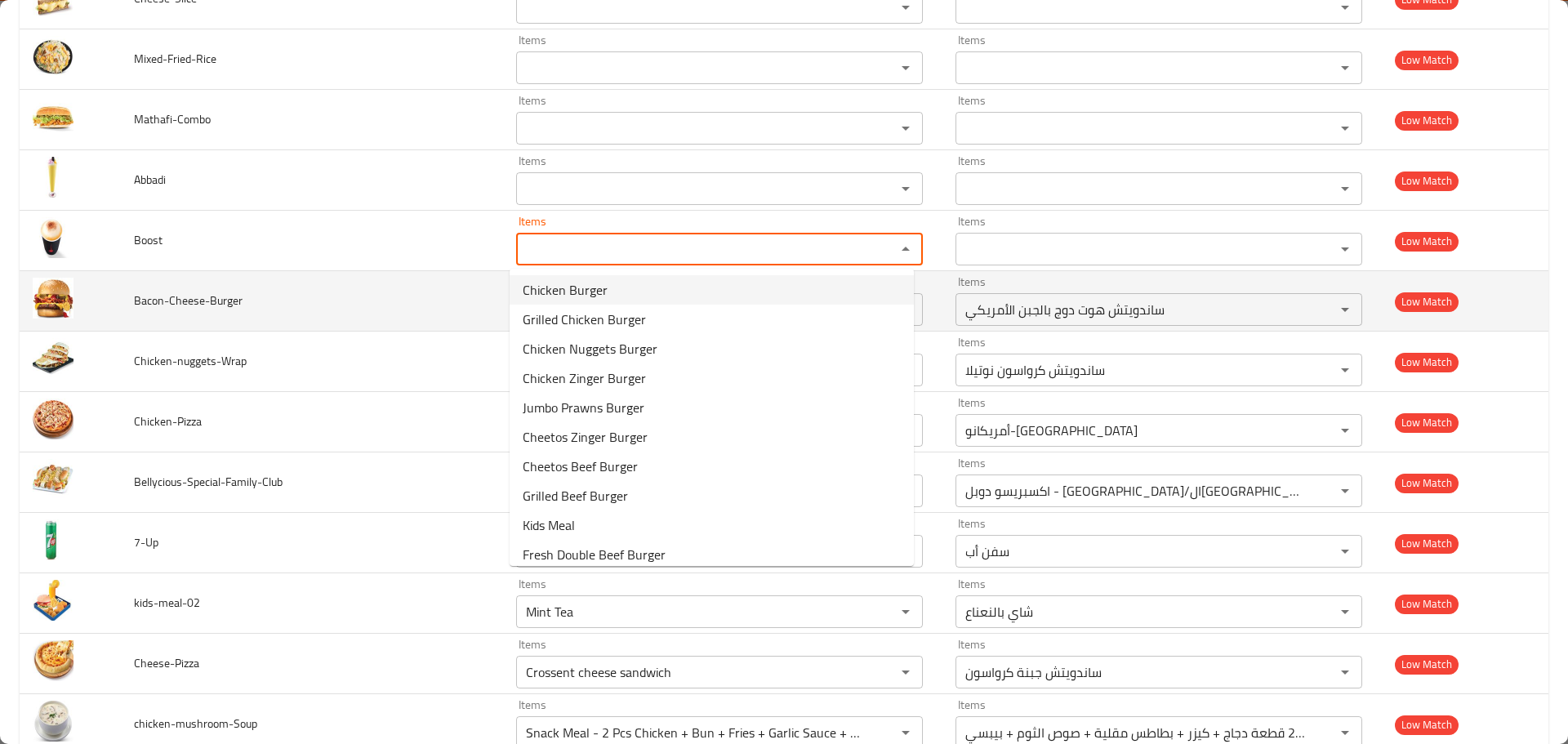
click at [395, 293] on td "Bacon-Cheese-Burger" at bounding box center [312, 301] width 382 height 60
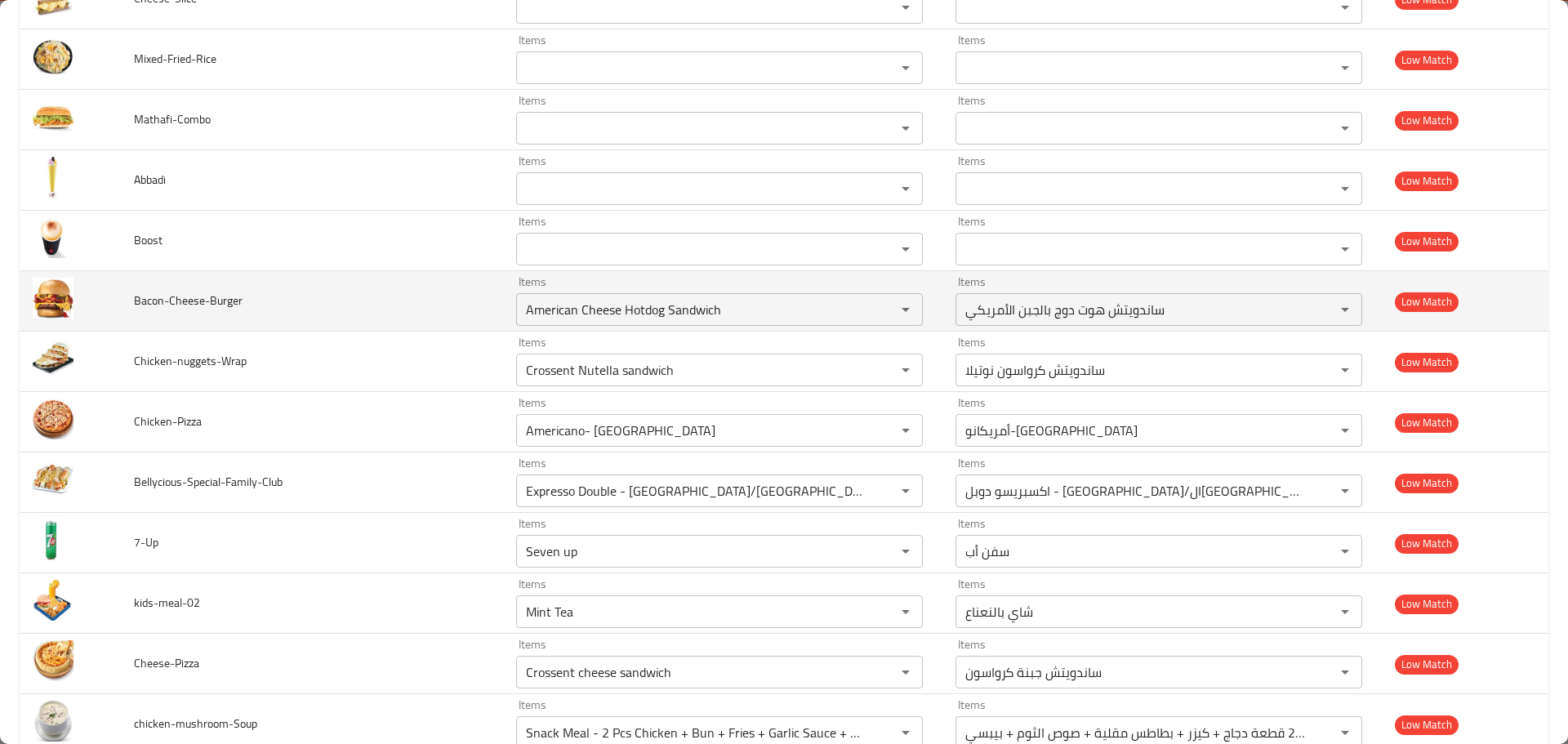
click at [151, 299] on span "Bacon-Cheese-Burger" at bounding box center [188, 300] width 109 height 21
click at [573, 311] on input "American Cheese Hotdog Sandwich" at bounding box center [695, 309] width 349 height 23
paste input "Bacon"
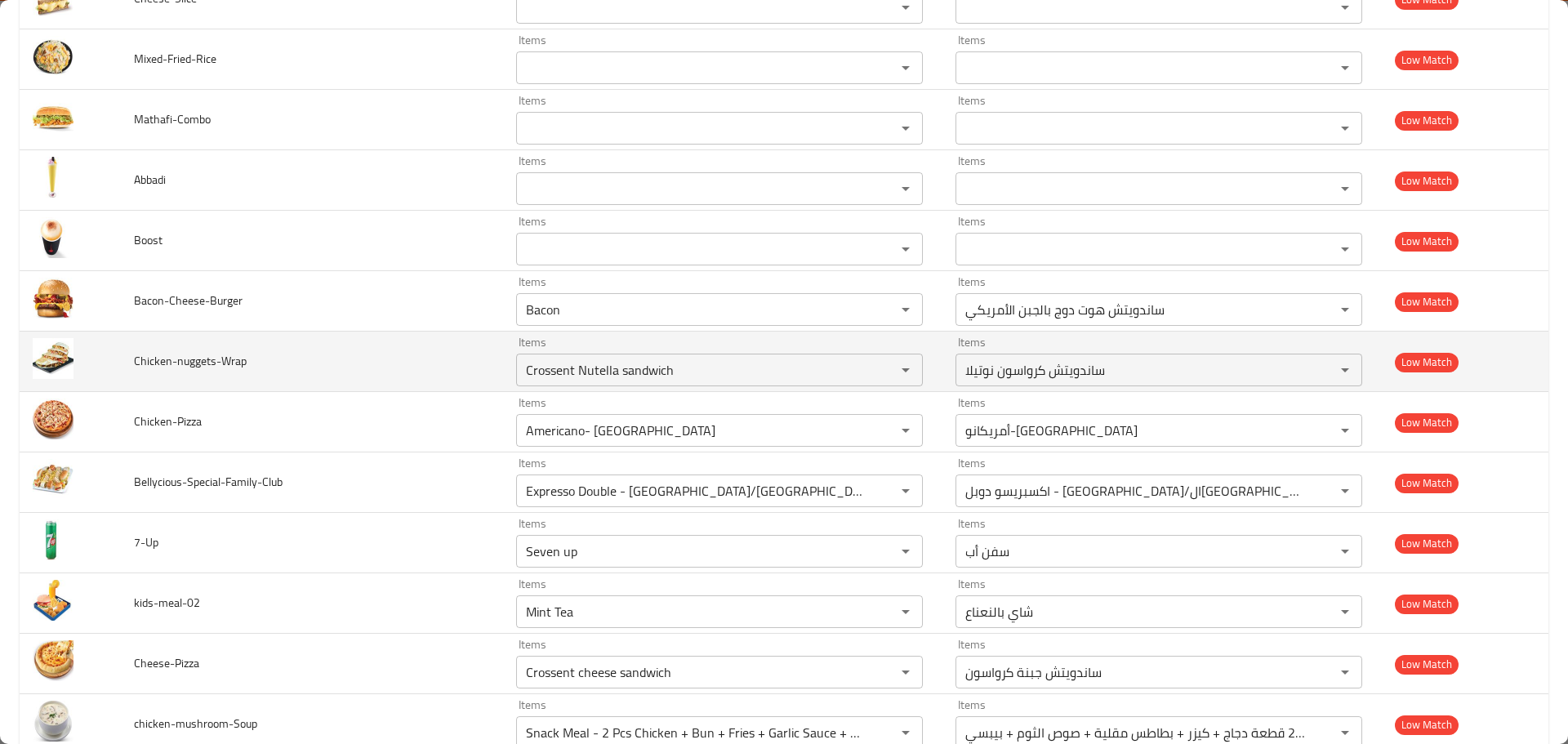
type input "American Cheese Hotdog Sandwich"
click at [366, 331] on td "Chicken-nuggets-Wrap" at bounding box center [312, 361] width 382 height 60
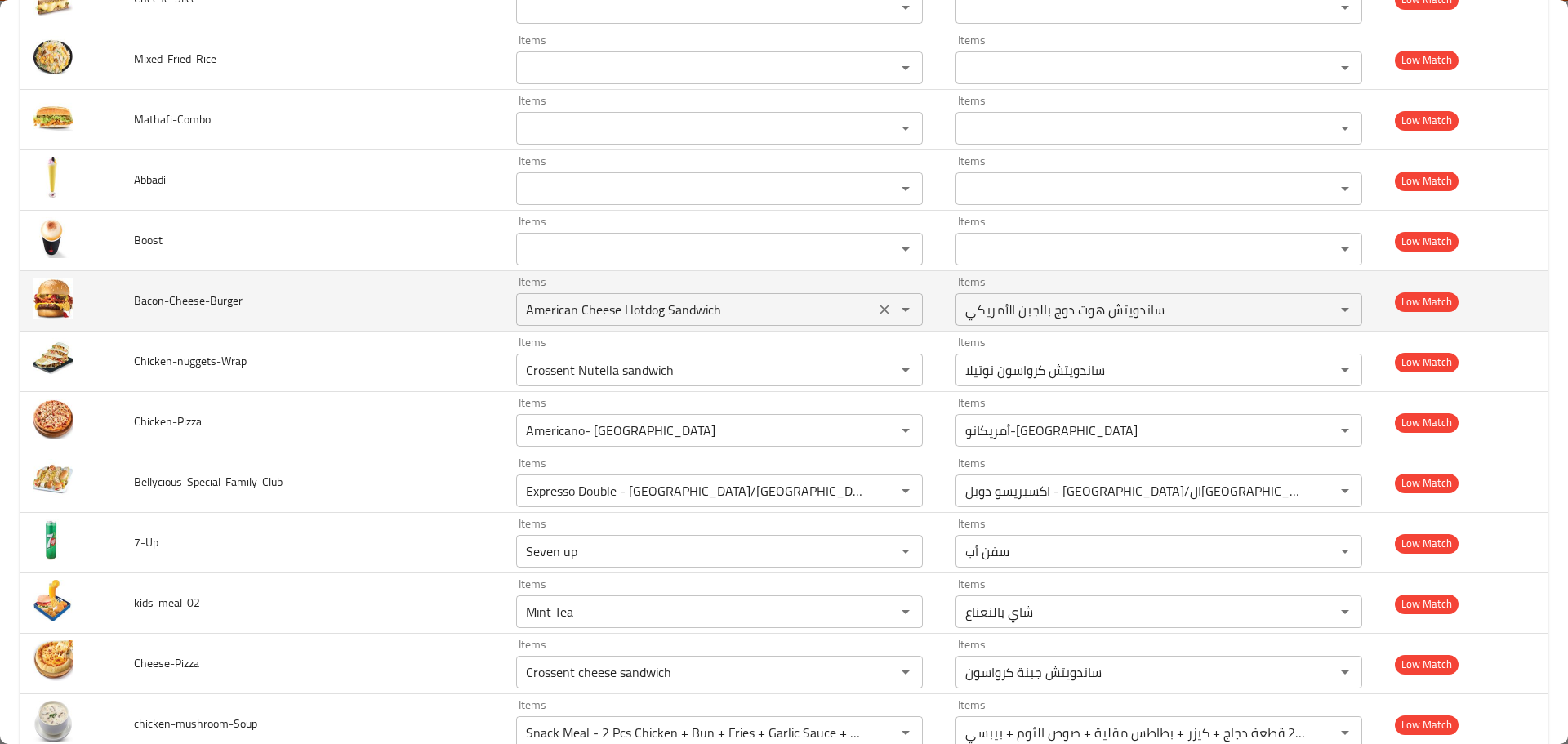
click at [876, 308] on icon "Clear" at bounding box center [885, 309] width 16 height 16
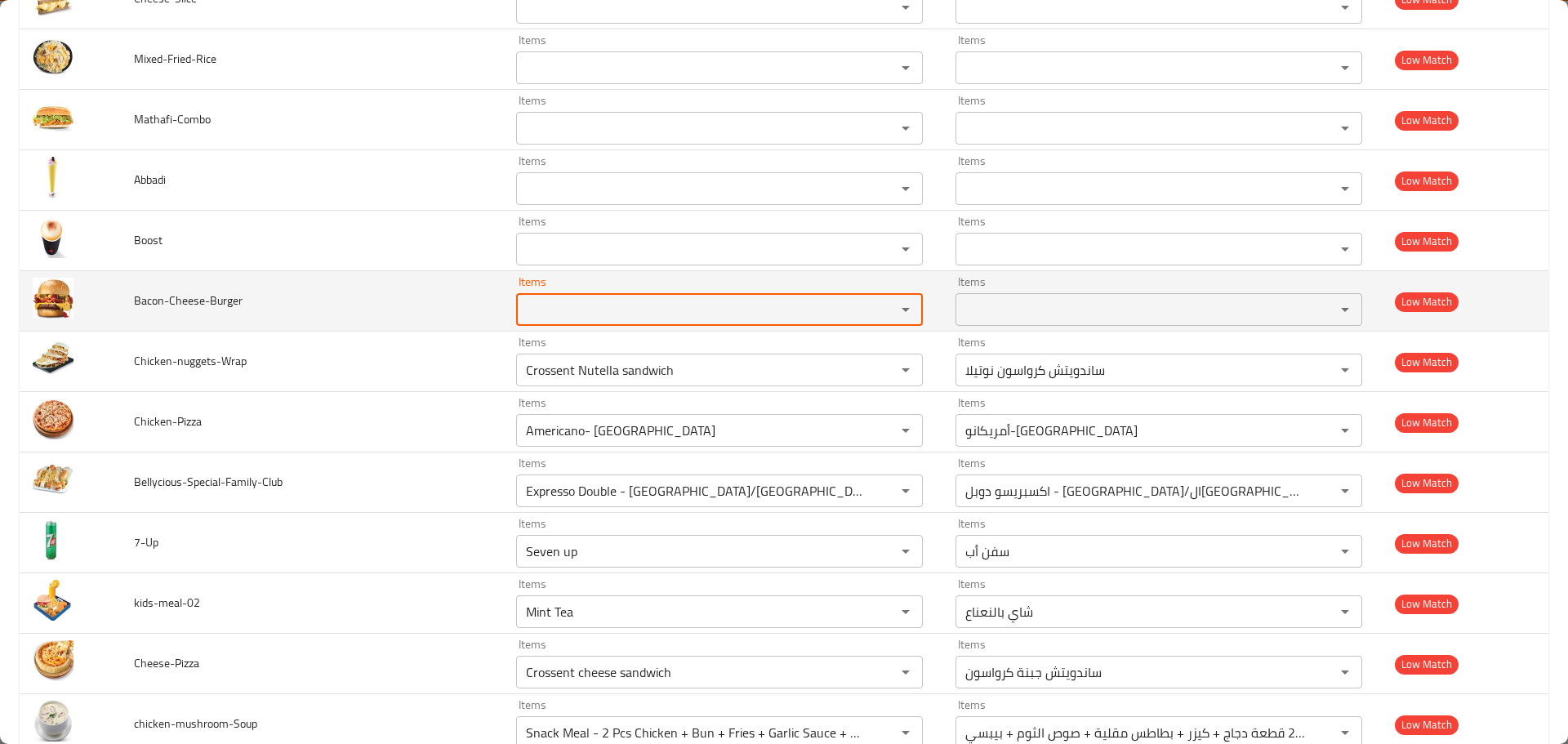
click at [874, 308] on div "enhanced table" at bounding box center [894, 309] width 42 height 23
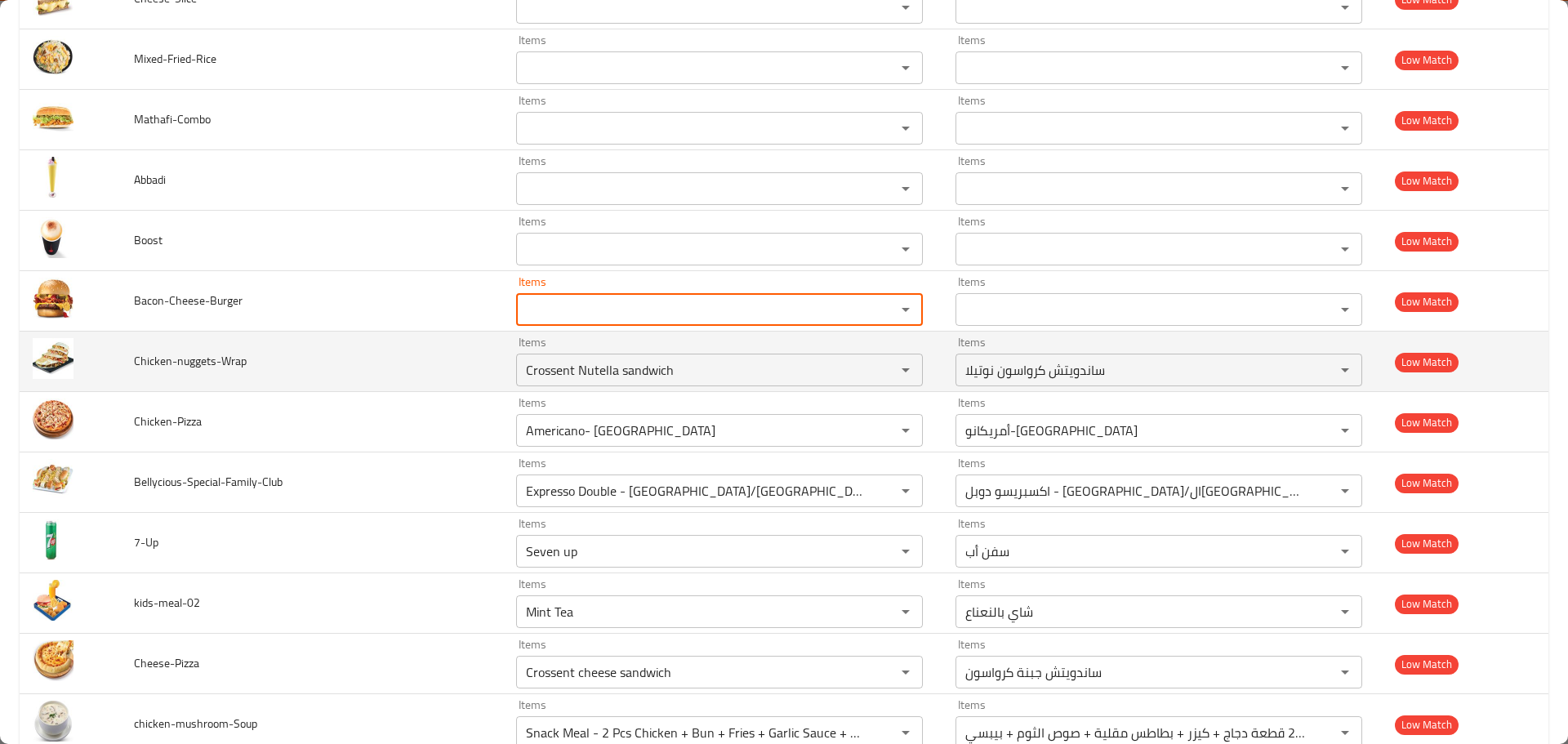
click at [162, 369] on span "Chicken-nuggets-Wrap" at bounding box center [189, 361] width 113 height 21
click at [558, 369] on input "Crossent Nutella sandwich" at bounding box center [695, 370] width 349 height 23
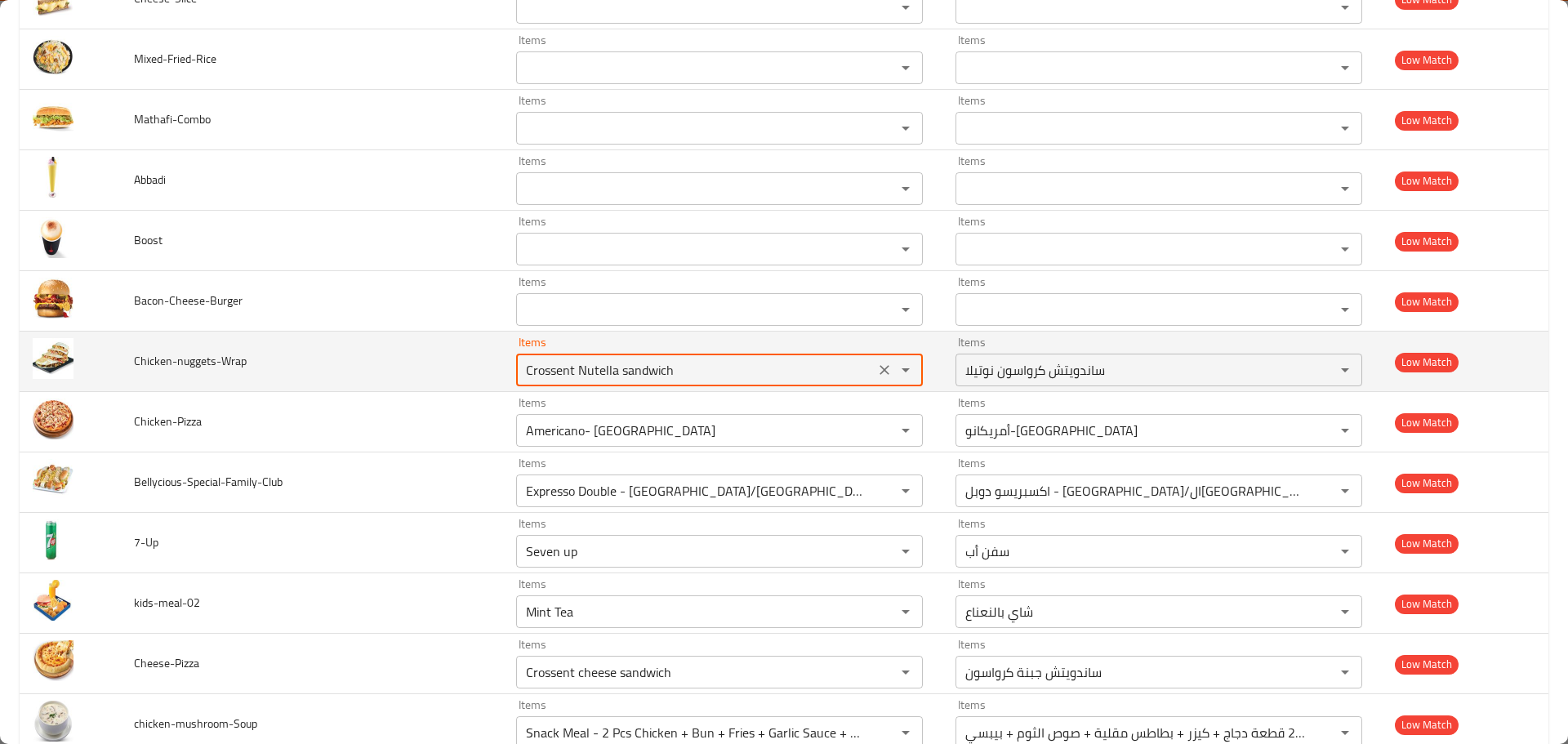
click at [558, 369] on input "Crossent Nutella sandwich" at bounding box center [695, 370] width 349 height 23
paste input "hicken"
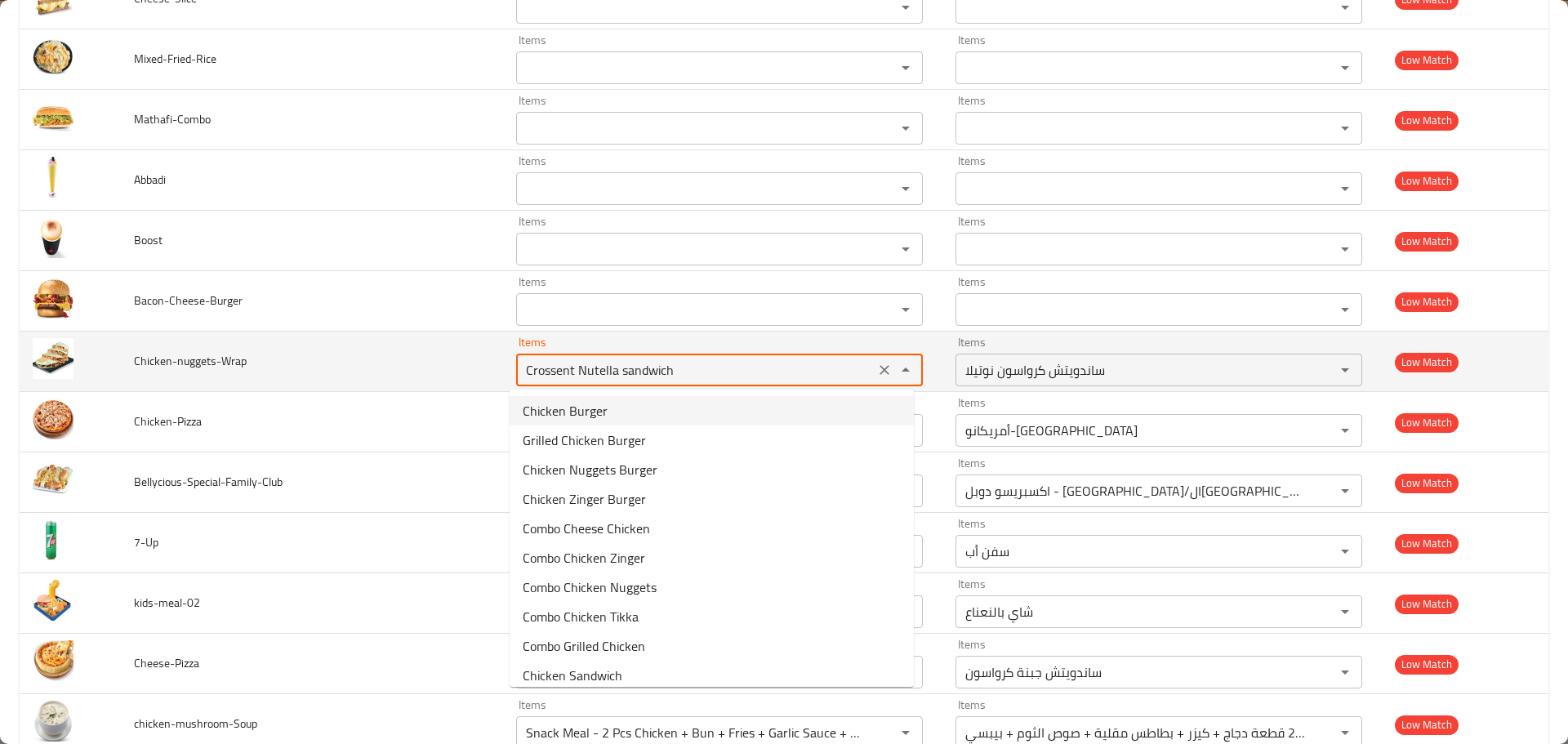
click at [188, 359] on span "Chicken-nuggets-Wrap" at bounding box center [189, 361] width 113 height 21
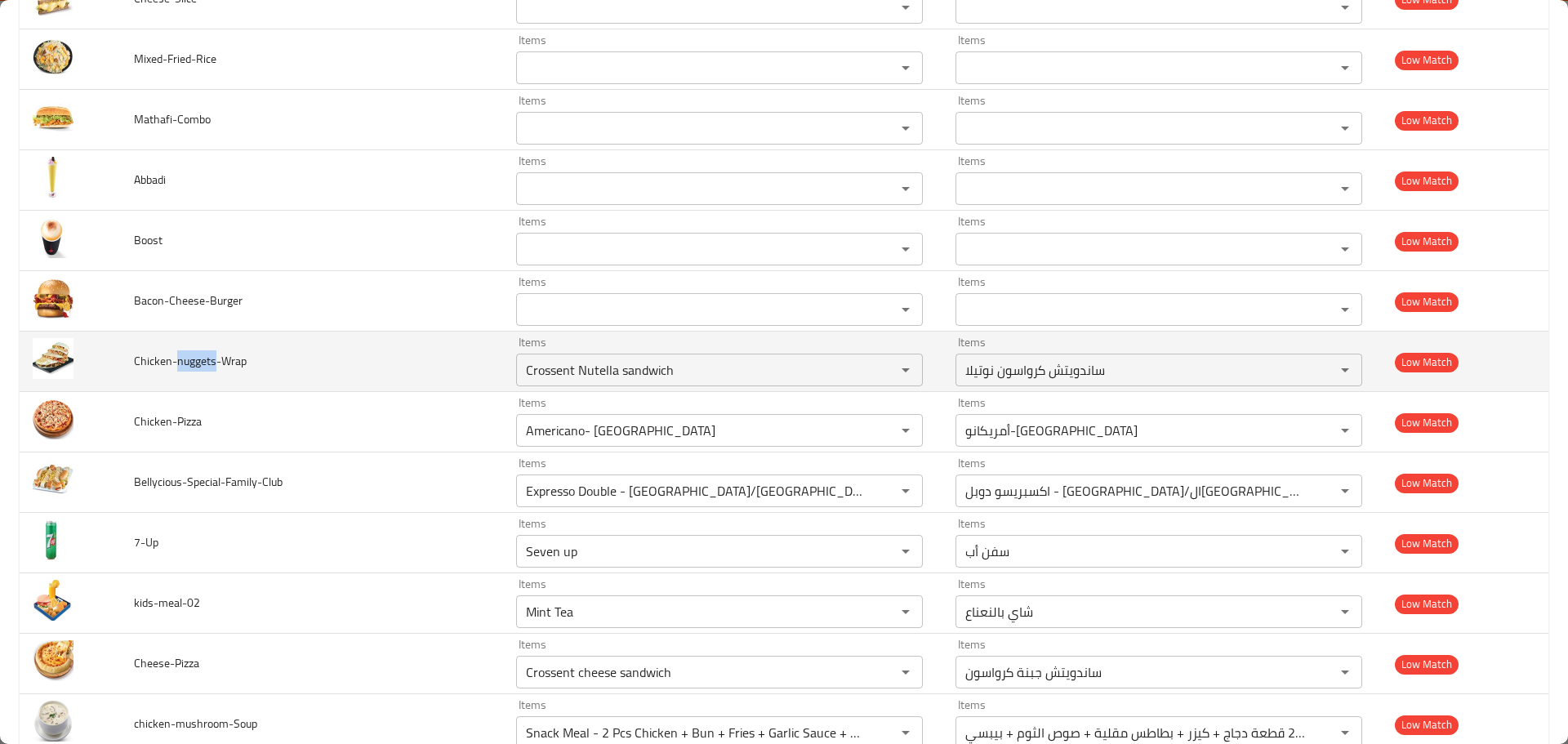
click at [188, 359] on span "Chicken-nuggets-Wrap" at bounding box center [189, 361] width 113 height 21
click at [598, 363] on input "Crossent Nutella sandwich" at bounding box center [695, 370] width 349 height 23
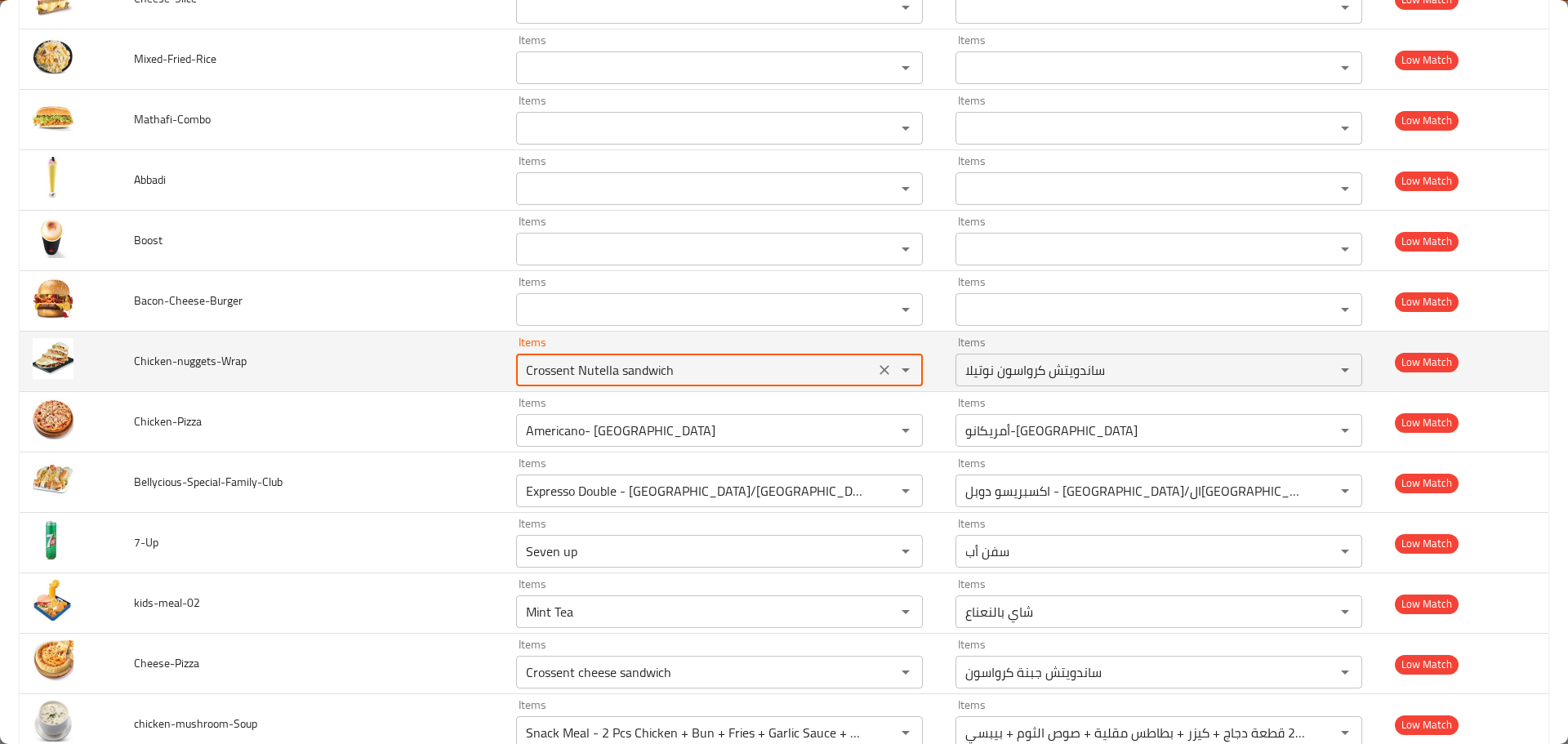
click at [598, 363] on input "Crossent Nutella sandwich" at bounding box center [695, 370] width 349 height 23
paste input "nuggets"
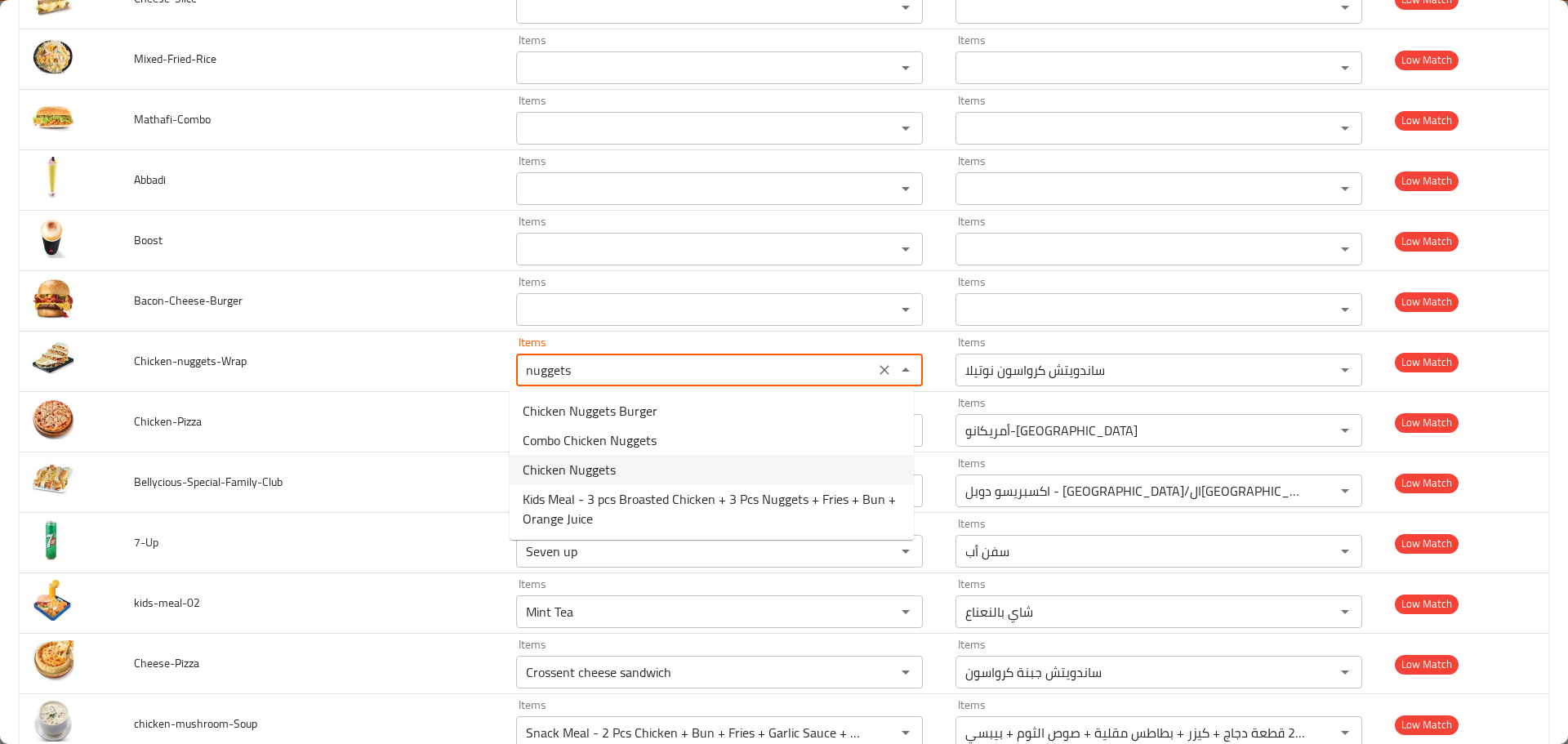
click at [579, 464] on span "Chicken Nuggets" at bounding box center [569, 469] width 93 height 19
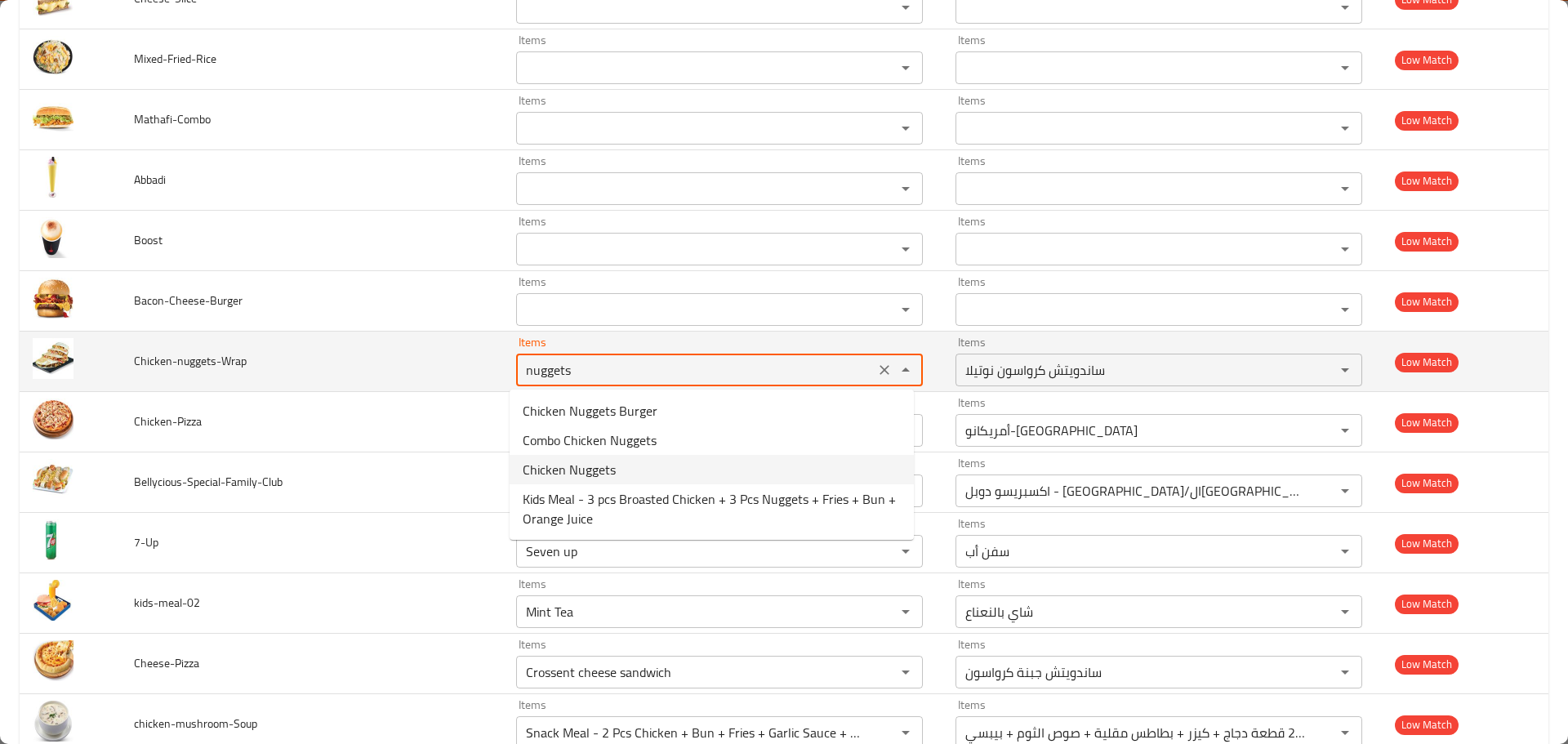
type input "Chicken Nuggets"
type input "دجاج ناجتس"
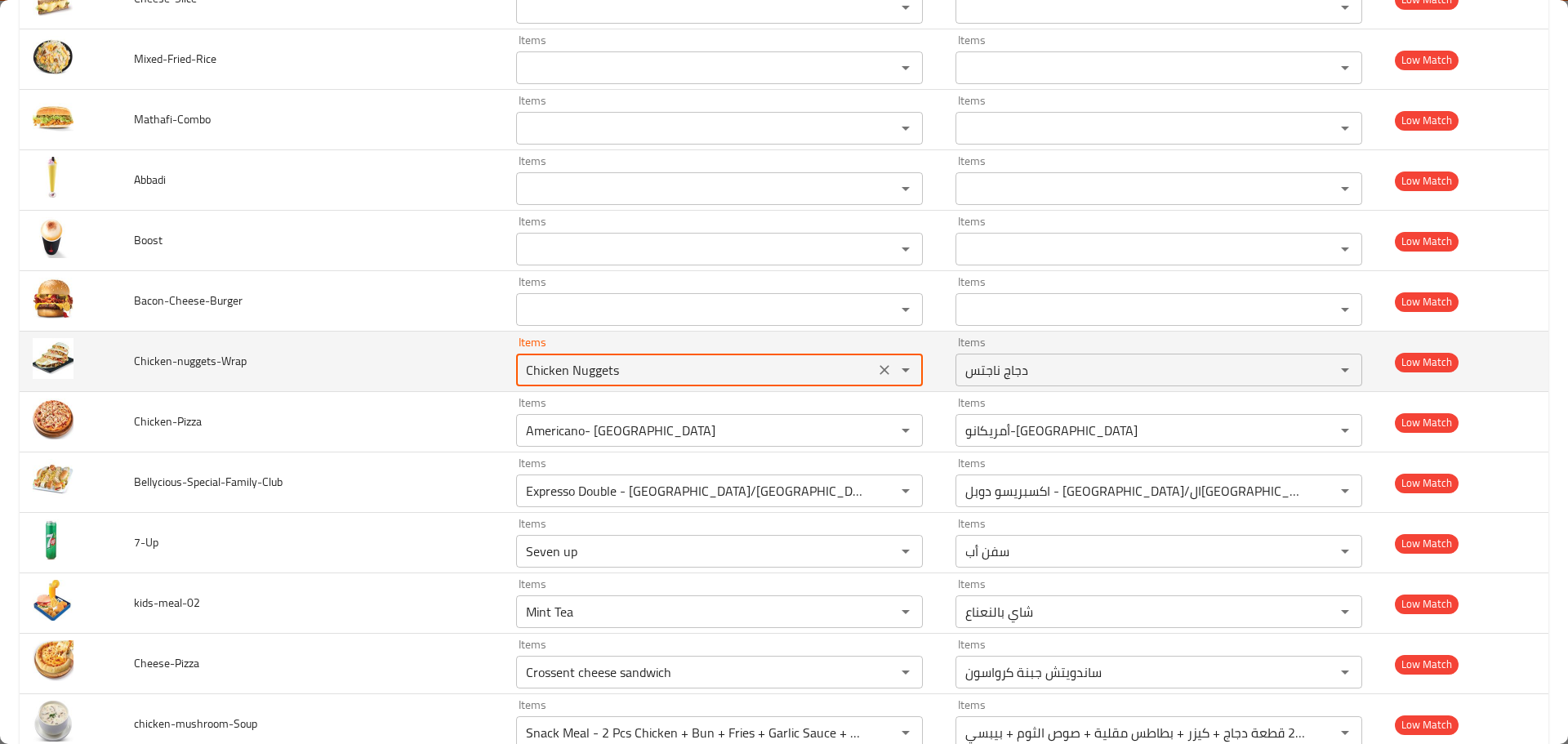
click at [324, 362] on tr "Chicken-nuggets-Wrap Items Chicken Nuggets Items Items دجاج ناجتس Items Low Mat…" at bounding box center [783, 361] width 1529 height 60
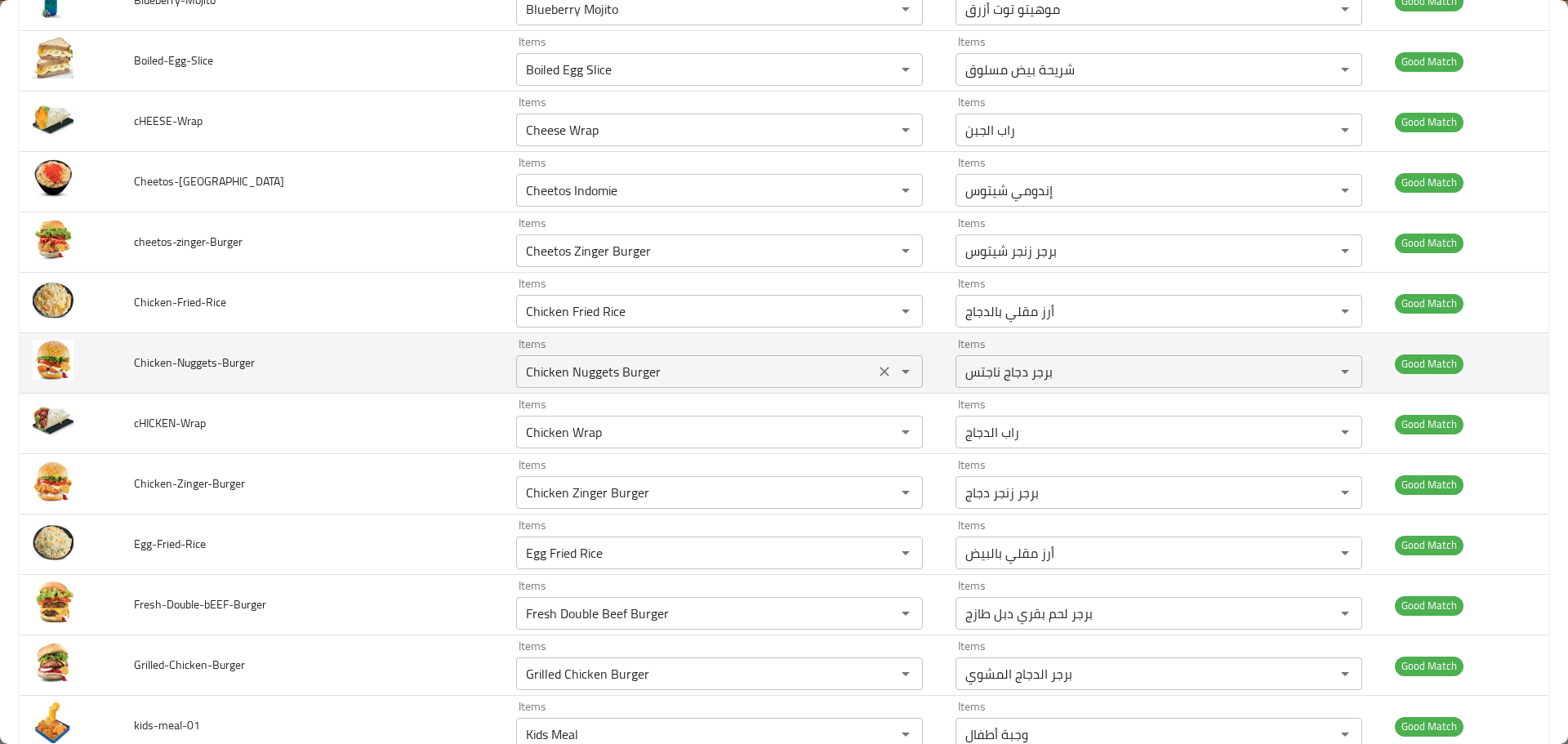
scroll to position [5962, 0]
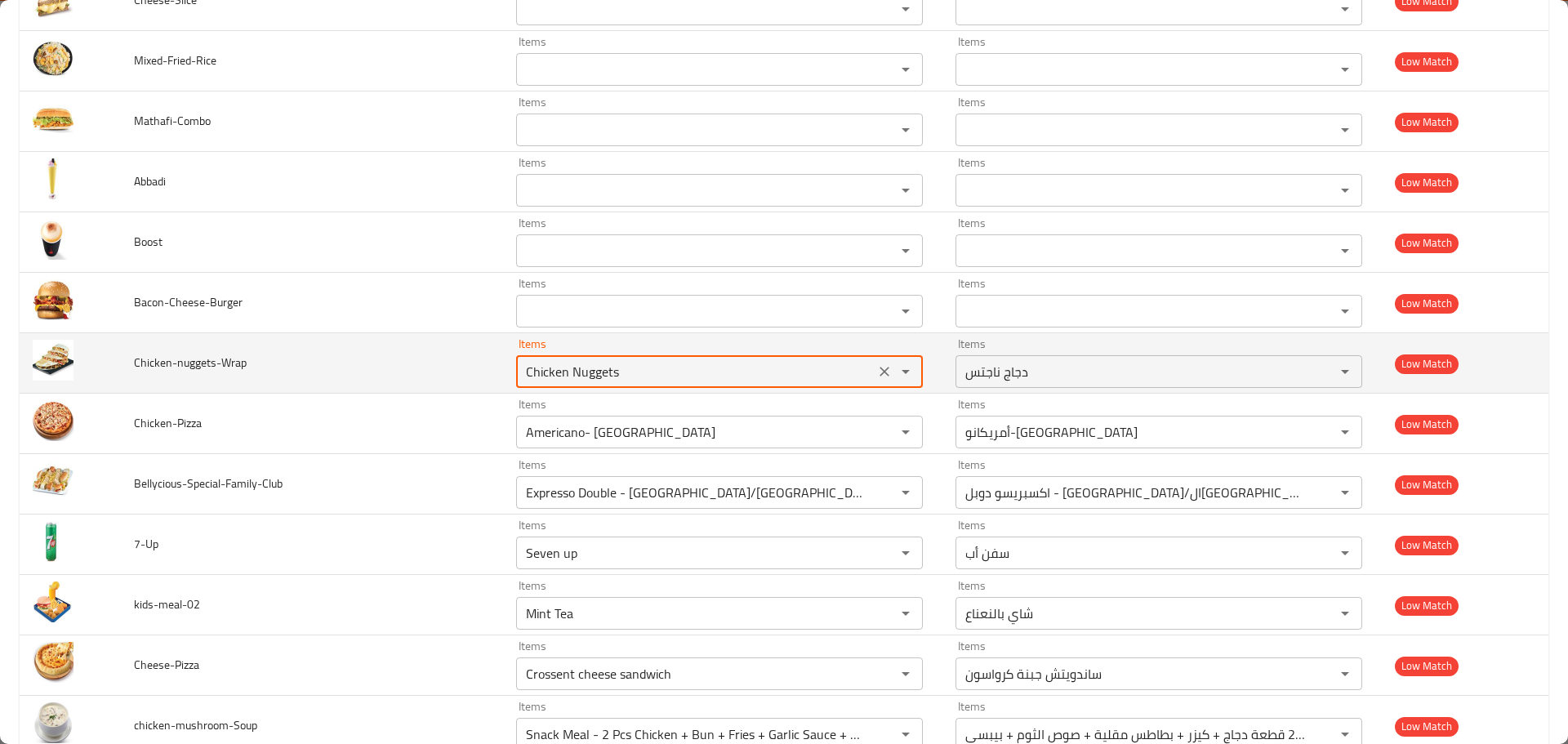
click at [608, 377] on input "Chicken Nuggets" at bounding box center [695, 372] width 349 height 23
click at [587, 370] on input "Chicken Nuggets" at bounding box center [695, 372] width 349 height 23
click at [605, 376] on input "Chicken Nuggets" at bounding box center [695, 372] width 349 height 23
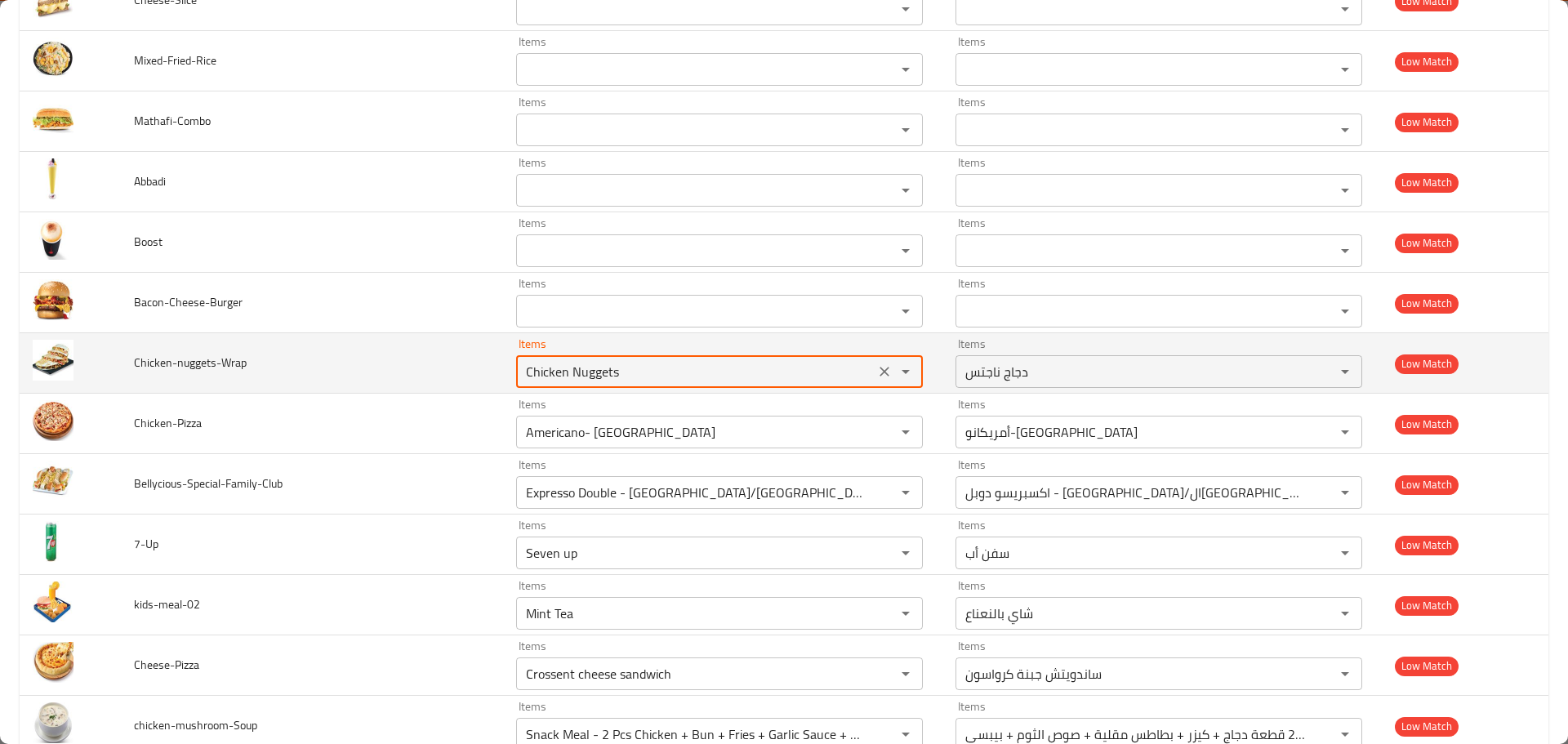
click at [605, 376] on input "Chicken Nuggets" at bounding box center [695, 372] width 349 height 23
paste input "enhanced table"
type input "Nuggets"
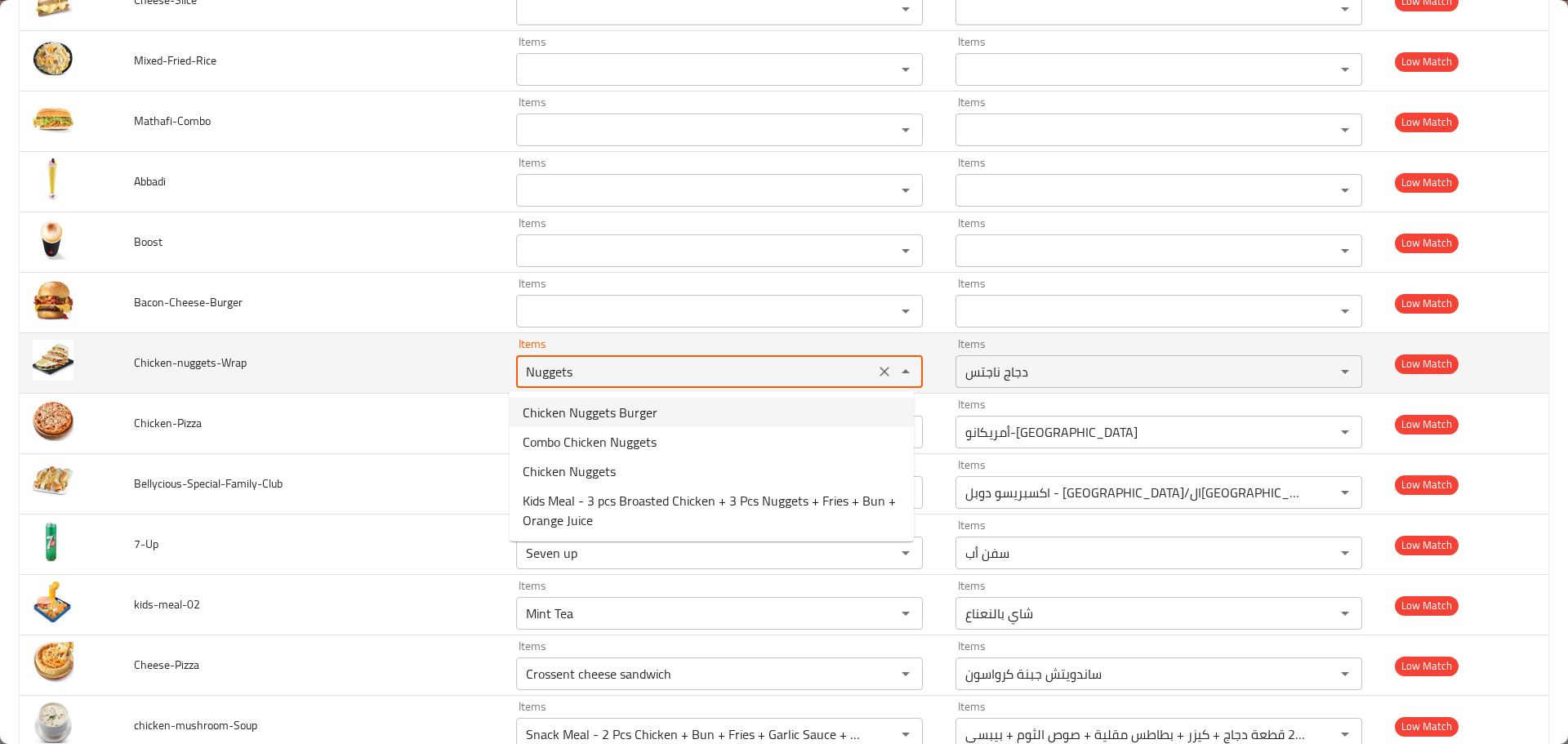
click at [876, 374] on icon "Clear" at bounding box center [885, 372] width 16 height 16
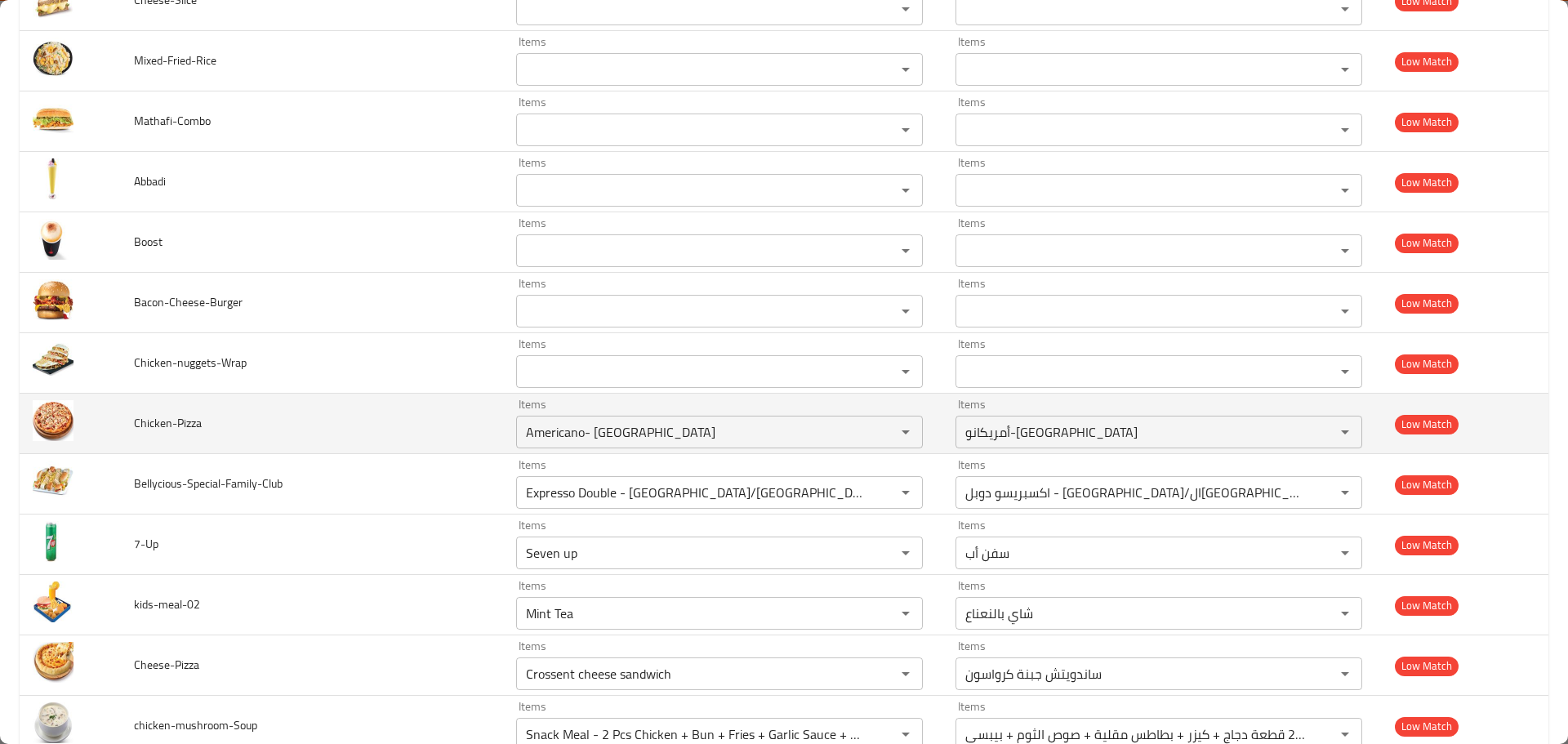
click at [426, 414] on td "Chicken-Pizza" at bounding box center [312, 424] width 382 height 60
click at [599, 429] on input "Americano- Ethiopia" at bounding box center [695, 432] width 349 height 23
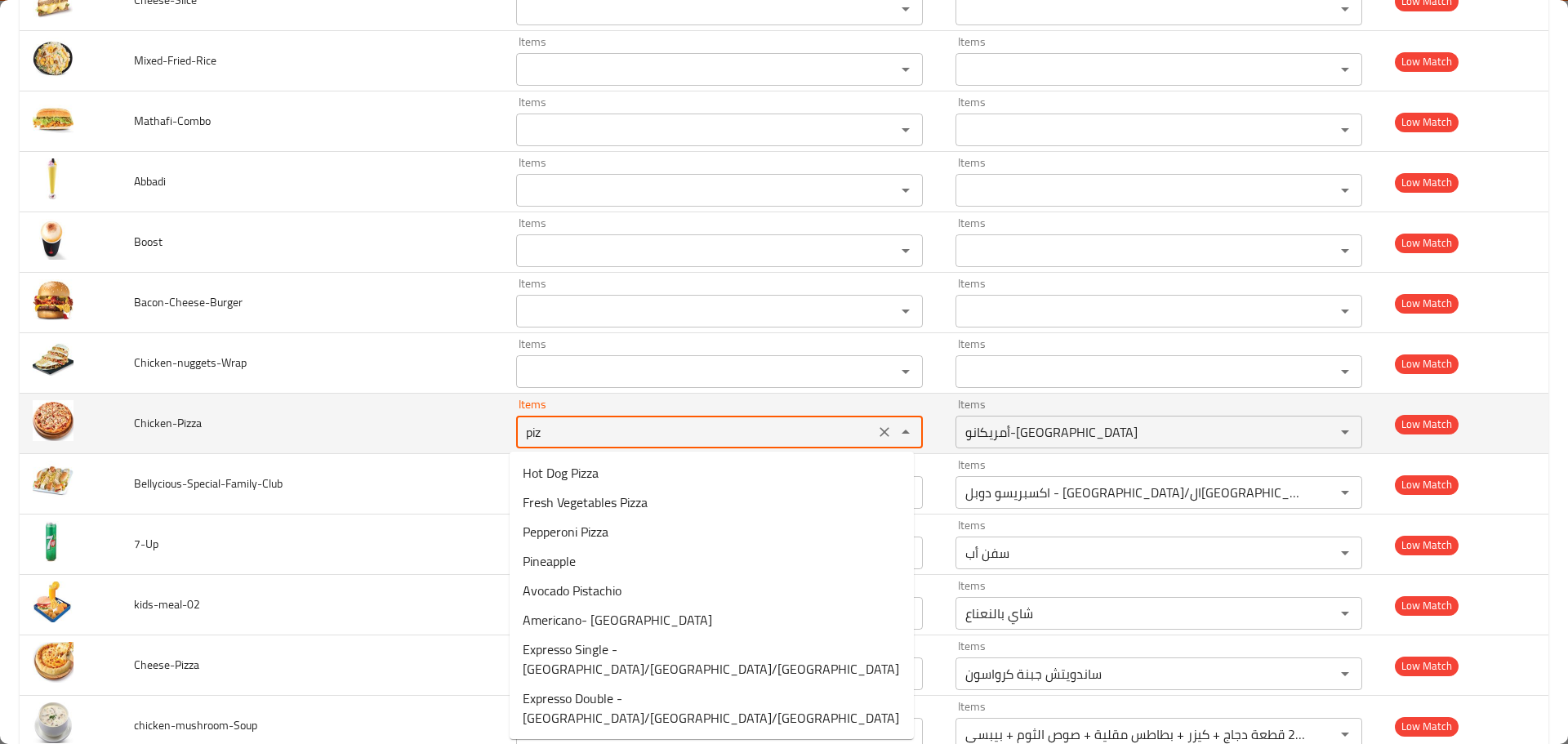
type input "pizz"
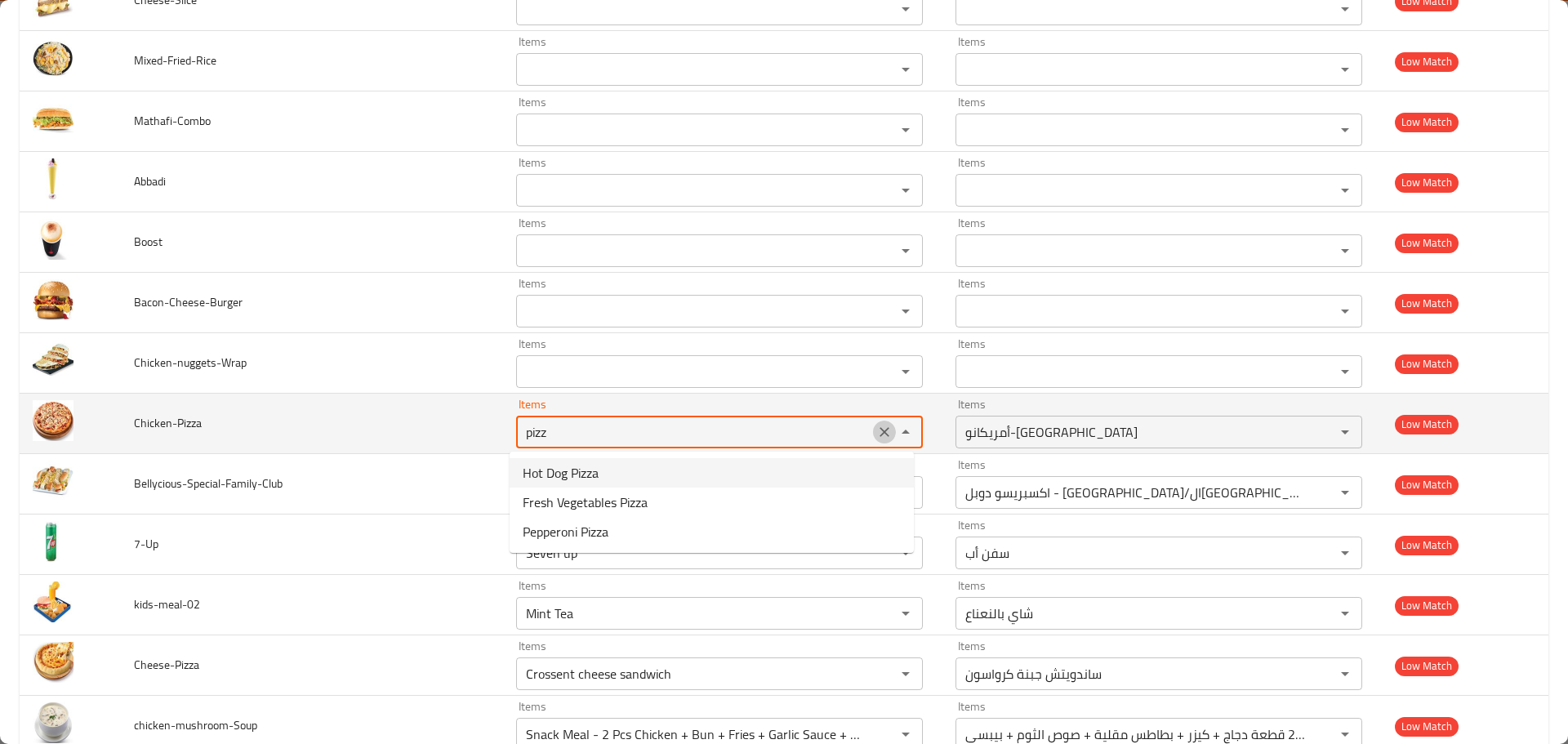
click at [877, 430] on icon "Clear" at bounding box center [885, 432] width 16 height 16
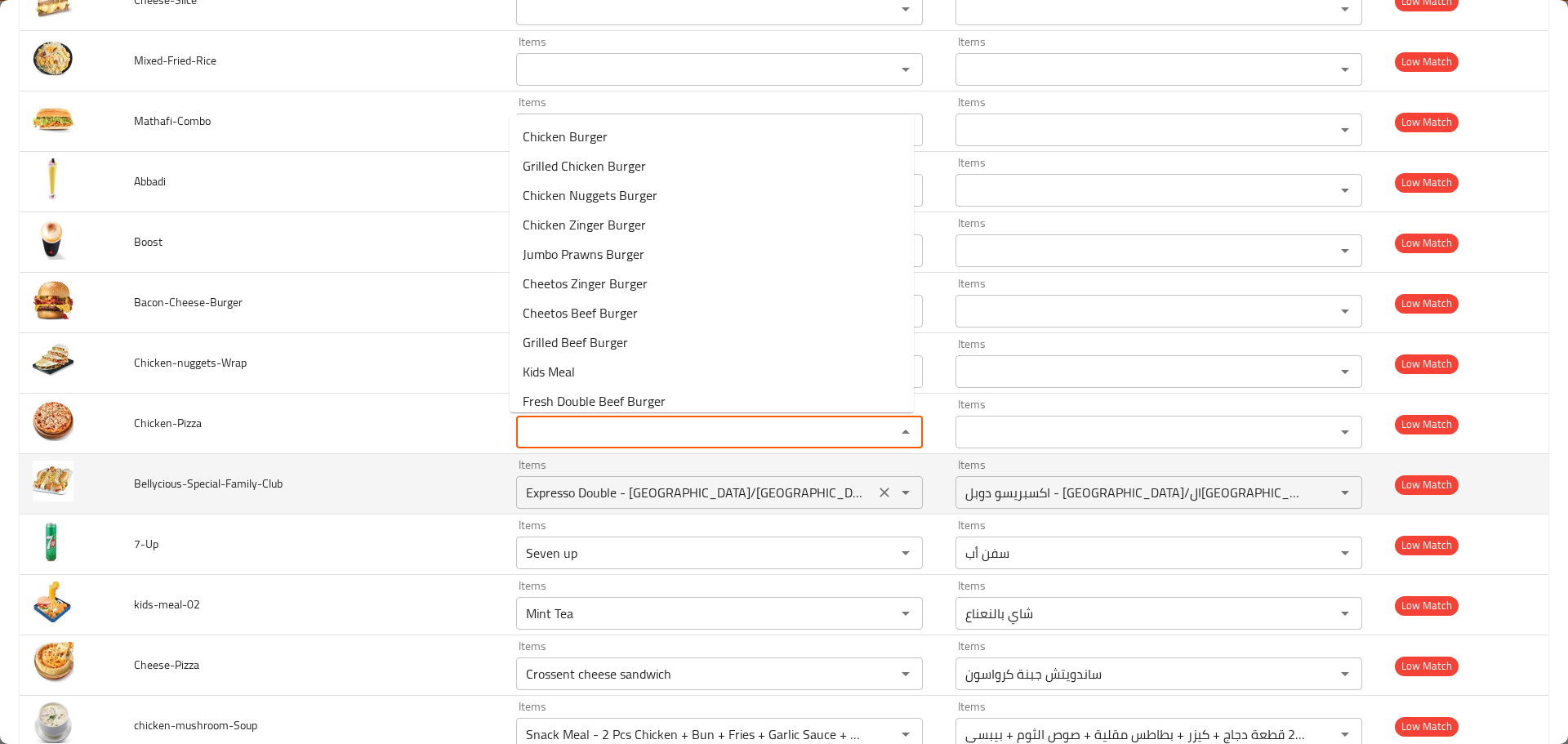
click at [592, 488] on input "Expresso Double - Ethiopia/brazil/colombia" at bounding box center [695, 492] width 349 height 23
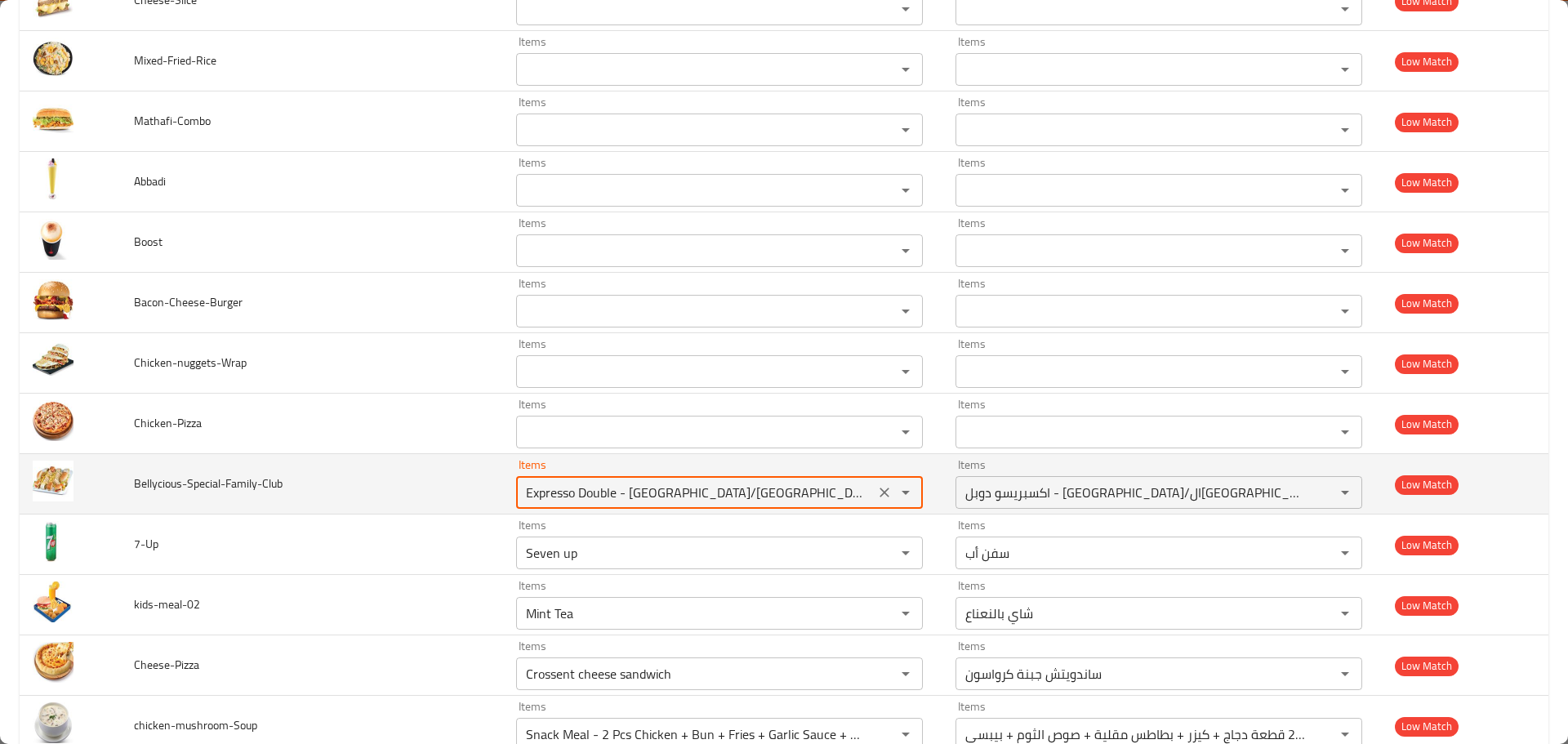
click at [592, 488] on input "Expresso Double - Ethiopia/brazil/colombia" at bounding box center [695, 492] width 349 height 23
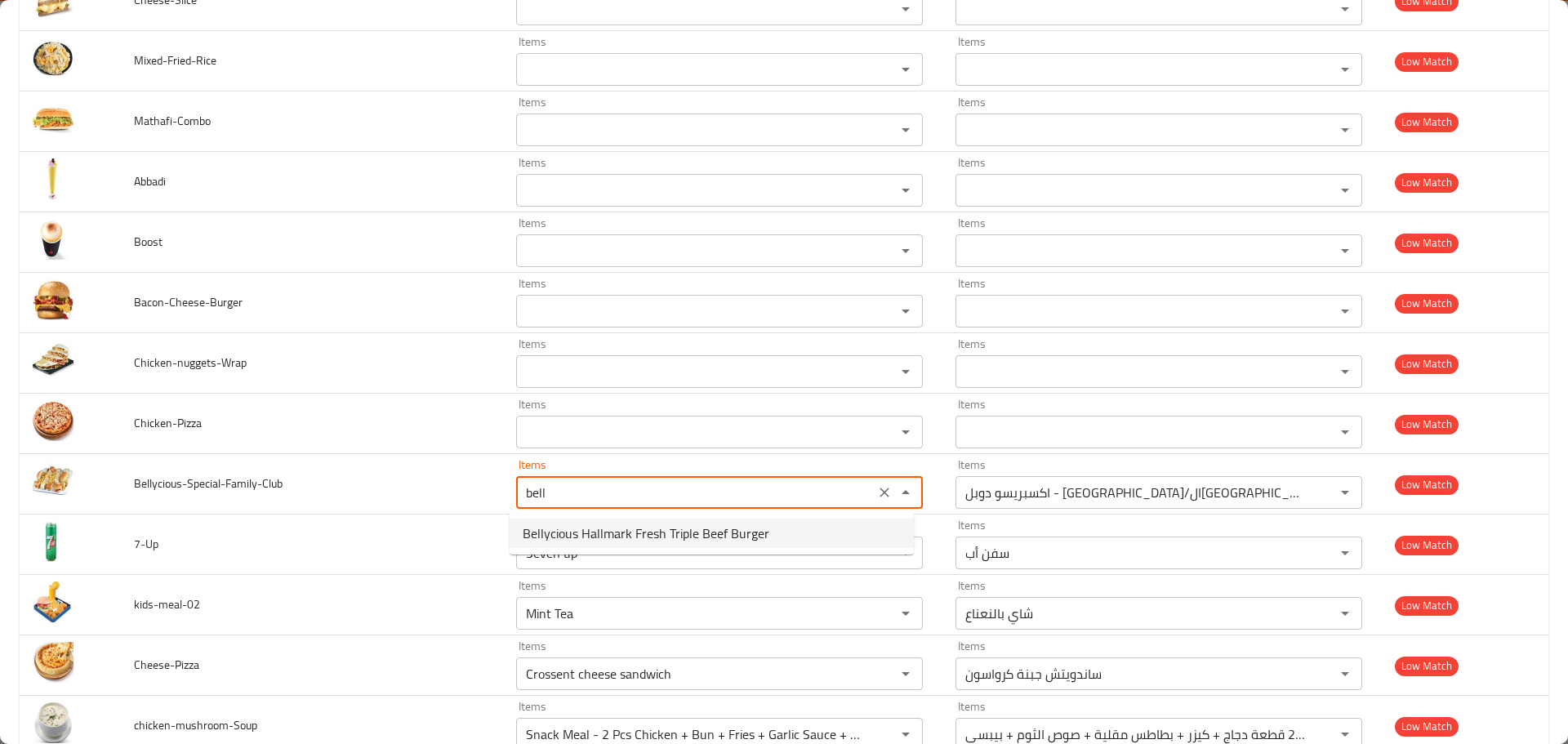
click at [582, 534] on span "Bellycious Hallmark Fresh Triple Beef Burger" at bounding box center [646, 533] width 247 height 19
type input "Bellycious Hallmark Fresh Triple Beef Burger"
type input "بيليشوس هولمارك برجر لحم بقري طازج تريبل"
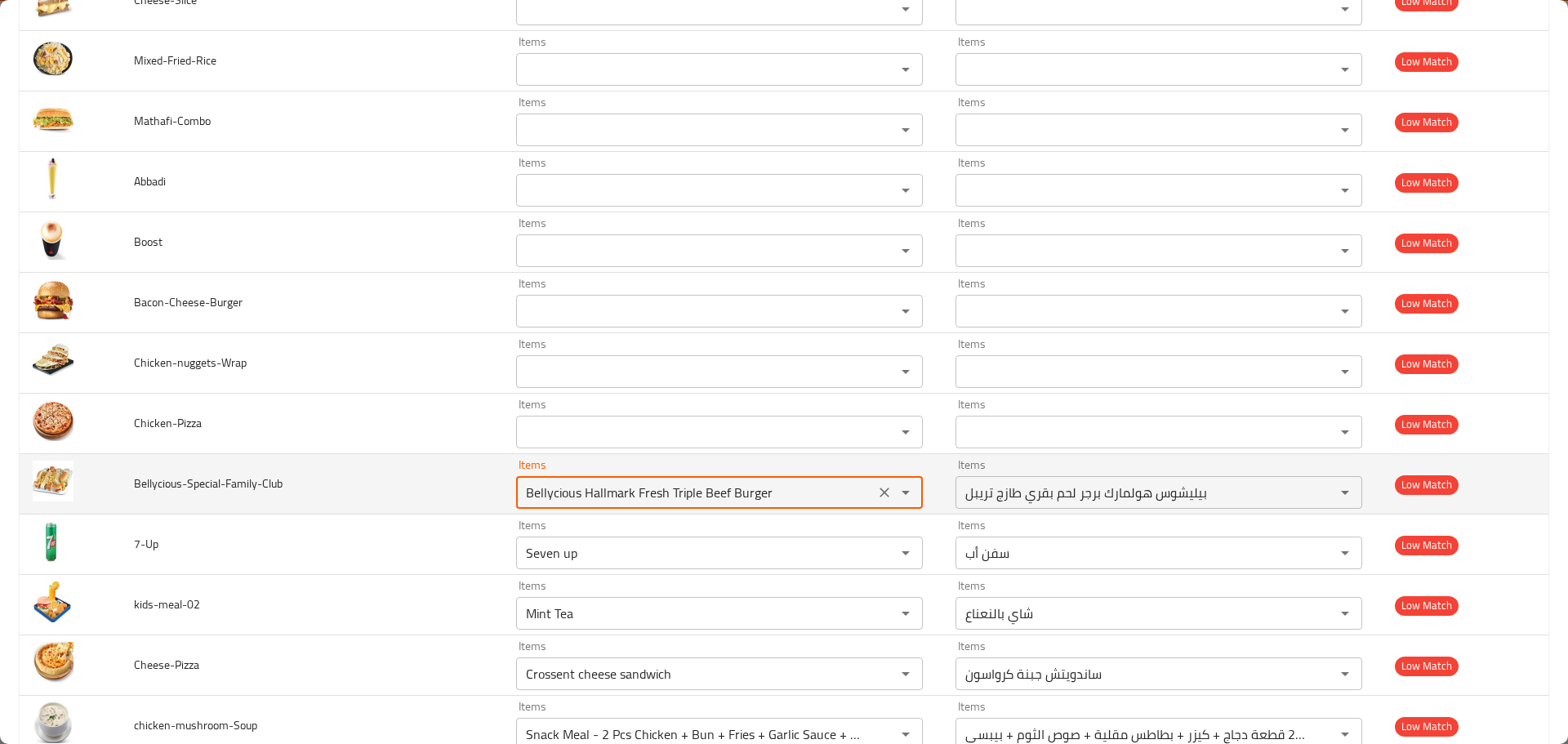
drag, startPoint x: 575, startPoint y: 490, endPoint x: 420, endPoint y: 479, distance: 155.4
click at [420, 479] on tr "Bellycious-Special-Family-Club Items Bellycious Hallmark Fresh Triple Beef Burg…" at bounding box center [783, 484] width 1529 height 60
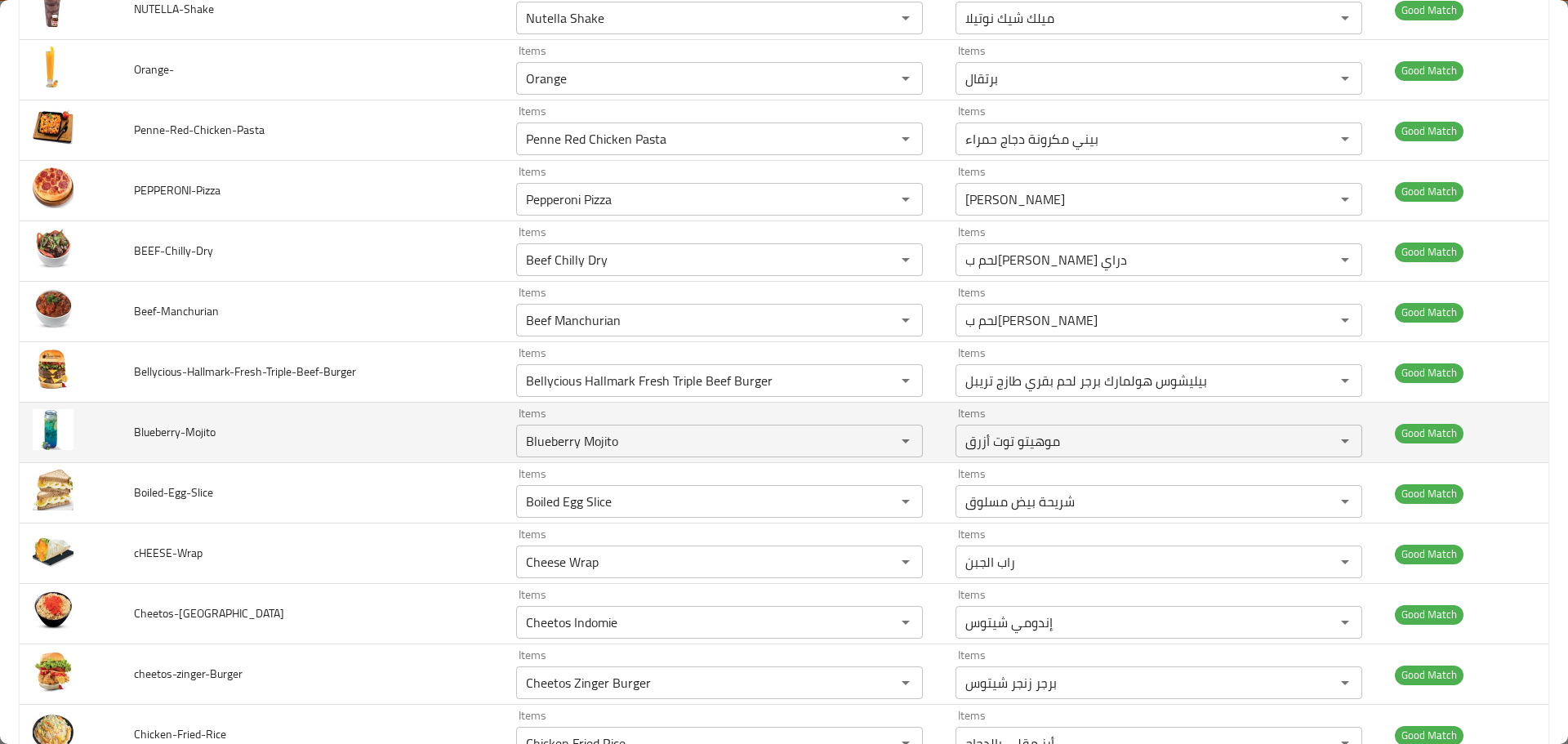
scroll to position [6074, 0]
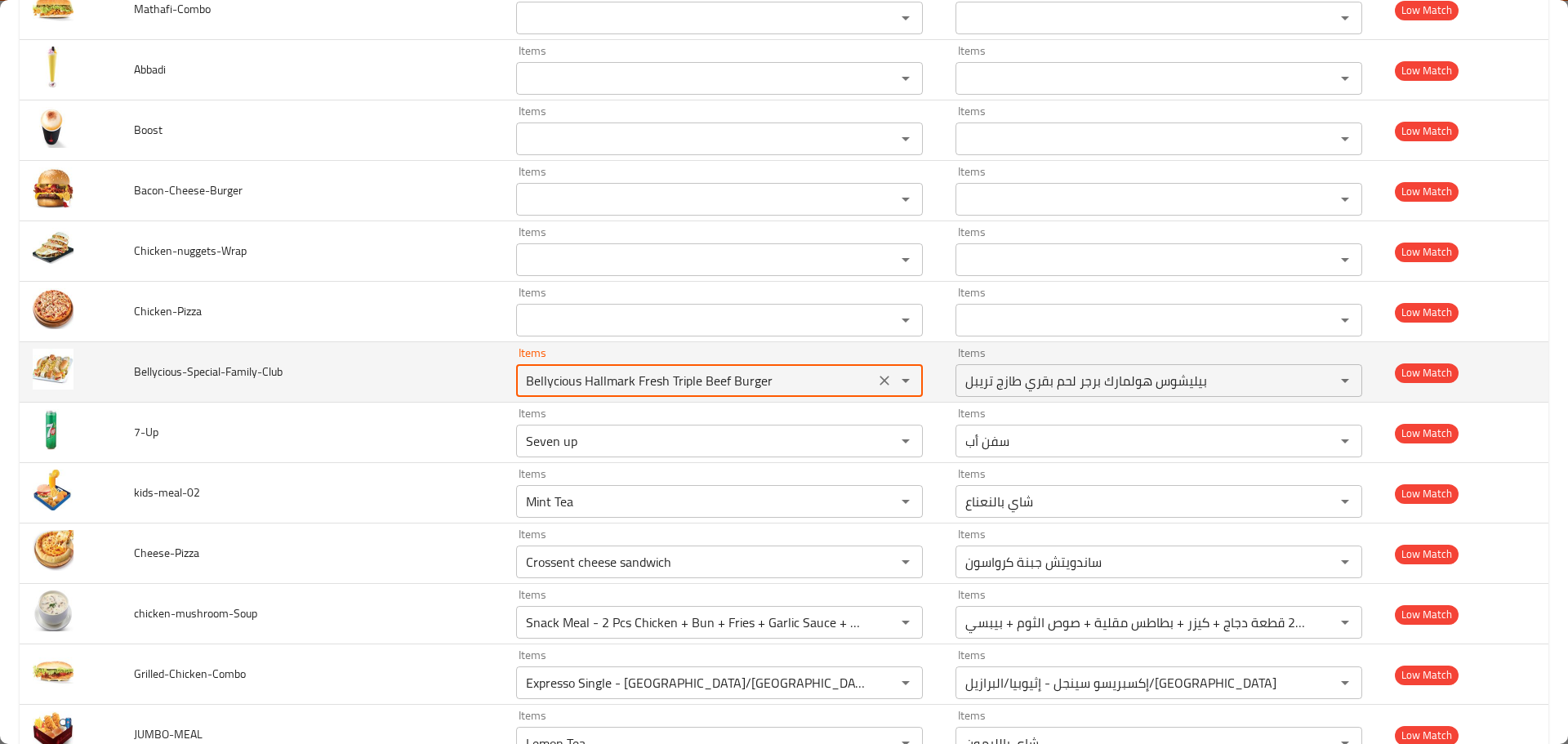
drag, startPoint x: 817, startPoint y: 377, endPoint x: 372, endPoint y: 355, distance: 445.5
click at [364, 355] on tr "Bellycious-Special-Family-Club Items Bellycious Hallmark Fresh Triple Beef Burg…" at bounding box center [783, 372] width 1529 height 60
click at [138, 374] on span "Bellycious-Special-Family-Club" at bounding box center [208, 372] width 148 height 21
click at [568, 382] on input "Bellycious Hallmark Fresh Triple Beef Burger" at bounding box center [695, 380] width 349 height 23
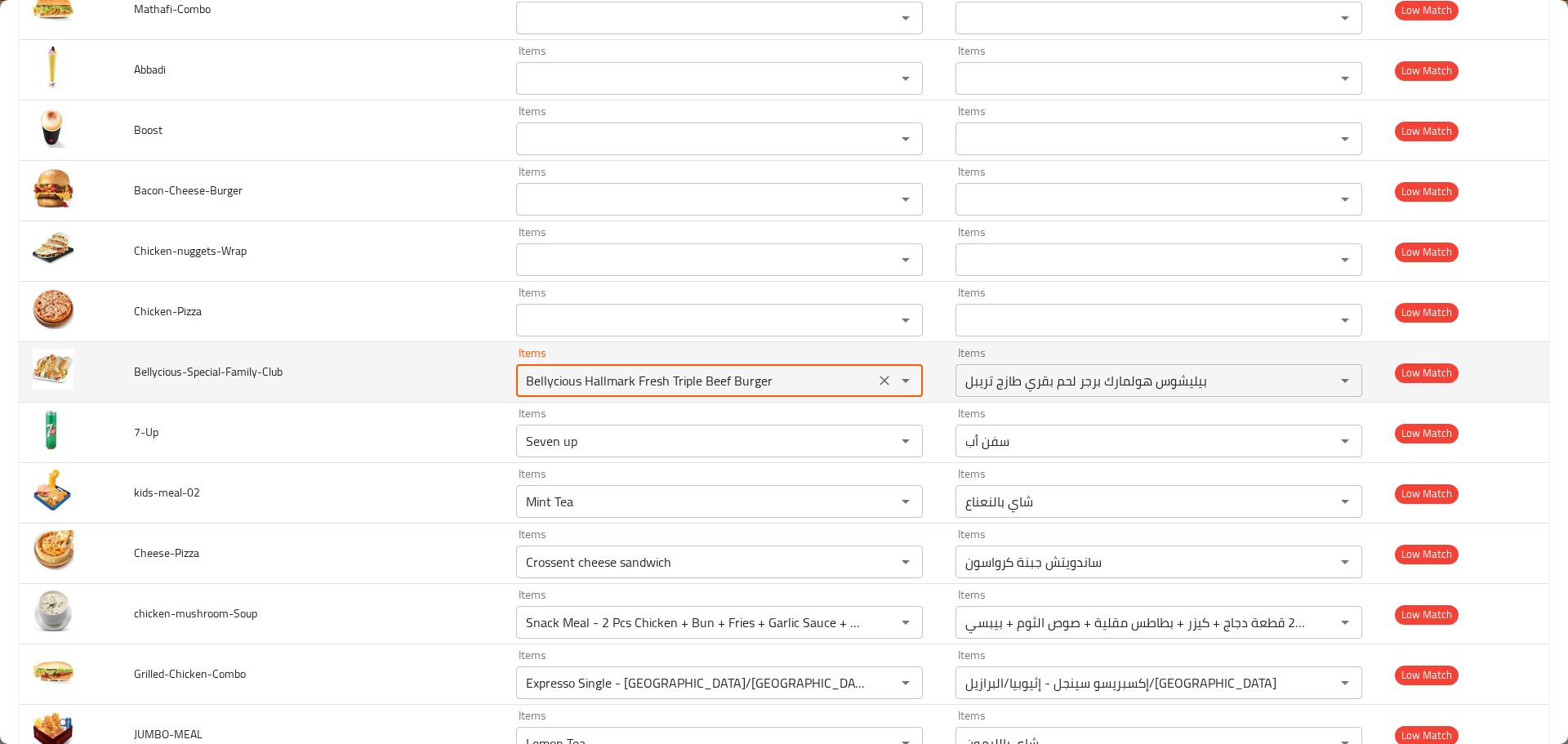
click at [568, 382] on input "Bellycious Hallmark Fresh Triple Beef Burger" at bounding box center [695, 380] width 349 height 23
paste input "enhanced table"
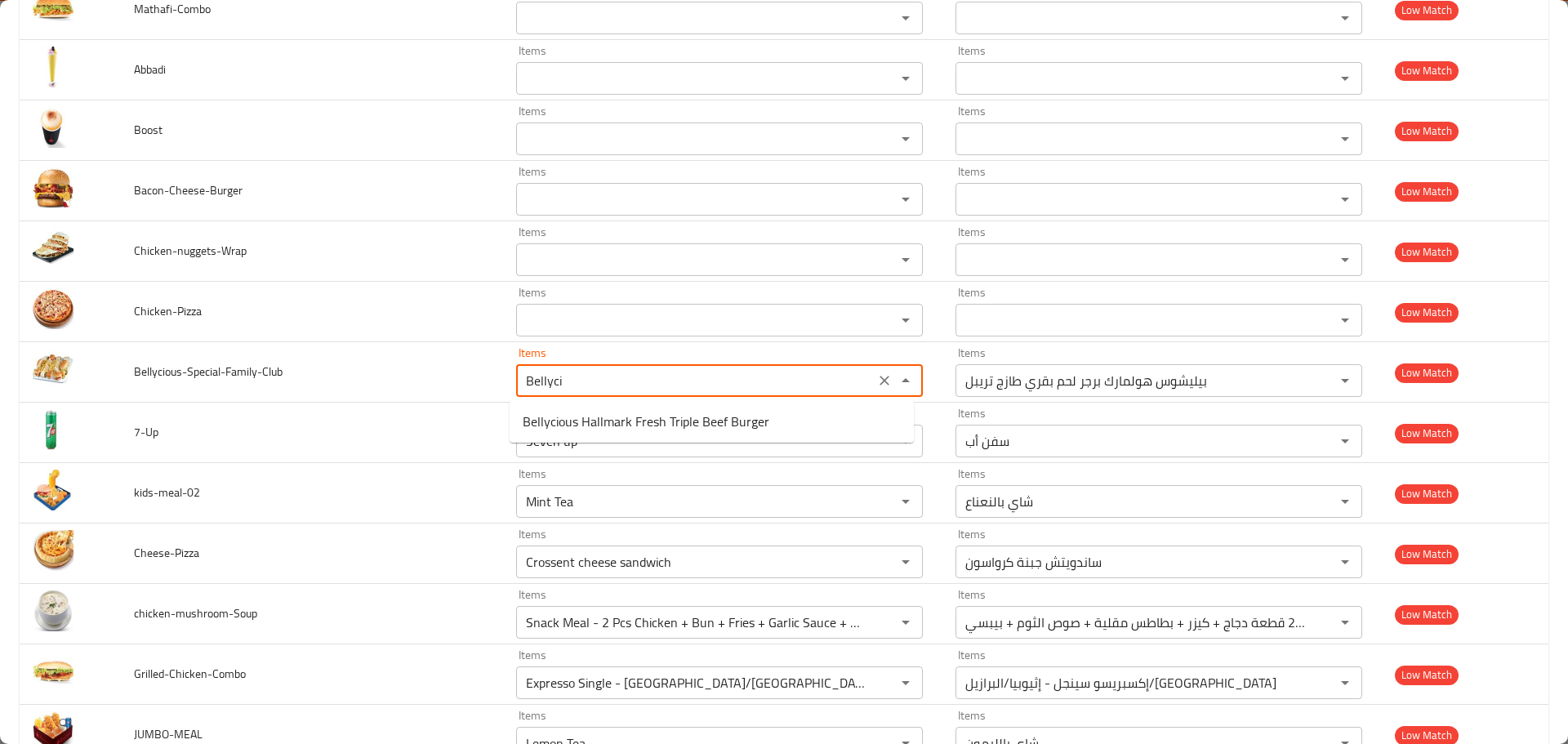
type input "Bellyc"
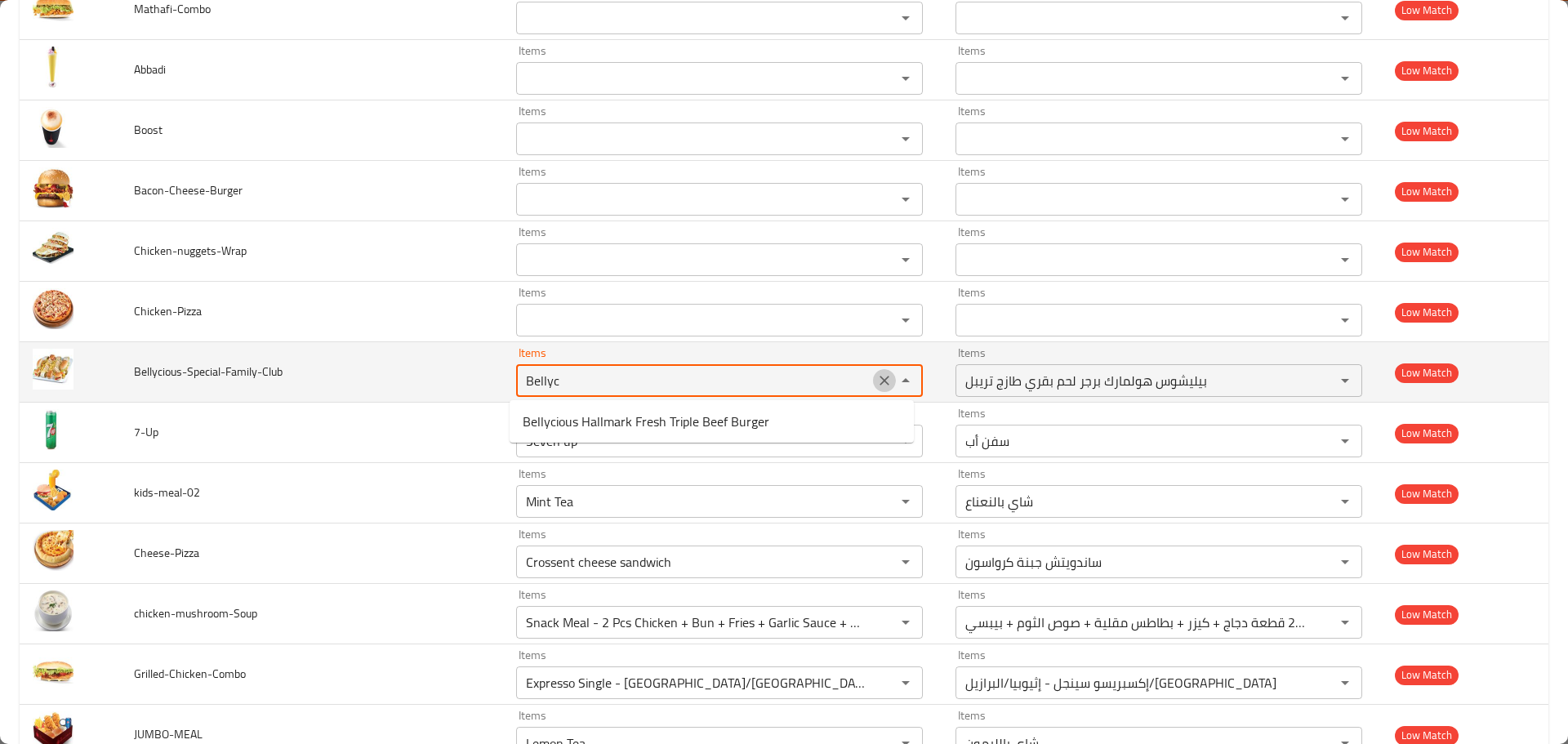
click at [876, 382] on icon "Clear" at bounding box center [885, 381] width 16 height 16
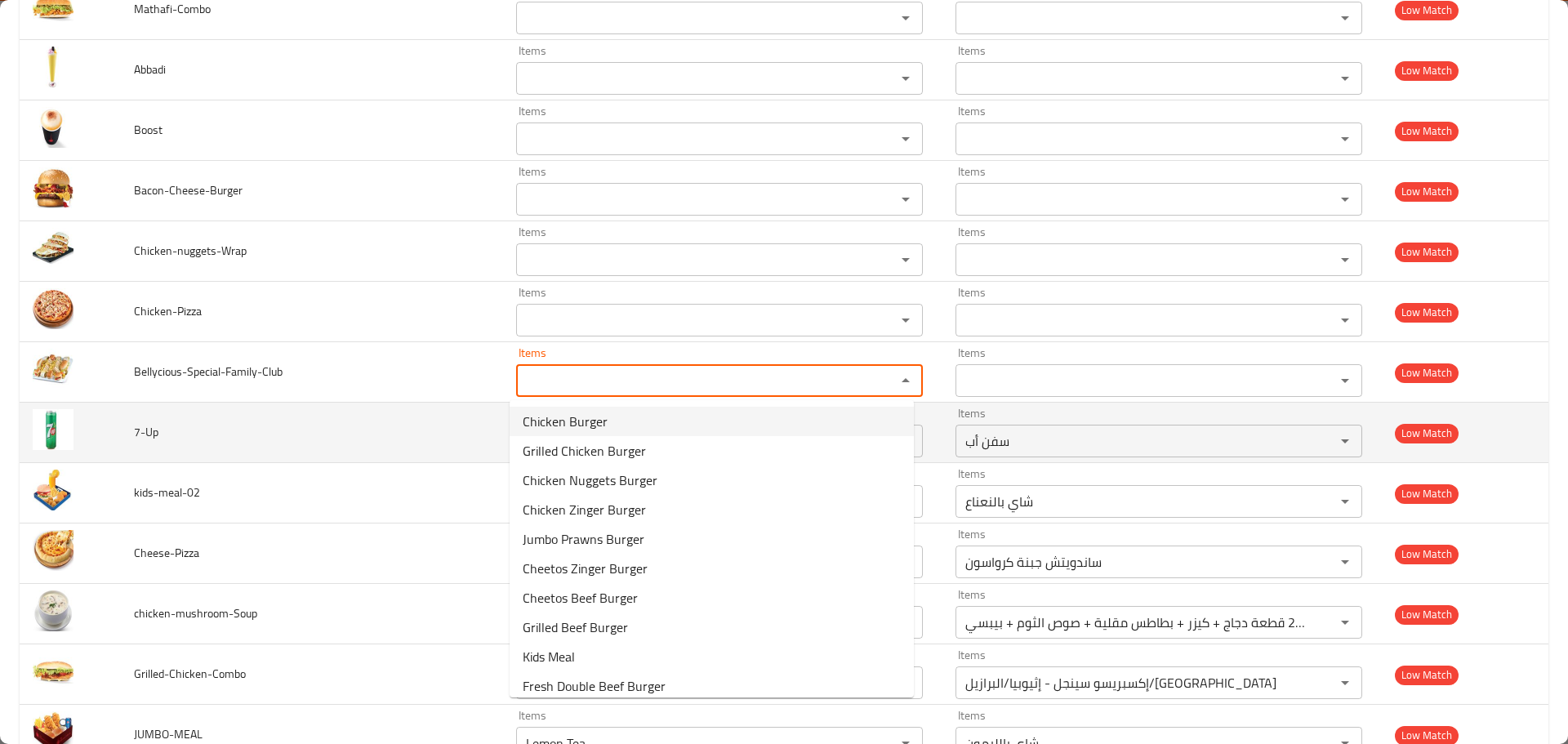
click at [416, 430] on td "7-Up" at bounding box center [312, 433] width 382 height 60
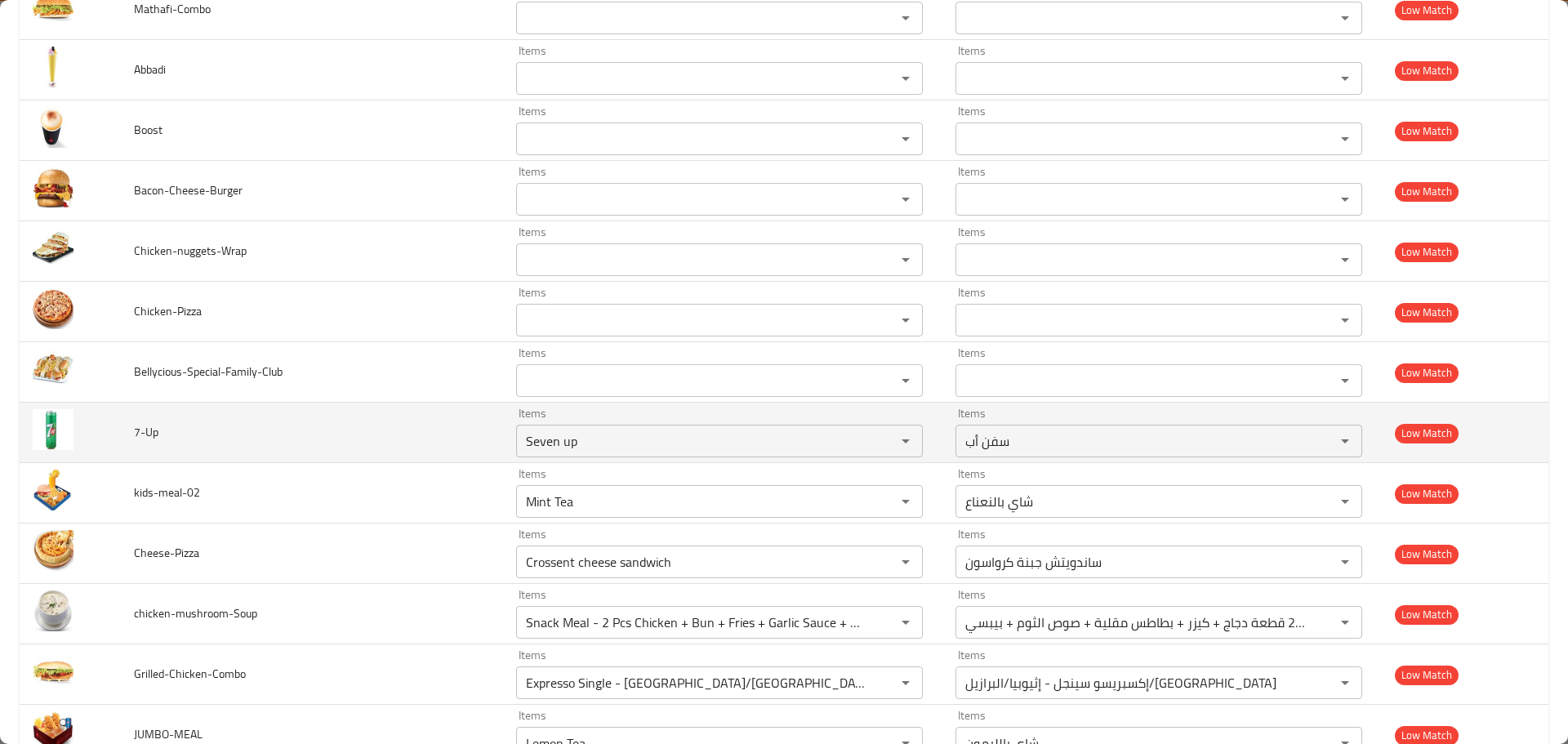
click at [411, 430] on tr "7-Up Items Seven up Items Items سفن أب Items Low Match" at bounding box center [783, 433] width 1529 height 60
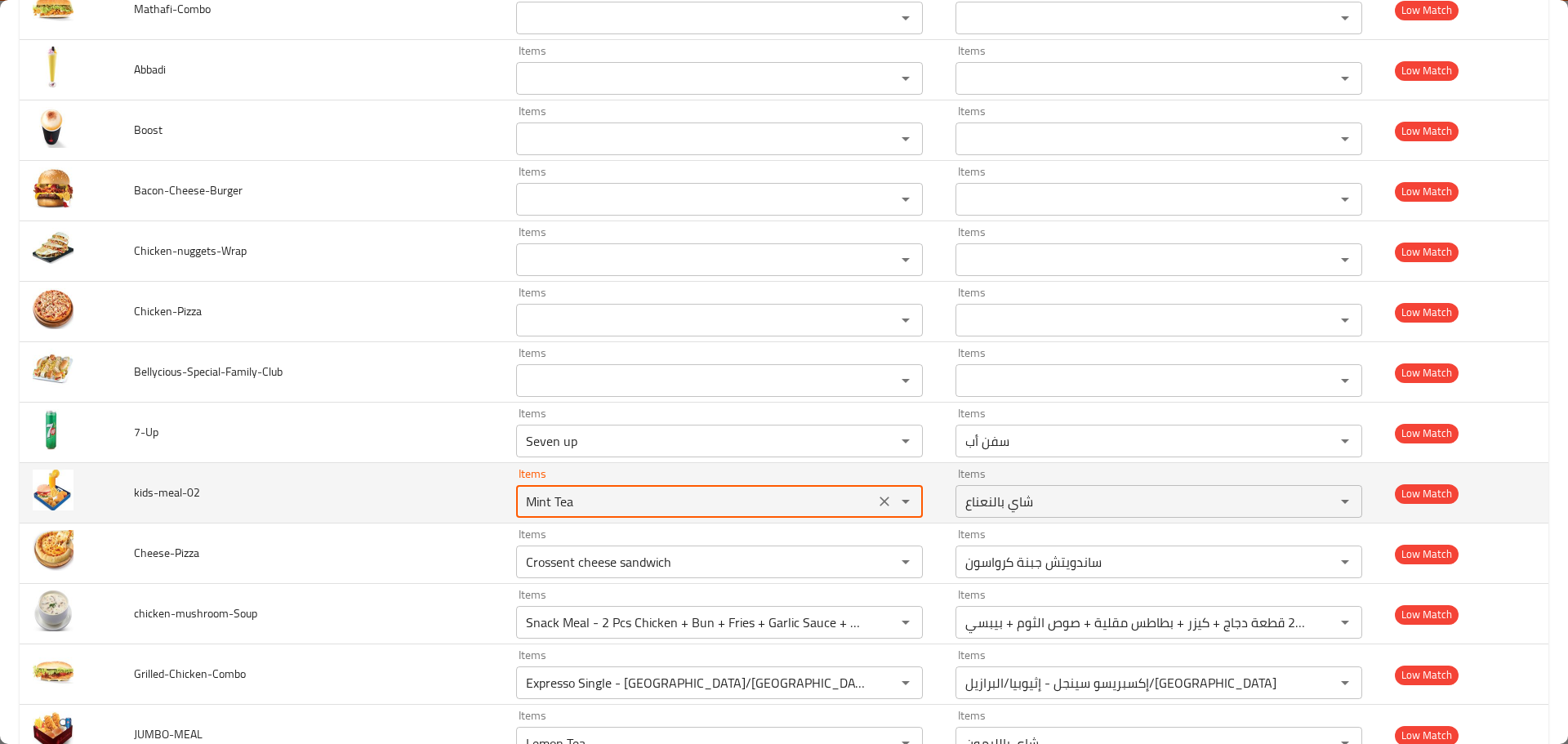
drag, startPoint x: 536, startPoint y: 500, endPoint x: 389, endPoint y: 499, distance: 147.0
click at [392, 499] on tr "kids-meal-02 Items Mint Tea Items Items شاي بالنعناع Items Low Match" at bounding box center [783, 493] width 1529 height 60
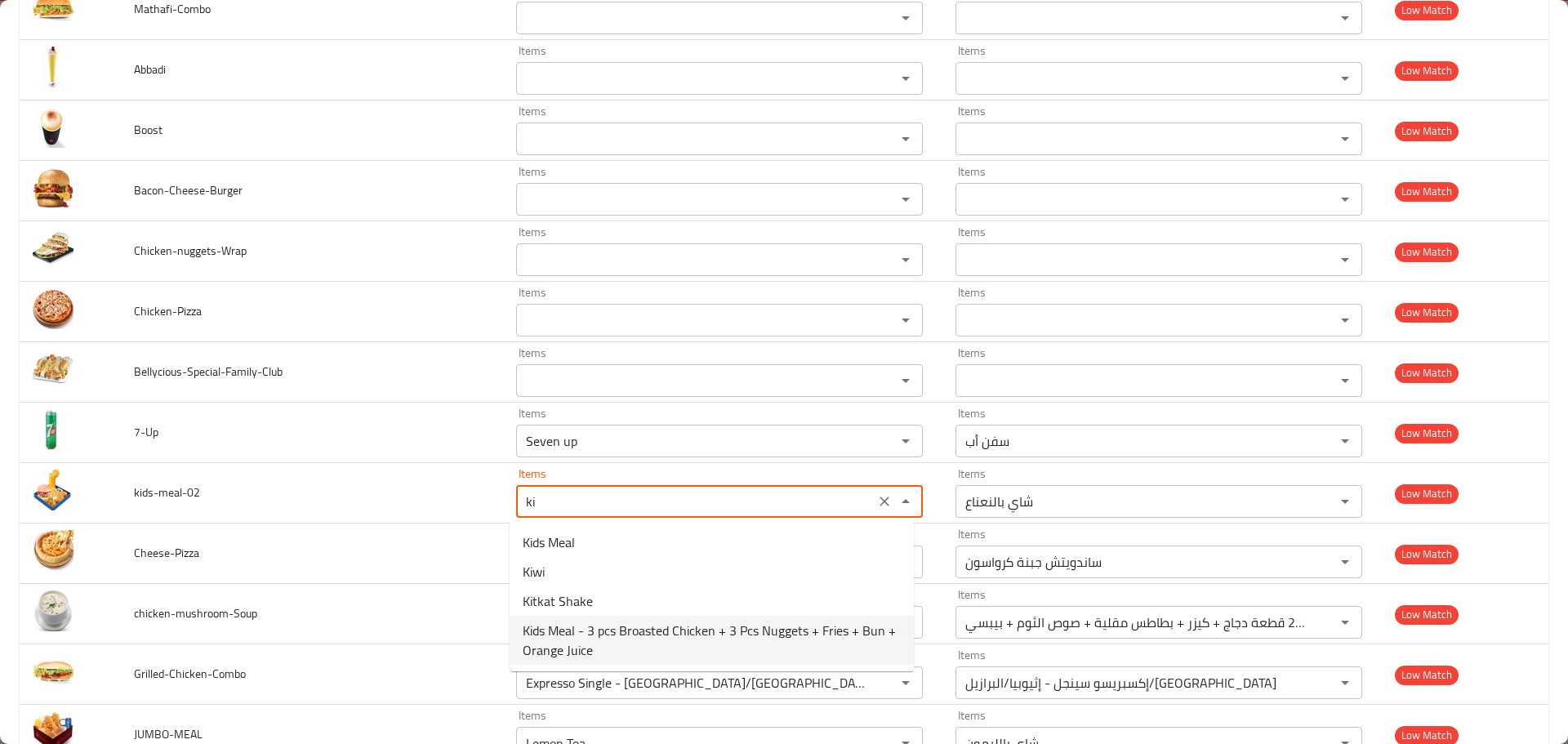
click at [592, 623] on span "Kids Meal - 3 pcs Broasted Chicken + 3 Pcs Nuggets + Fries + Bun + Orange Juice" at bounding box center [711, 640] width 378 height 39
type input "Kids Meal - 3 pcs Broasted Chicken + 3 Pcs Nuggets + Fries + Bun + Orange Juice"
type input "وجبة أطفال - 3 قطع دجاج بروستد + 3 قطع ناجتس + بطاطس مقلية + كيزر + عصير برتقال"
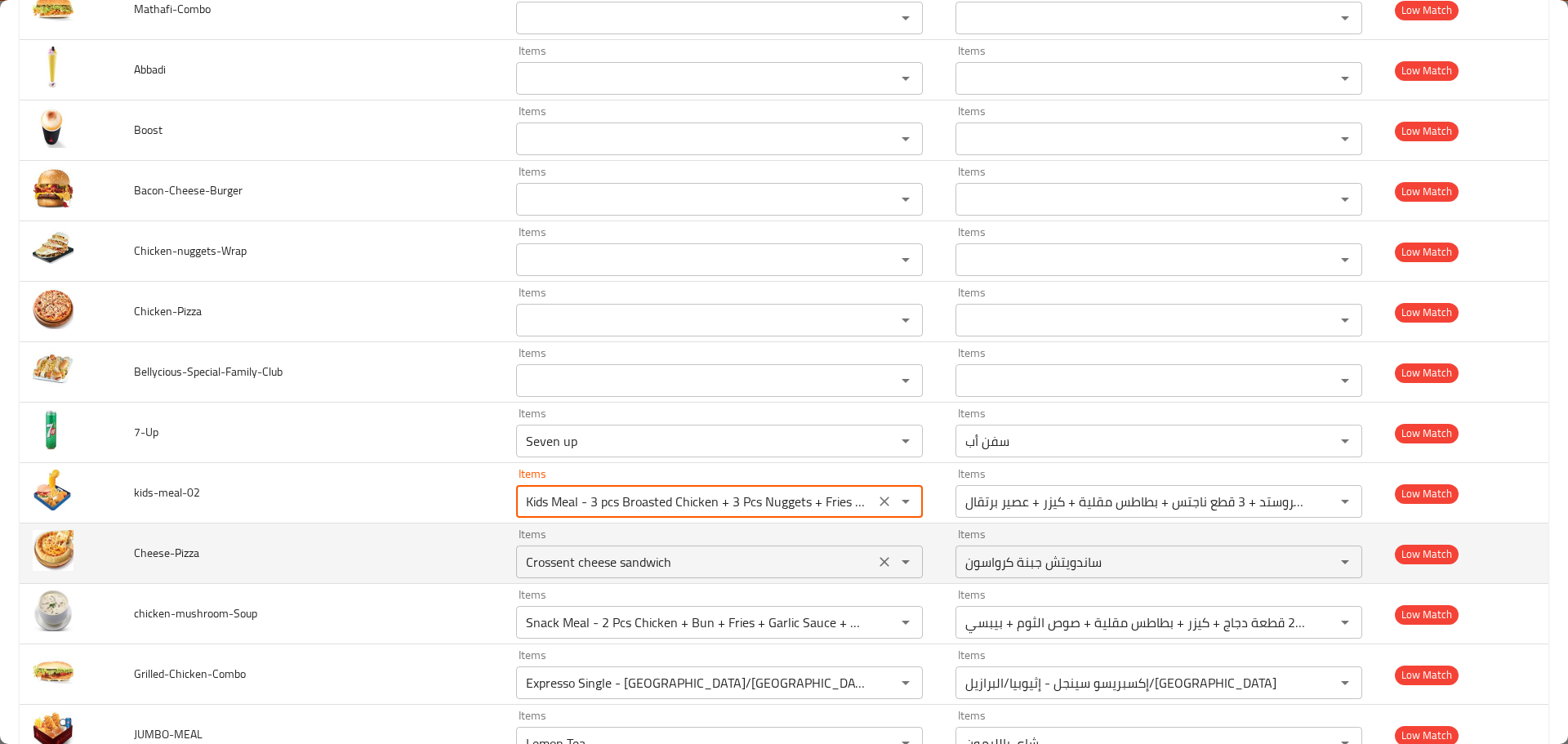
type input "Kids Meal - 3 pcs Broasted Chicken + 3 Pcs Nuggets + Fries + Bun + Orange Juice"
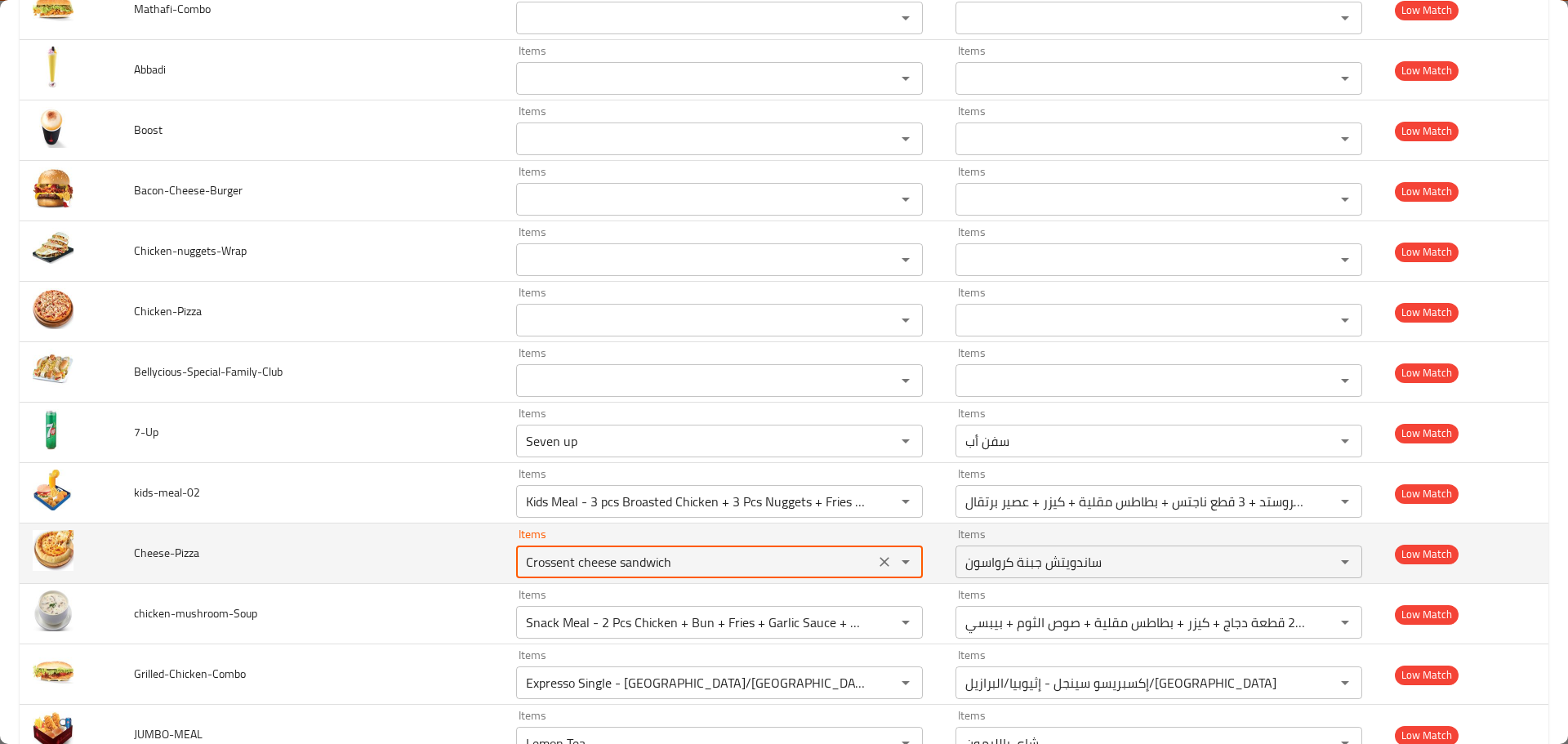
drag, startPoint x: 689, startPoint y: 560, endPoint x: 431, endPoint y: 575, distance: 258.4
click at [435, 575] on tr "Cheese-Pizza Items Crossent cheese sandwich Items Items ساندويتش جبنة كرواسون I…" at bounding box center [783, 554] width 1529 height 60
click at [185, 555] on span "Cheese-Pizza" at bounding box center [166, 553] width 65 height 21
click at [551, 549] on div "Crossent cheese sandwich Items" at bounding box center [719, 562] width 407 height 33
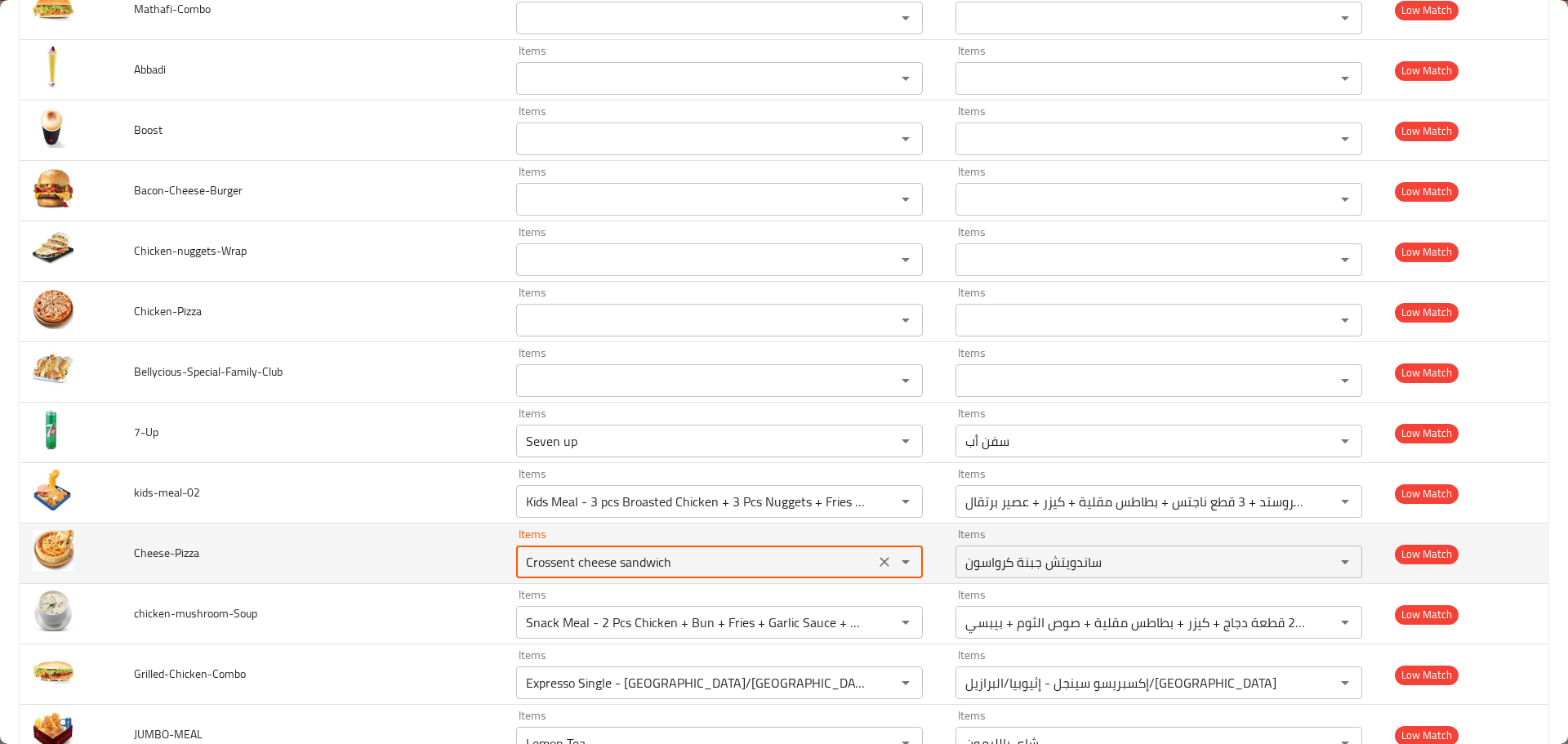
click at [551, 549] on div "Crossent cheese sandwich Items" at bounding box center [719, 562] width 407 height 33
paste input "Pizza"
type input "Crossent cheese sandwich"
click at [468, 575] on td "Cheese-Pizza" at bounding box center [312, 554] width 382 height 60
click at [876, 560] on icon "Clear" at bounding box center [885, 562] width 16 height 16
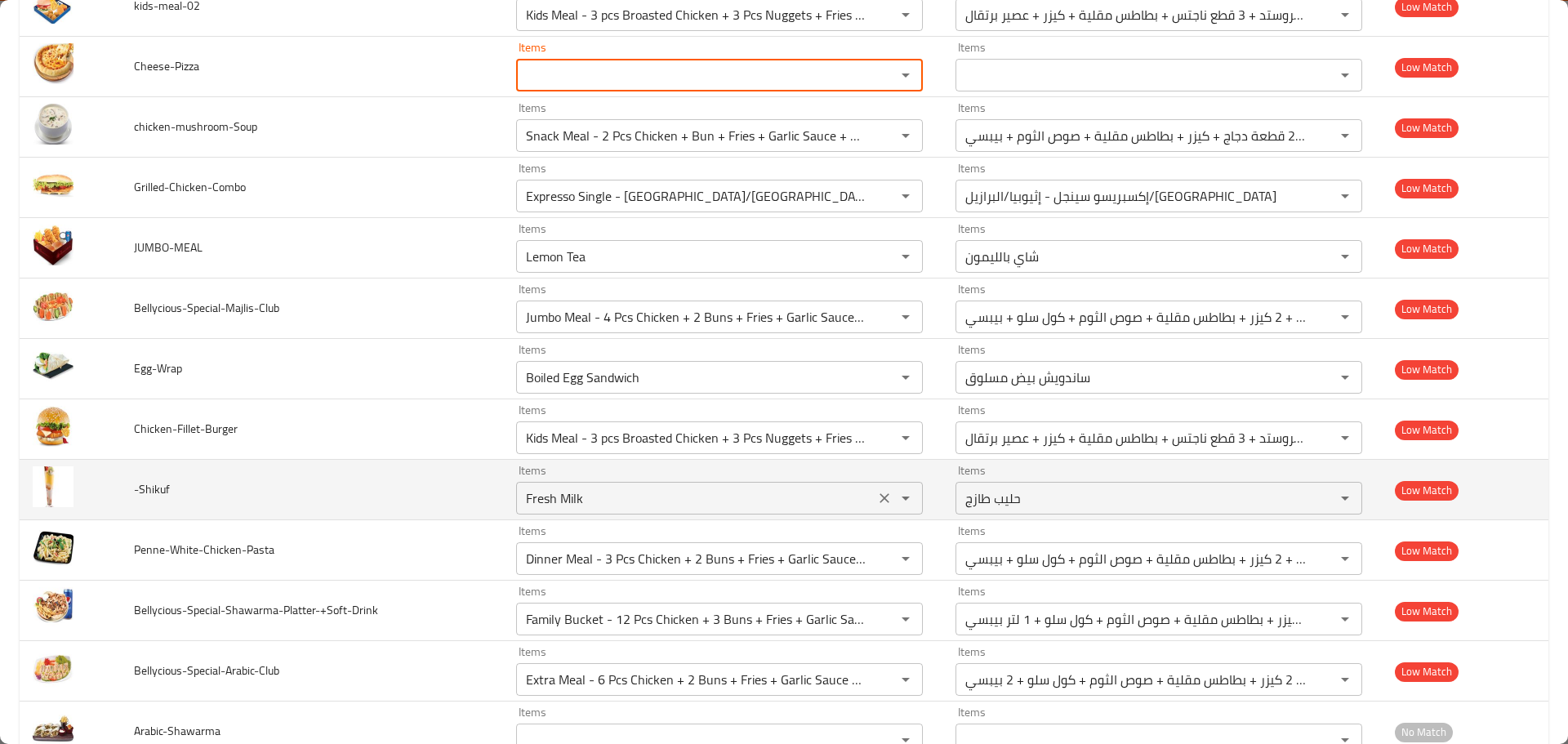
scroll to position [6564, 0]
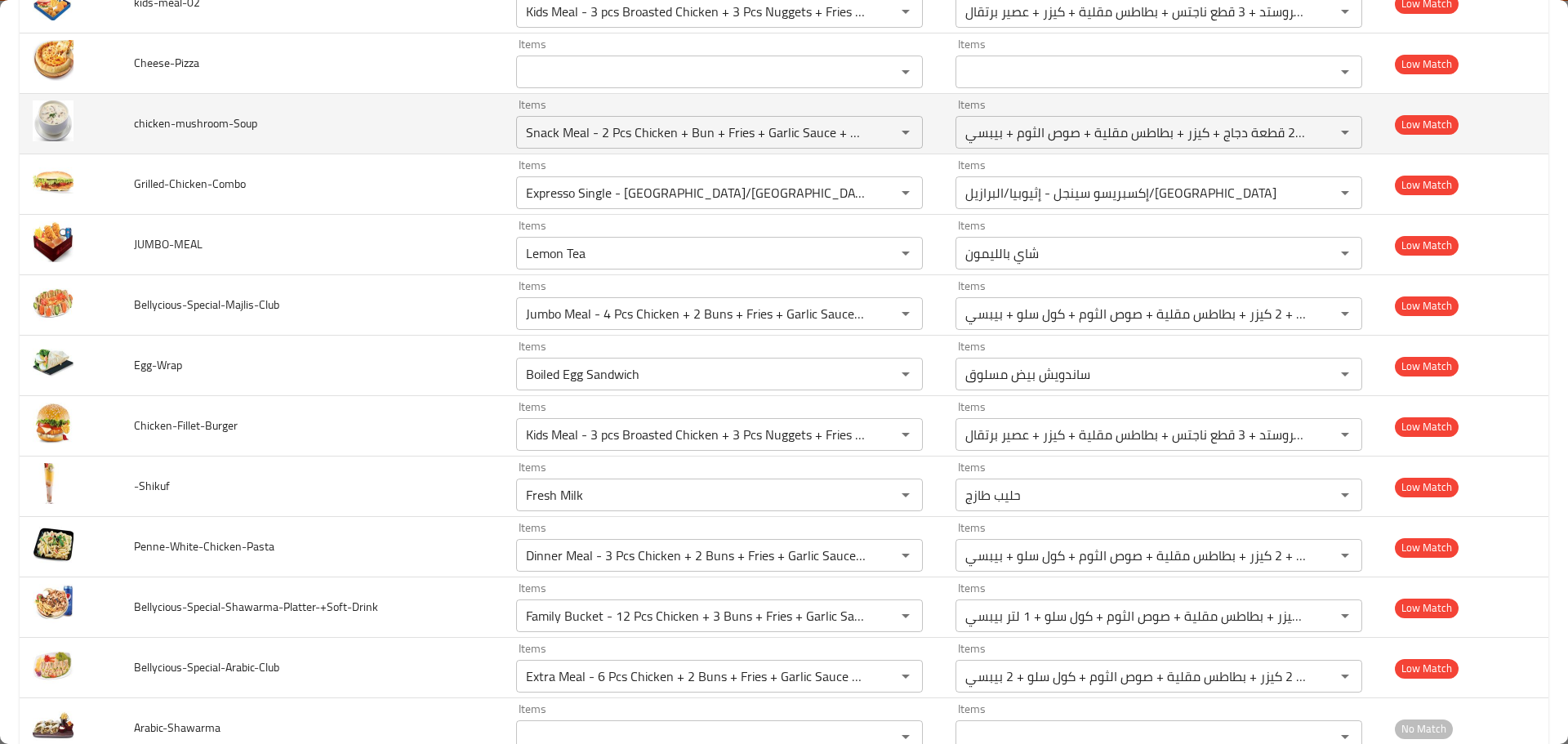
click at [210, 125] on span "chicken-mushroom-Soup" at bounding box center [195, 123] width 124 height 21
click at [626, 119] on div "Snack Meal - 2 Pcs Chicken + Bun + Fries + Garlic Sauce + Pepsi Items" at bounding box center [719, 133] width 407 height 33
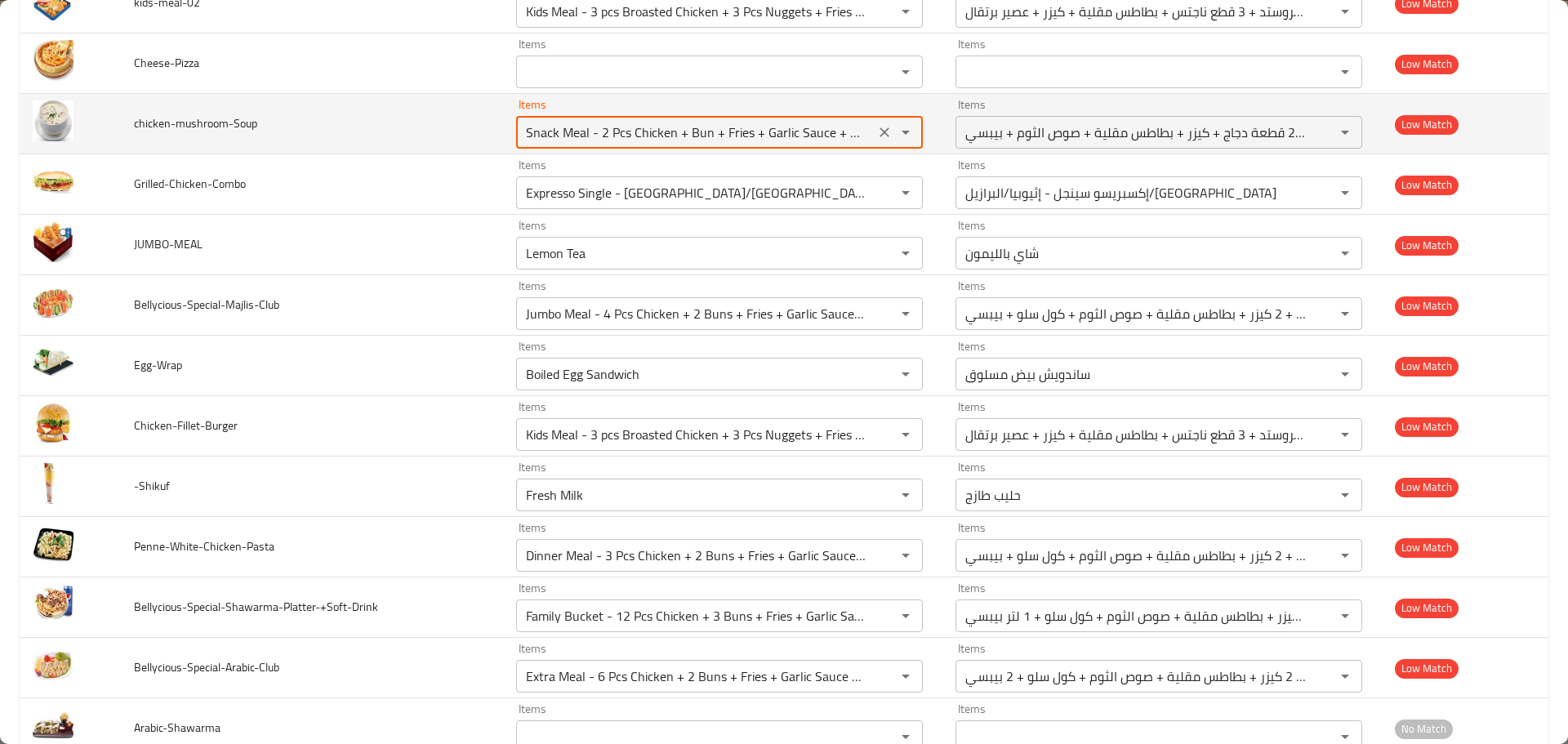
scroll to position [0, 8]
click at [626, 119] on div "Snack Meal - 2 Pcs Chicken + Bun + Fries + Garlic Sauce + Pepsi Items" at bounding box center [719, 133] width 407 height 33
paste input "mushroom"
type input "mushroom"
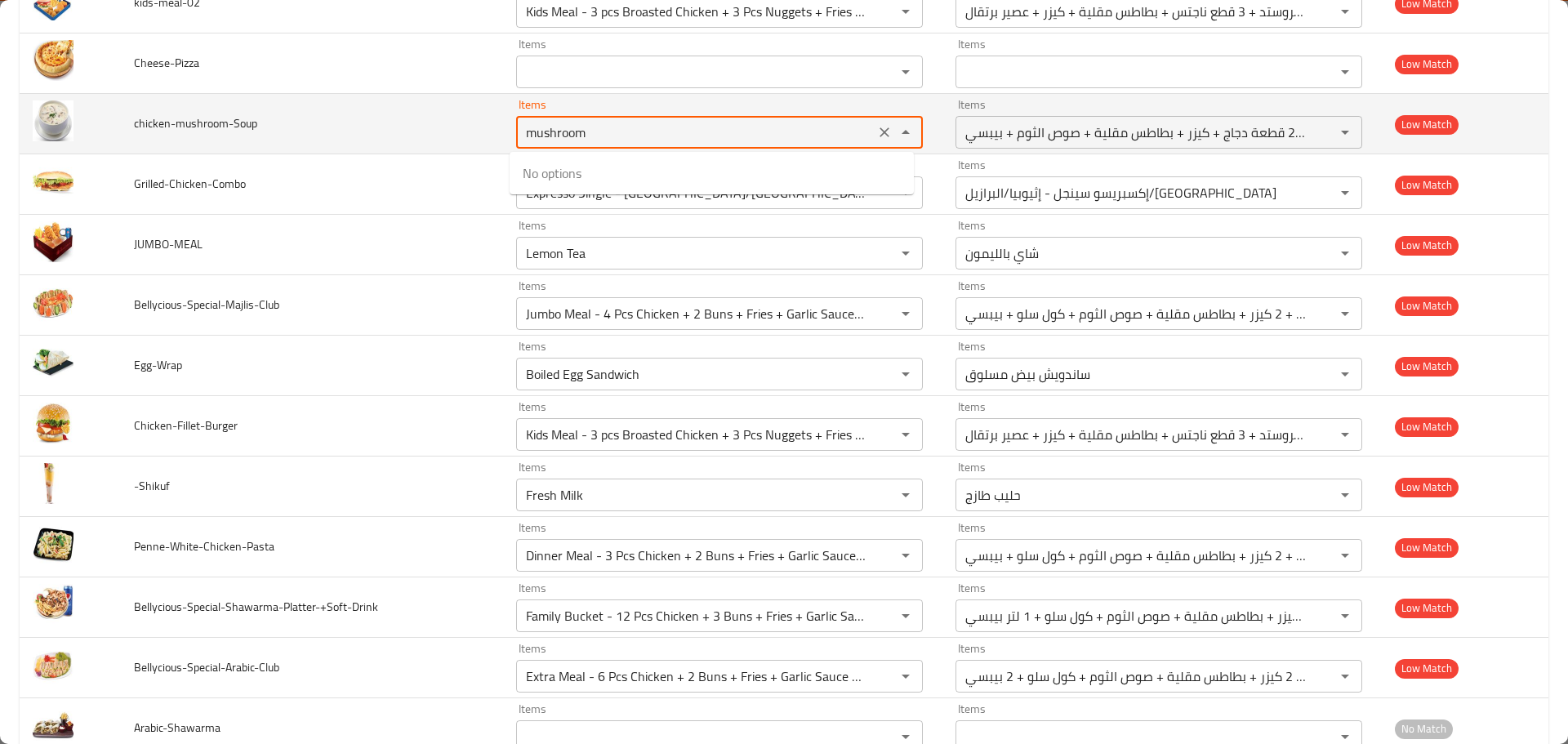
click at [879, 139] on icon "Clear" at bounding box center [885, 133] width 16 height 16
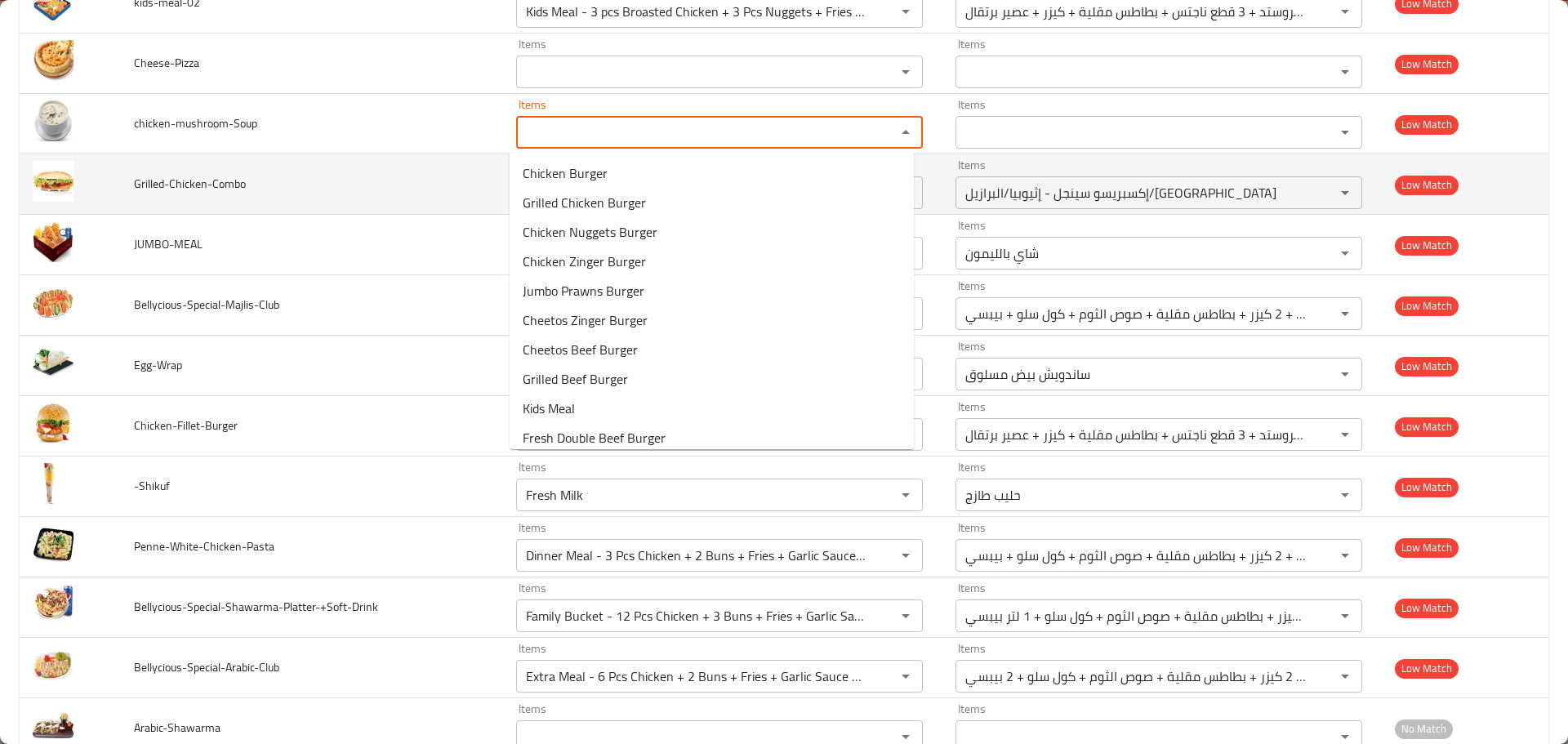
click at [193, 187] on span "Grilled-Chicken-Combo" at bounding box center [189, 183] width 112 height 21
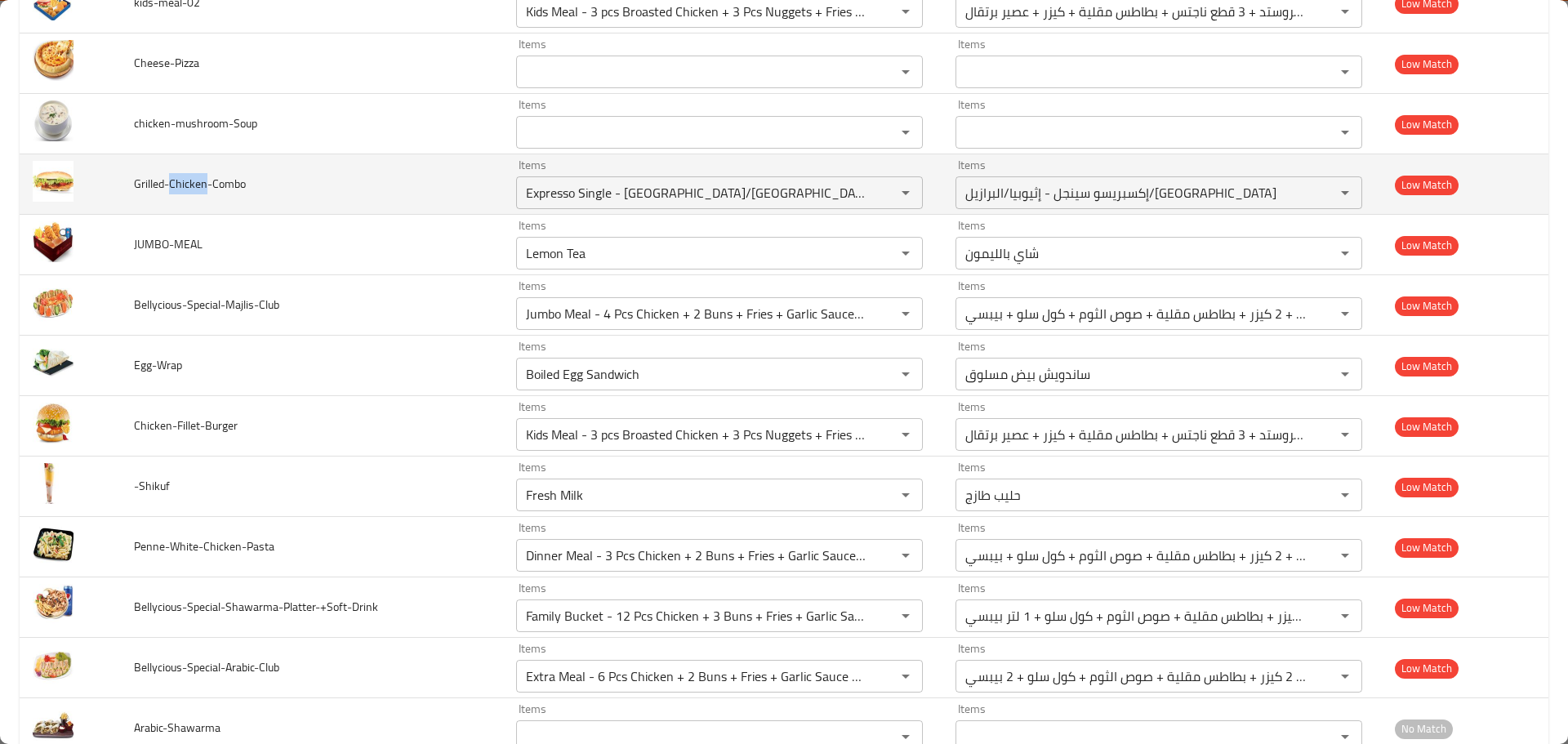
click at [193, 187] on span "Grilled-Chicken-Combo" at bounding box center [189, 183] width 112 height 21
click at [595, 189] on input "Expresso Single - Ethiopia/brazil/colombia" at bounding box center [695, 192] width 349 height 23
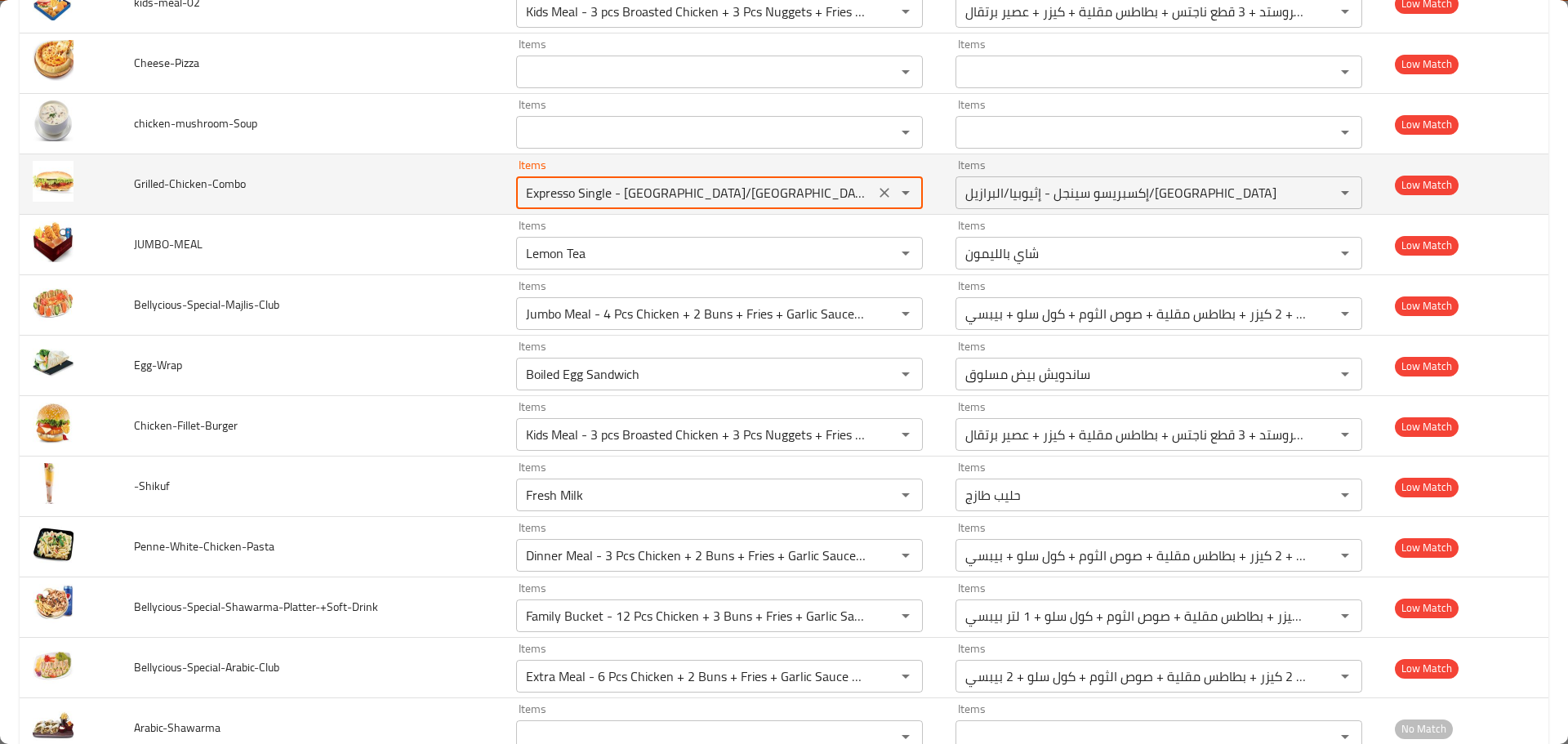
click at [595, 189] on input "Expresso Single - Ethiopia/brazil/colombia" at bounding box center [695, 192] width 349 height 23
paste input "Chicken"
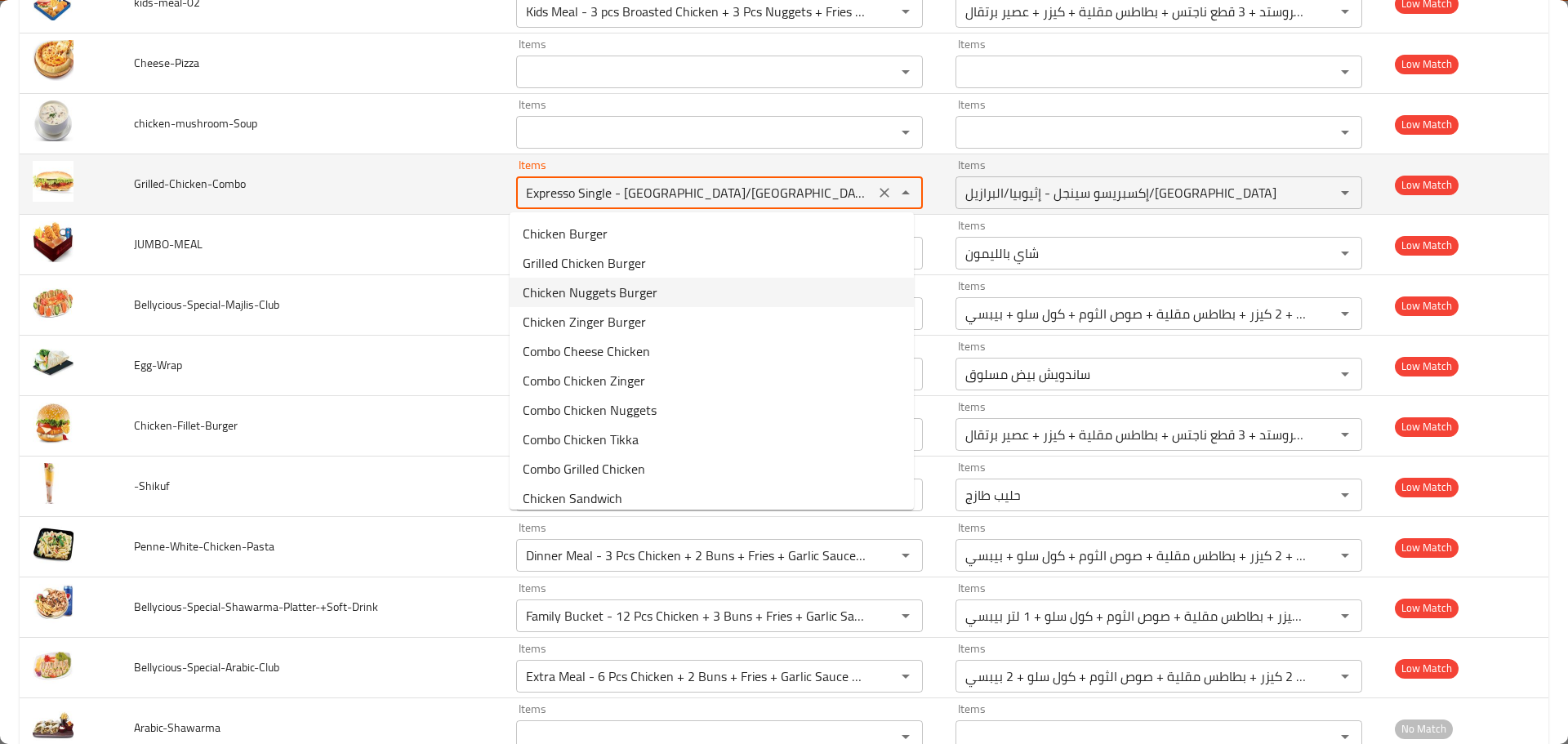
click at [148, 184] on span "Grilled-Chicken-Combo" at bounding box center [189, 183] width 112 height 21
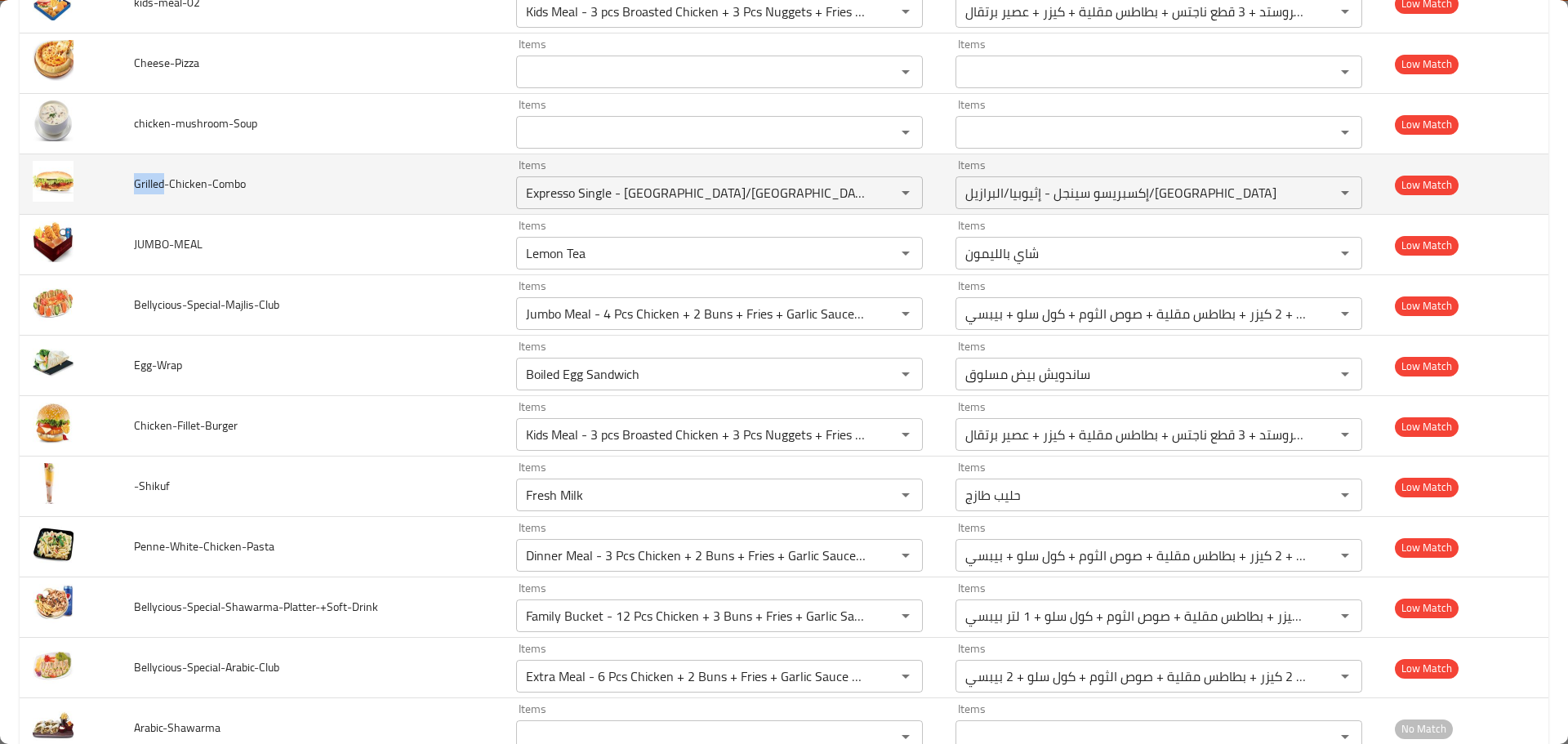
click at [148, 184] on span "Grilled-Chicken-Combo" at bounding box center [189, 183] width 112 height 21
click at [595, 196] on input "Expresso Single - Ethiopia/brazil/colombia" at bounding box center [695, 192] width 349 height 23
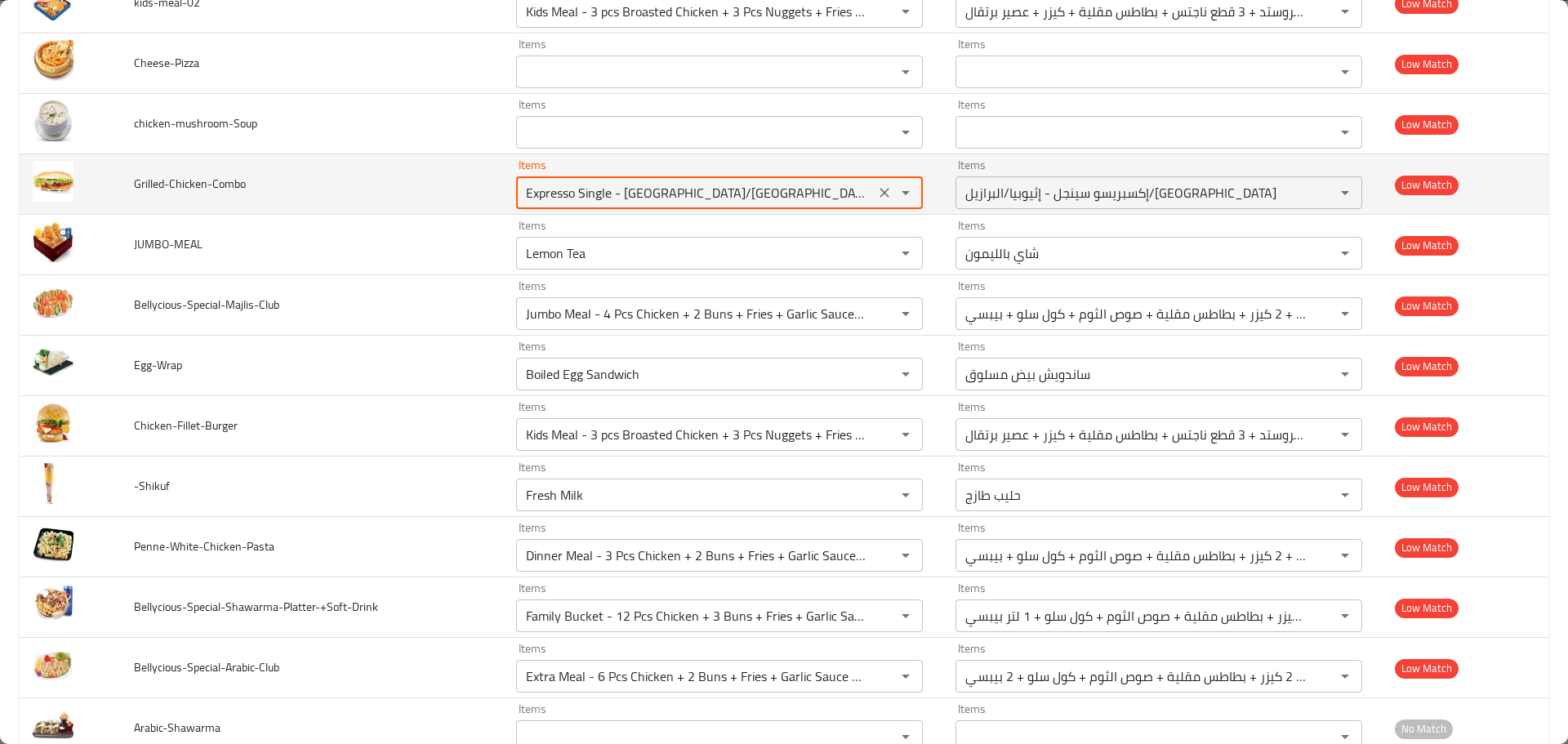
click at [595, 196] on input "Expresso Single - Ethiopia/brazil/colombia" at bounding box center [695, 192] width 349 height 23
paste input "Grilled"
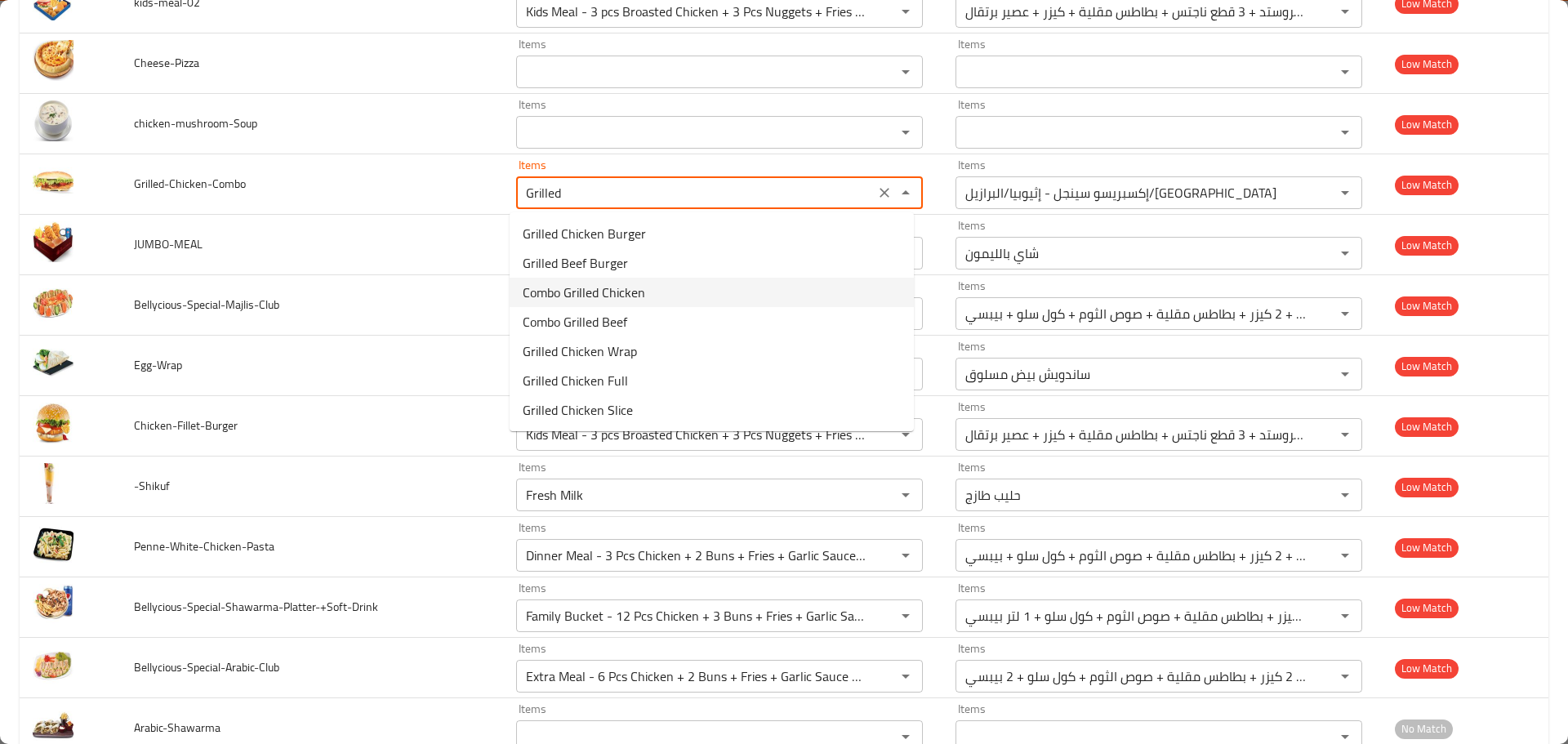
click at [568, 297] on span "Combo Grilled Chicken" at bounding box center [584, 292] width 123 height 19
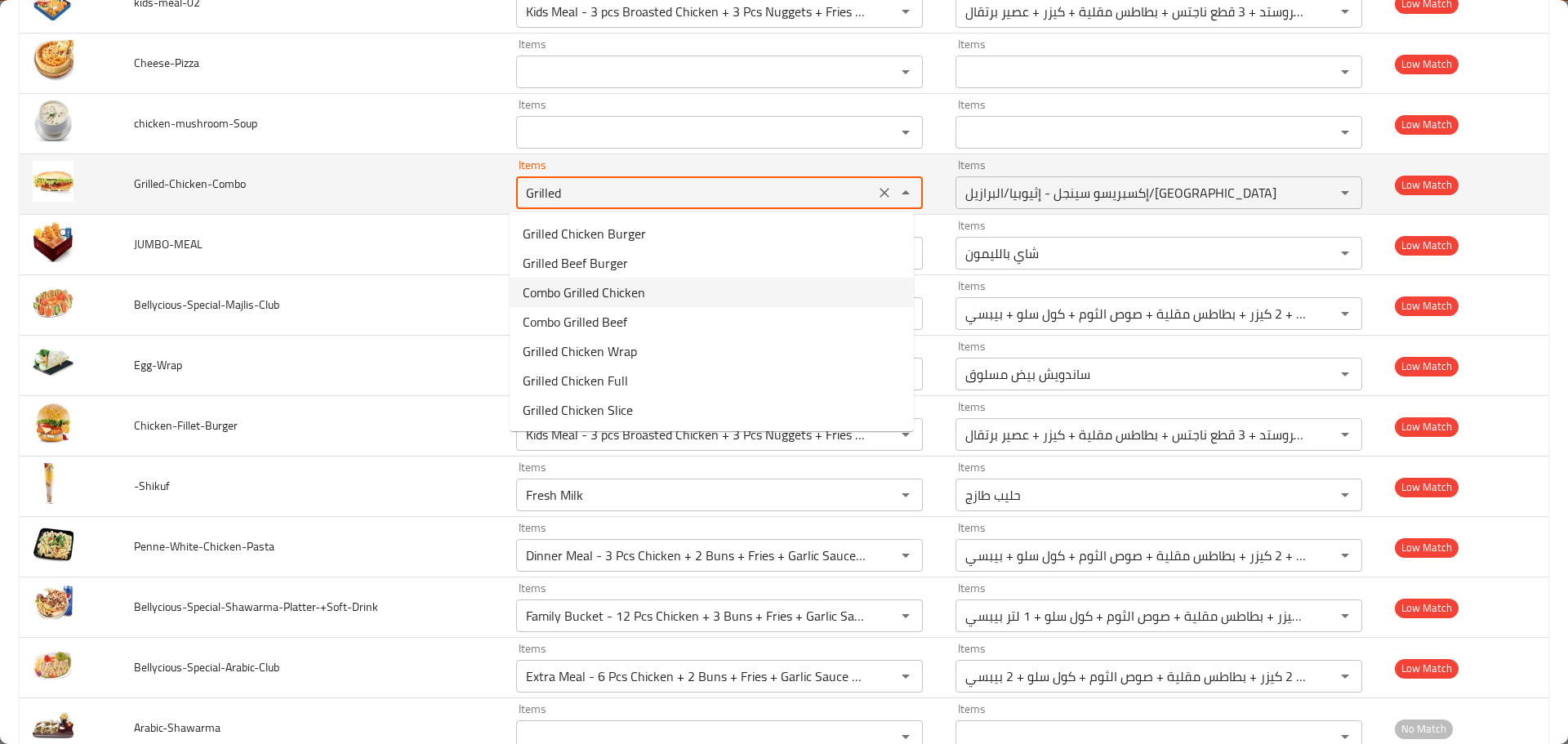
type input "Combo Grilled Chicken"
type input "دجاج مشوي كومبو"
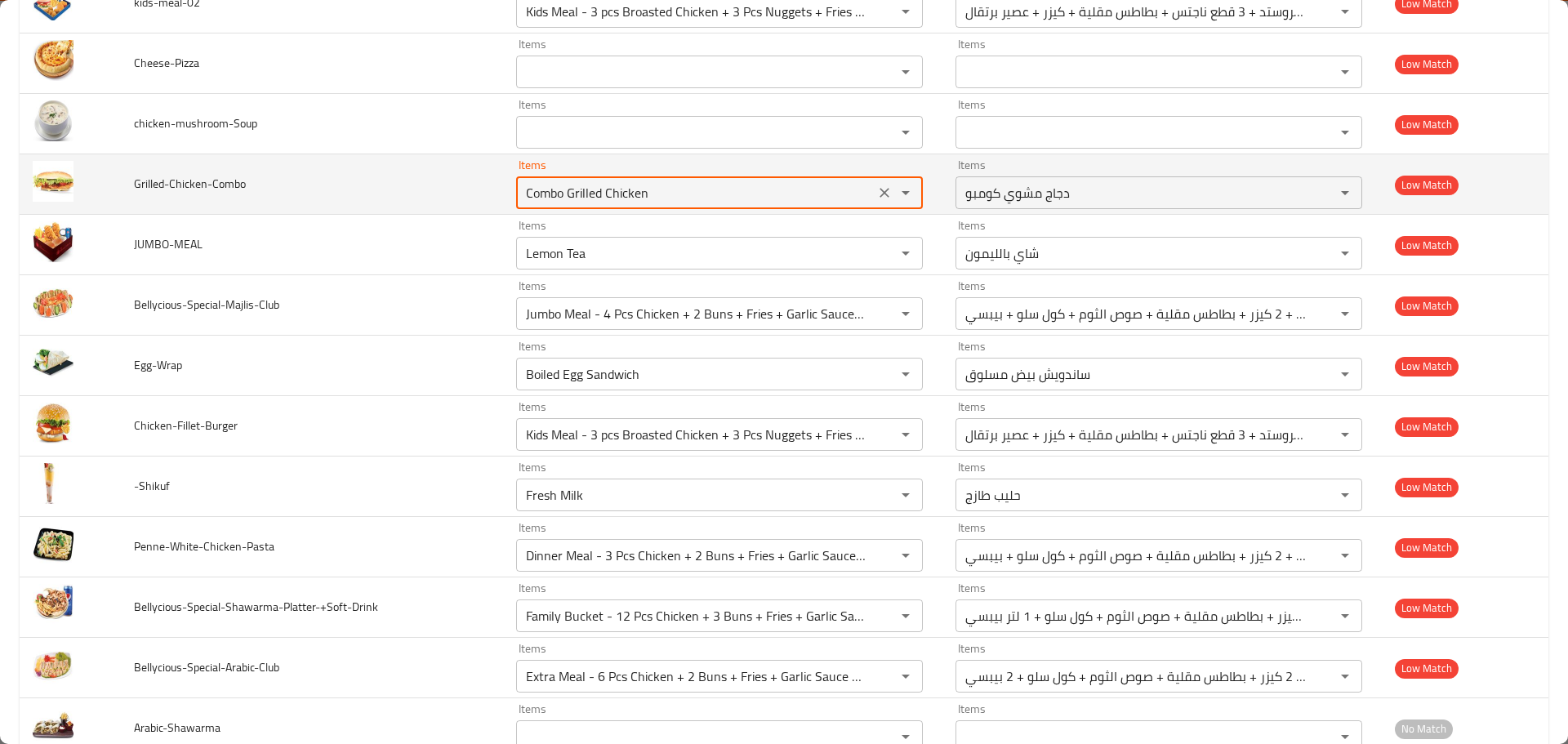
click at [620, 195] on input "Combo Grilled Chicken" at bounding box center [695, 192] width 349 height 23
type input "Combo Grilled Chicken"
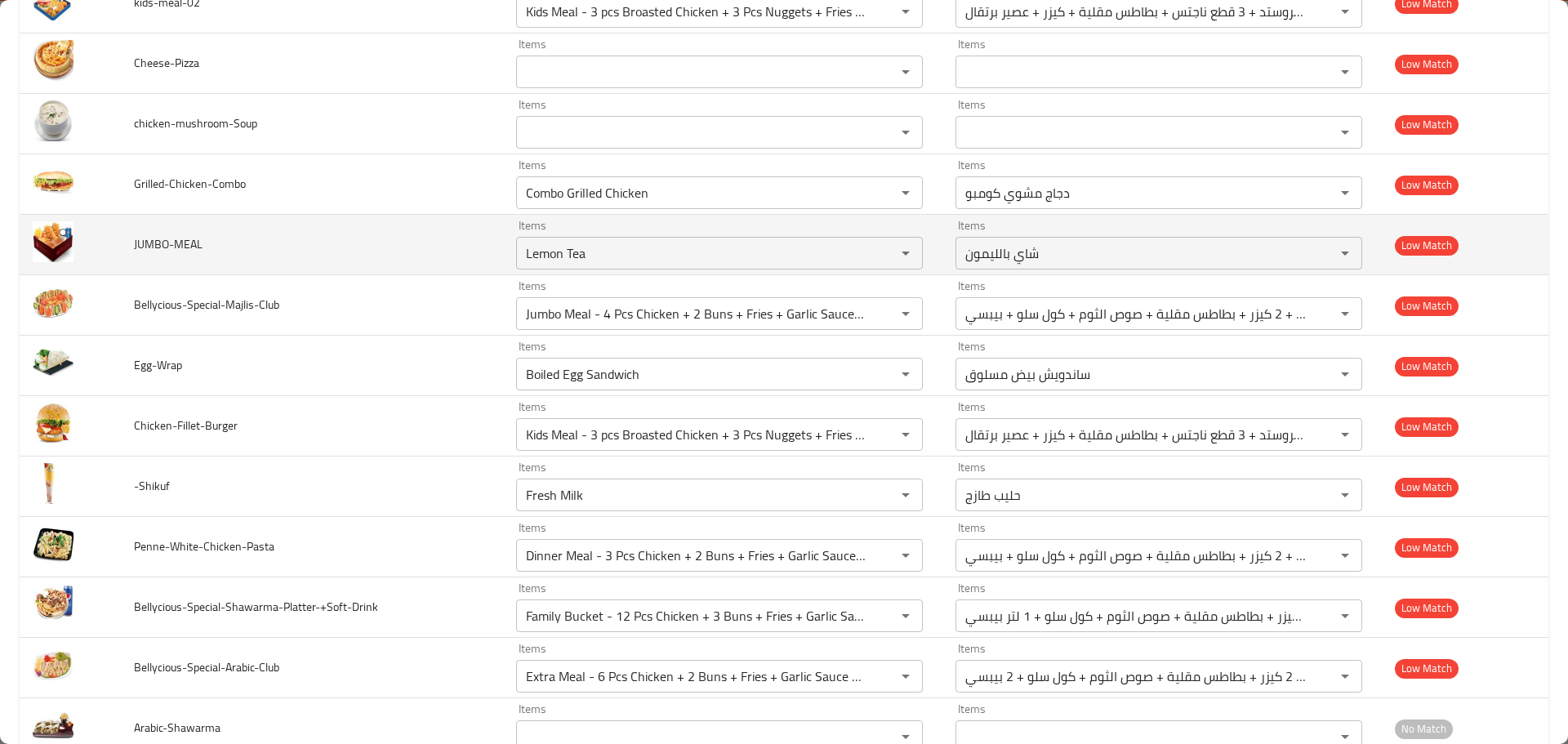
click at [155, 237] on span "JUMBO-MEAL" at bounding box center [167, 243] width 69 height 21
click at [538, 253] on input "Lemon Tea" at bounding box center [695, 253] width 349 height 23
paste input "JUMBO"
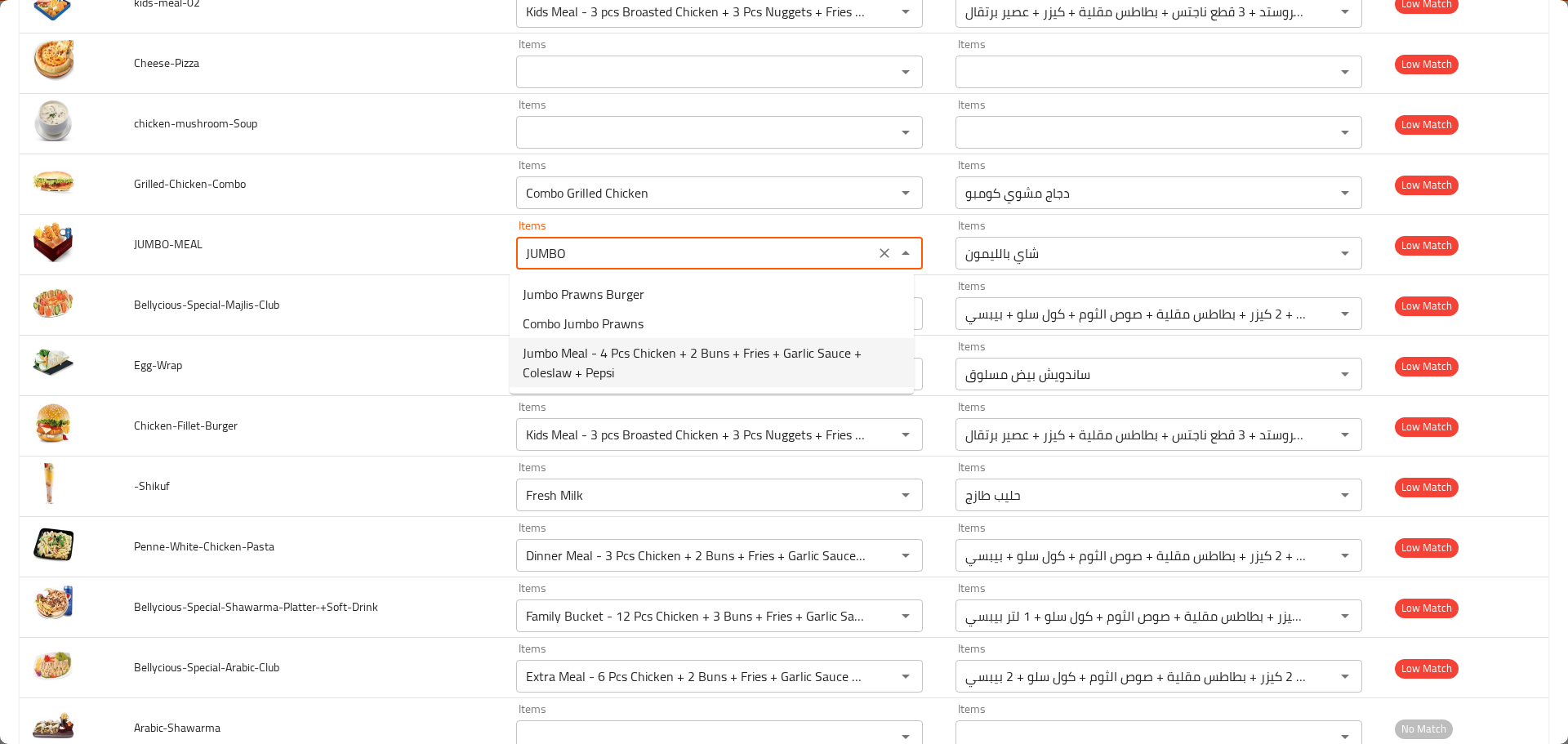
click at [571, 358] on span "Jumbo Meal - 4 Pcs Chicken + 2 Buns + Fries + Garlic Sauce + Coleslaw + Pepsi" at bounding box center [711, 362] width 378 height 39
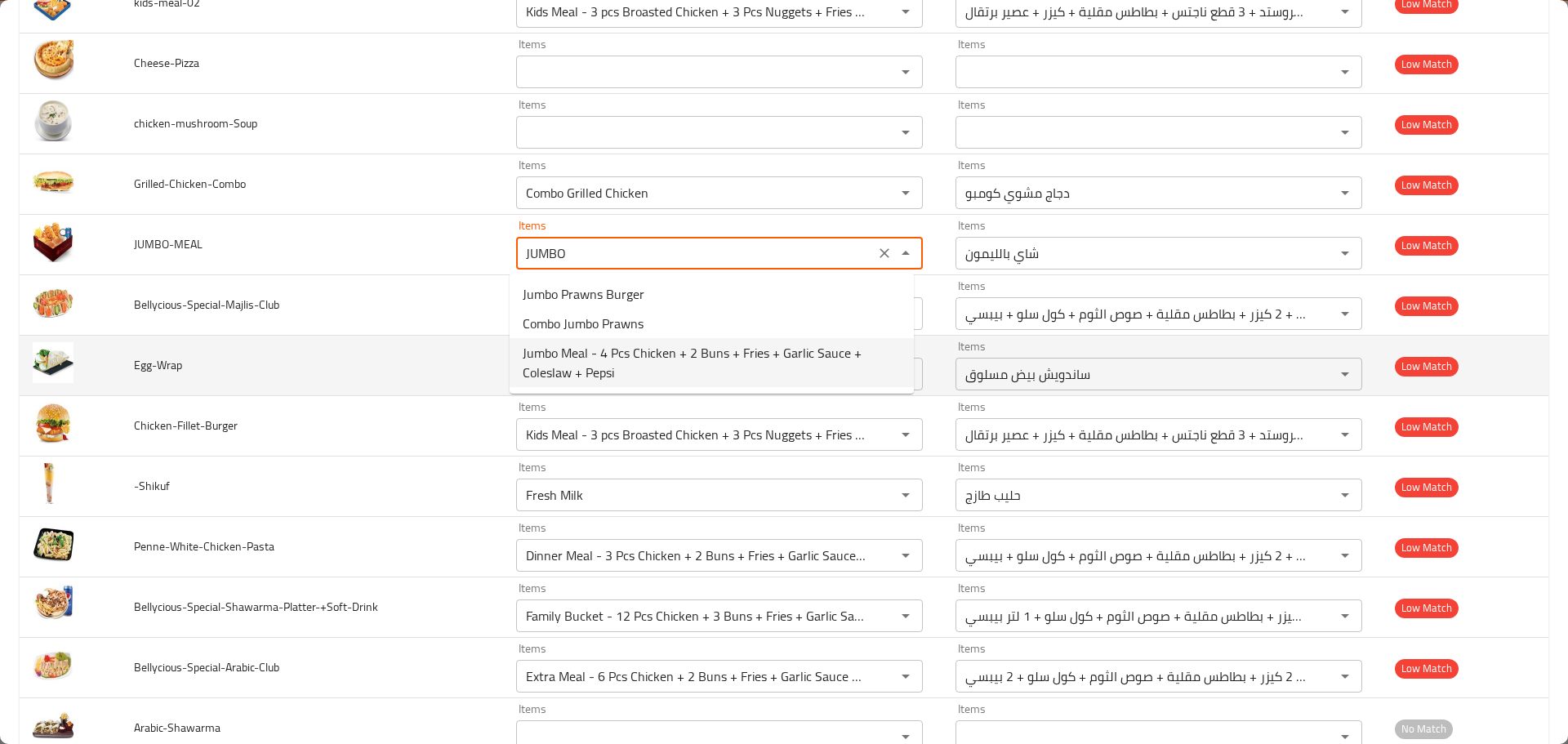
type input "Jumbo Meal - 4 Pcs Chicken + 2 Buns + Fries + Garlic Sauce + Coleslaw + Pepsi"
type input "وجبة جامبو + 4 قطع دجاج + 2 كيزر + بطاطس مقلية + صوص الثوم + كول سلو + بيبسي"
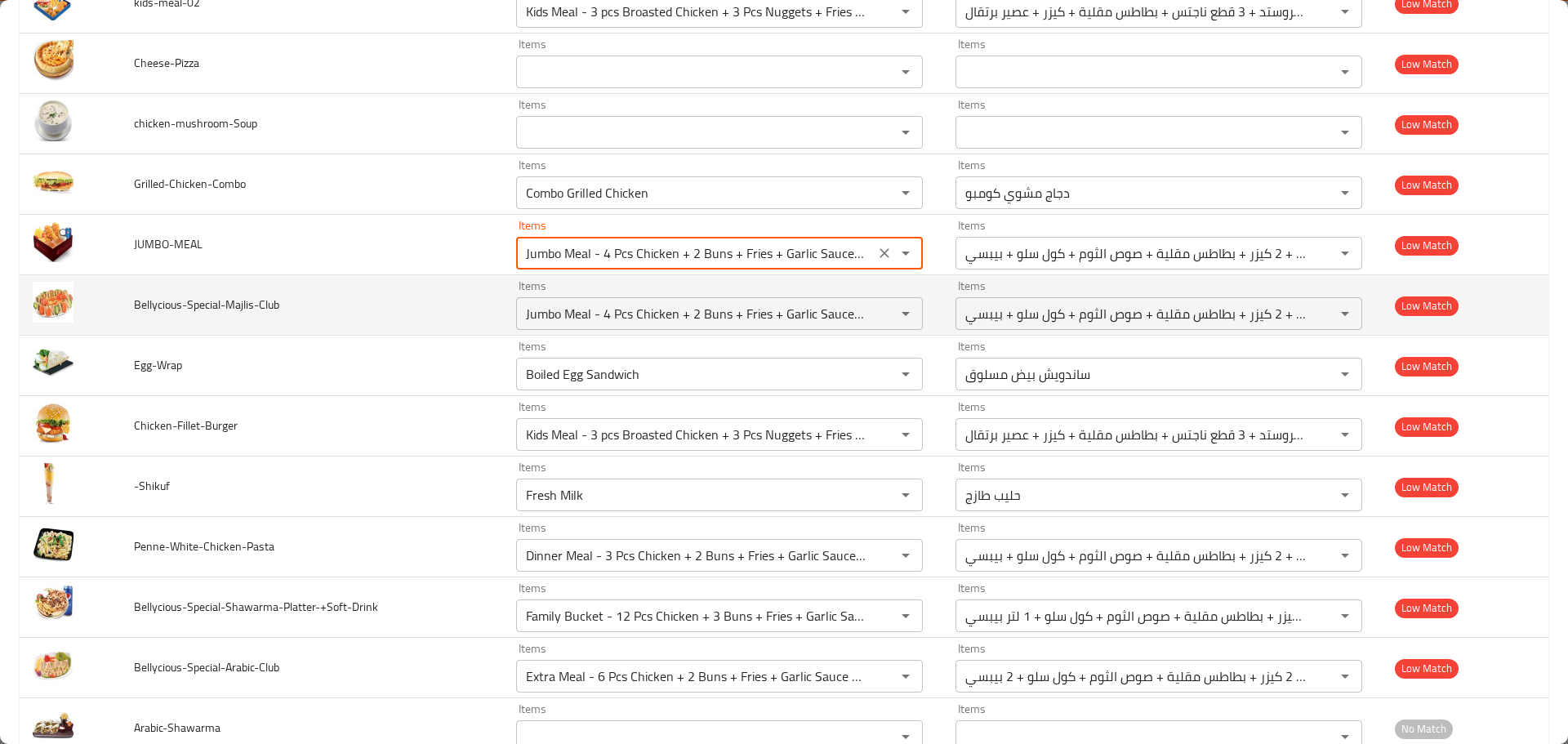
type input "Jumbo Meal - 4 Pcs Chicken + 2 Buns + Fries + Garlic Sauce + Coleslaw + Pepsi"
click at [144, 309] on span "Bellycious-Special-Majlis-Club" at bounding box center [206, 304] width 145 height 21
click at [554, 319] on input "Jumbo Meal - 4 Pcs Chicken + 2 Buns + Fries + Garlic Sauce + Coleslaw + Pepsi" at bounding box center [695, 313] width 349 height 23
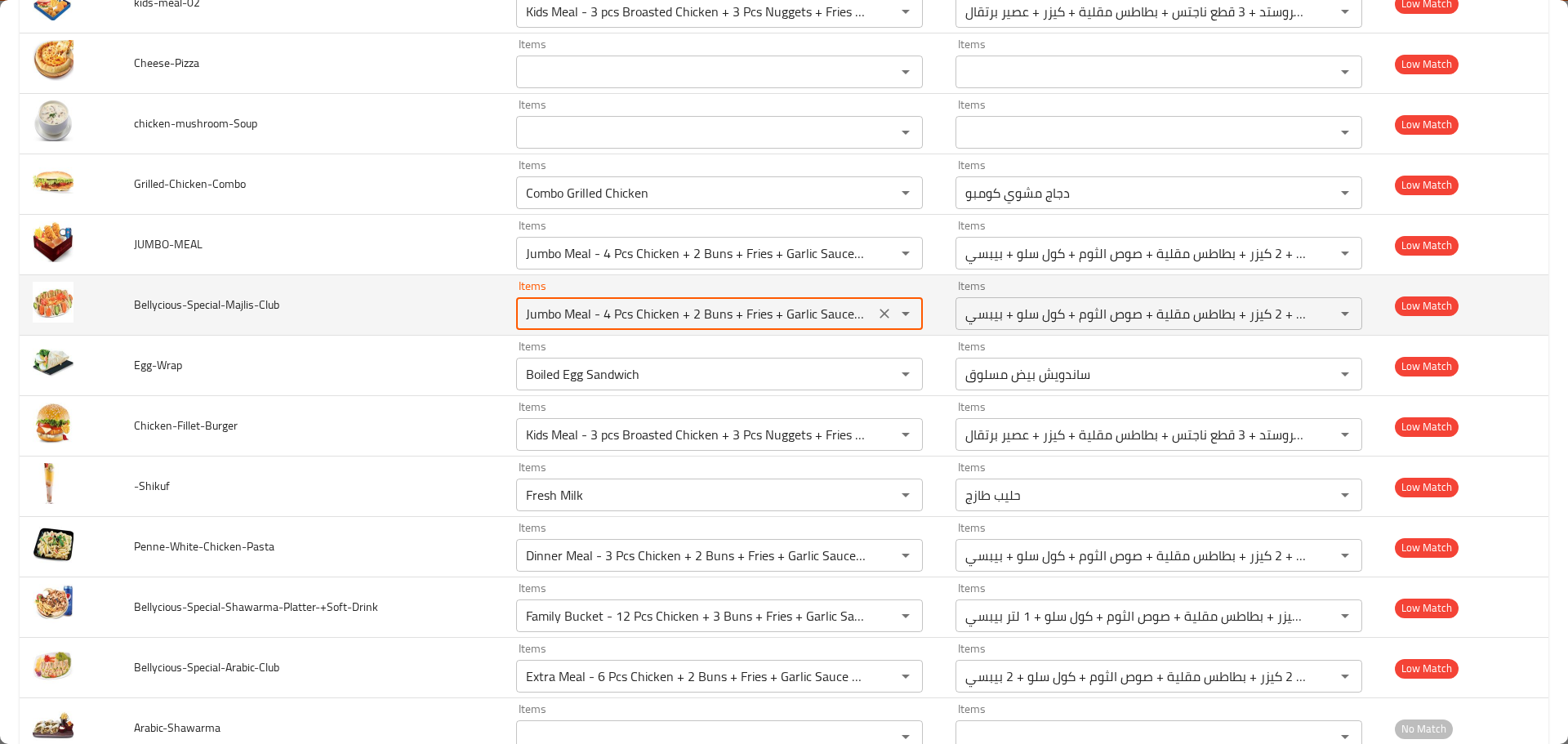
click at [554, 319] on input "Jumbo Meal - 4 Pcs Chicken + 2 Buns + Fries + Garlic Sauce + Coleslaw + Pepsi" at bounding box center [695, 313] width 349 height 23
paste input "Bellycious"
type input "Bellycious"
click at [876, 315] on icon "Clear" at bounding box center [885, 314] width 16 height 16
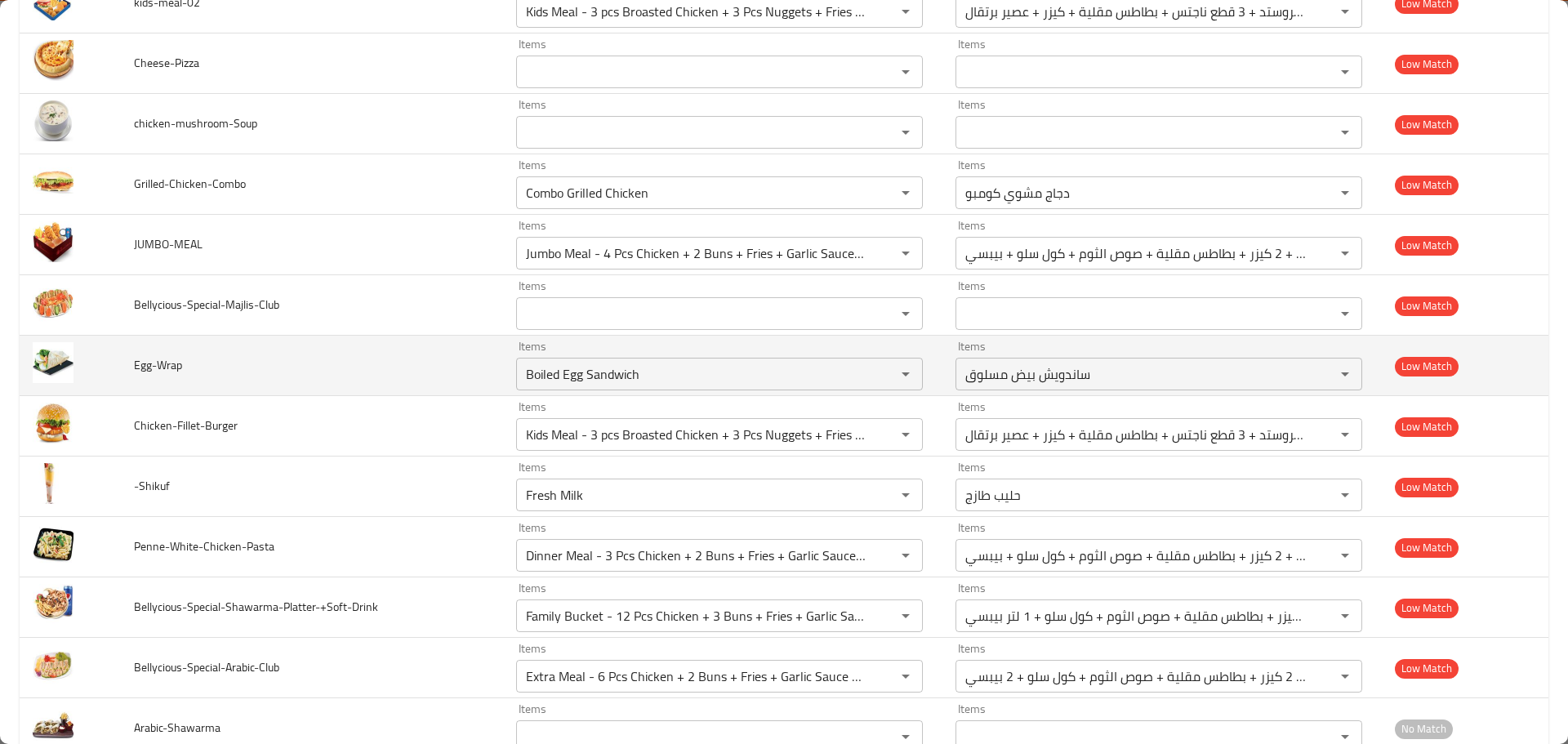
click at [431, 365] on td "Egg-Wrap" at bounding box center [312, 366] width 382 height 60
click at [139, 361] on span "Egg-Wrap" at bounding box center [157, 364] width 48 height 21
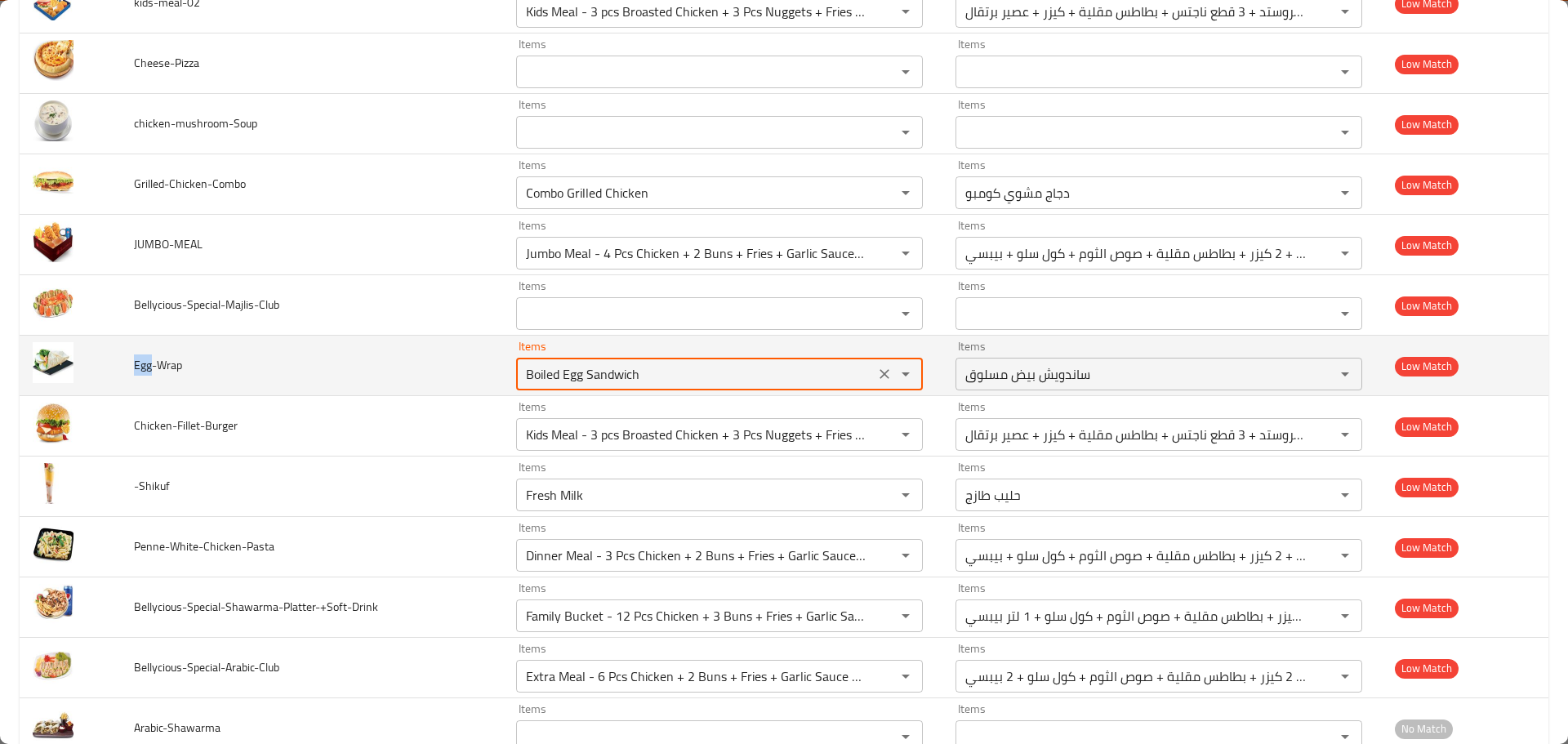
click at [536, 378] on input "Boiled Egg Sandwich" at bounding box center [695, 373] width 349 height 23
paste input "Egg"
click at [168, 361] on span "Egg-Wrap" at bounding box center [157, 364] width 48 height 21
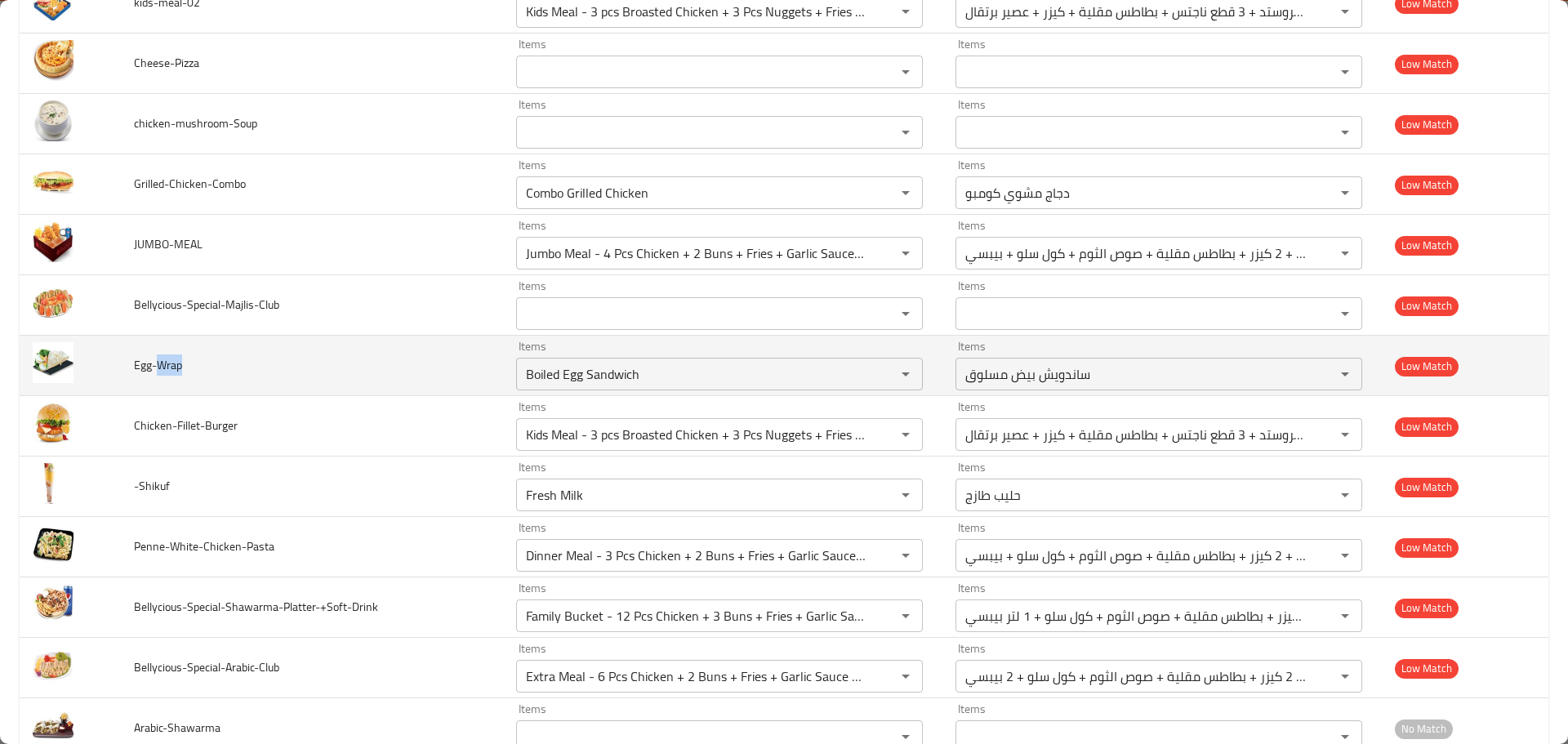
click at [168, 361] on span "Egg-Wrap" at bounding box center [157, 364] width 48 height 21
click at [575, 368] on input "Boiled Egg Sandwich" at bounding box center [695, 373] width 349 height 23
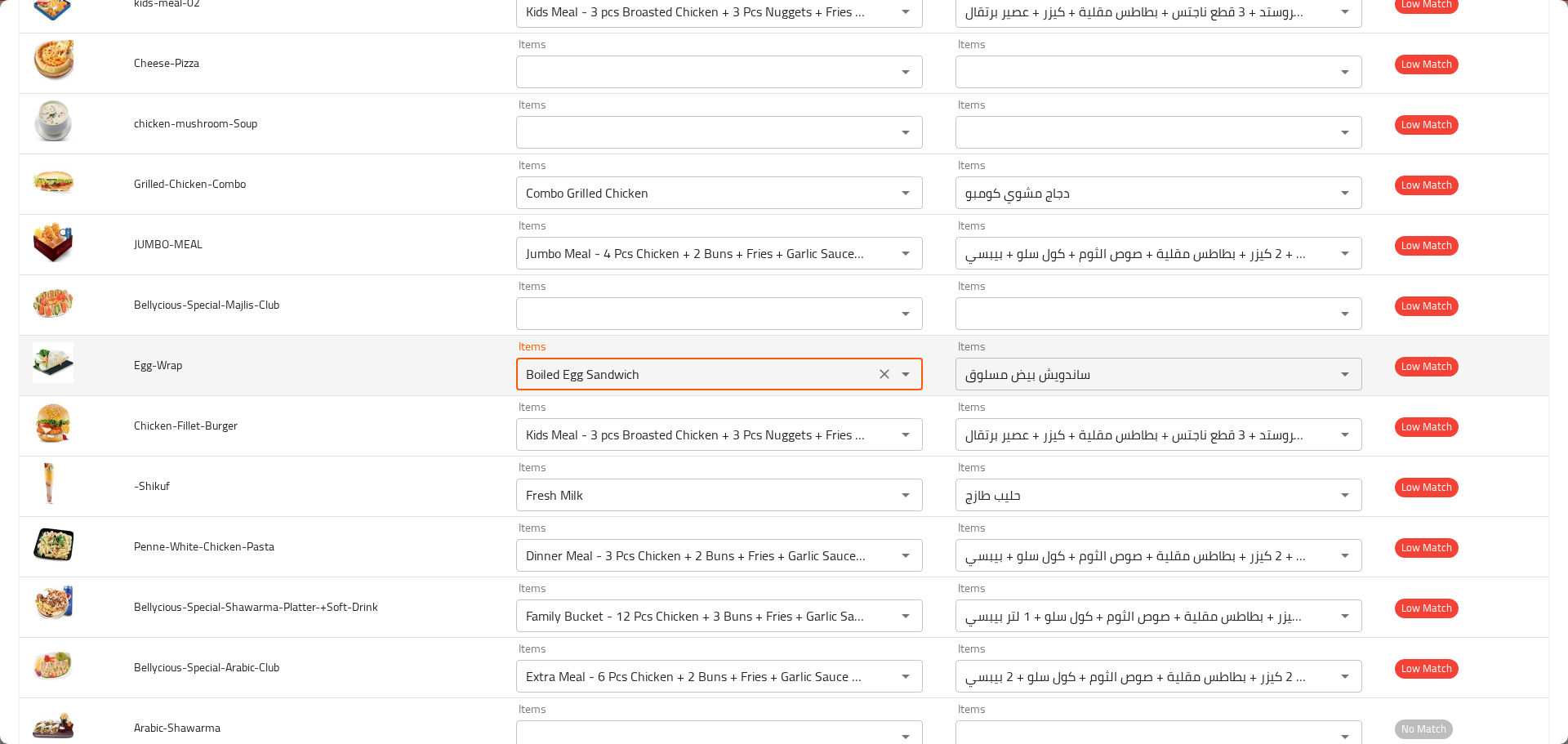
click at [575, 368] on input "Boiled Egg Sandwich" at bounding box center [695, 373] width 349 height 23
paste input "Wrap"
type input "Wrap"
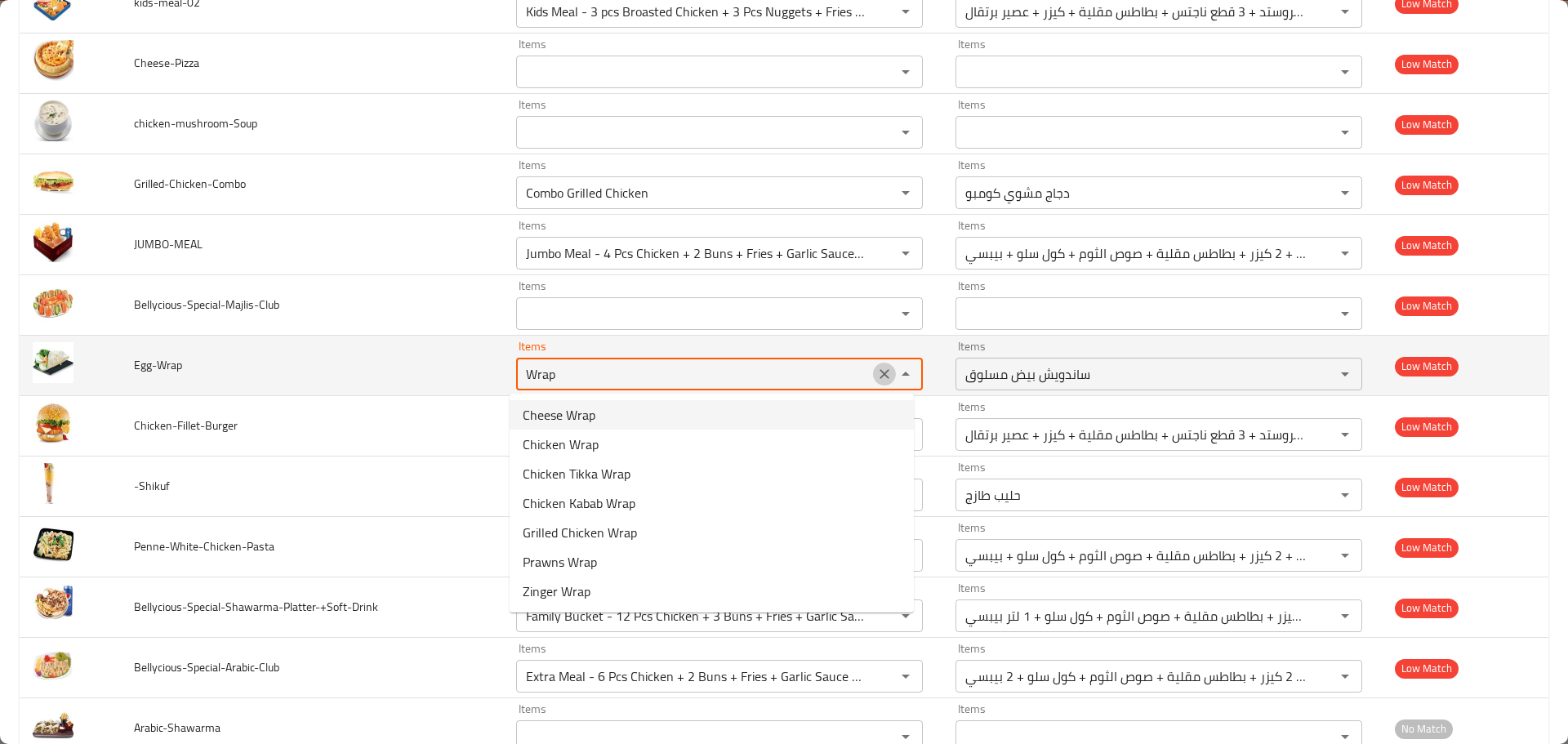
click at [876, 372] on icon "Clear" at bounding box center [885, 374] width 16 height 16
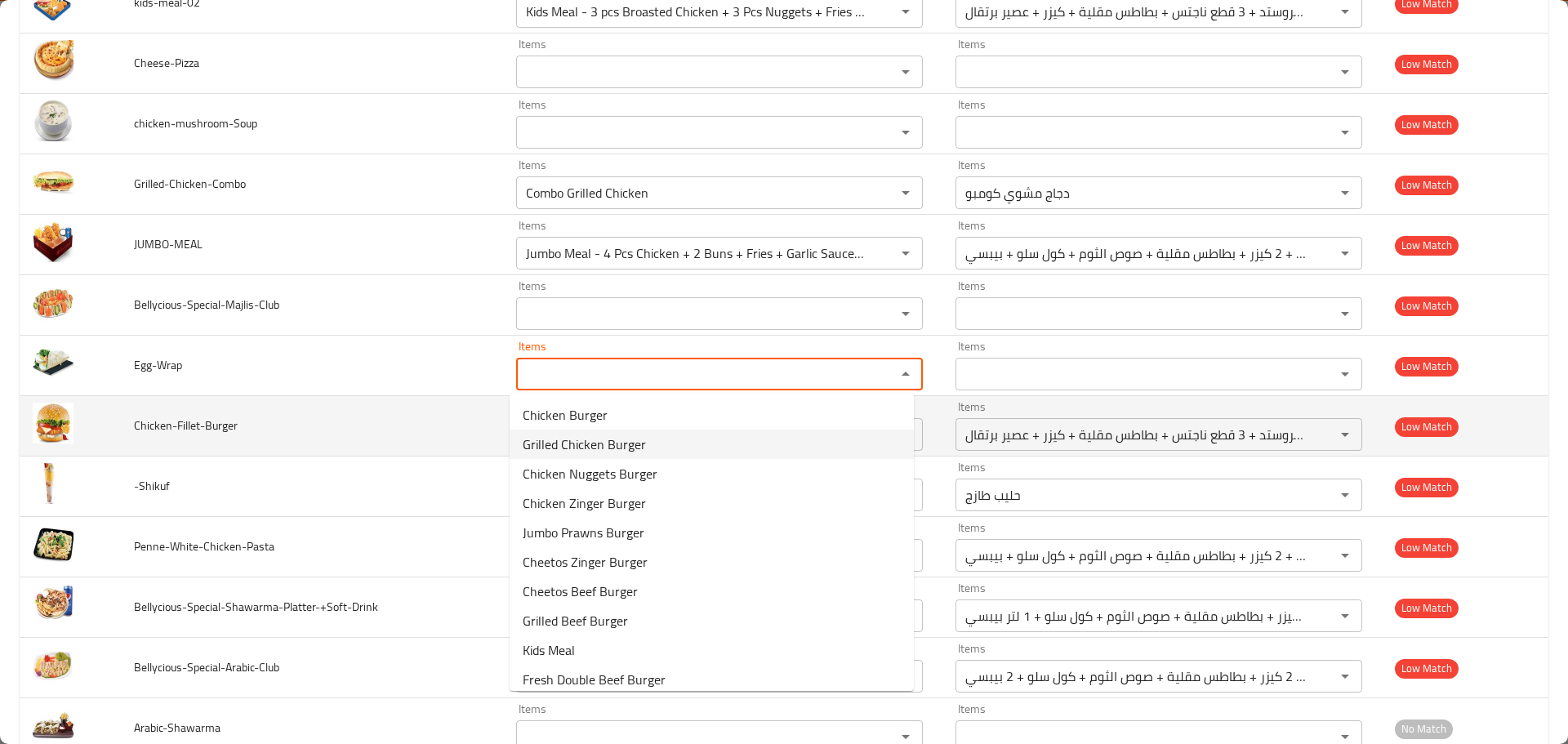
click at [192, 427] on span "Chicken-Fillet-Burger" at bounding box center [185, 425] width 103 height 21
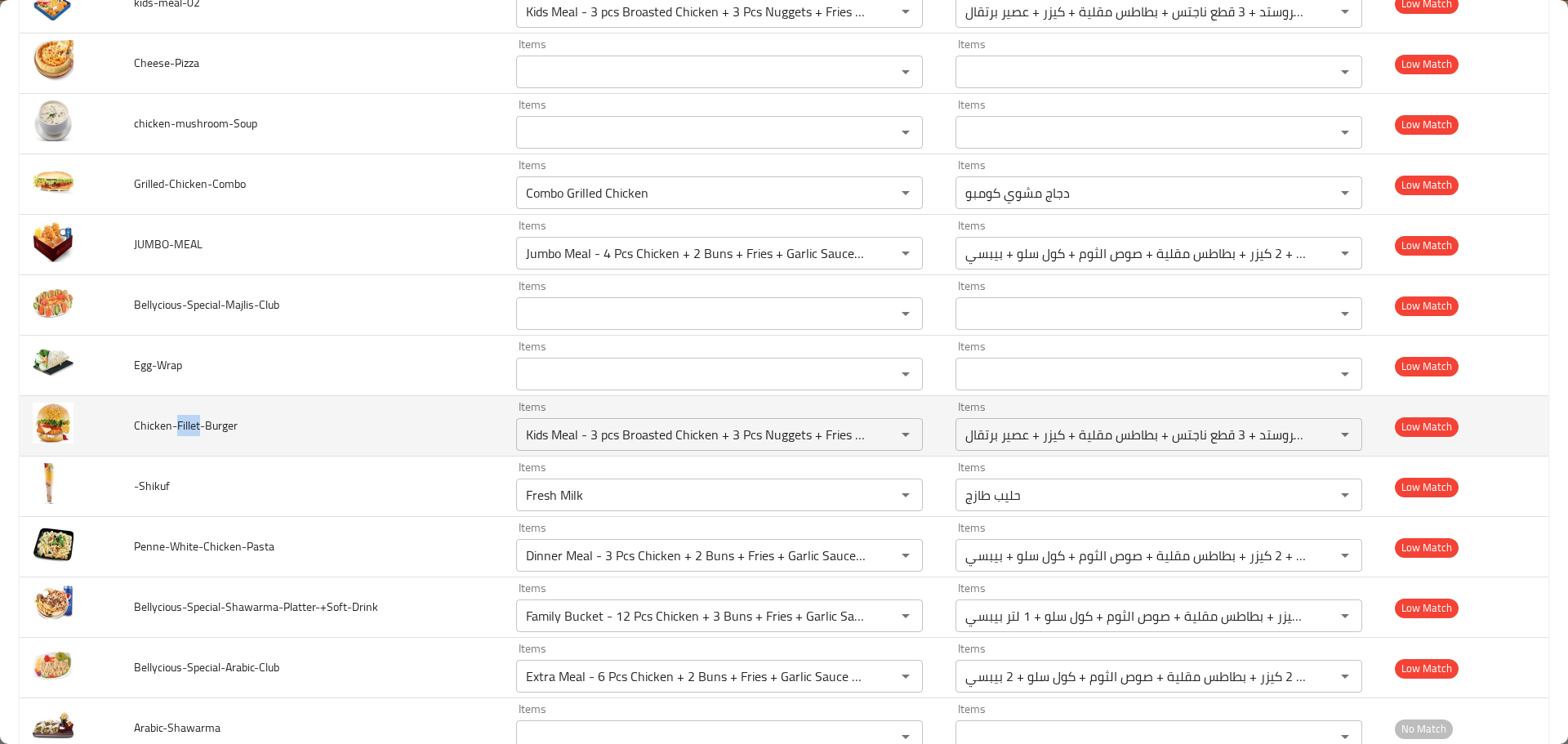
click at [192, 427] on span "Chicken-Fillet-Burger" at bounding box center [185, 425] width 103 height 21
click at [599, 428] on input "Kids Meal - 3 pcs Broasted Chicken + 3 Pcs Nuggets + Fries + Bun + Orange Juice" at bounding box center [695, 434] width 349 height 23
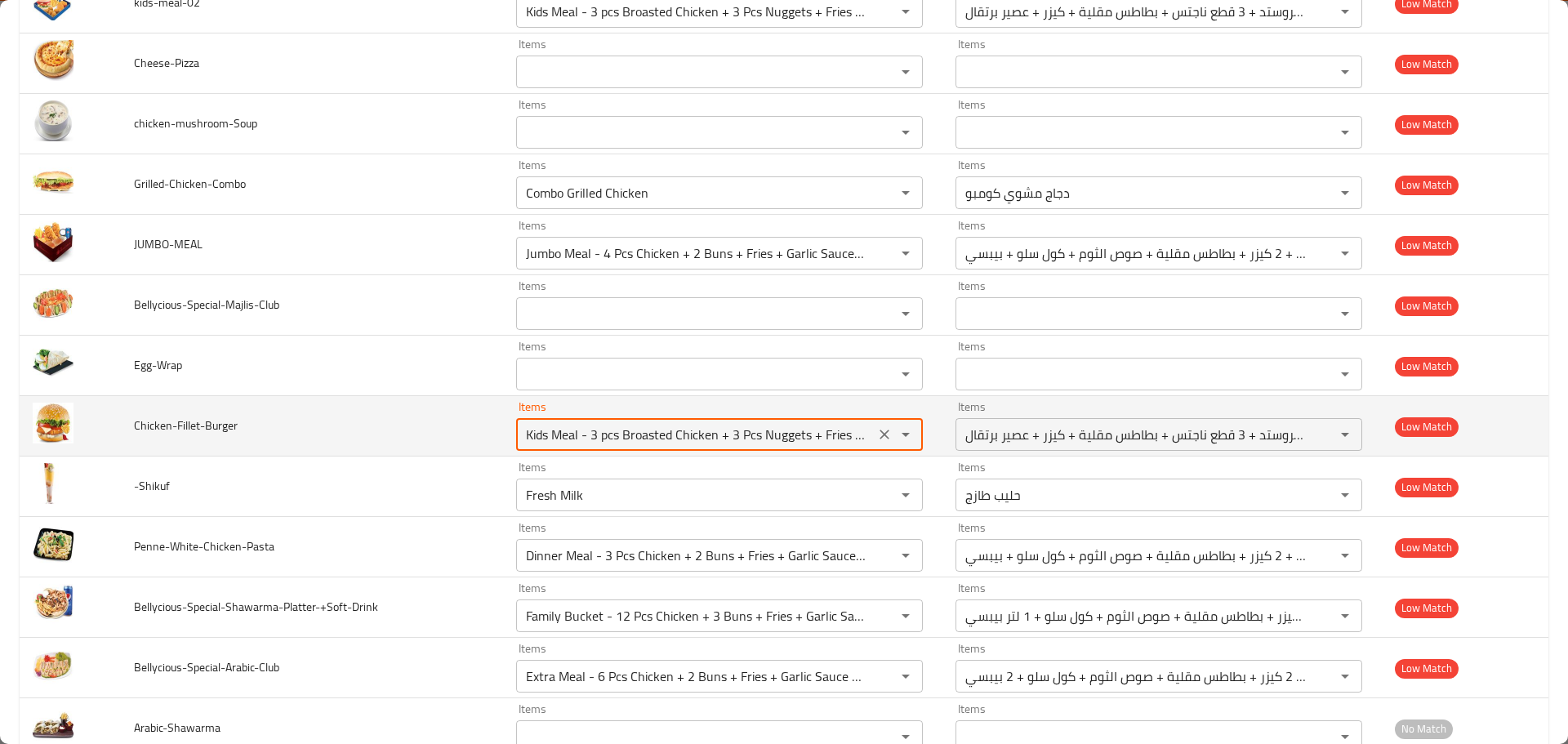
click at [599, 428] on input "Kids Meal - 3 pcs Broasted Chicken + 3 Pcs Nuggets + Fries + Bun + Orange Juice" at bounding box center [695, 434] width 349 height 23
paste input "Fillet"
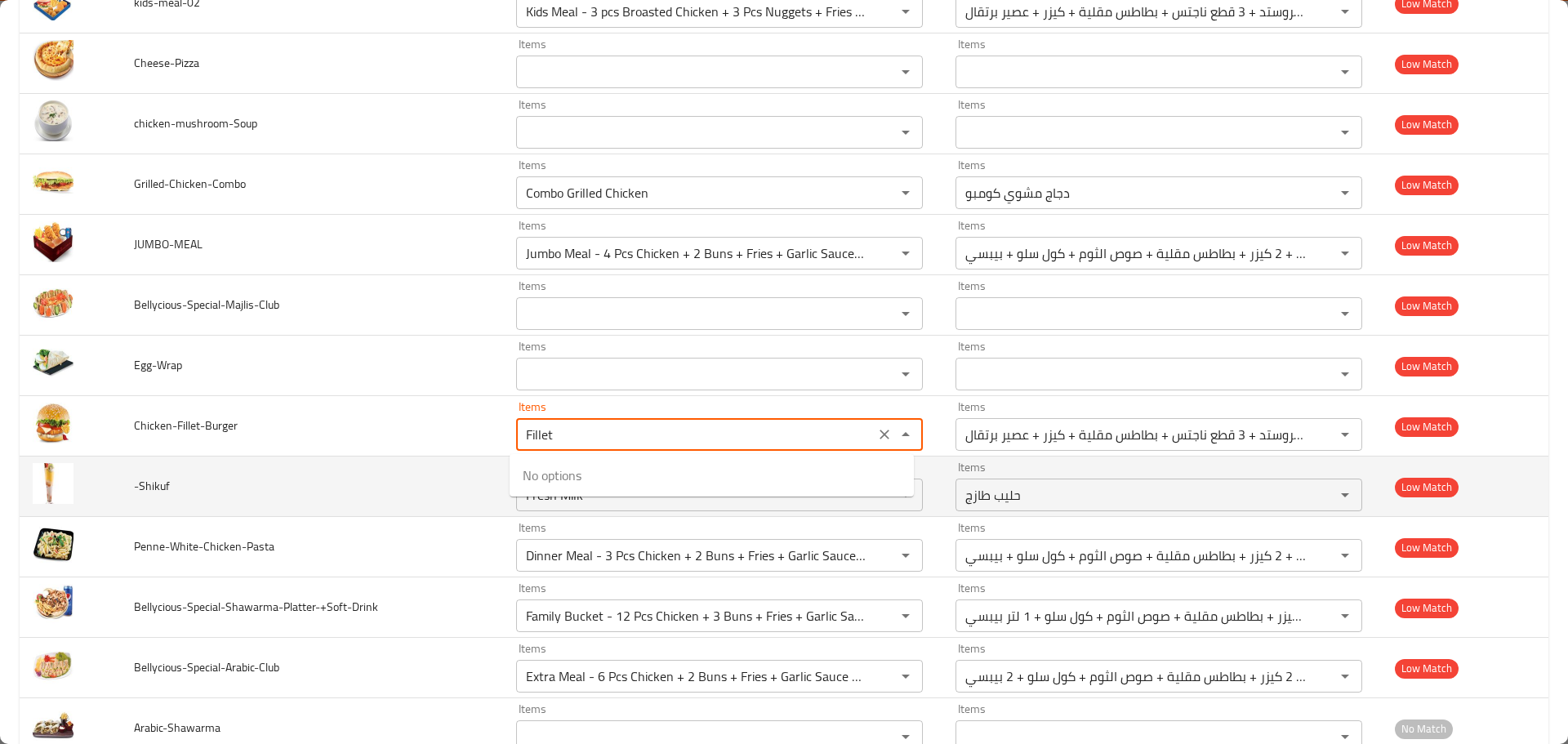
type input "Kids Meal - 3 pcs Broasted Chicken + 3 Pcs Nuggets + Fries + Bun + Orange Juice"
click at [442, 471] on td "-Shikuf" at bounding box center [312, 487] width 382 height 60
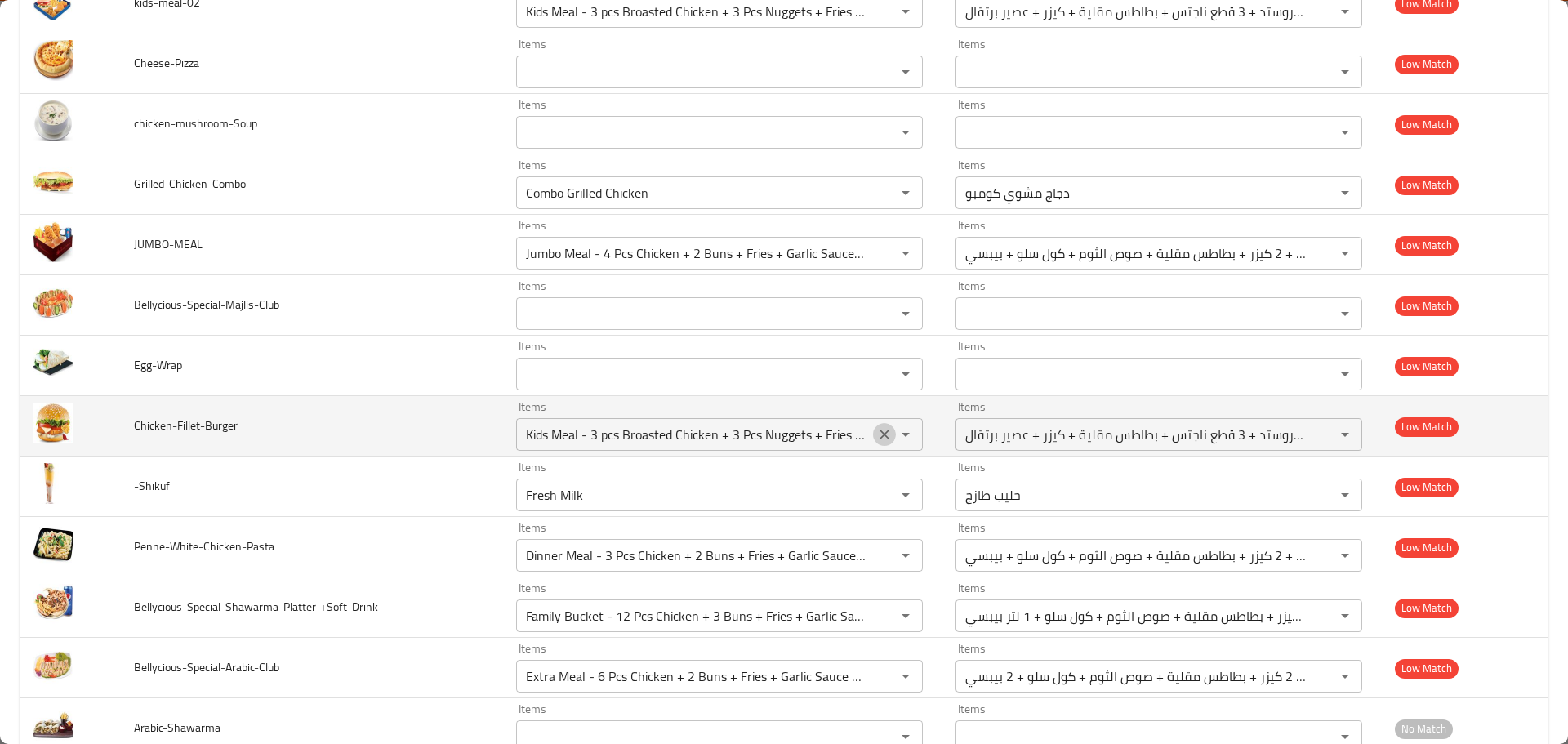
click at [876, 434] on icon "Clear" at bounding box center [885, 435] width 16 height 16
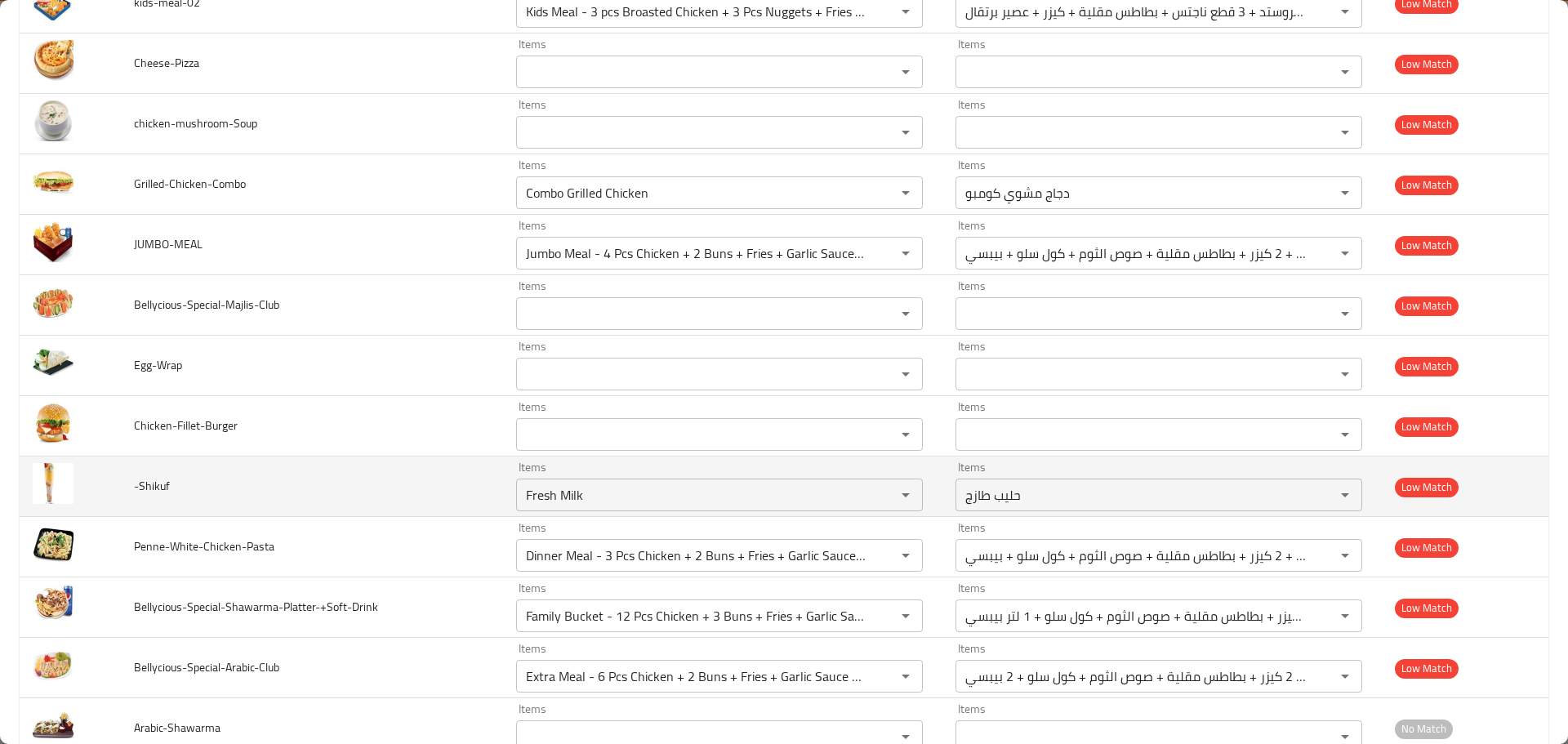
click at [156, 491] on span "-Shikuf" at bounding box center [151, 486] width 36 height 21
click at [554, 499] on input "Fresh Milk" at bounding box center [695, 494] width 349 height 23
paste input "Shikuf"
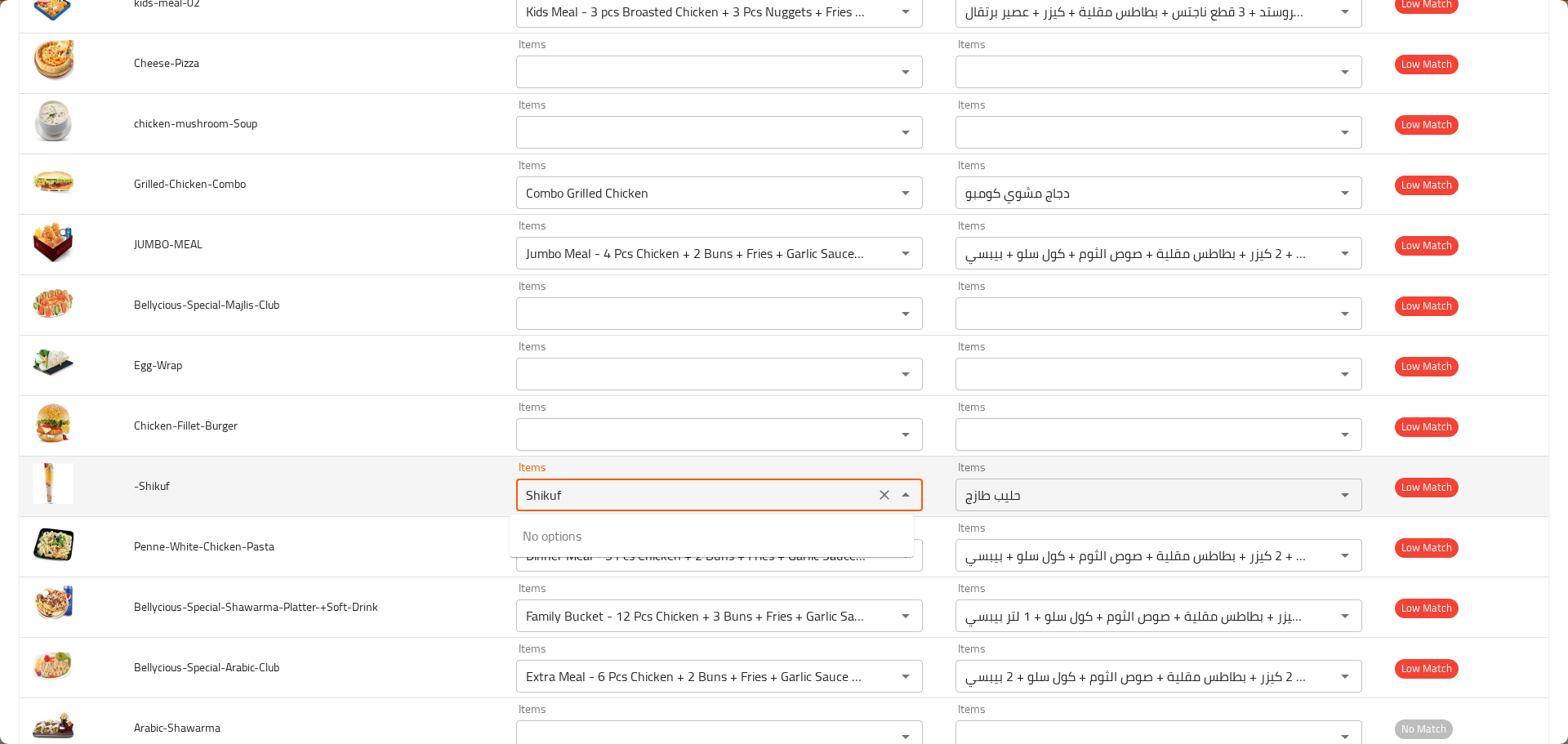
drag, startPoint x: 539, startPoint y: 491, endPoint x: 444, endPoint y: 493, distance: 95.0
click at [452, 491] on tr "-Shikuf Items Shikuf Items Items حليب طازج Items Low Match" at bounding box center [783, 487] width 1529 height 60
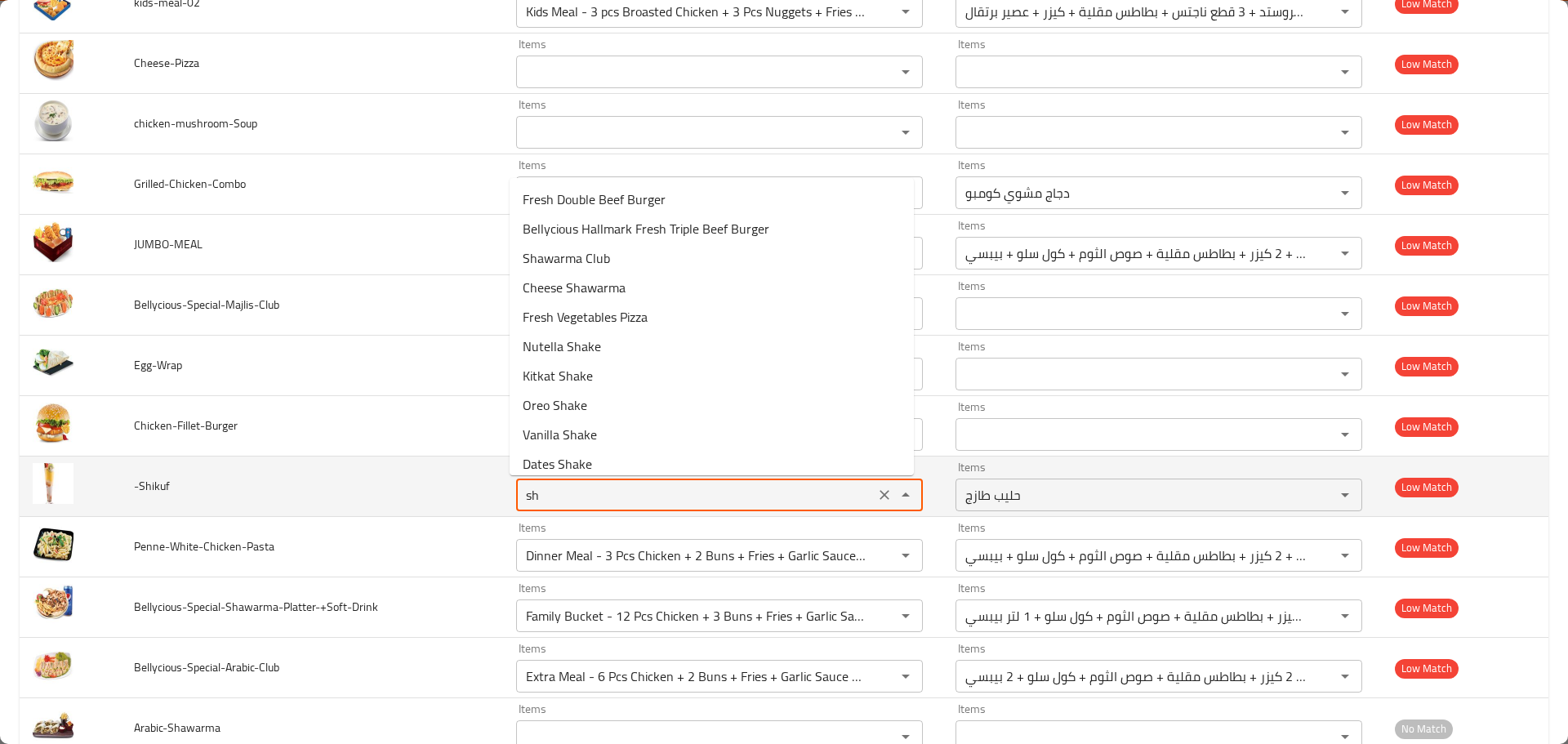
type input "s"
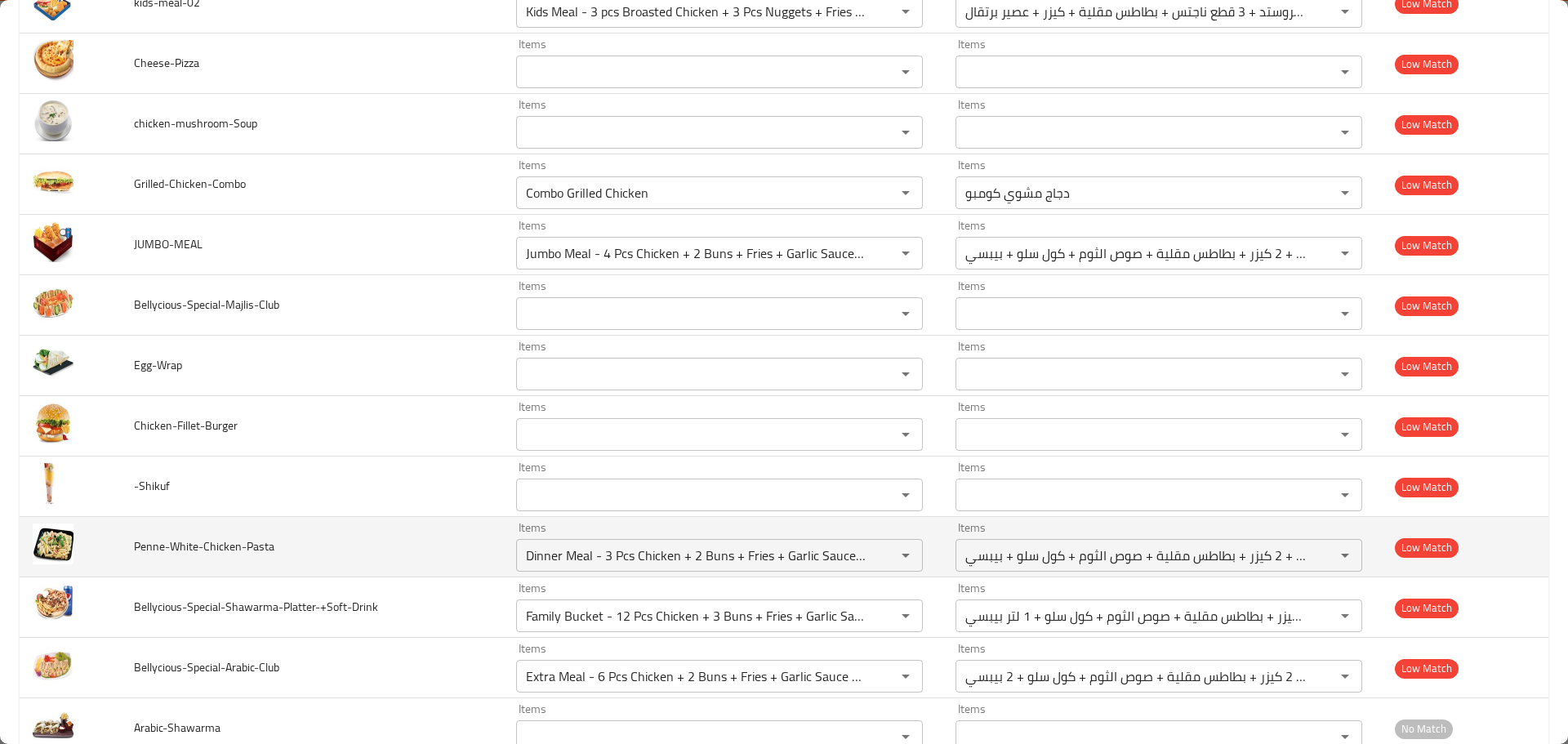
click at [220, 557] on span "Penne-White-Chicken-Pasta" at bounding box center [204, 546] width 141 height 21
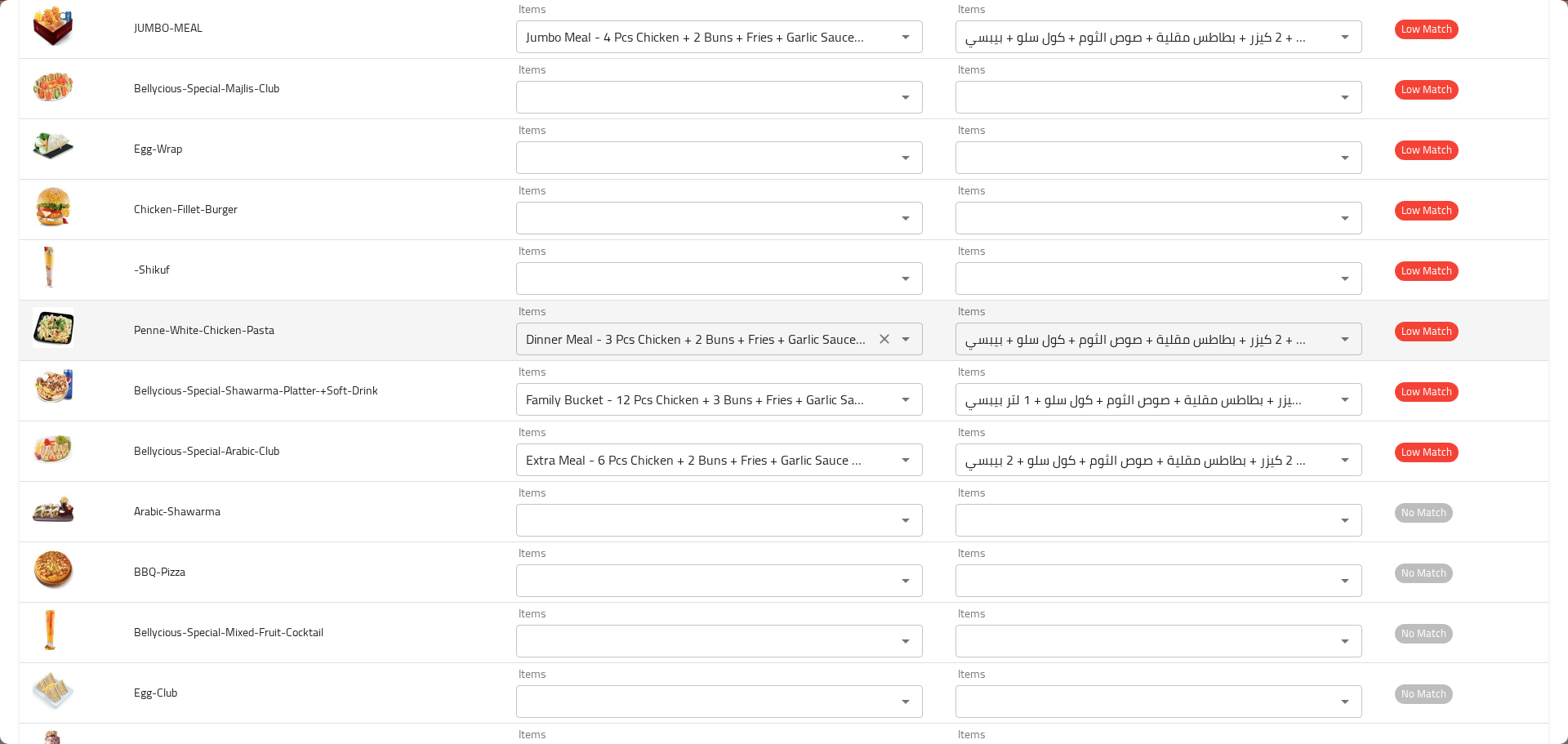
scroll to position [6891, 0]
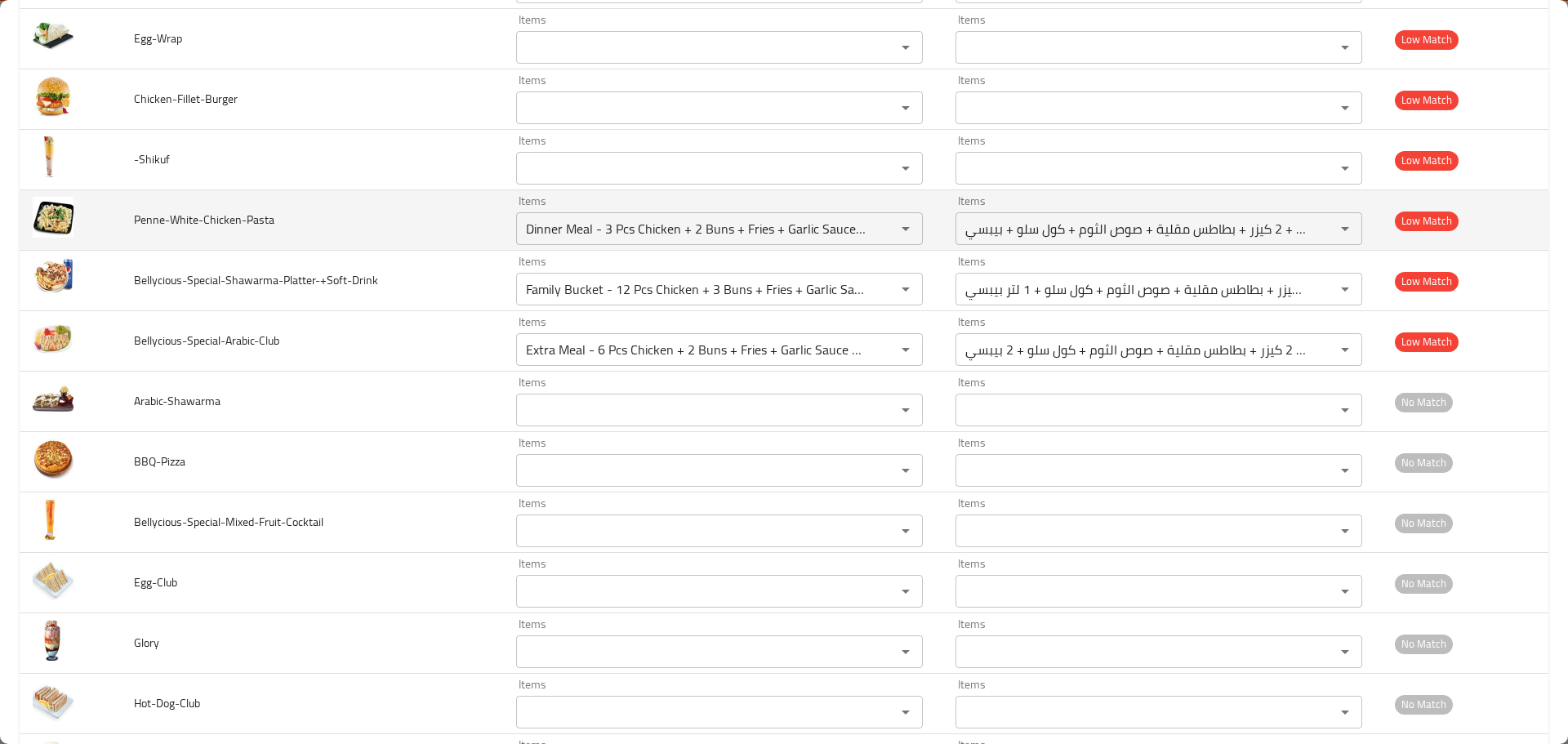
click at [255, 218] on span "Penne-White-Chicken-Pasta" at bounding box center [204, 220] width 141 height 21
click at [696, 218] on input "Dinner Meal - 3 Pcs Chicken + 2 Buns + Fries + Garlic Sauce + Coleslaw + Pepsi" at bounding box center [695, 228] width 349 height 23
paste input "Pasta"
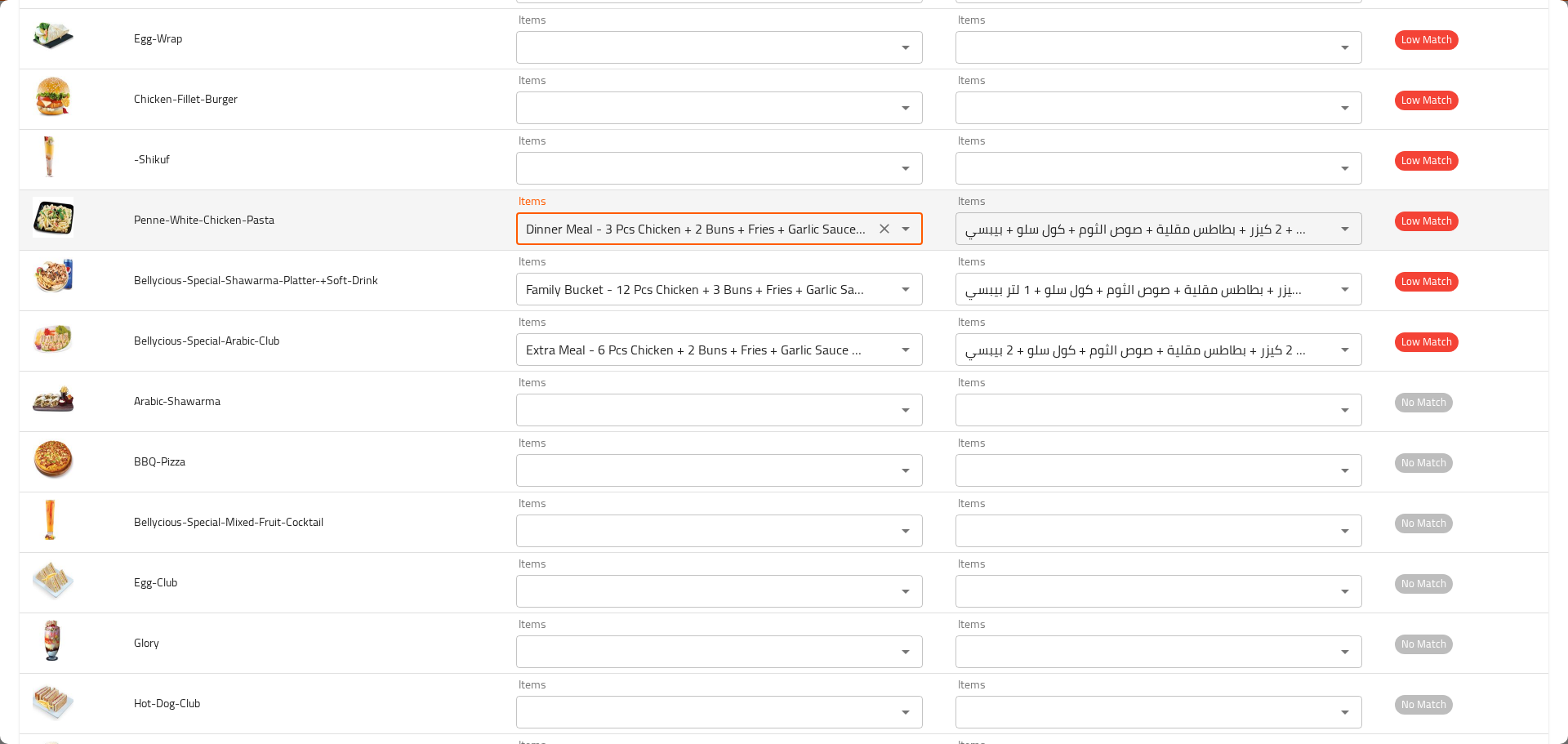
type input "Pasta"
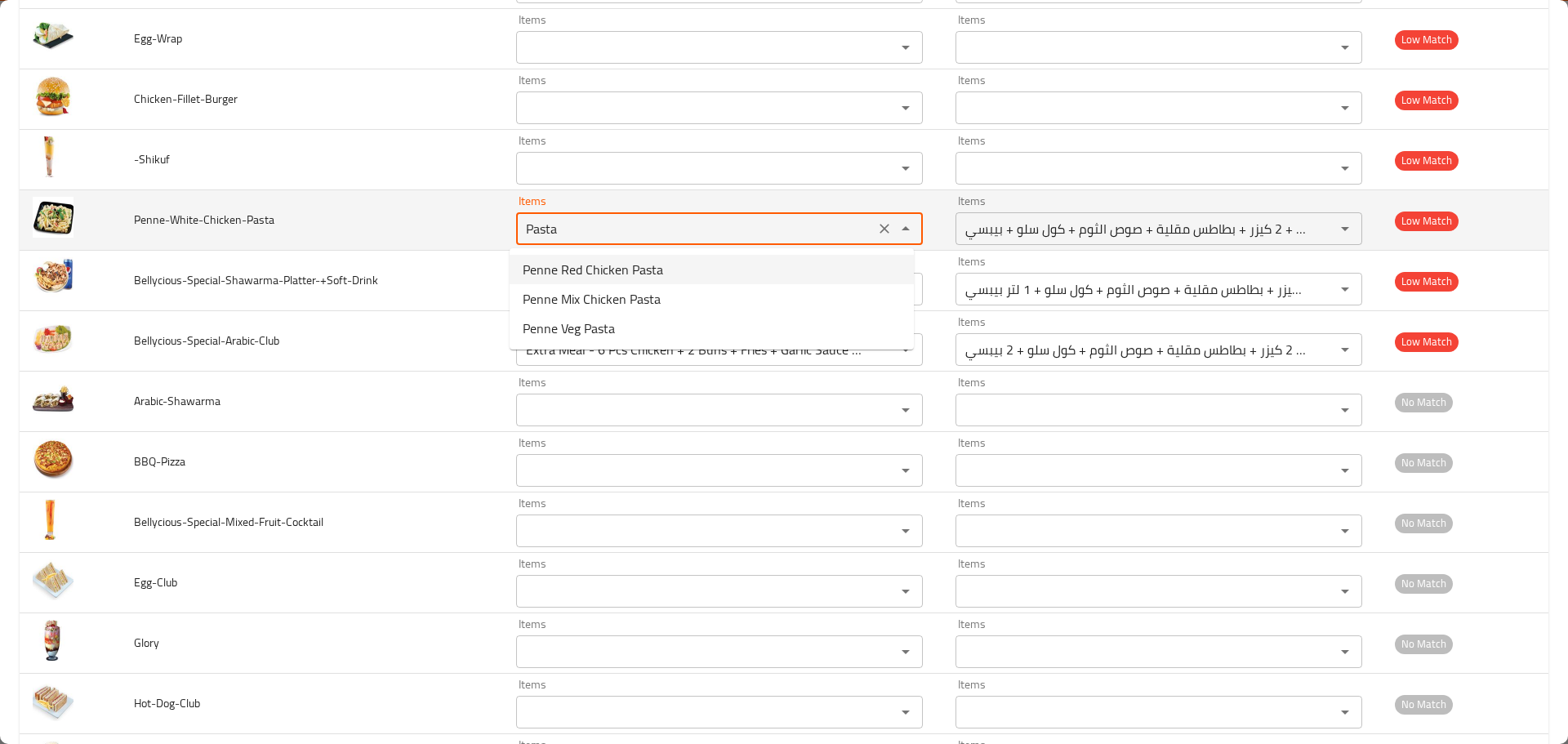
click at [879, 224] on icon "Clear" at bounding box center [885, 229] width 16 height 16
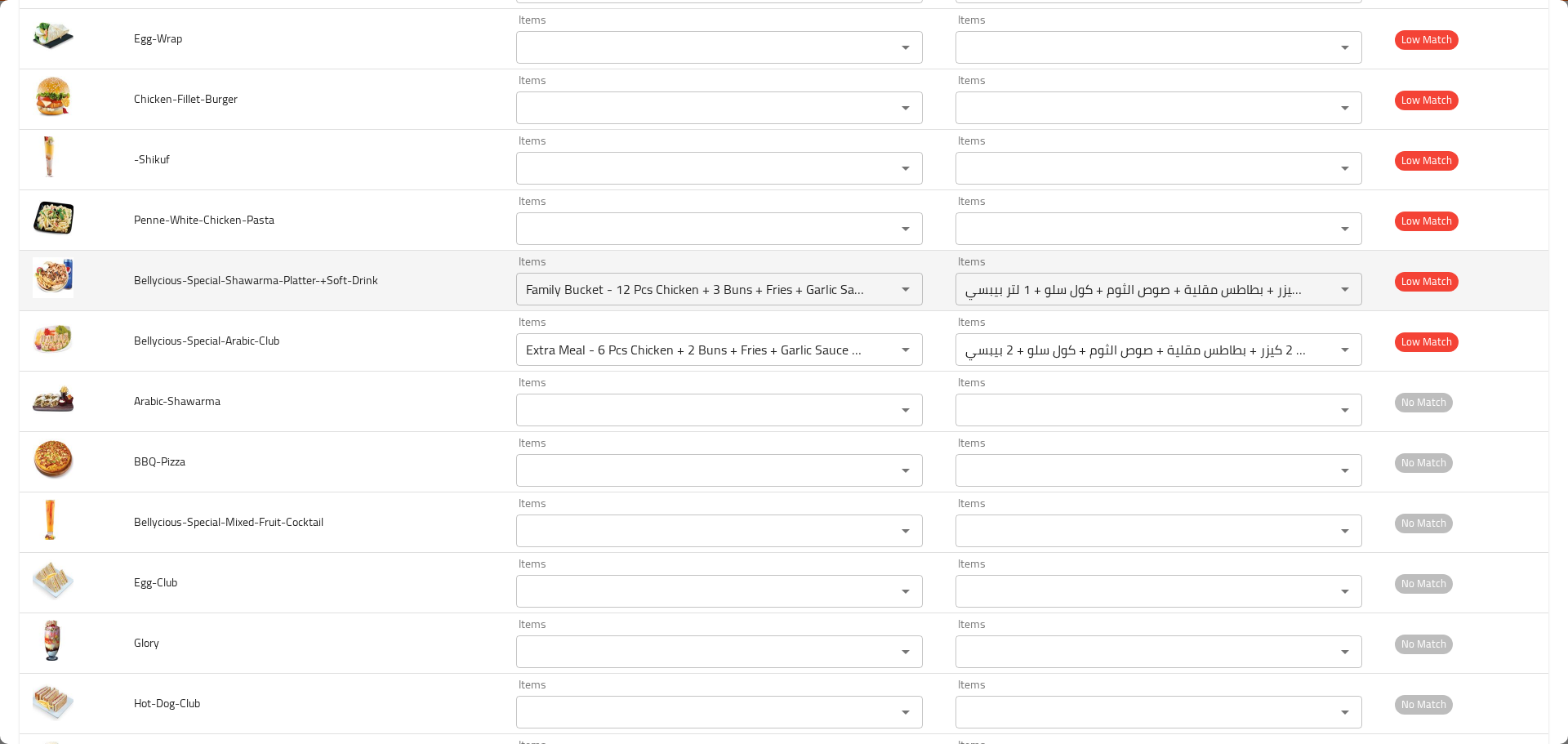
click at [288, 280] on span "Bellycious-Special-Shawarma-Platter-+Soft-Drink" at bounding box center [255, 280] width 244 height 21
click at [148, 278] on span "Bellycious-Special-Shawarma-Platter-+Soft-Drink" at bounding box center [255, 280] width 244 height 21
click at [637, 293] on input "Family Bucket - 12 Pcs Chicken + 3 Buns + Fries + Garlic Sauce + Coleslaw + 1 L…" at bounding box center [695, 289] width 349 height 23
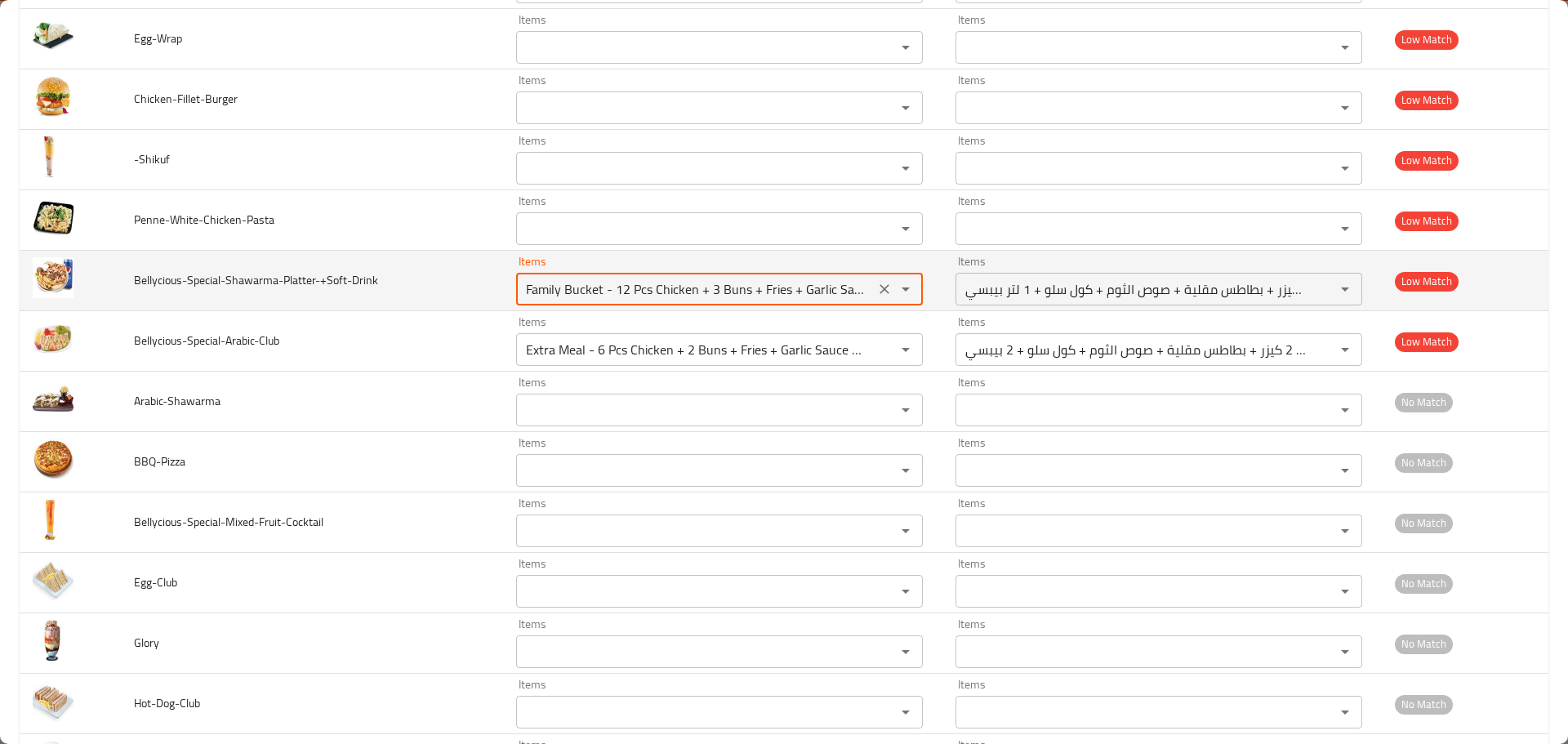
click at [637, 293] on input "Family Bucket - 12 Pcs Chicken + 3 Buns + Fries + Garlic Sauce + Coleslaw + 1 L…" at bounding box center [695, 289] width 349 height 23
paste input "Bellycious"
click at [240, 283] on span "Bellycious-Special-Shawarma-Platter-+Soft-Drink" at bounding box center [255, 280] width 244 height 21
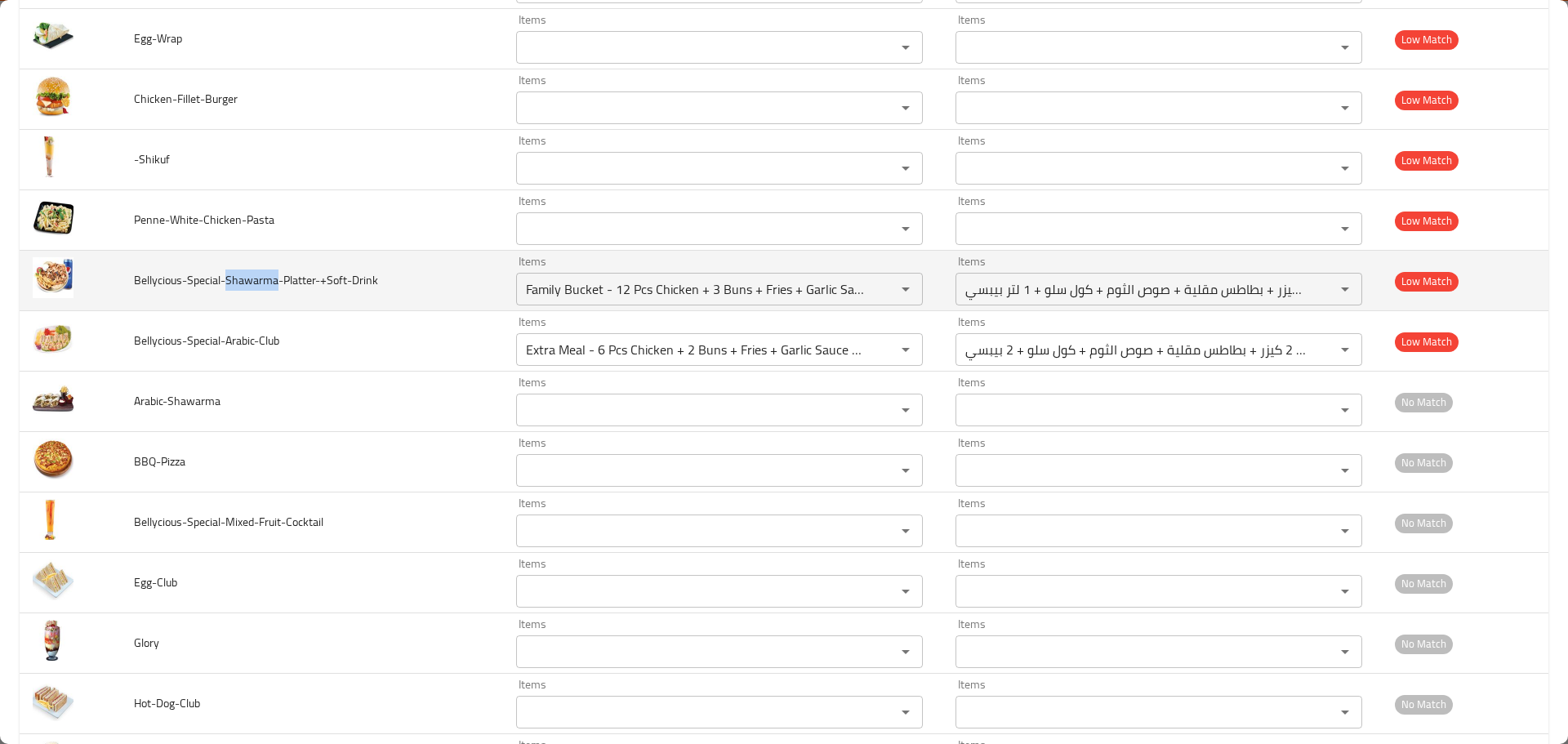
click at [240, 283] on span "Bellycious-Special-Shawarma-Platter-+Soft-Drink" at bounding box center [255, 280] width 244 height 21
click at [689, 280] on input "Family Bucket - 12 Pcs Chicken + 3 Buns + Fries + Garlic Sauce + Coleslaw + 1 L…" at bounding box center [695, 289] width 349 height 23
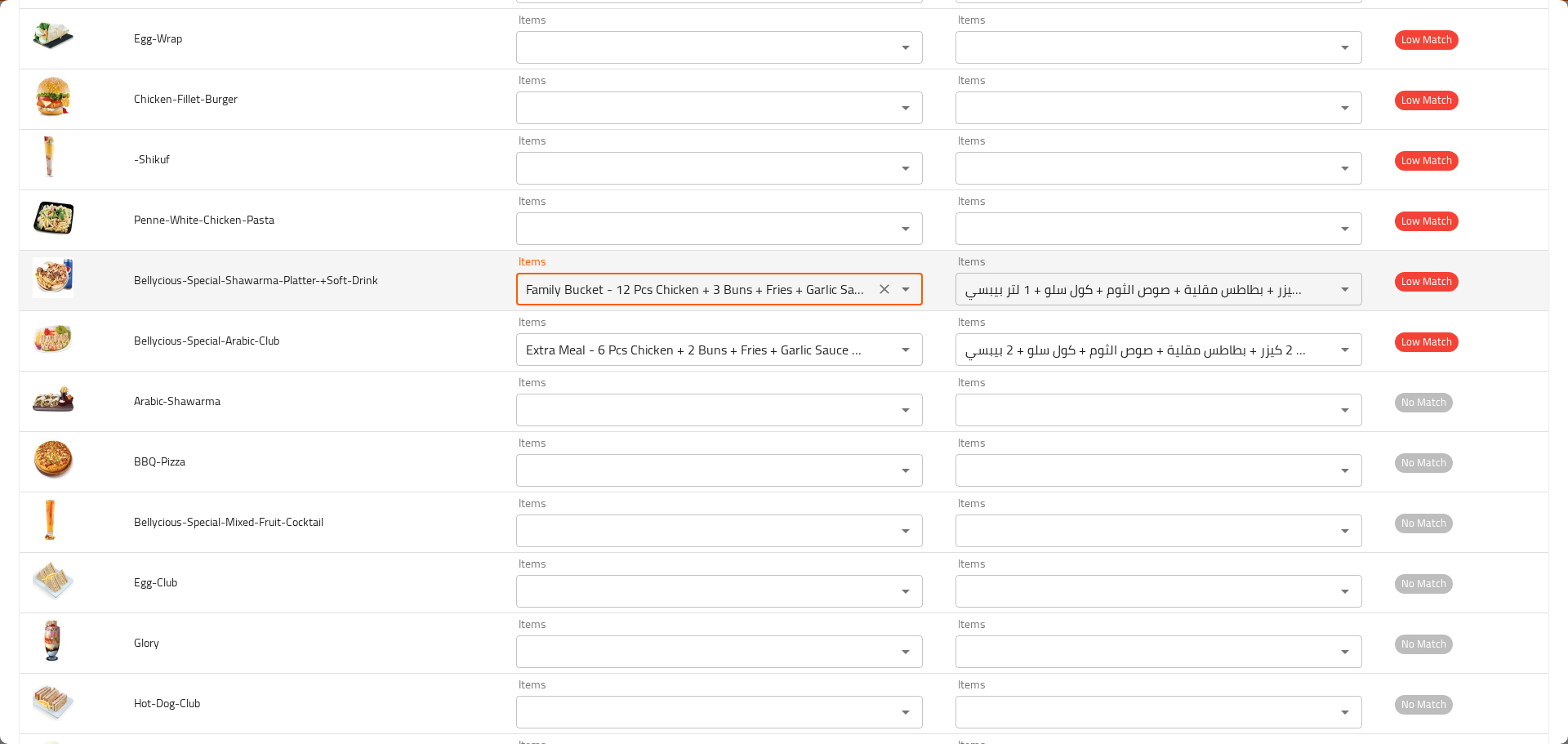
click at [689, 280] on input "Family Bucket - 12 Pcs Chicken + 3 Buns + Fries + Garlic Sauce + Coleslaw + 1 L…" at bounding box center [695, 289] width 349 height 23
paste input "Shawarma"
type input "Shawarma"
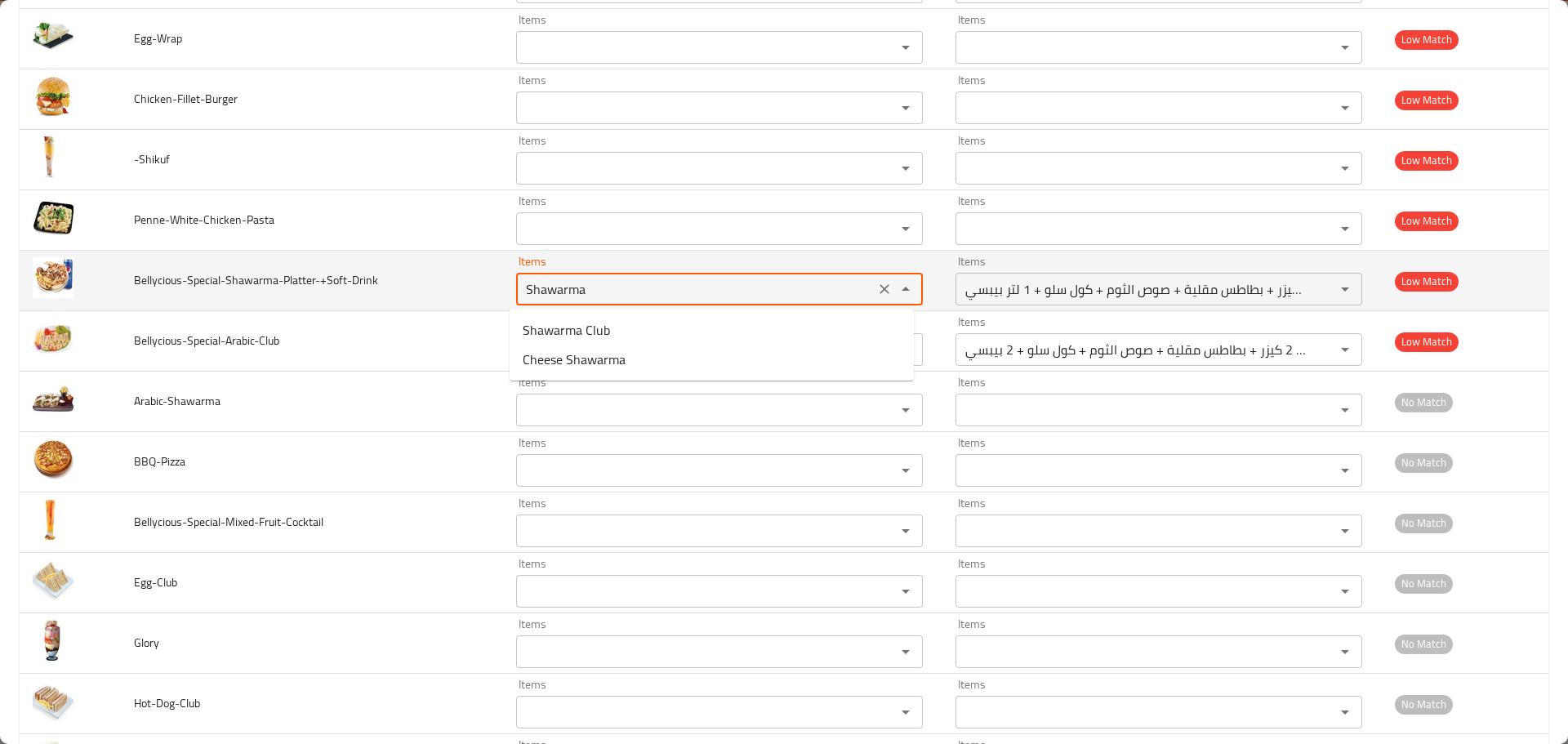
click at [876, 289] on icon "Clear" at bounding box center [885, 289] width 16 height 16
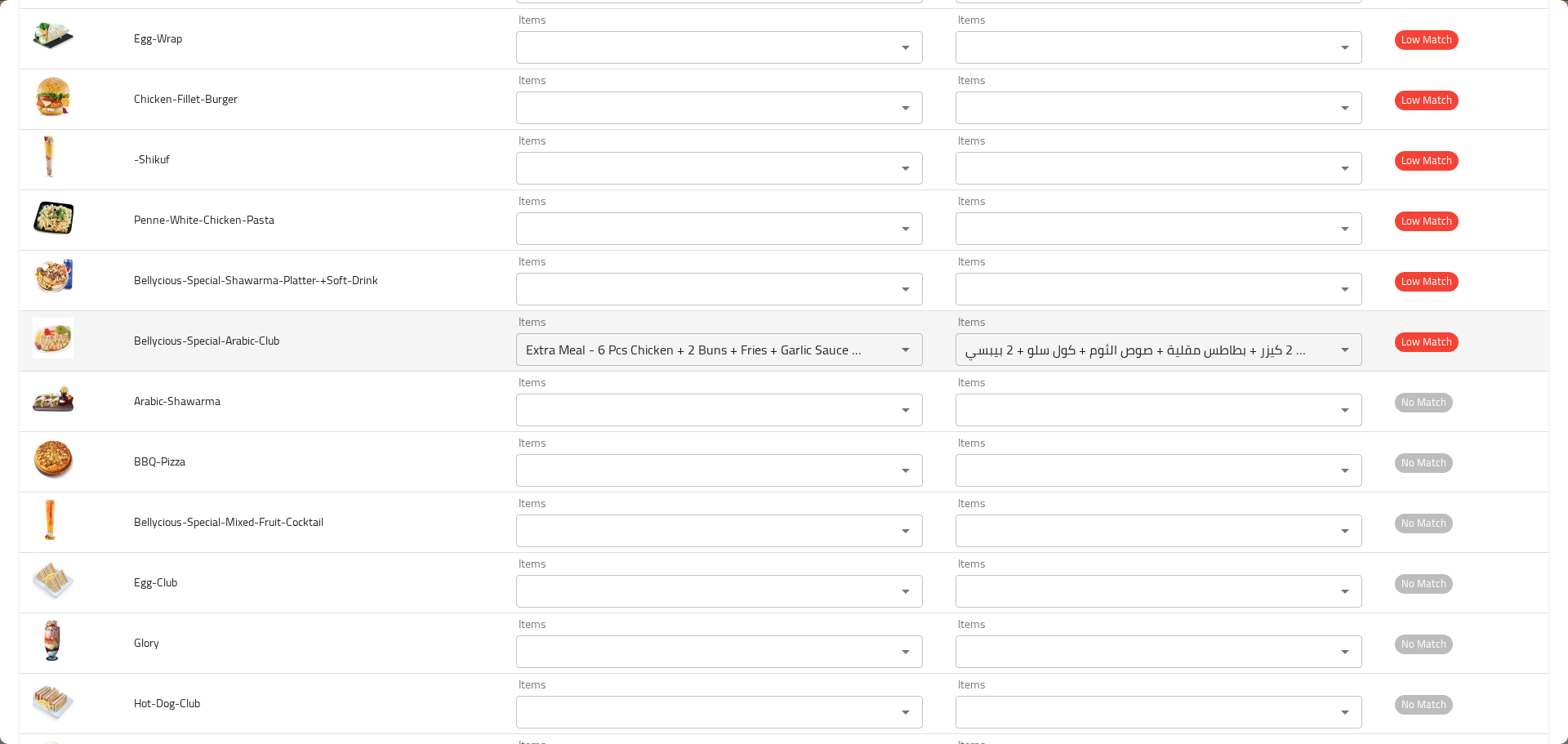
click at [299, 326] on td "Bellycious-Special-Arabic-Club" at bounding box center [312, 341] width 382 height 60
click at [241, 344] on span "Bellycious-Special-Arabic-Club" at bounding box center [206, 340] width 145 height 21
click at [654, 353] on input "Extra Meal - 6 Pcs Chicken + 2 Buns + Fries + Garlic Sauce + Coleslaw + 2 Pepsi" at bounding box center [695, 350] width 349 height 23
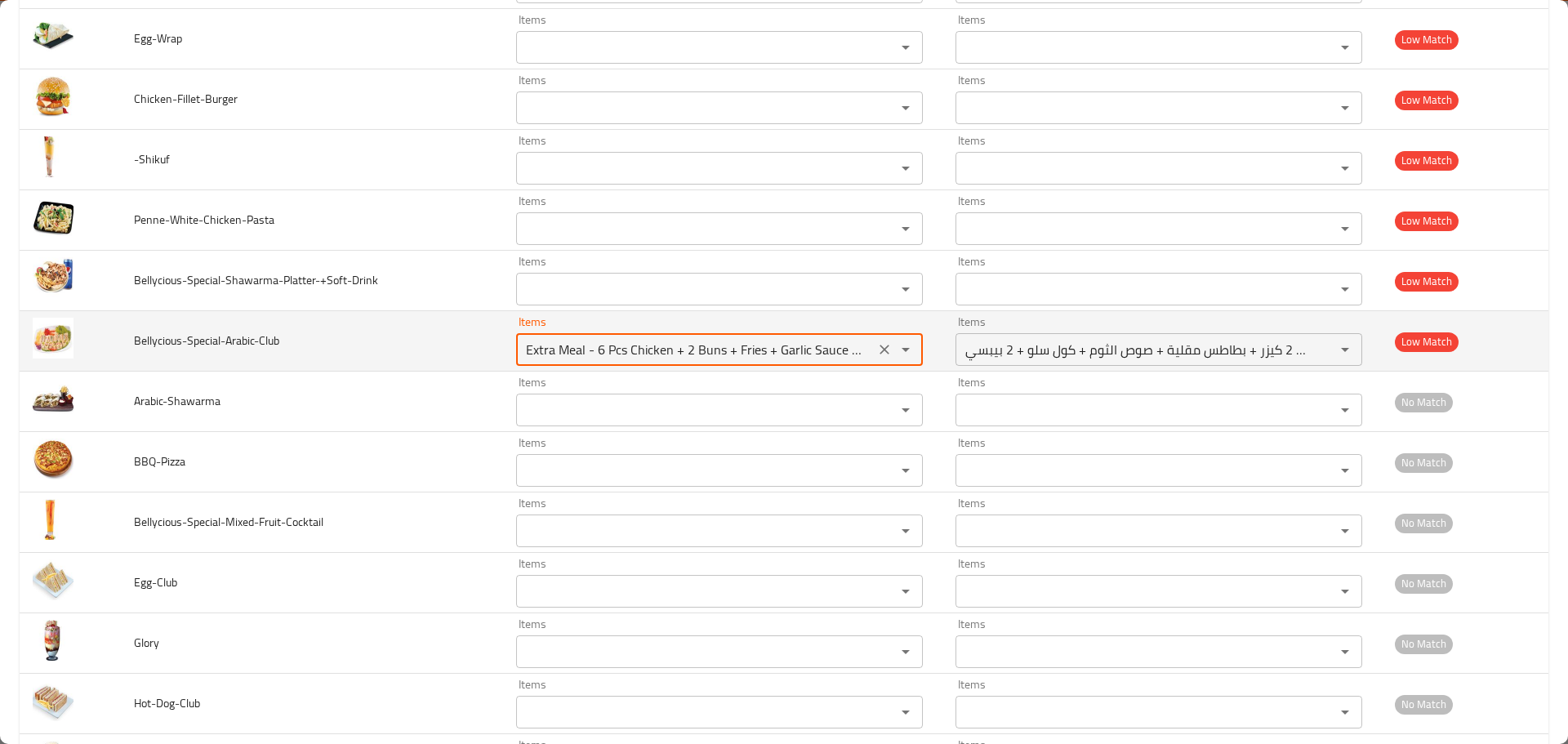
paste input "Arabic"
type input "Arabic"
click at [876, 347] on icon "Clear" at bounding box center [885, 350] width 16 height 16
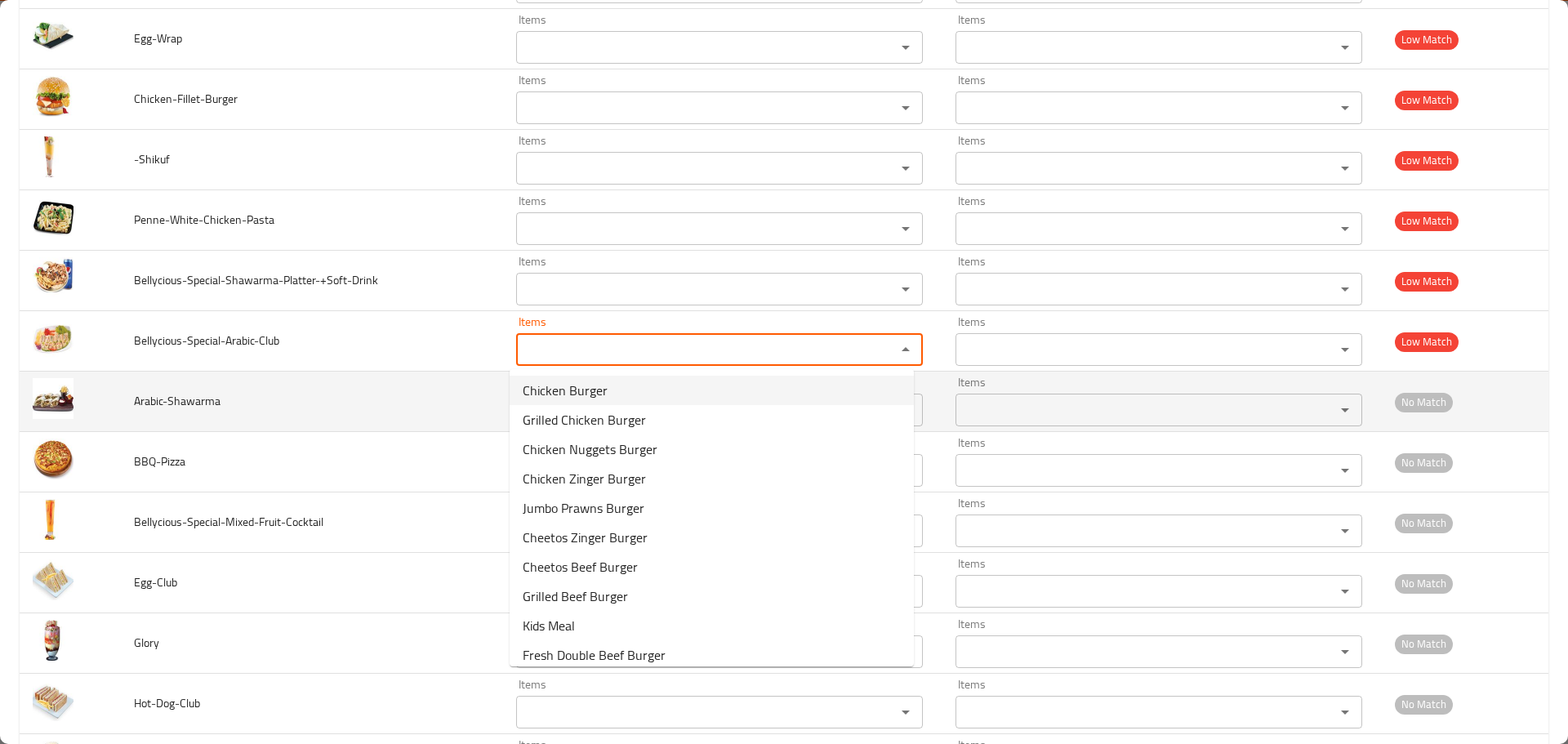
click at [405, 405] on td "Arabic-Shawarma" at bounding box center [312, 402] width 382 height 60
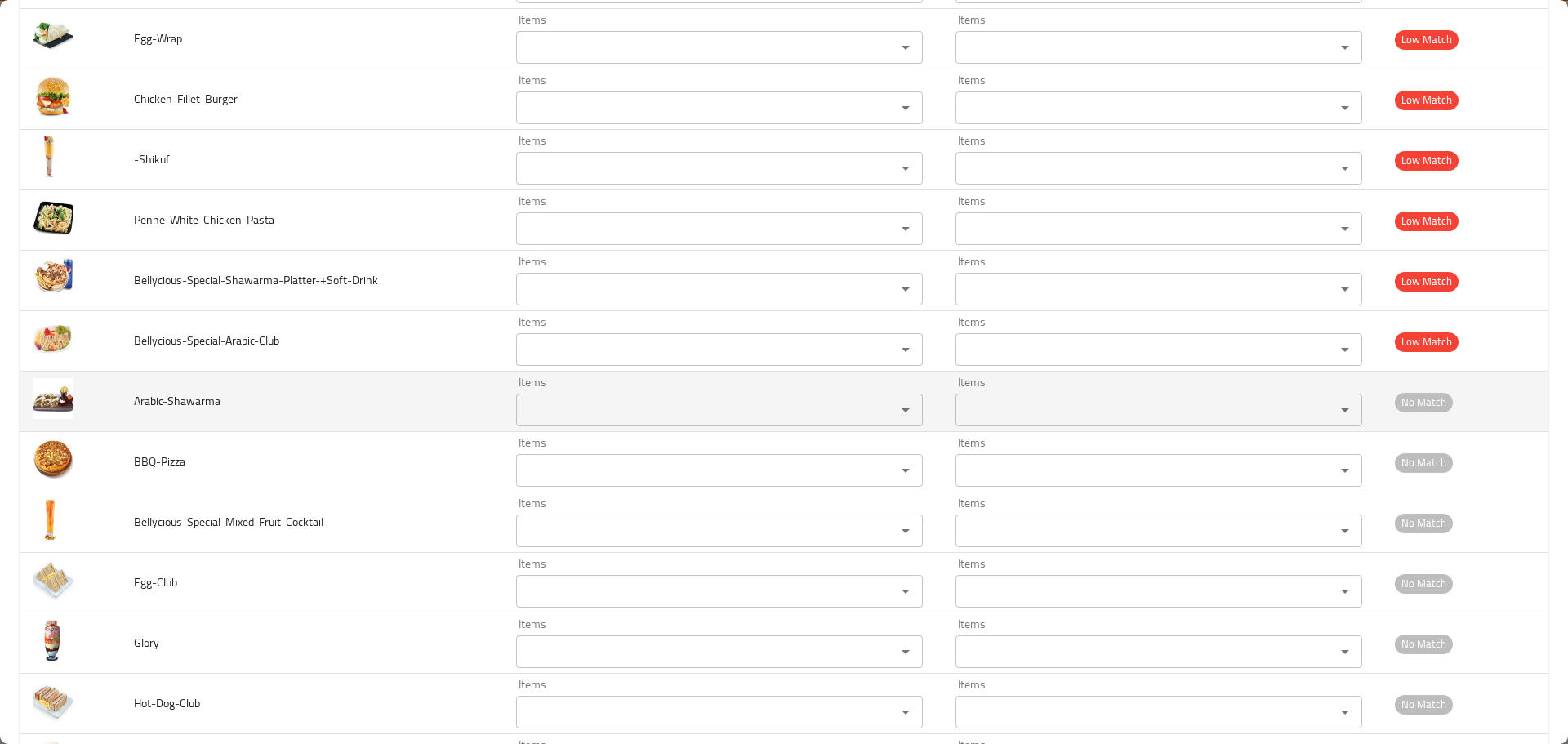
click at [209, 399] on span "Arabic-Shawarma" at bounding box center [177, 401] width 87 height 21
click at [556, 417] on input "Items" at bounding box center [695, 410] width 349 height 23
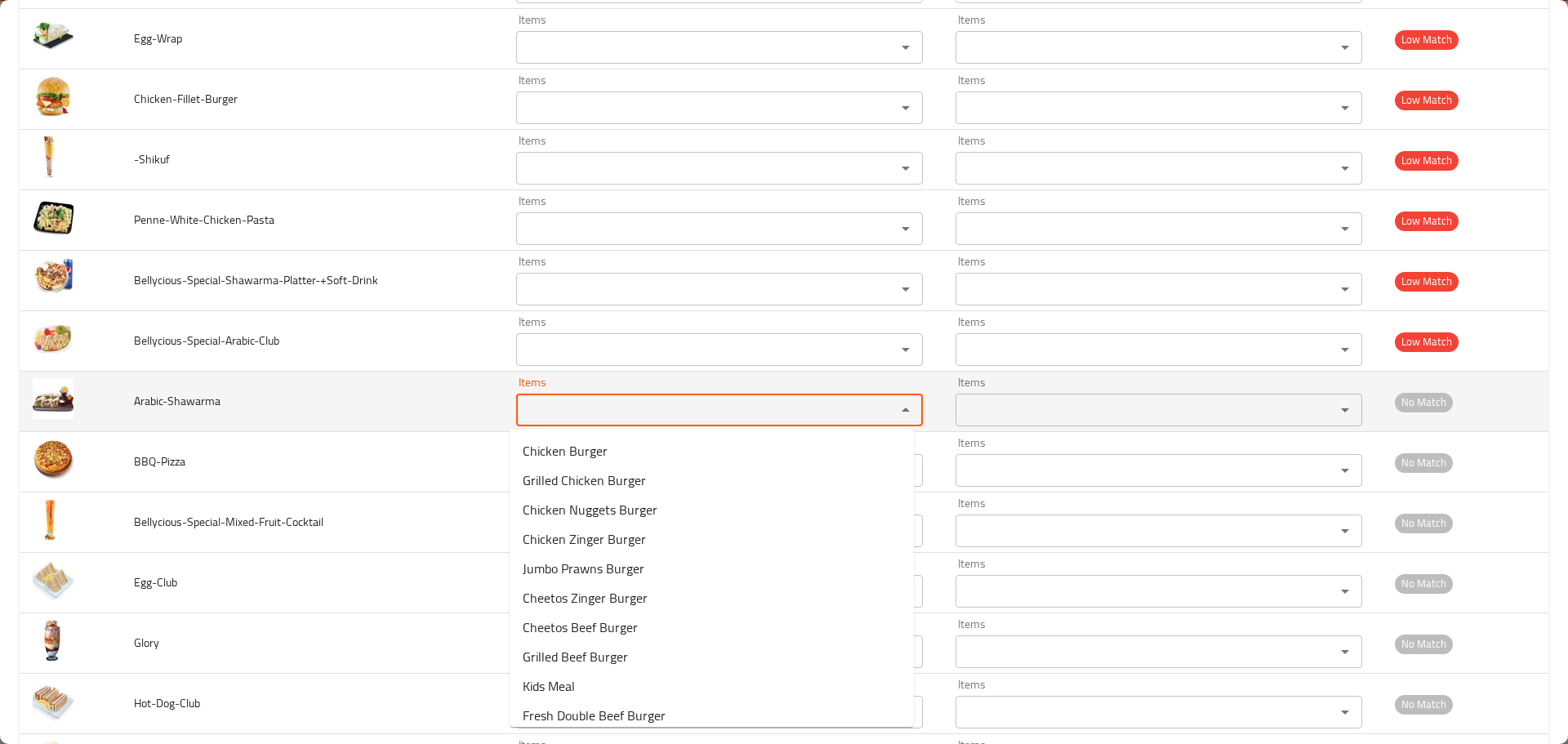
paste input "Shawarma"
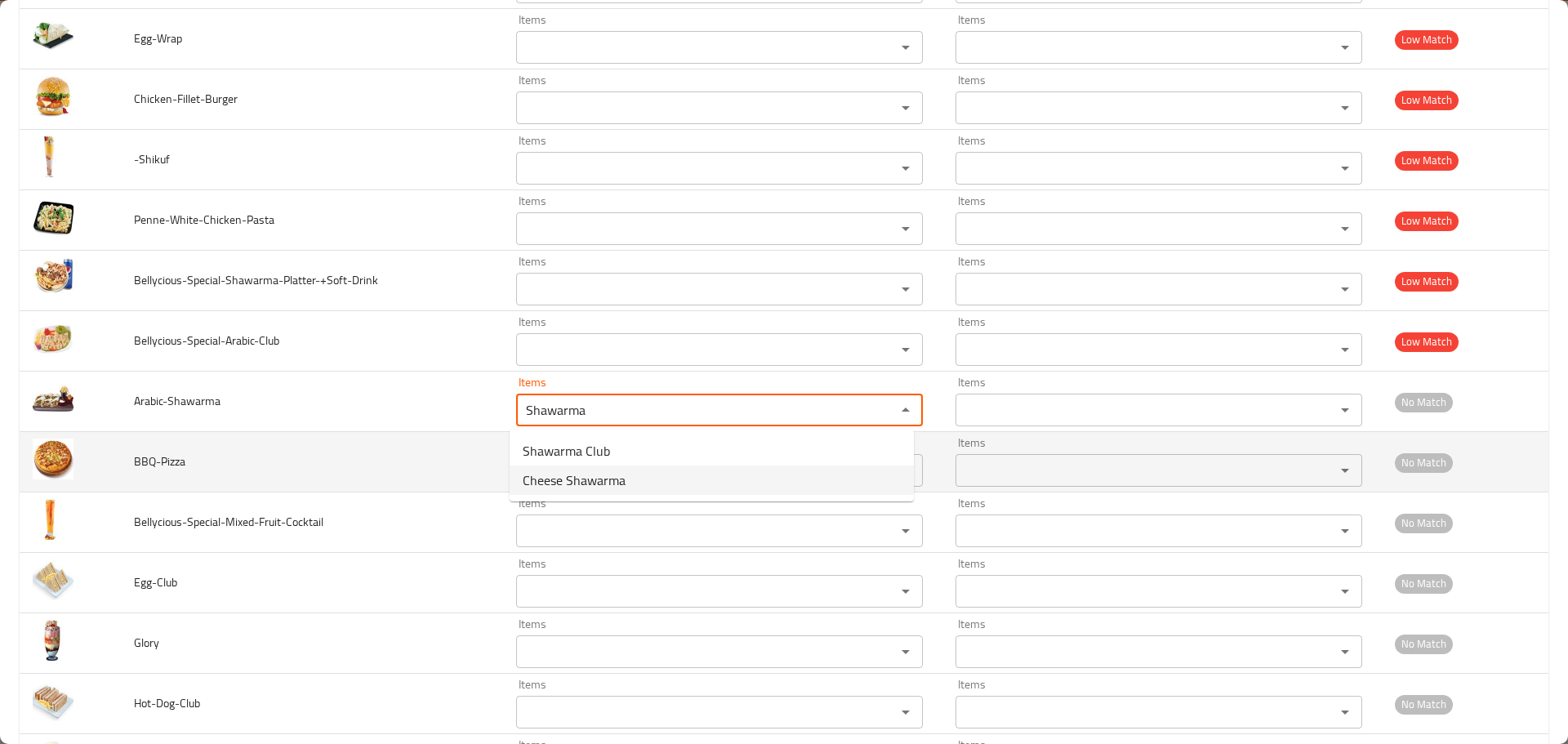
type input "Shawarma"
click at [365, 440] on td "BBQ-Pizza" at bounding box center [312, 462] width 382 height 60
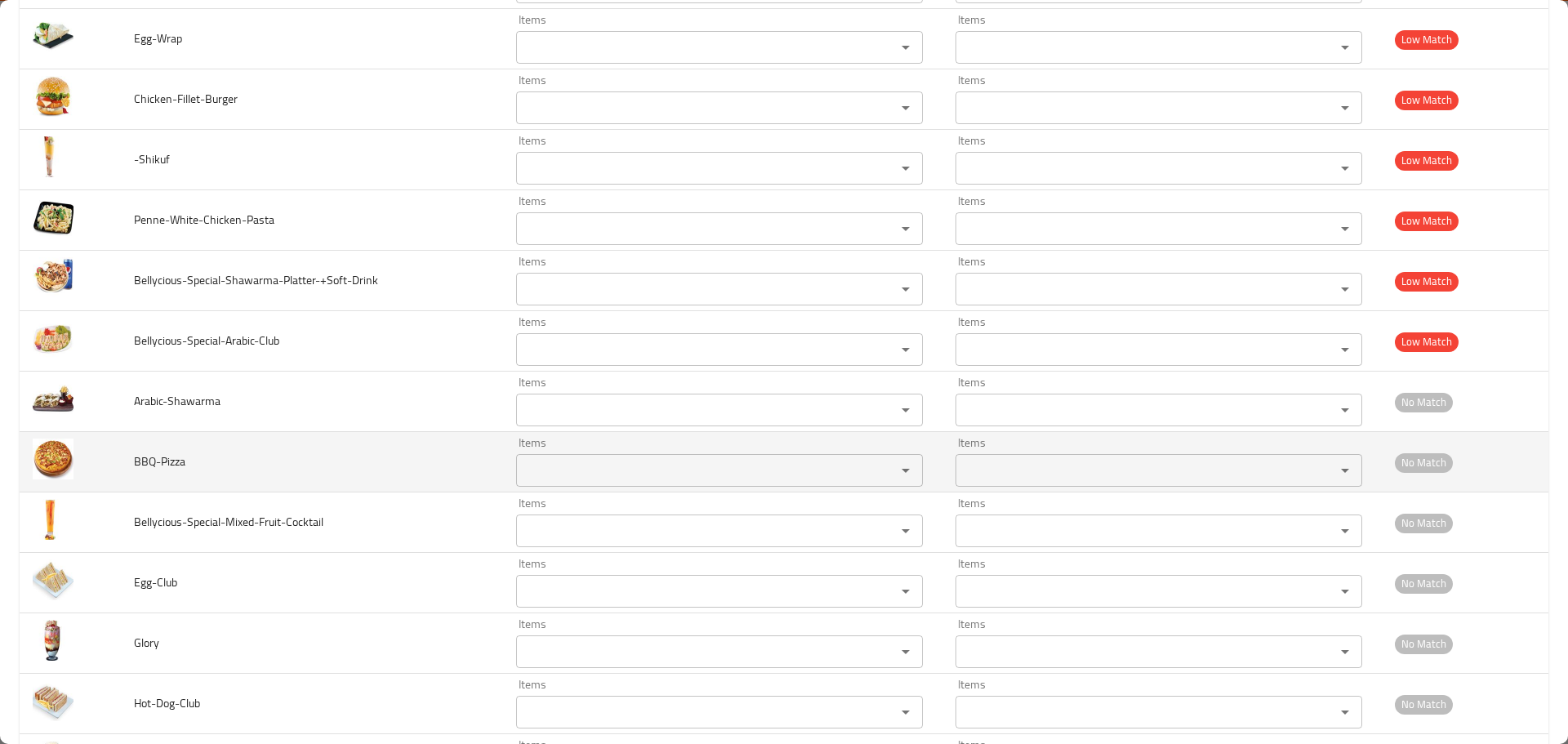
click at [175, 466] on span "BBQ-Pizza" at bounding box center [159, 461] width 51 height 21
click at [583, 457] on div "Items" at bounding box center [719, 470] width 407 height 33
paste input "Pizza"
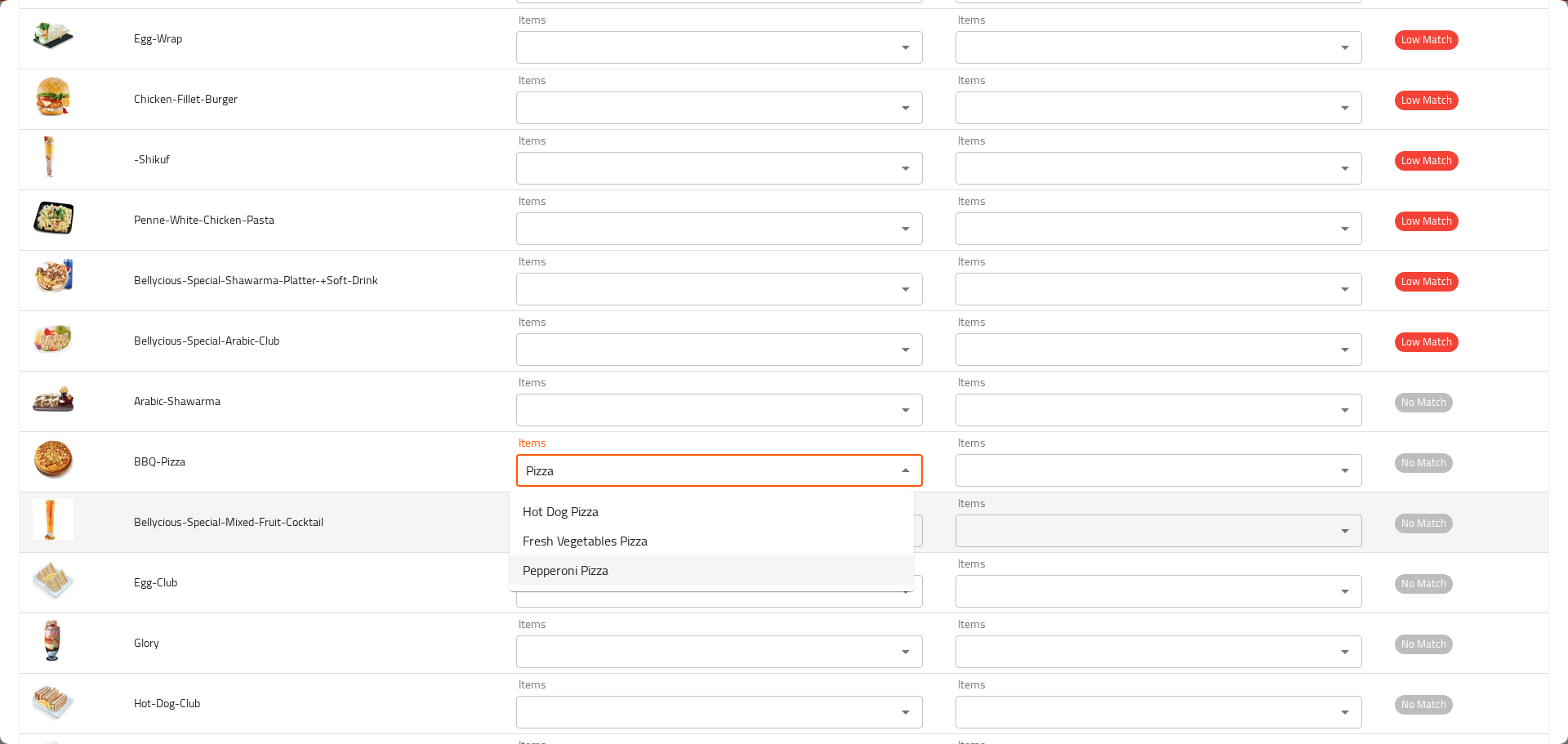
type input "Pizza"
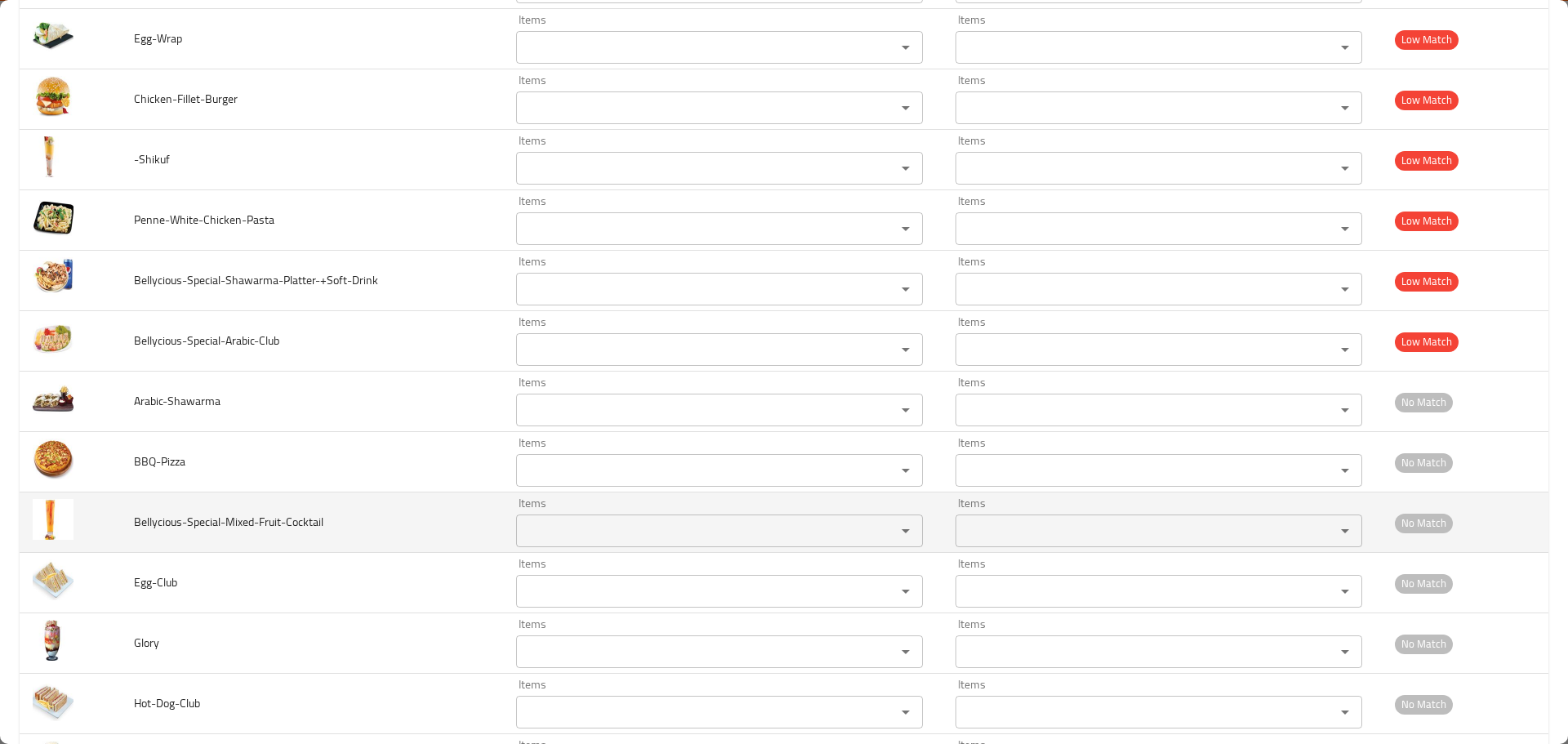
click at [421, 525] on td "Bellycious-Special-Mixed-Fruit-Cocktail" at bounding box center [312, 523] width 382 height 60
click at [274, 520] on span "Bellycious-Special-Mixed-Fruit-Cocktail" at bounding box center [228, 522] width 189 height 21
click at [526, 529] on input "Items" at bounding box center [695, 531] width 349 height 23
paste input "Fruit"
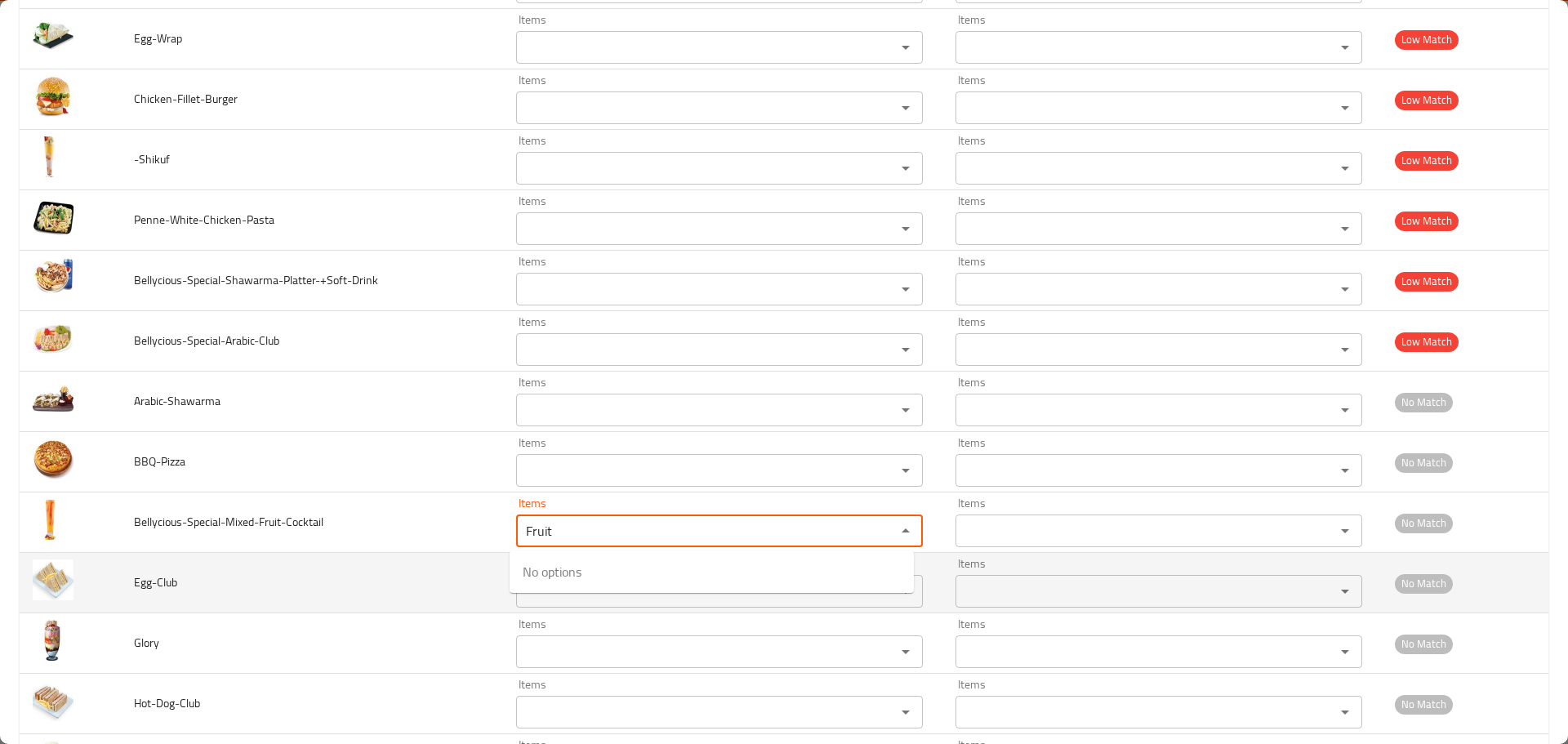
type input "Fruit"
click at [434, 561] on td "Egg-Club" at bounding box center [312, 583] width 382 height 60
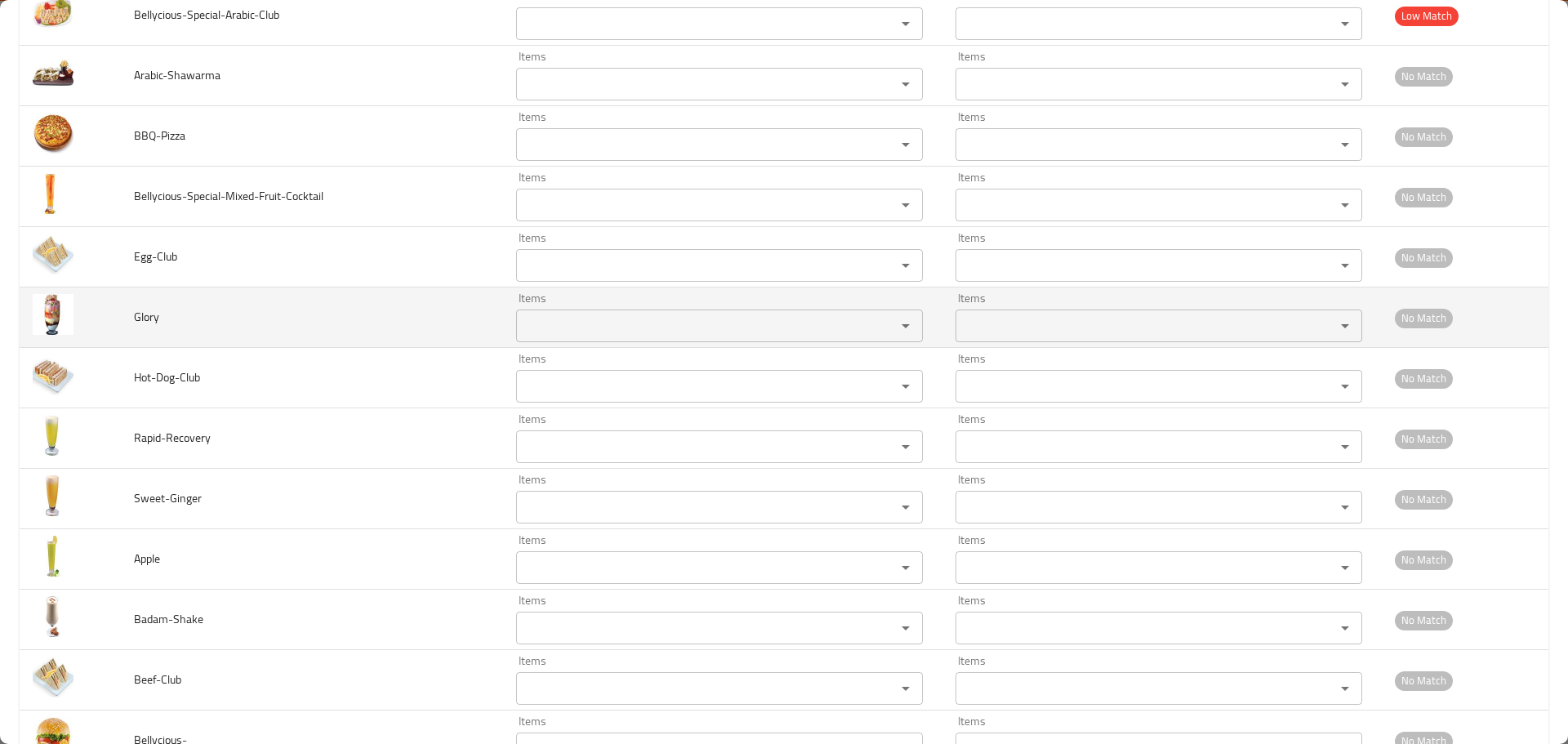
scroll to position [7218, 0]
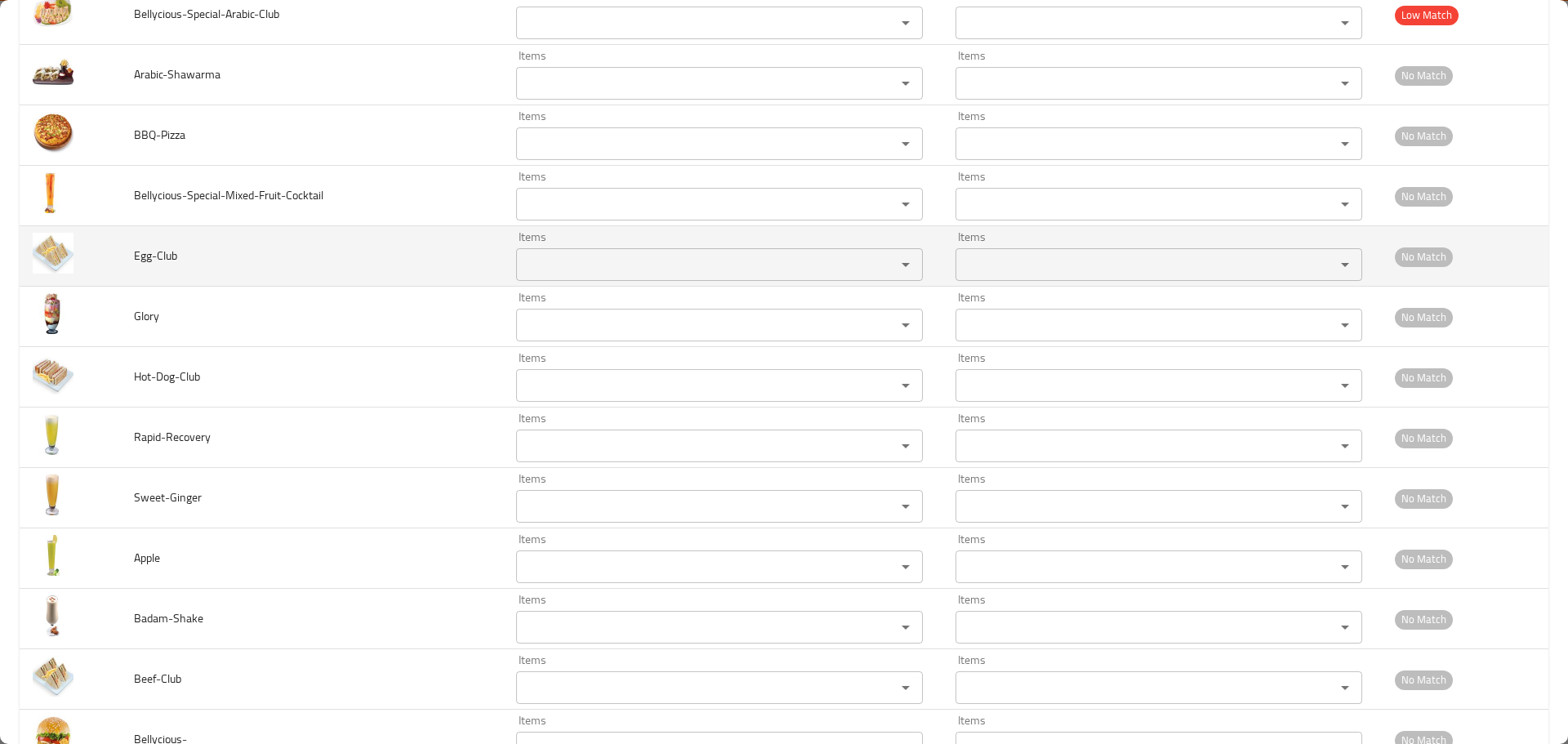
click at [167, 262] on span "Egg-Club" at bounding box center [155, 255] width 43 height 21
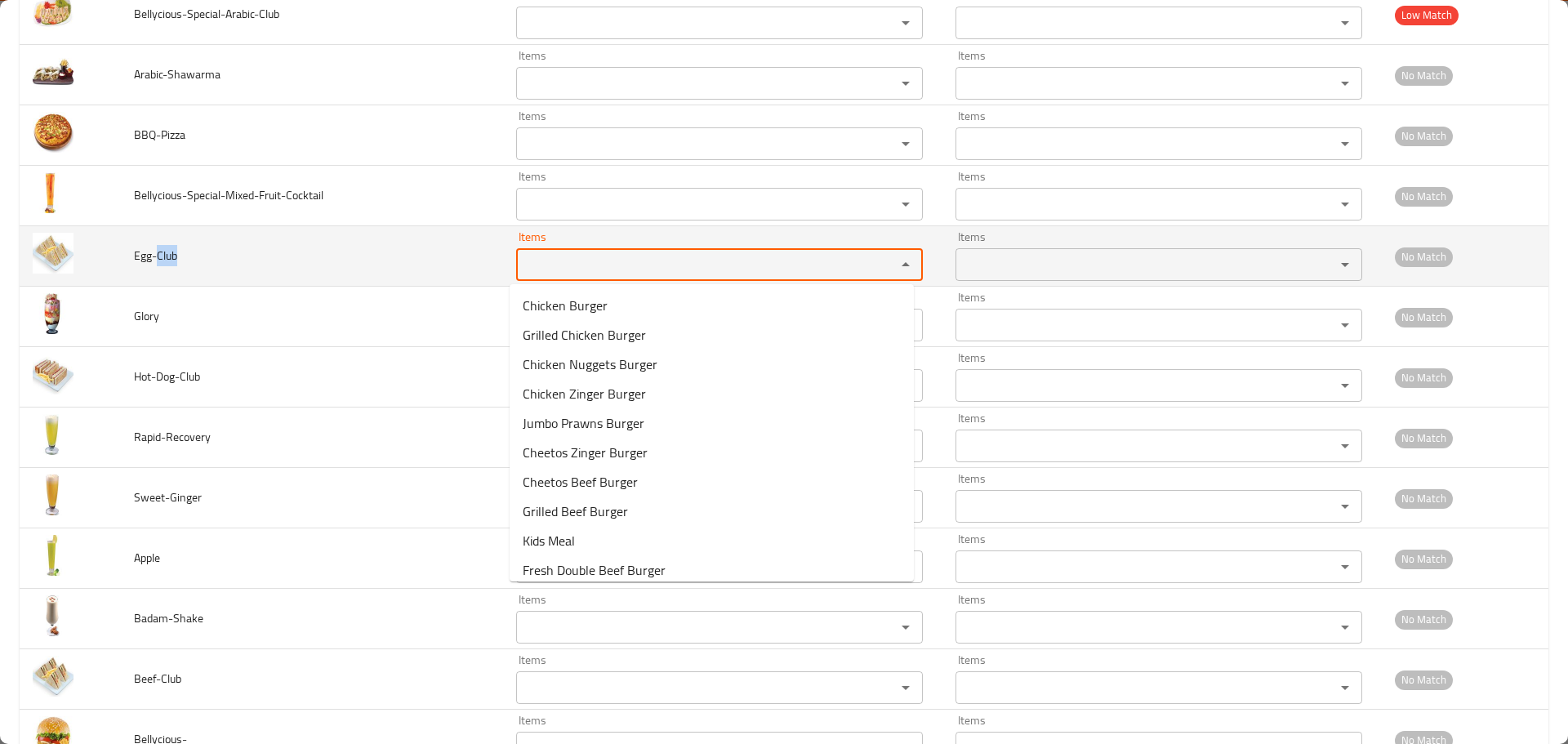
click at [547, 273] on input "Items" at bounding box center [695, 264] width 349 height 23
paste input "Club"
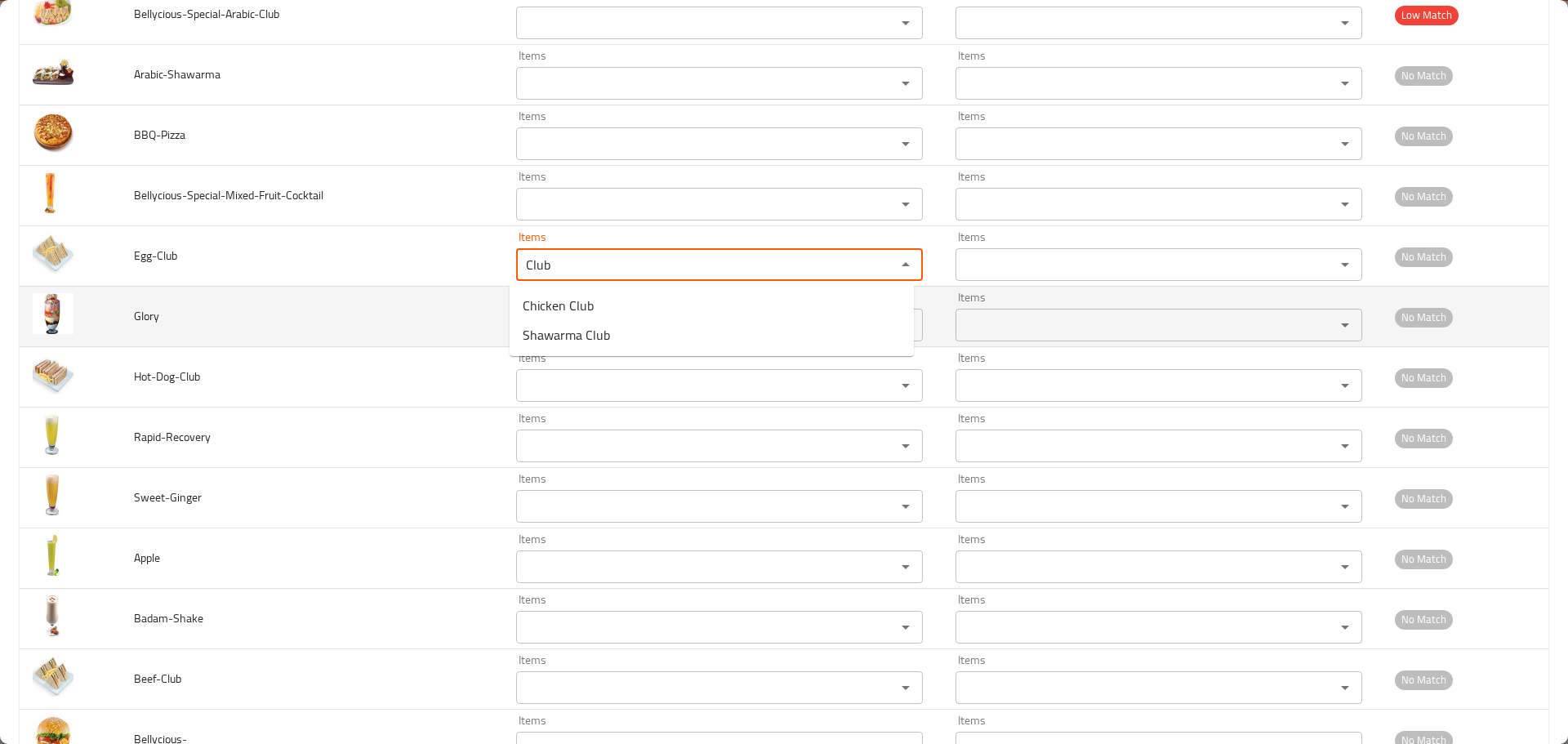
type input "Club"
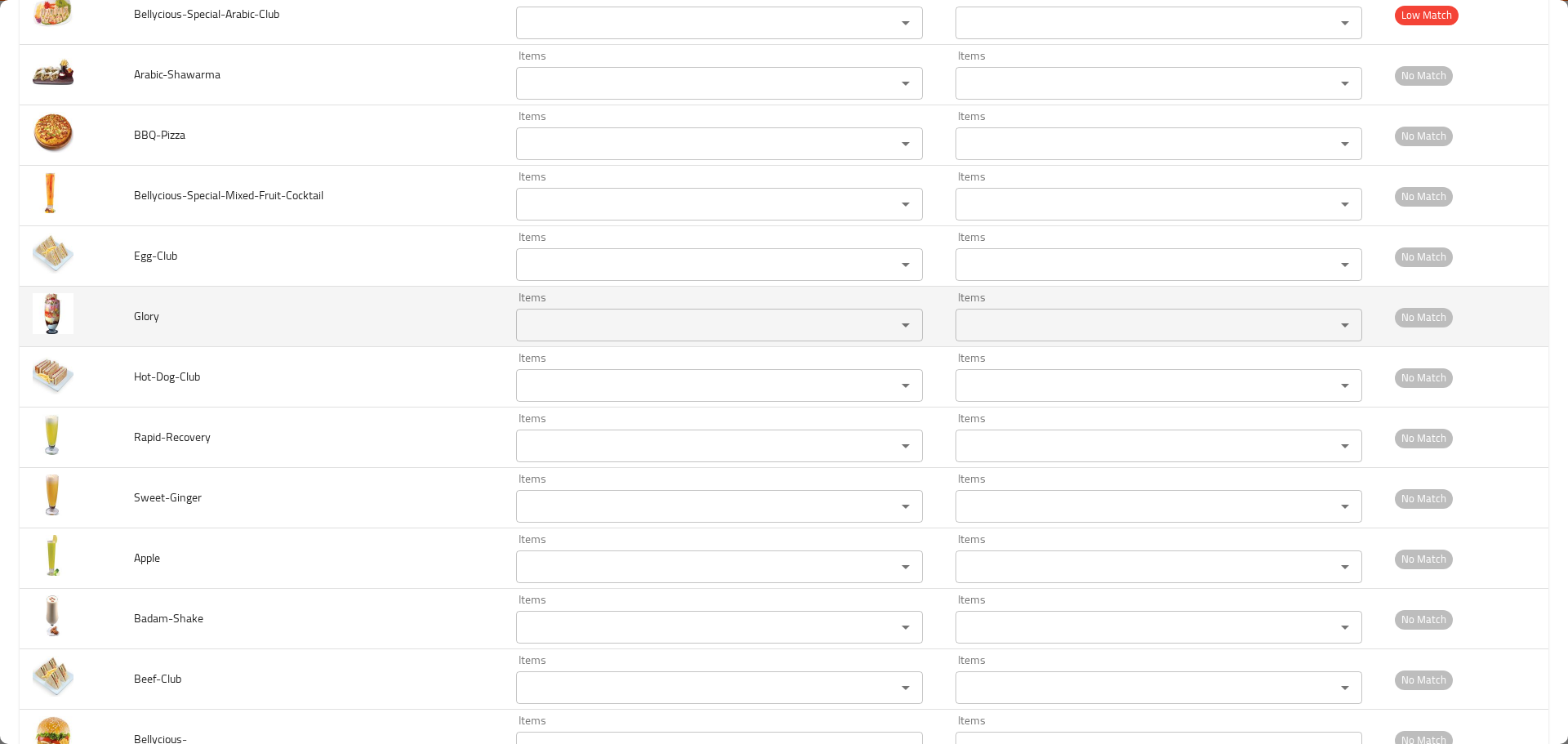
click at [219, 322] on td "Glory" at bounding box center [312, 317] width 382 height 60
click at [138, 318] on span "Glory" at bounding box center [146, 316] width 26 height 21
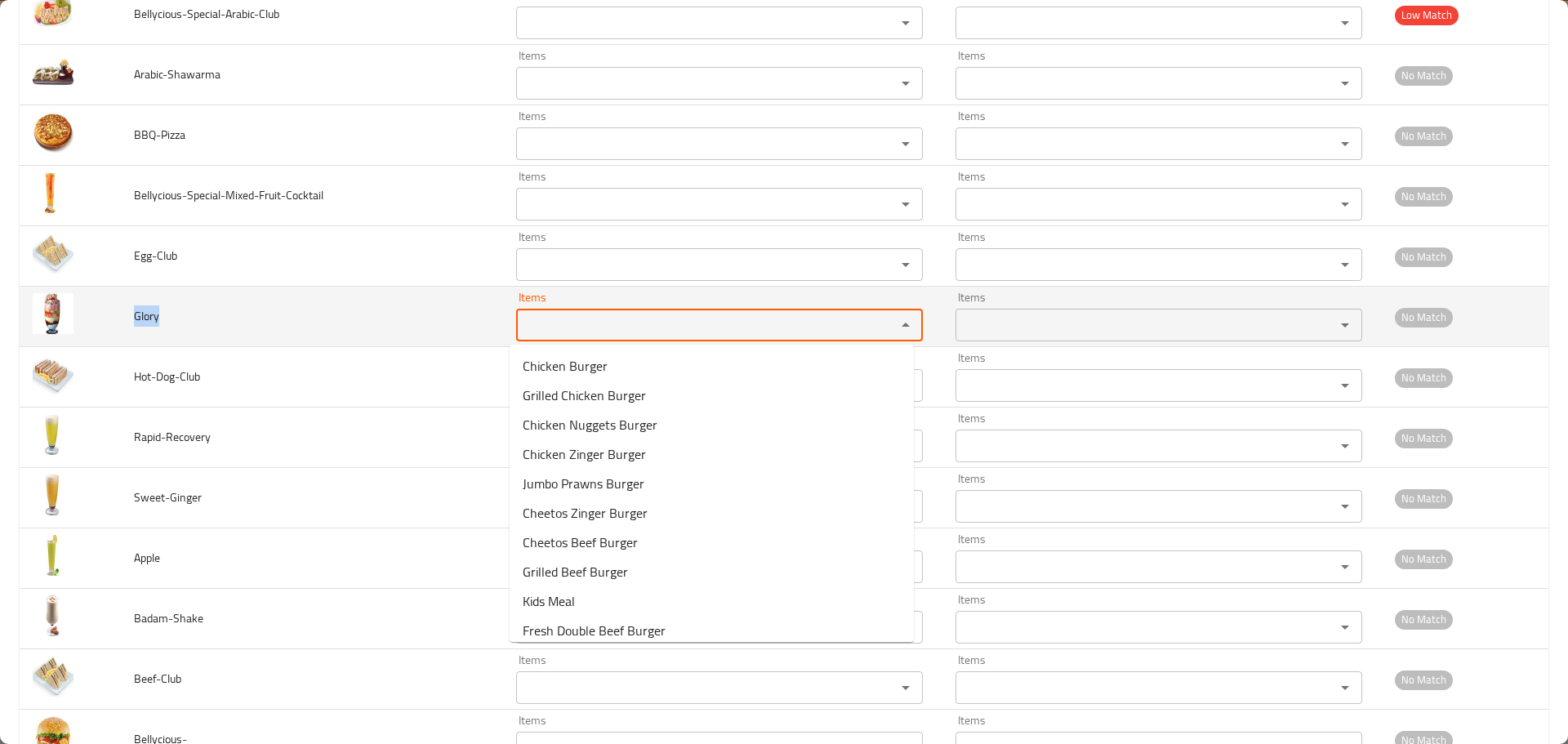
click at [581, 328] on input "Items" at bounding box center [695, 325] width 349 height 23
paste input "Glory"
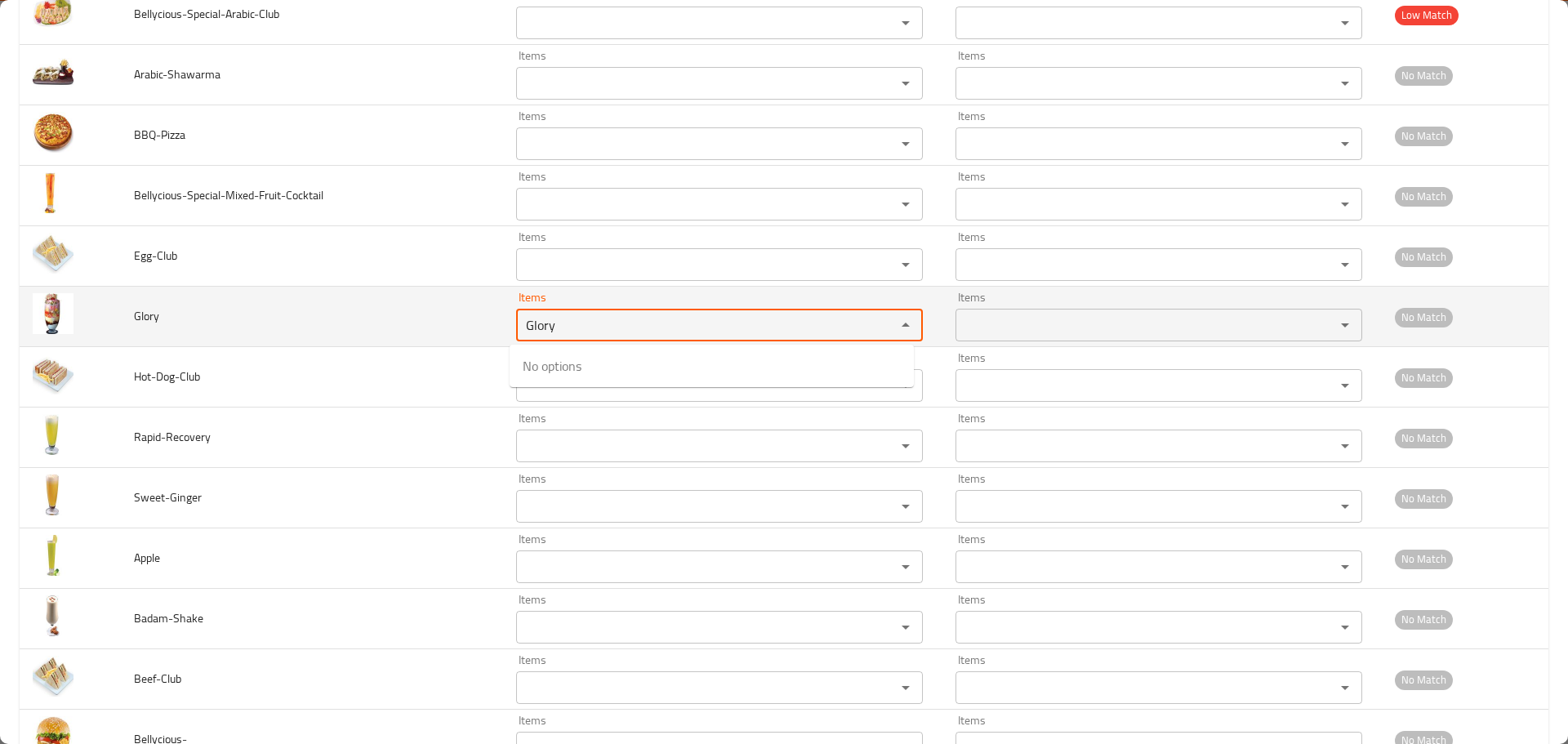
type input "Glory"
click at [411, 344] on td "Glory" at bounding box center [312, 317] width 382 height 60
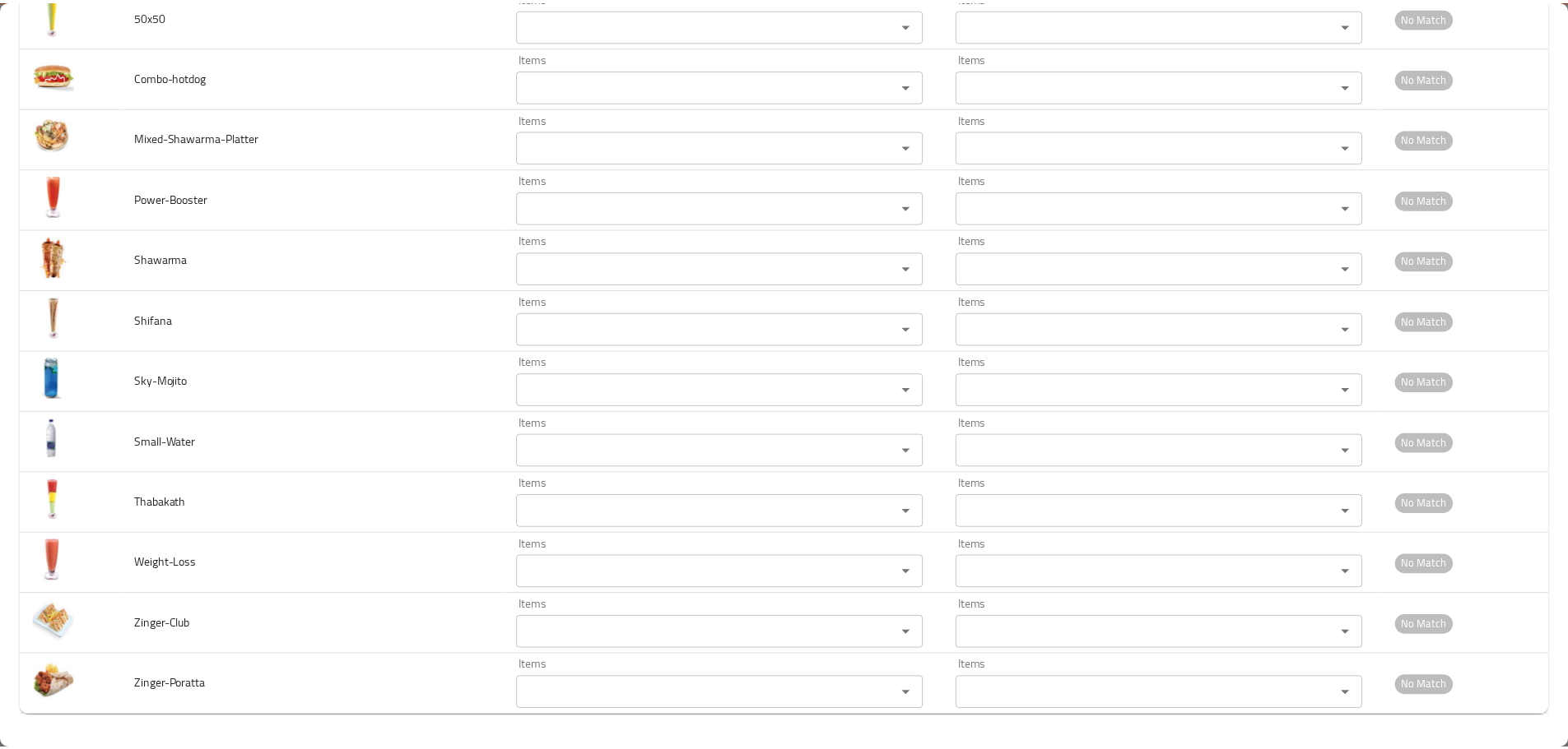
scroll to position [0, 0]
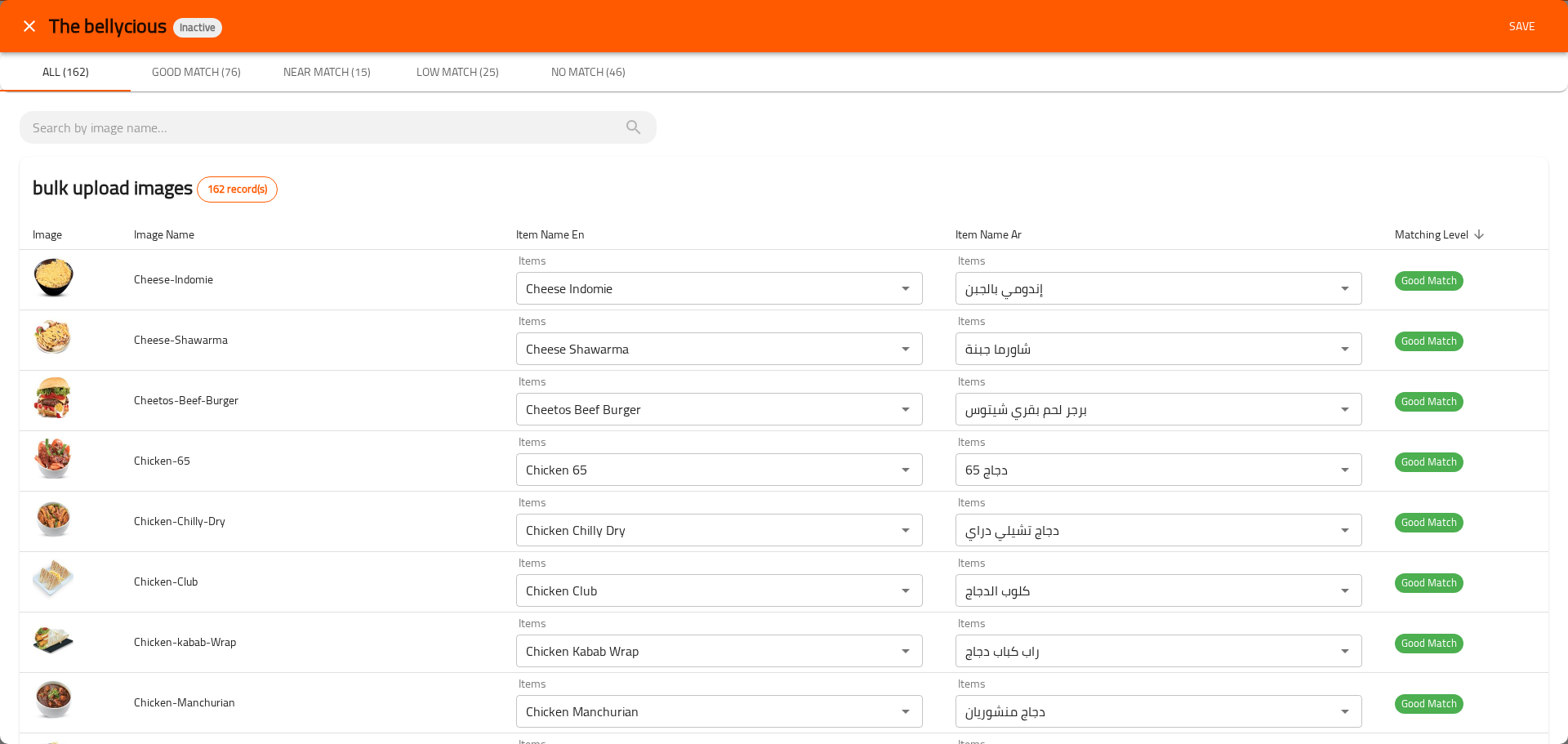
click at [1522, 28] on span "Save" at bounding box center [1522, 27] width 39 height 20
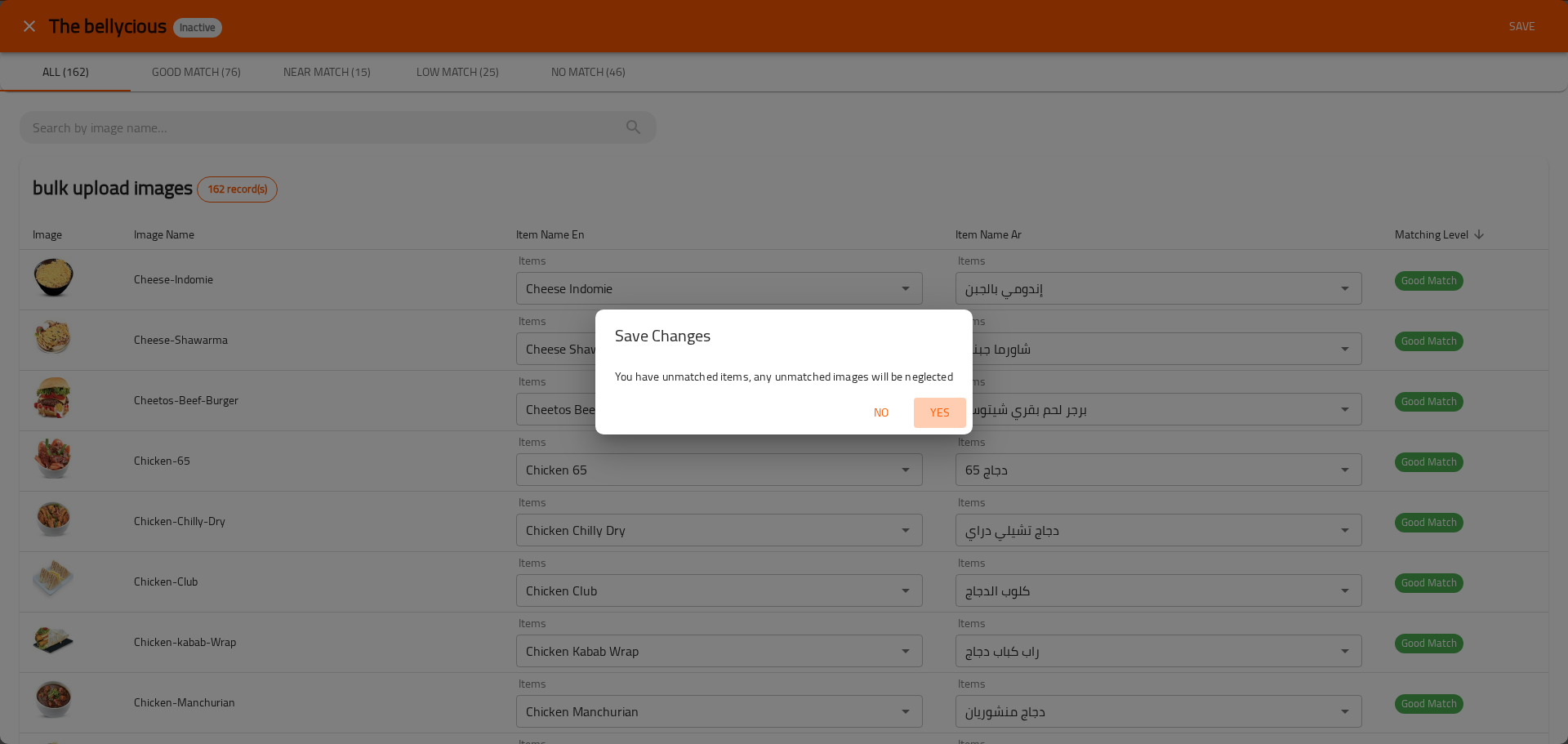
click at [939, 415] on span "Yes" at bounding box center [940, 413] width 39 height 20
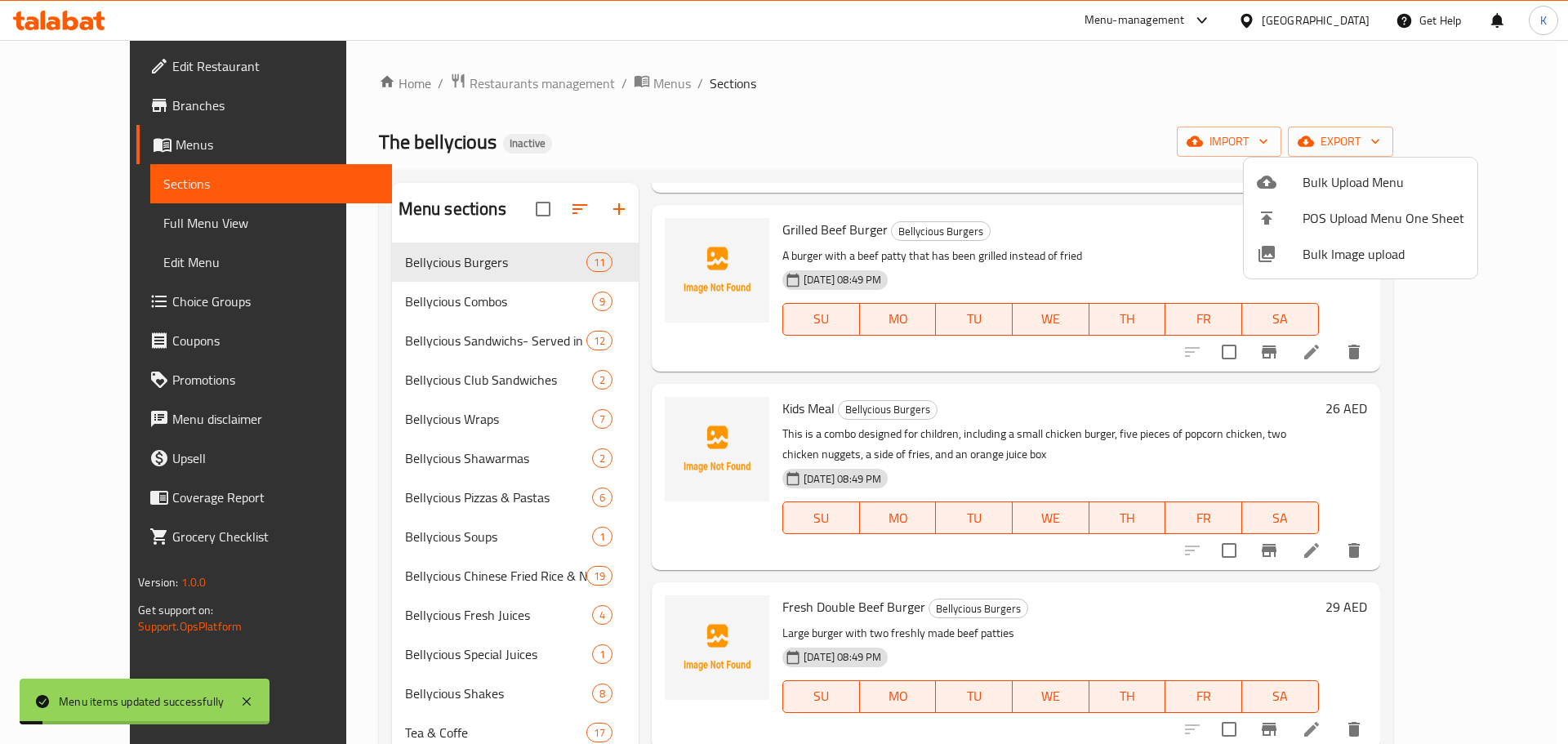
click at [722, 156] on div at bounding box center [784, 372] width 1568 height 744
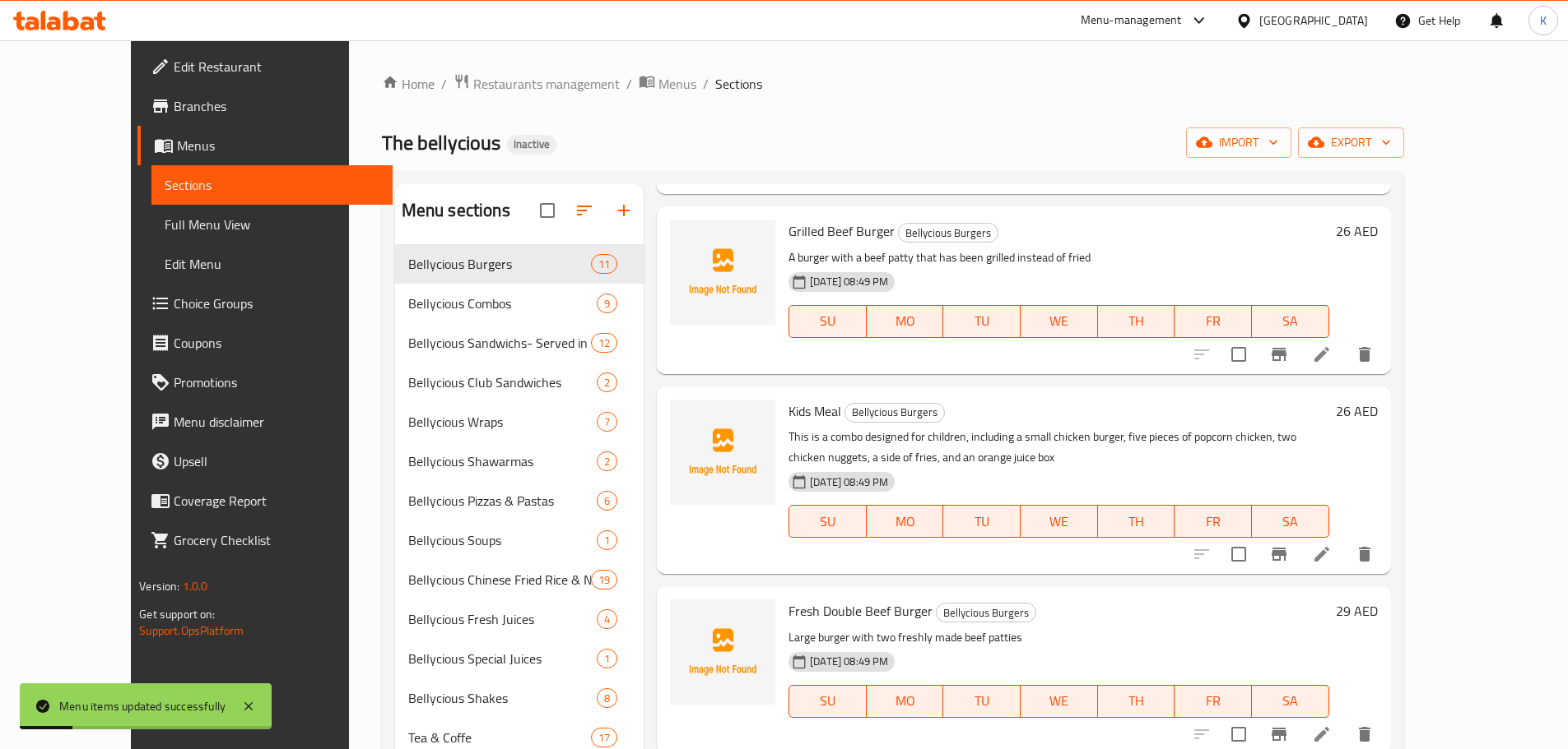
click at [151, 241] on link "Full Menu View" at bounding box center [272, 224] width 242 height 40
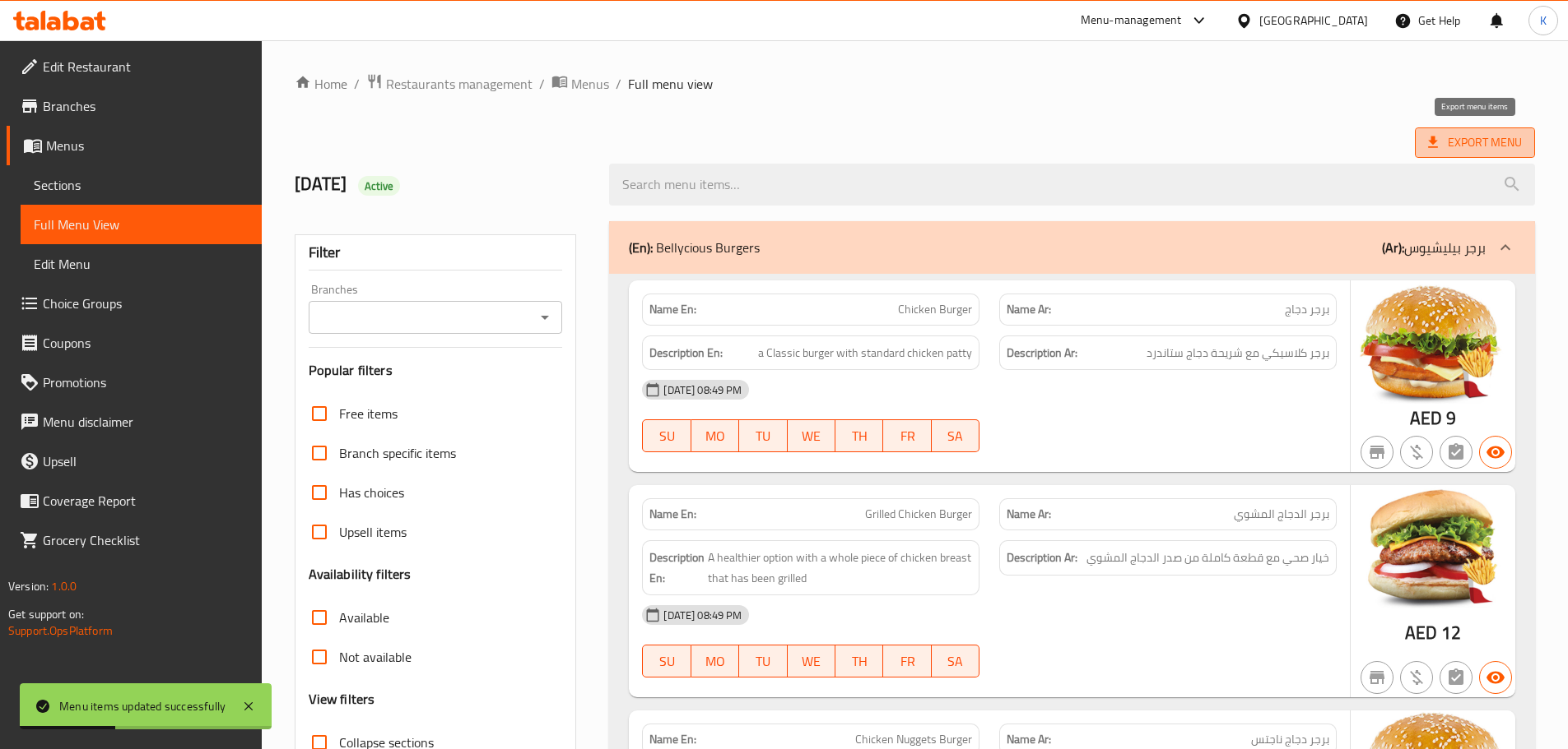
click at [1459, 145] on span "Export Menu" at bounding box center [1475, 143] width 94 height 20
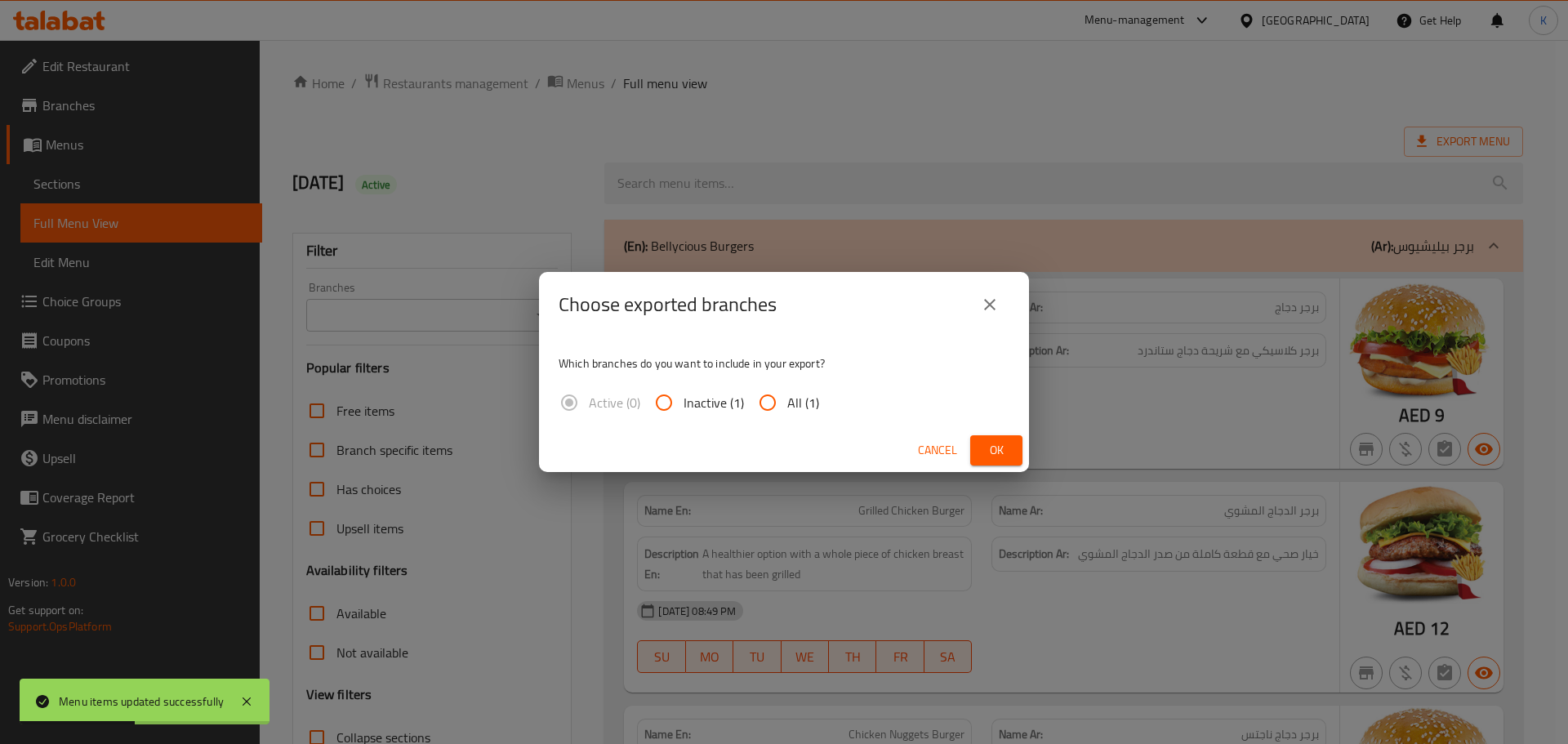
click at [784, 406] on input "All (1)" at bounding box center [768, 403] width 39 height 39
radio input "true"
click at [1001, 456] on span "Ok" at bounding box center [996, 450] width 27 height 20
